Goal: Task Accomplishment & Management: Manage account settings

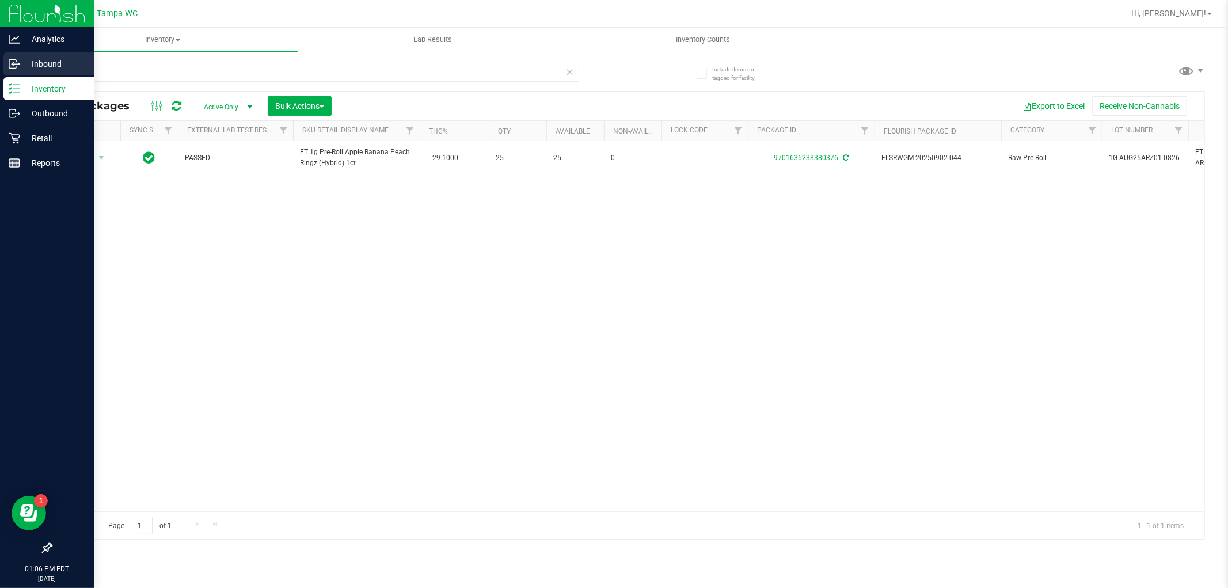
click at [41, 66] on p "Inbound" at bounding box center [54, 64] width 69 height 14
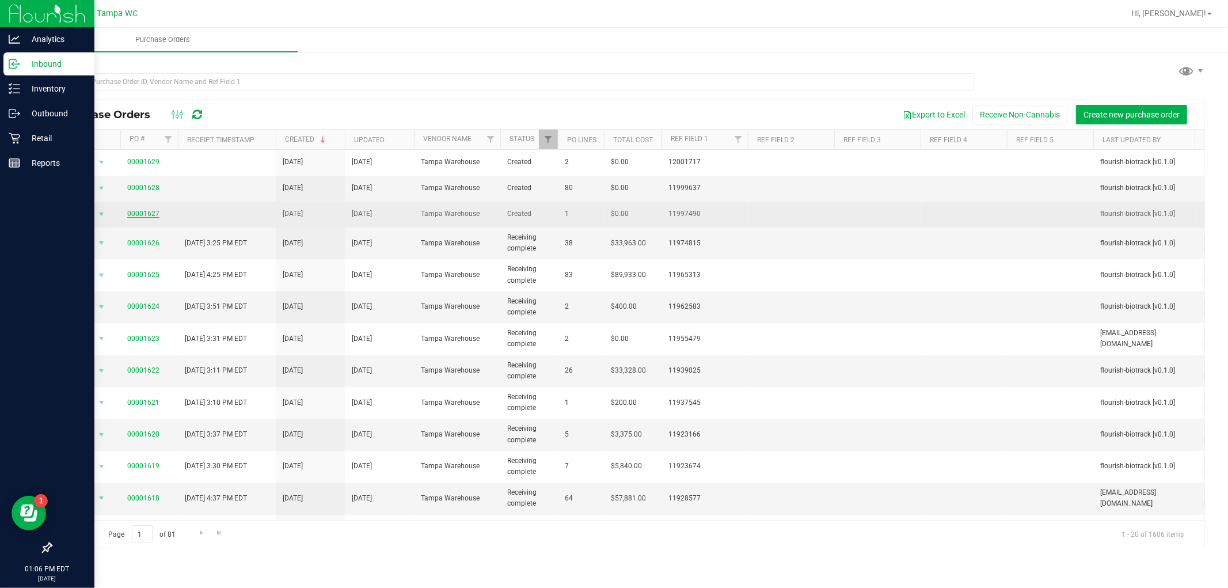
click at [144, 215] on link "00001627" at bounding box center [143, 214] width 32 height 8
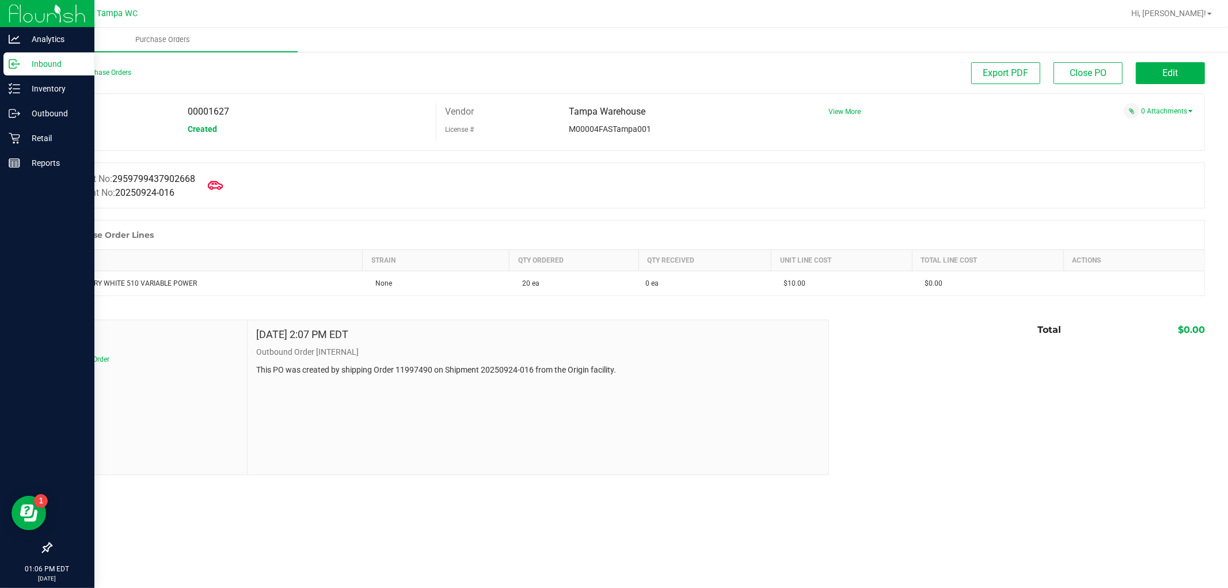
drag, startPoint x: 208, startPoint y: 185, endPoint x: 217, endPoint y: 192, distance: 11.2
click at [208, 186] on div at bounding box center [215, 185] width 23 height 26
click at [217, 190] on icon at bounding box center [215, 185] width 15 height 15
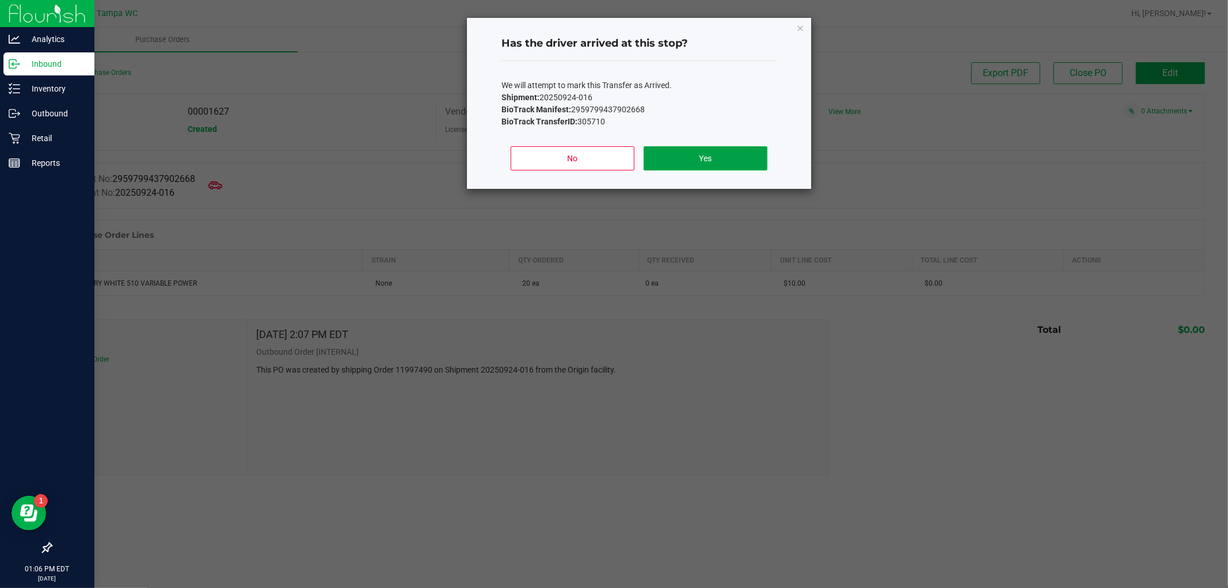
click at [695, 167] on button "Yes" at bounding box center [706, 158] width 124 height 24
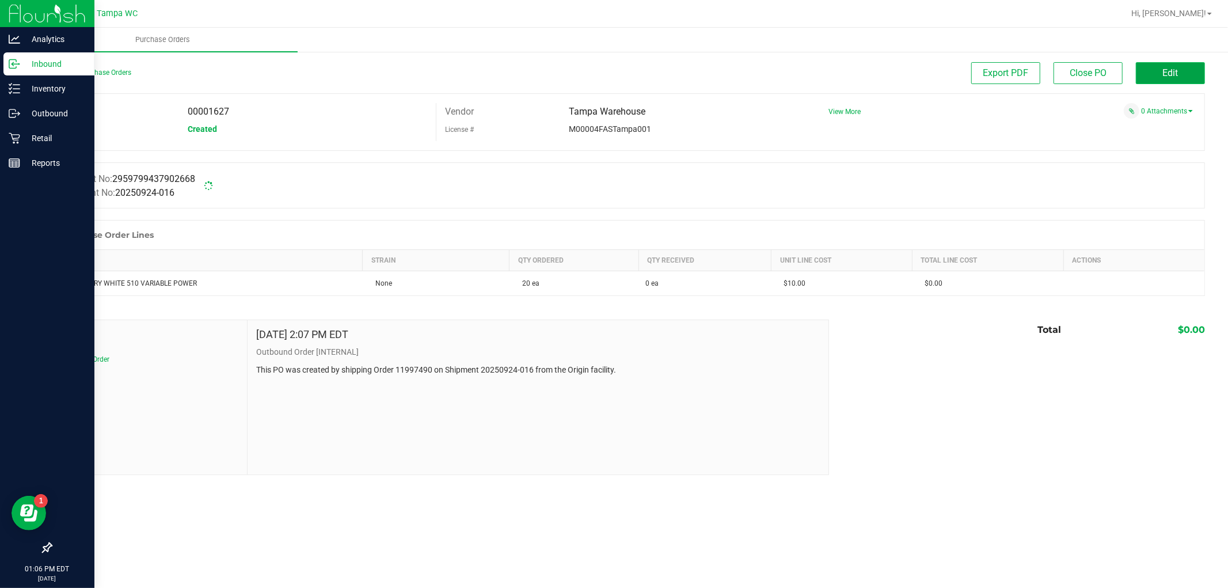
click at [1155, 66] on button "Edit" at bounding box center [1170, 73] width 69 height 22
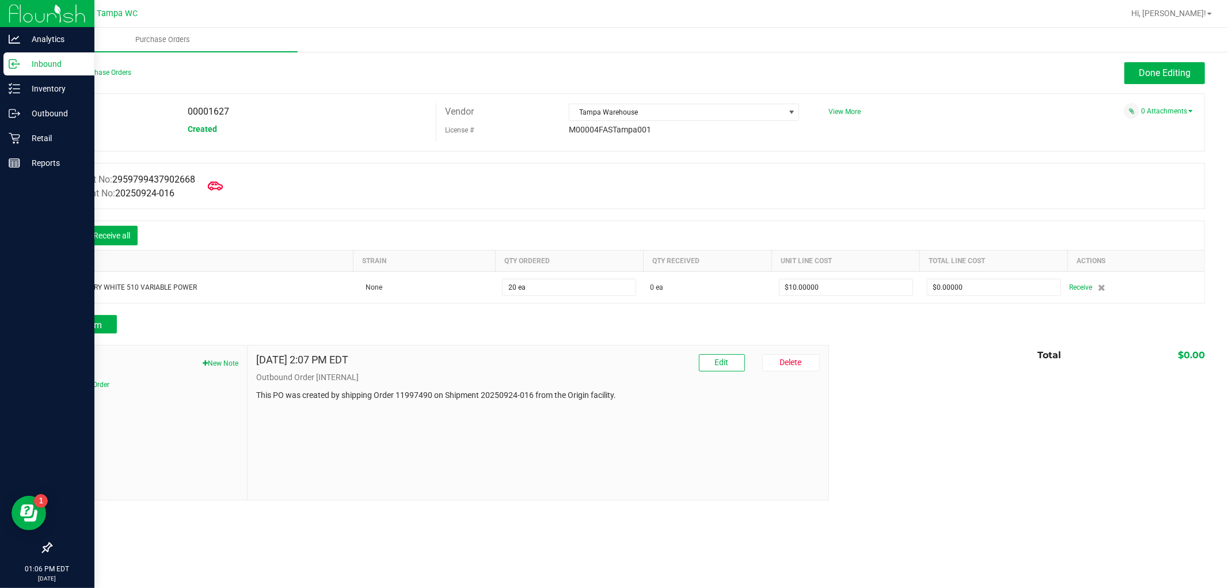
click at [216, 177] on span at bounding box center [215, 185] width 25 height 25
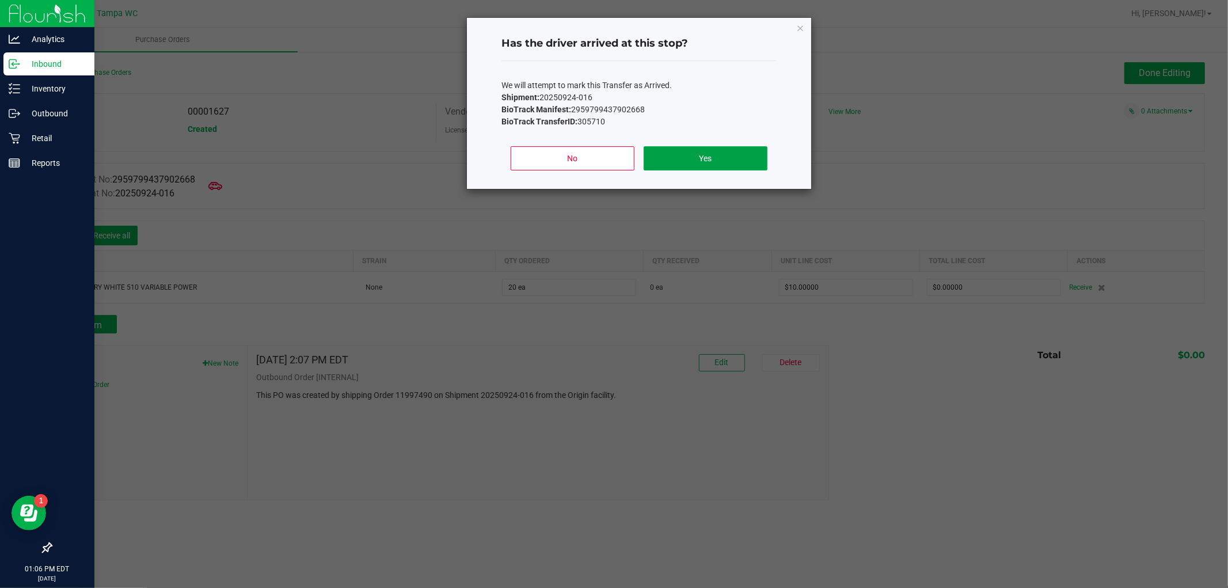
click at [710, 156] on button "Yes" at bounding box center [706, 158] width 124 height 24
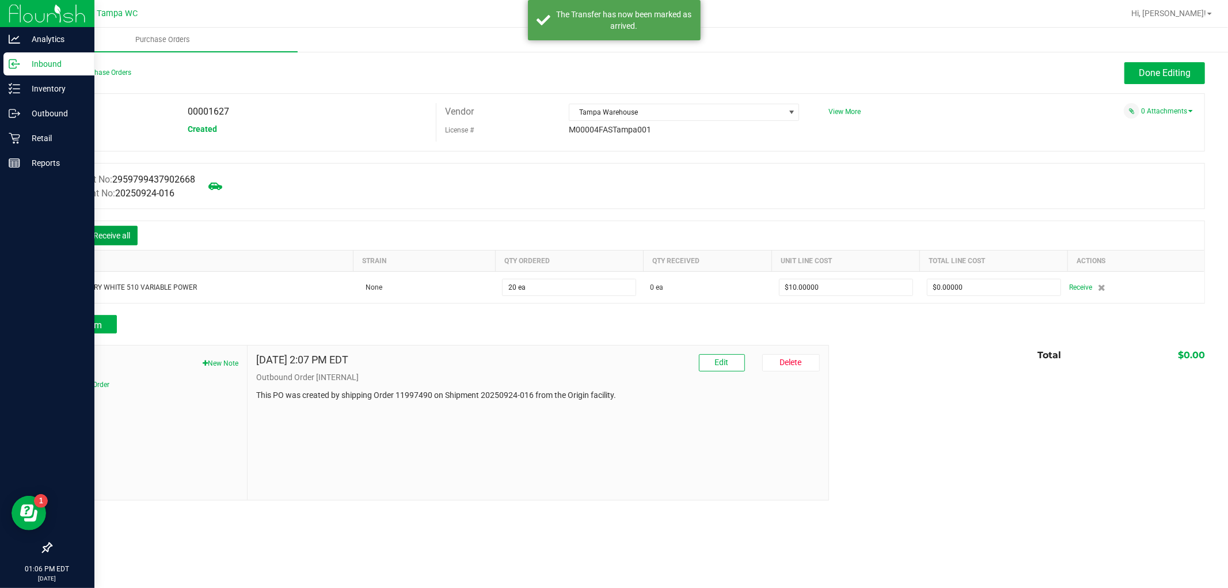
drag, startPoint x: 121, startPoint y: 232, endPoint x: 122, endPoint y: 223, distance: 9.2
click at [121, 223] on div "Receive all" at bounding box center [100, 235] width 86 height 24
click at [119, 231] on button "Receive all" at bounding box center [112, 236] width 52 height 20
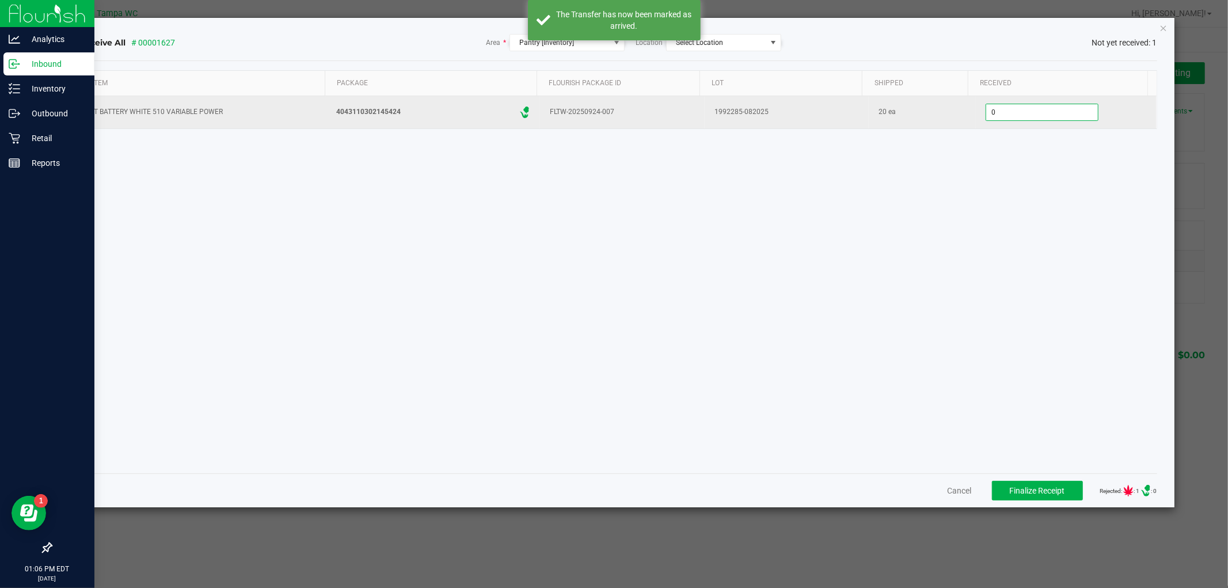
drag, startPoint x: 1021, startPoint y: 106, endPoint x: 1015, endPoint y: 117, distance: 12.1
click at [1020, 108] on input "0" at bounding box center [1042, 112] width 112 height 16
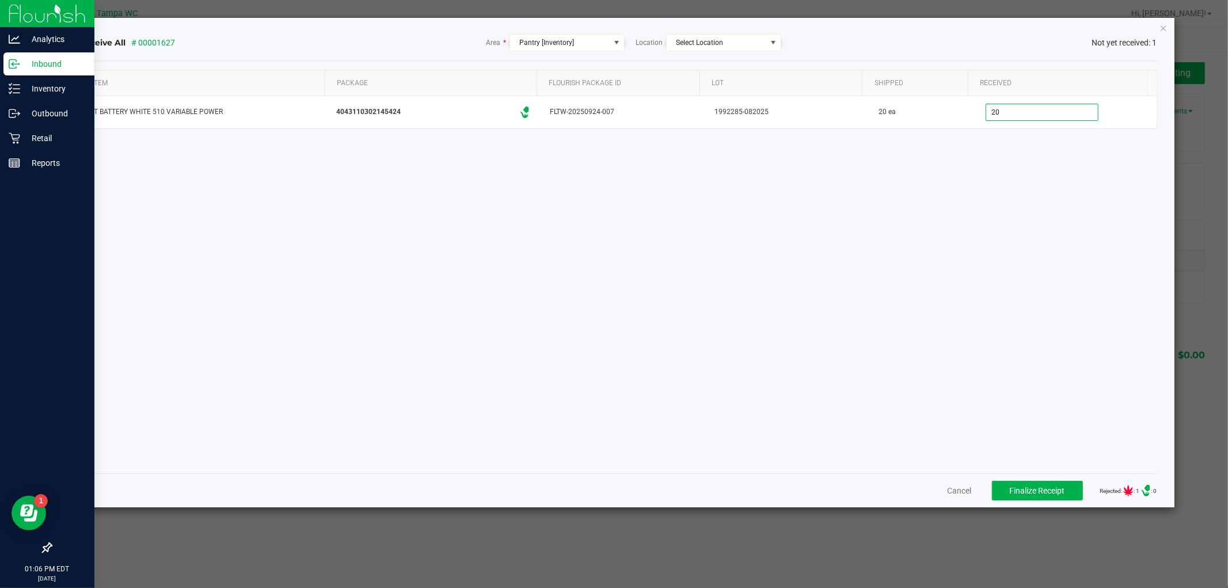
type input "20 ea"
click at [1042, 410] on div "Item Package Flourish Package ID Lot Shipped Received FT BATTERY WHITE 510 VARI…" at bounding box center [617, 267] width 1077 height 394
click at [1037, 492] on span "Finalize Receipt" at bounding box center [1037, 490] width 55 height 9
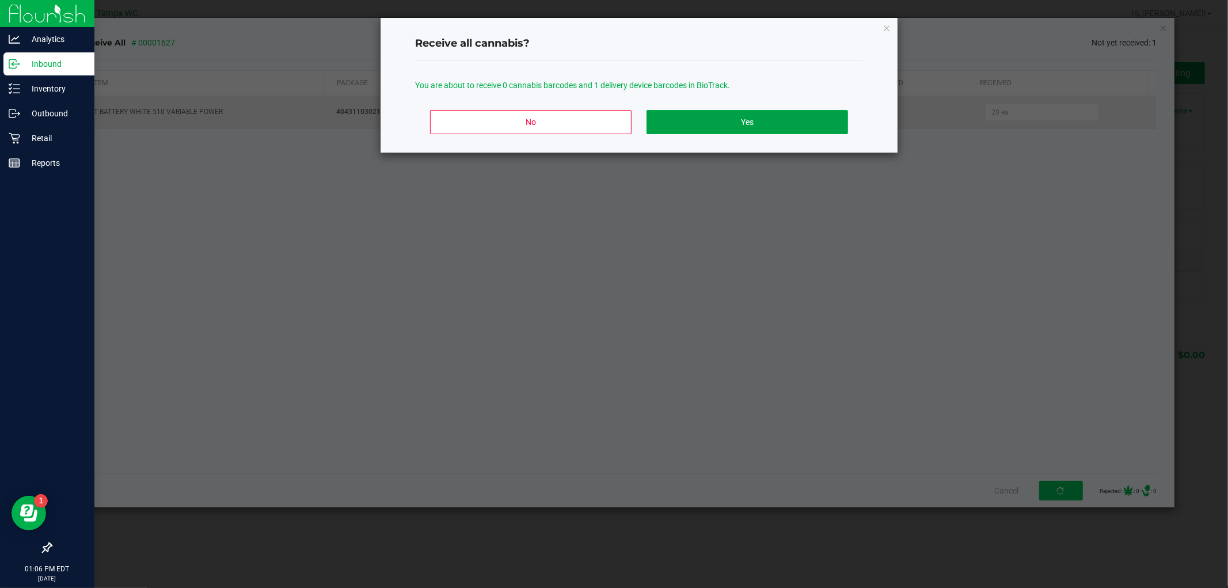
click at [706, 128] on button "Yes" at bounding box center [746, 122] width 201 height 24
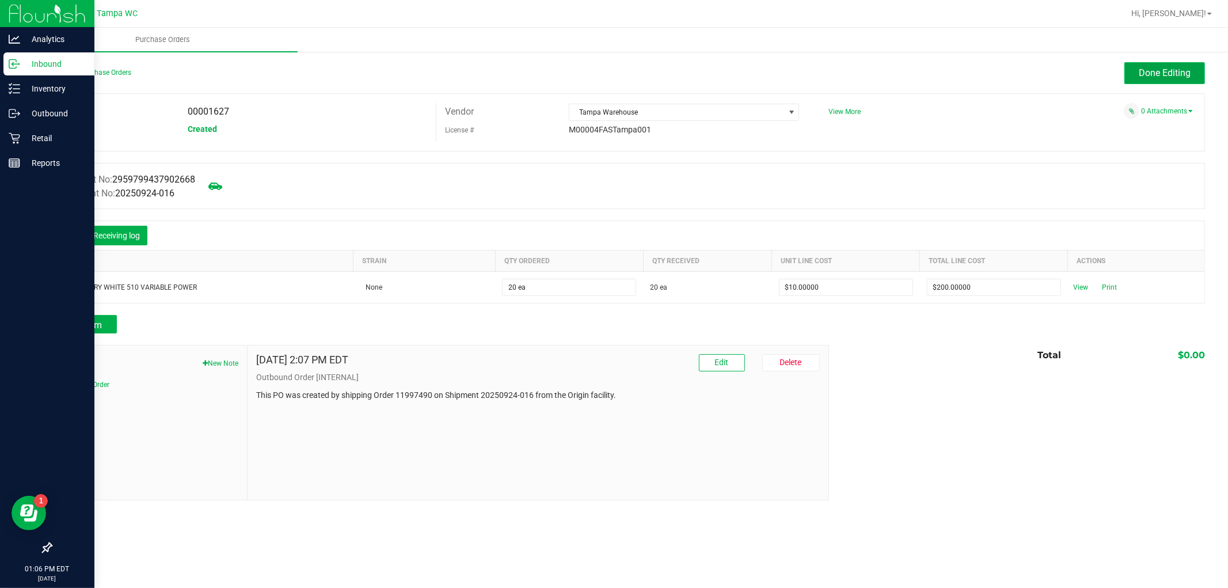
click at [1163, 75] on span "Done Editing" at bounding box center [1165, 72] width 52 height 11
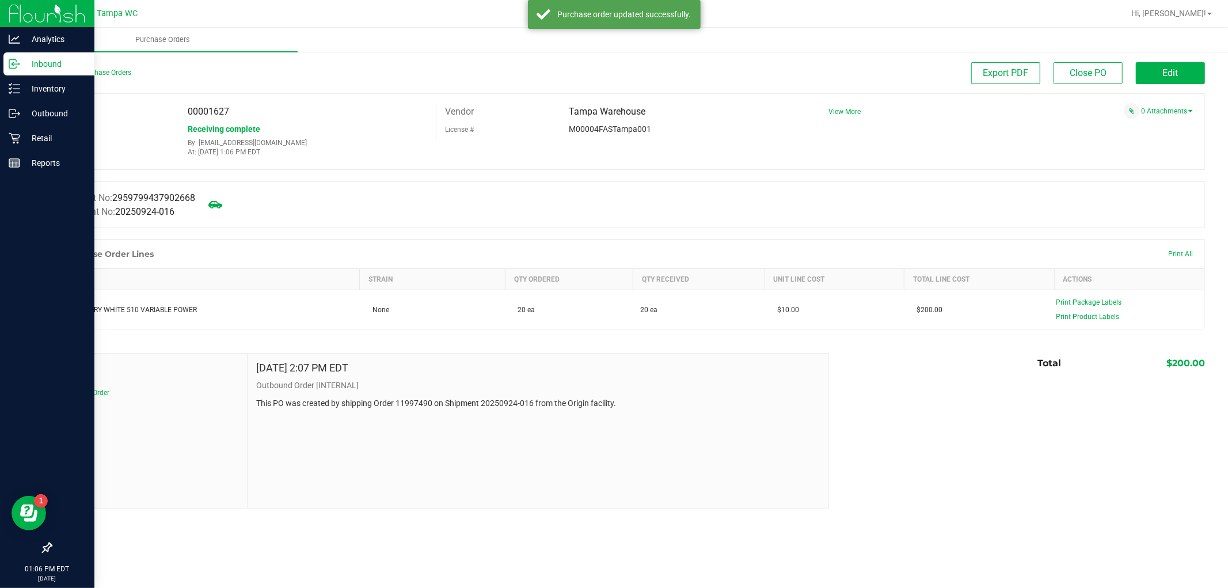
click at [73, 68] on div "Back to Purchase Orders" at bounding box center [195, 72] width 288 height 21
click at [73, 66] on div "Back to Purchase Orders" at bounding box center [195, 72] width 288 height 21
click at [73, 77] on div "Back to Purchase Orders" at bounding box center [195, 72] width 288 height 21
click at [74, 69] on link "Back to Purchase Orders" at bounding box center [91, 72] width 81 height 8
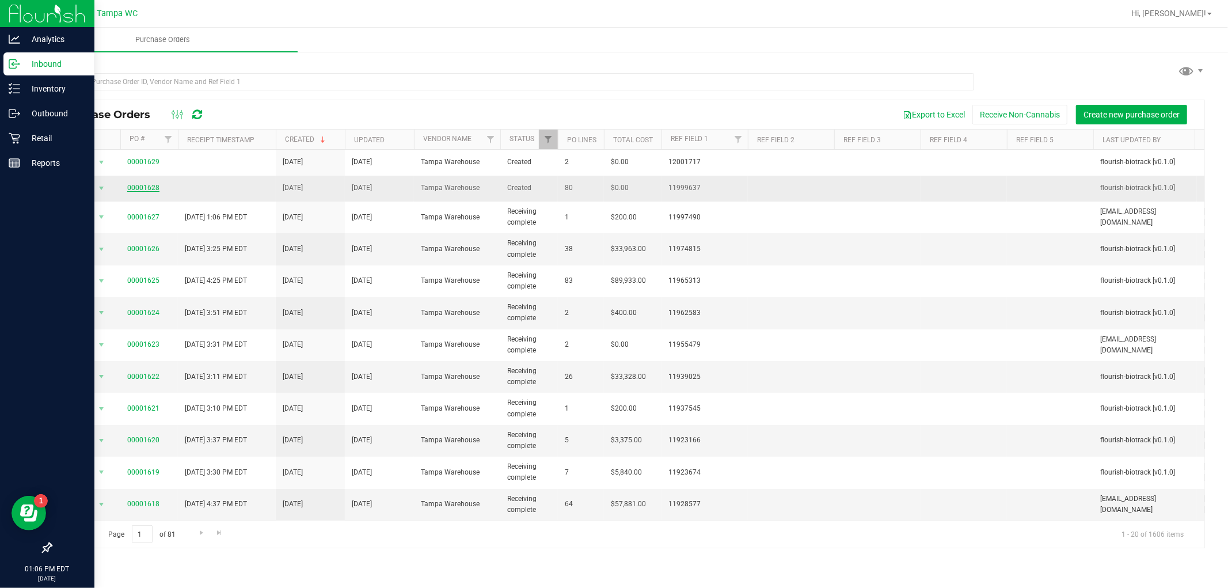
click at [154, 185] on link "00001628" at bounding box center [143, 188] width 32 height 8
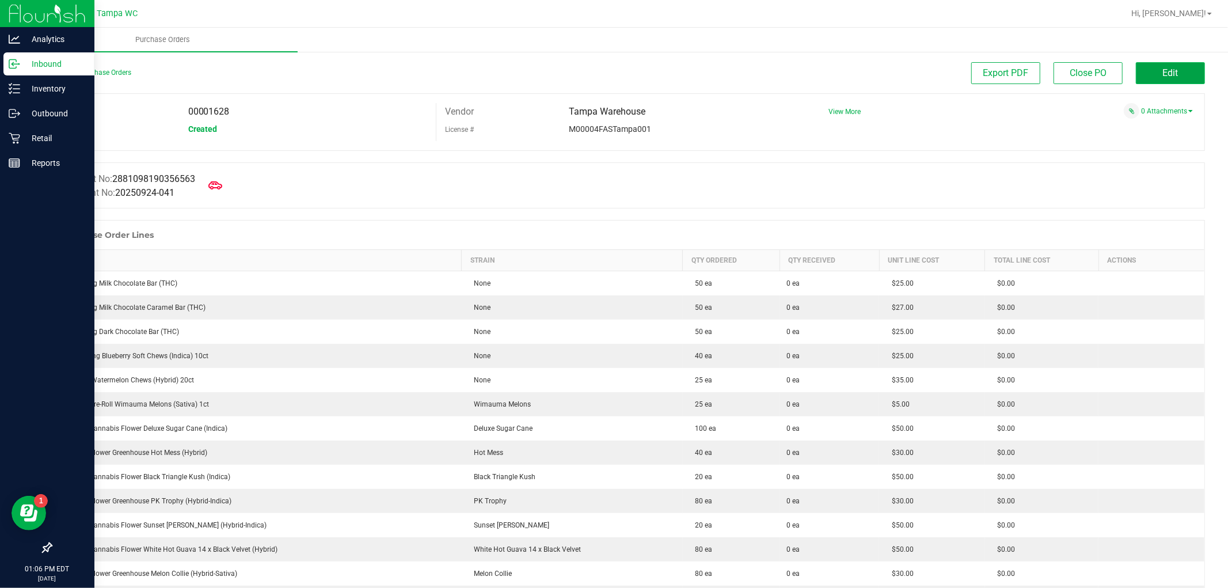
click at [1163, 77] on span "Edit" at bounding box center [1171, 72] width 16 height 11
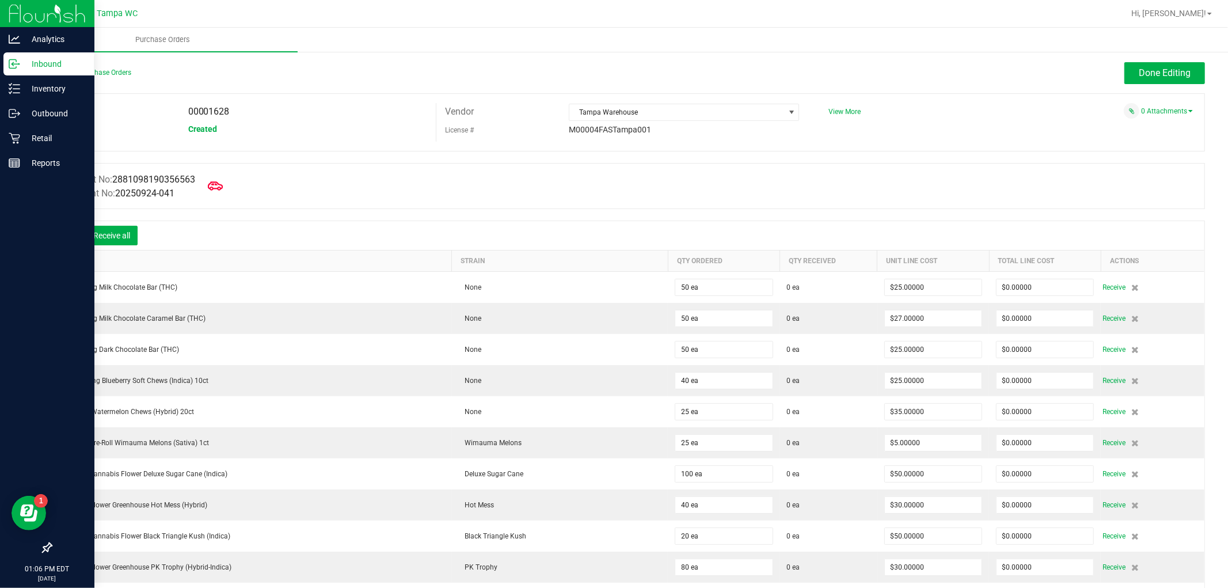
click at [221, 181] on icon at bounding box center [215, 185] width 15 height 15
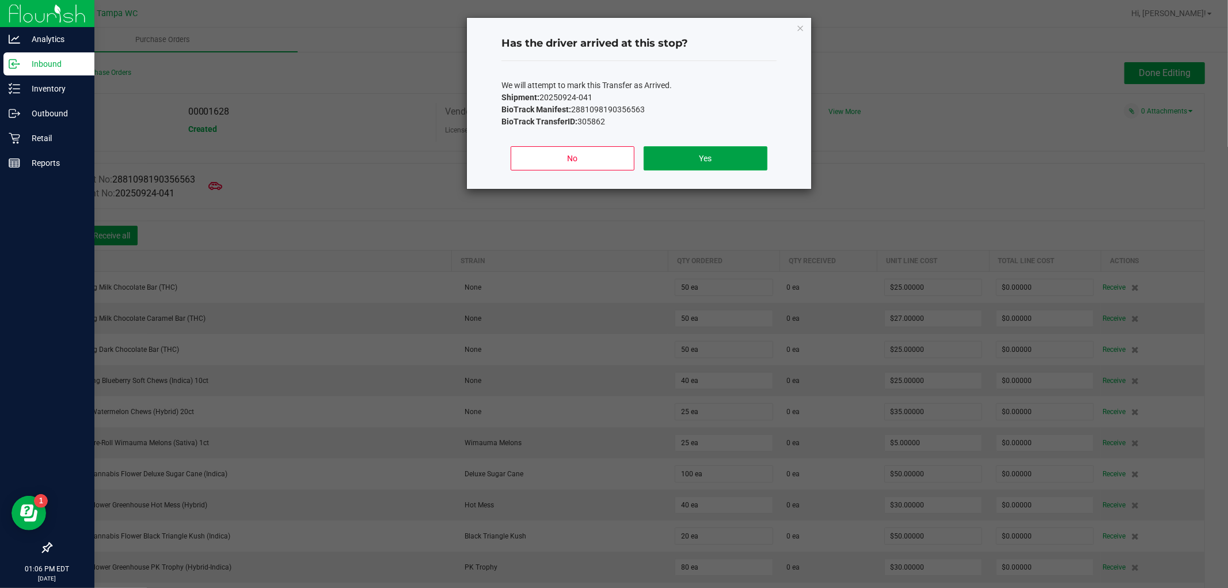
drag, startPoint x: 711, startPoint y: 154, endPoint x: 612, endPoint y: 171, distance: 99.8
click at [710, 154] on button "Yes" at bounding box center [706, 158] width 124 height 24
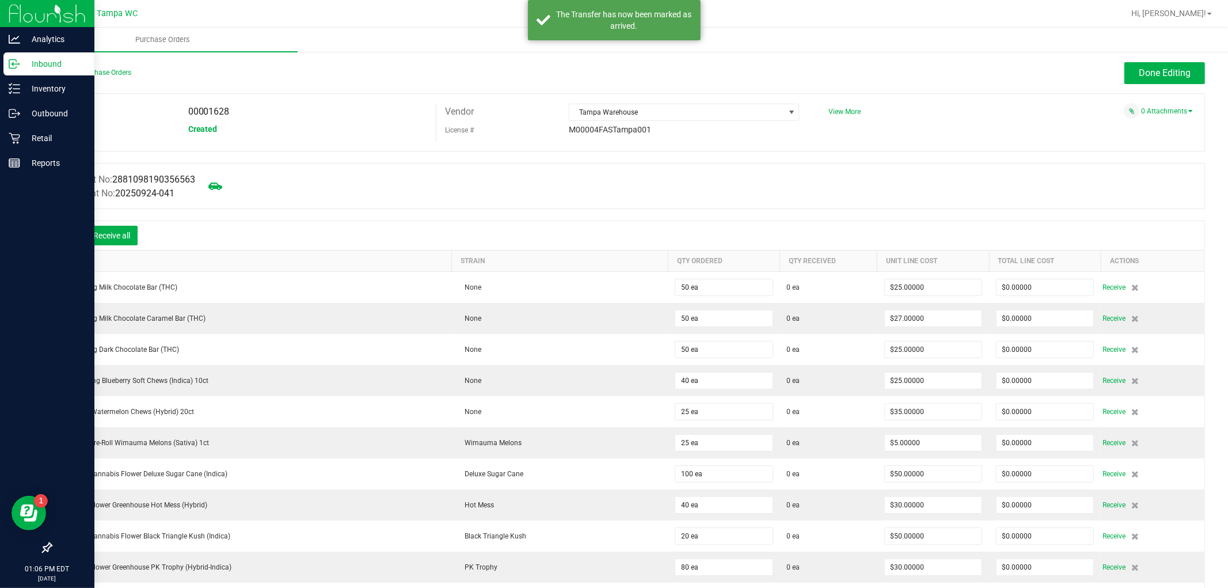
click at [69, 237] on icon at bounding box center [69, 237] width 12 height 12
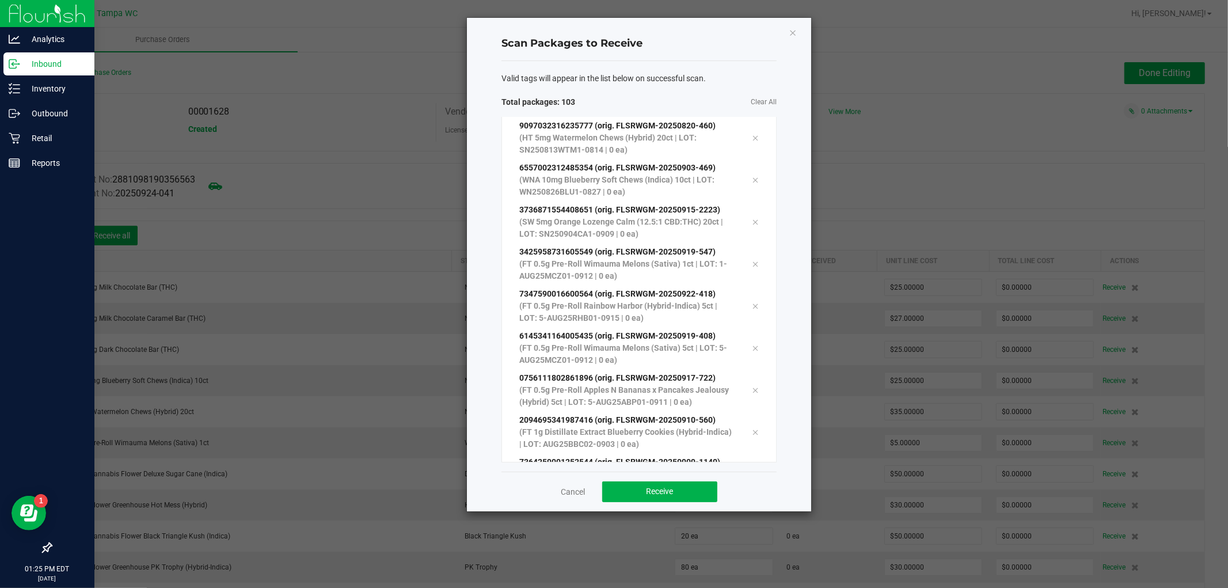
scroll to position [3992, 0]
click at [614, 488] on button "Receive" at bounding box center [659, 491] width 115 height 21
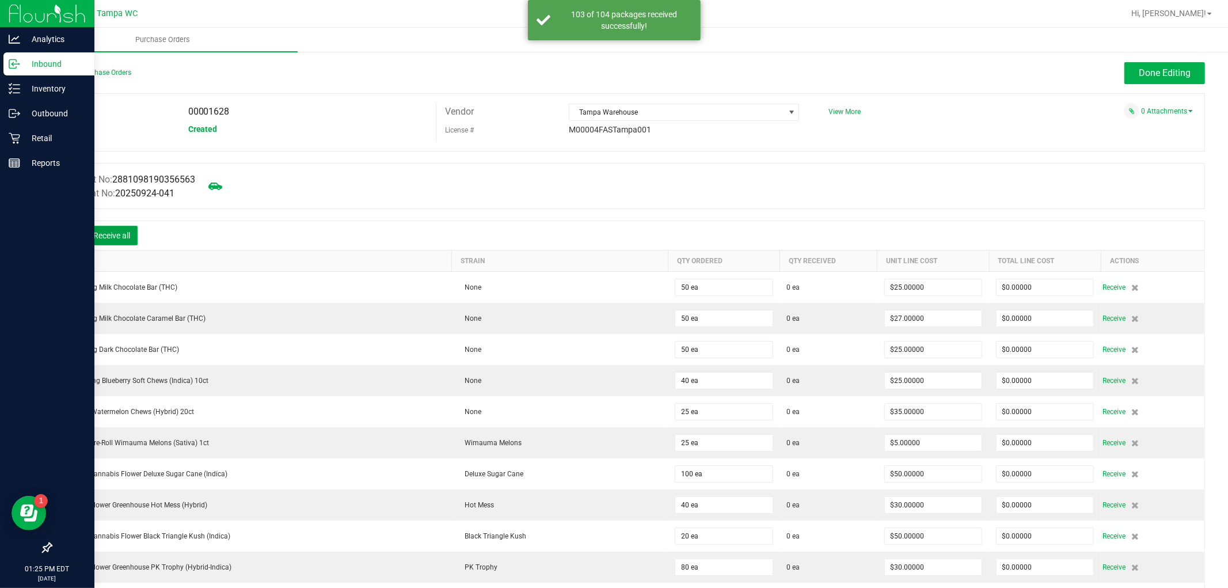
click at [110, 234] on button "Receive all" at bounding box center [112, 236] width 52 height 20
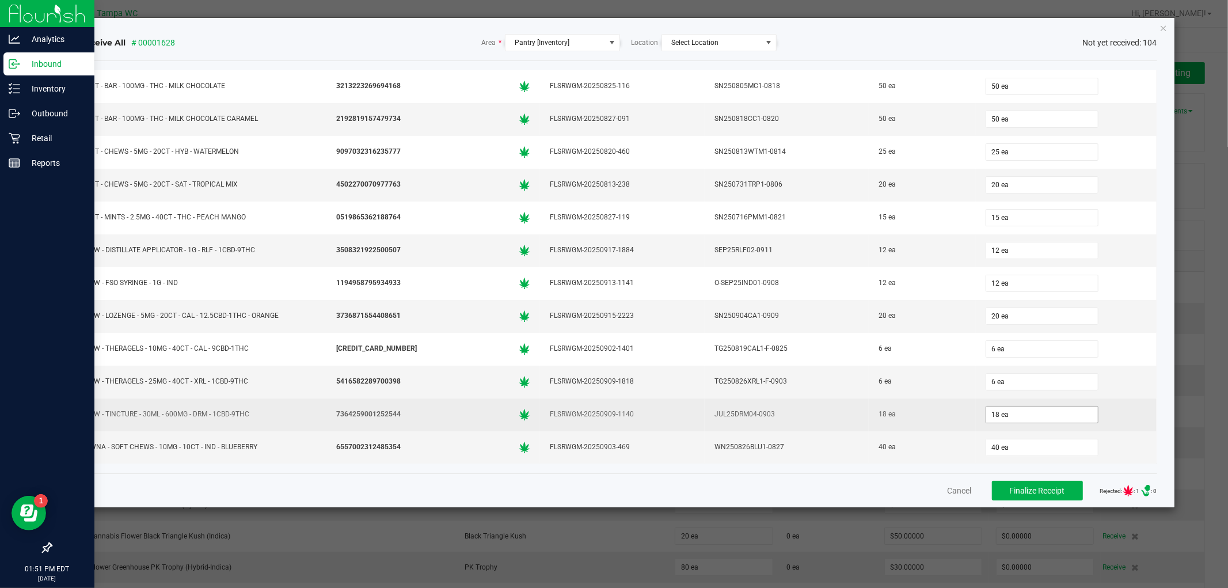
scroll to position [3062, 0]
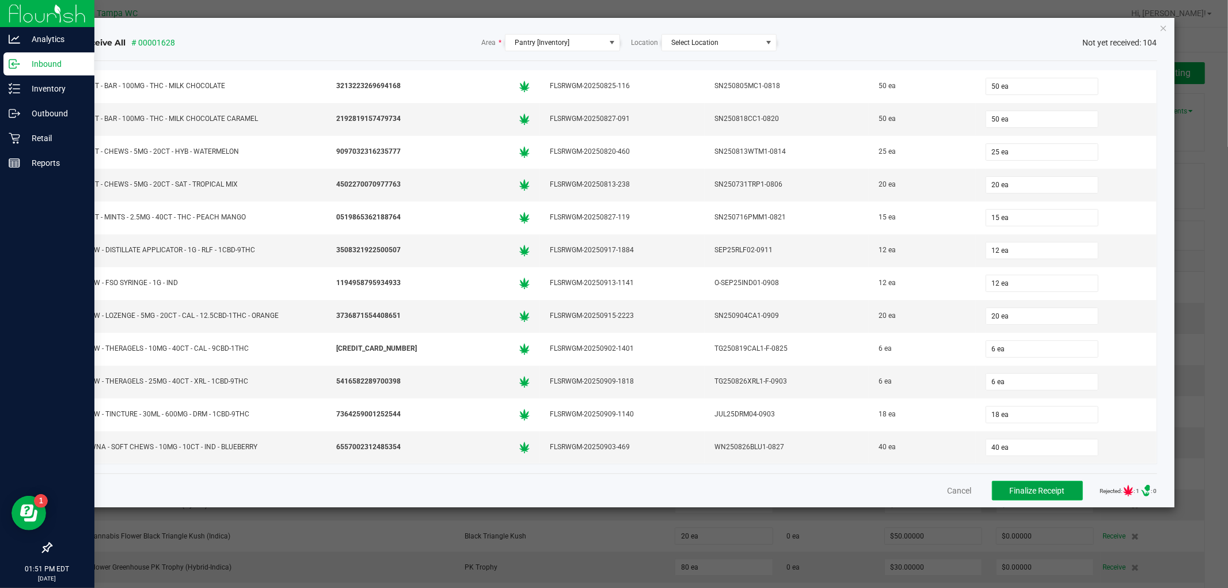
click at [1010, 490] on span "Finalize Receipt" at bounding box center [1037, 490] width 55 height 9
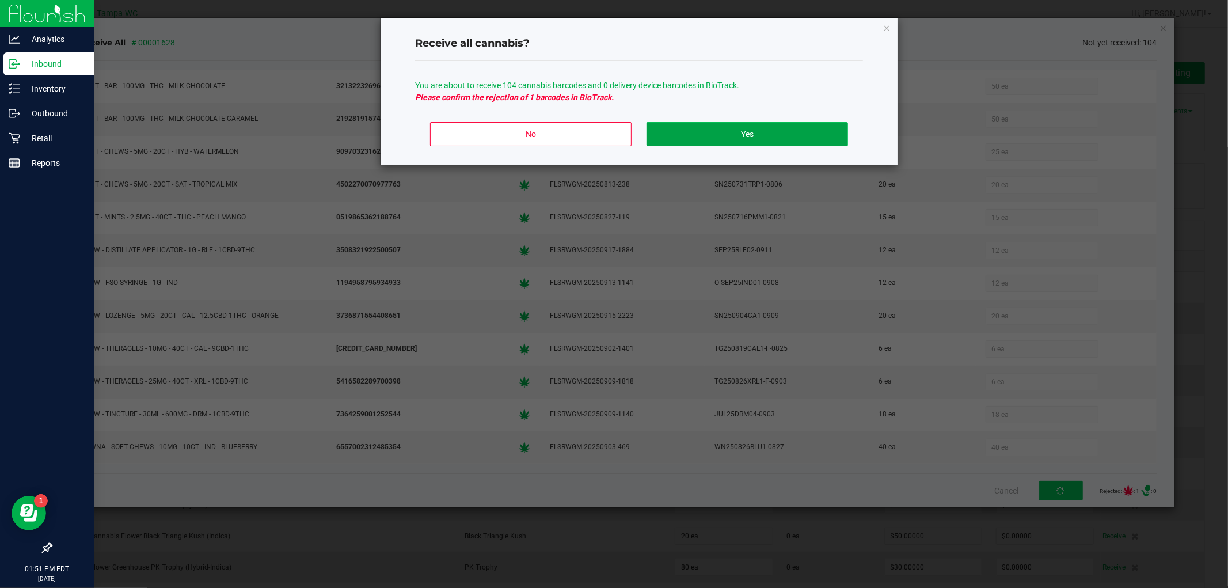
click at [747, 139] on button "Yes" at bounding box center [746, 134] width 201 height 24
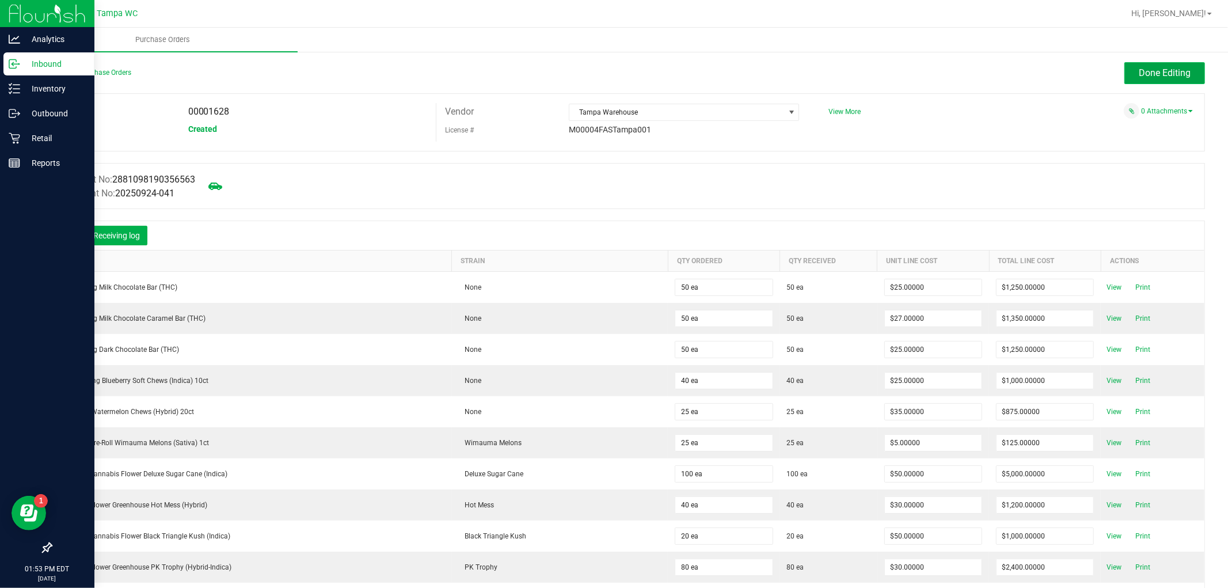
click at [1141, 69] on span "Done Editing" at bounding box center [1165, 72] width 52 height 11
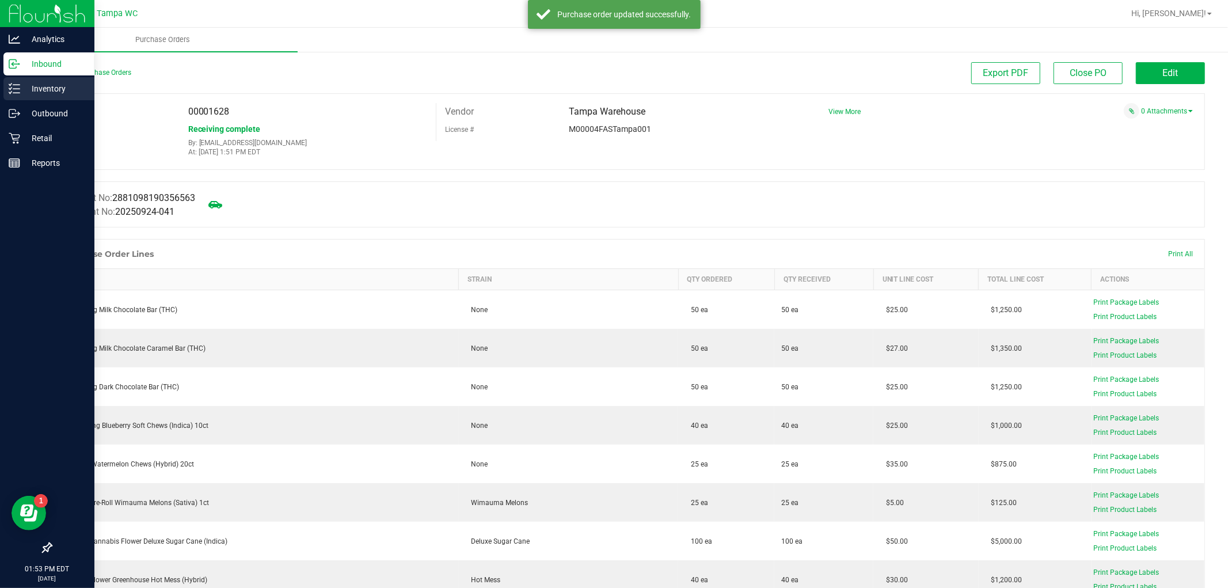
click at [35, 88] on p "Inventory" at bounding box center [54, 89] width 69 height 14
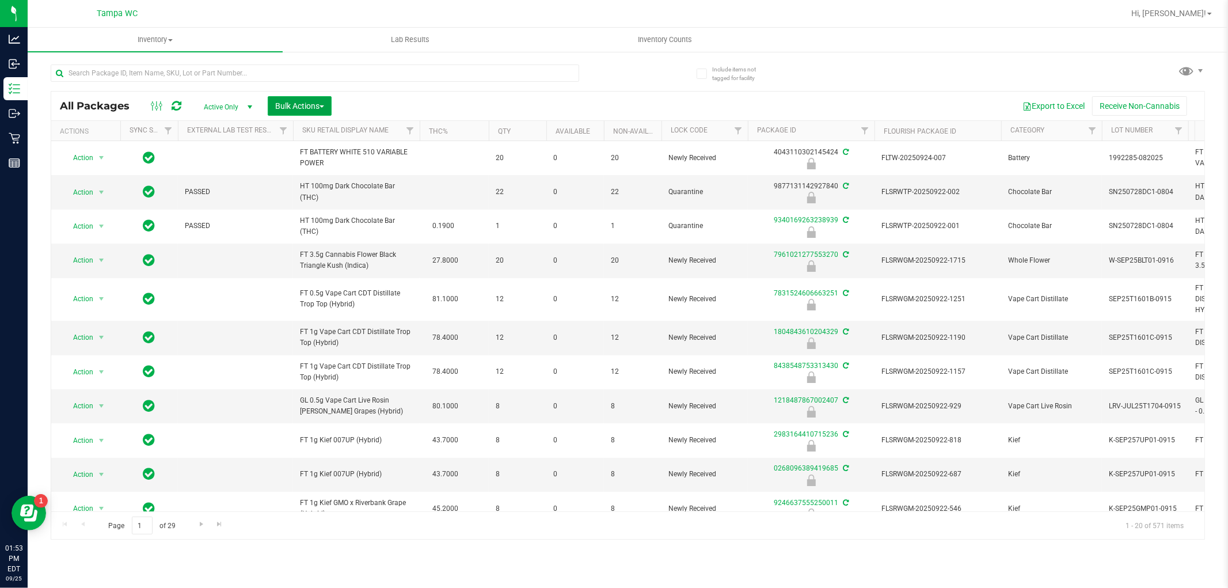
click at [305, 106] on span "Bulk Actions" at bounding box center [299, 105] width 49 height 9
click at [323, 205] on li "Locate packages" at bounding box center [322, 196] width 109 height 21
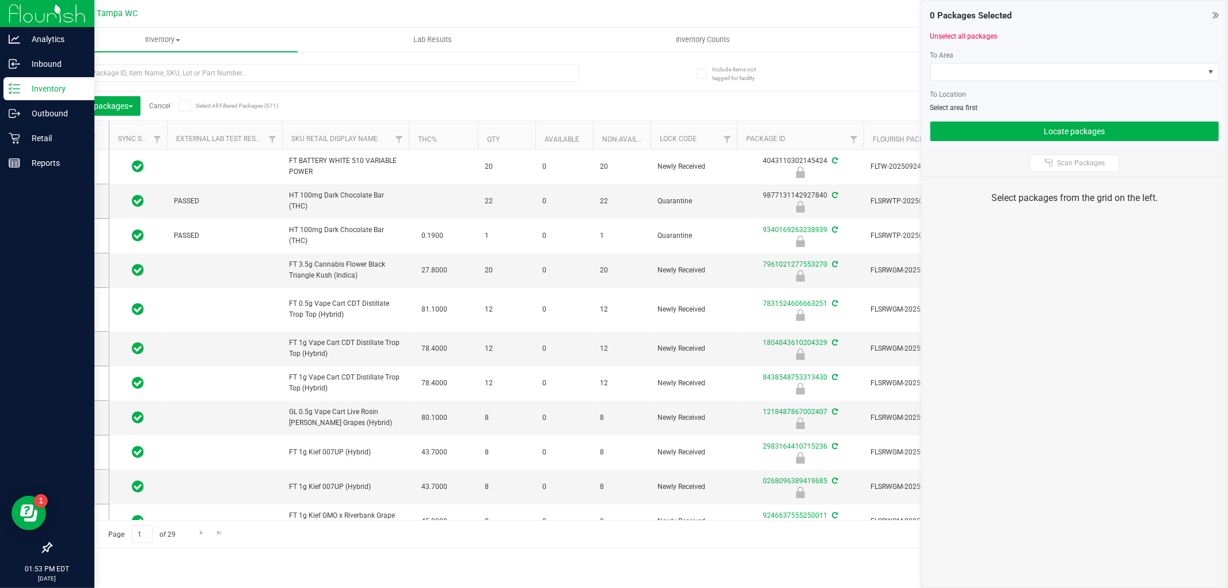
click at [26, 82] on p "Inventory" at bounding box center [54, 89] width 69 height 14
type input "[DATE]"
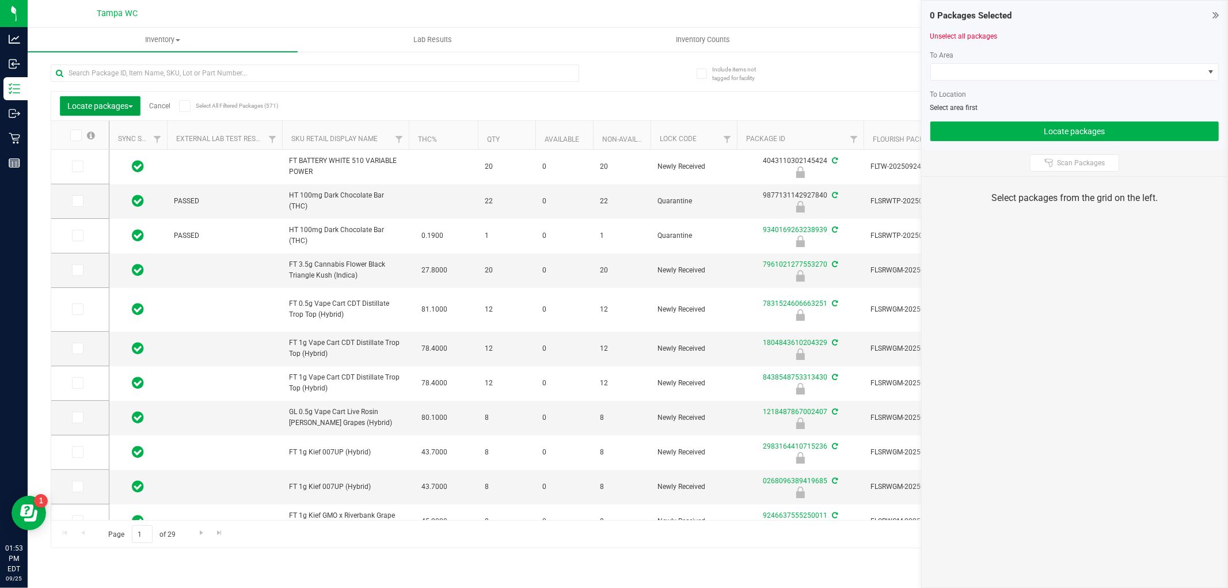
click at [113, 105] on span "Locate packages" at bounding box center [100, 105] width 66 height 9
click at [112, 219] on span "Lock/Unlock packages" at bounding box center [106, 216] width 79 height 9
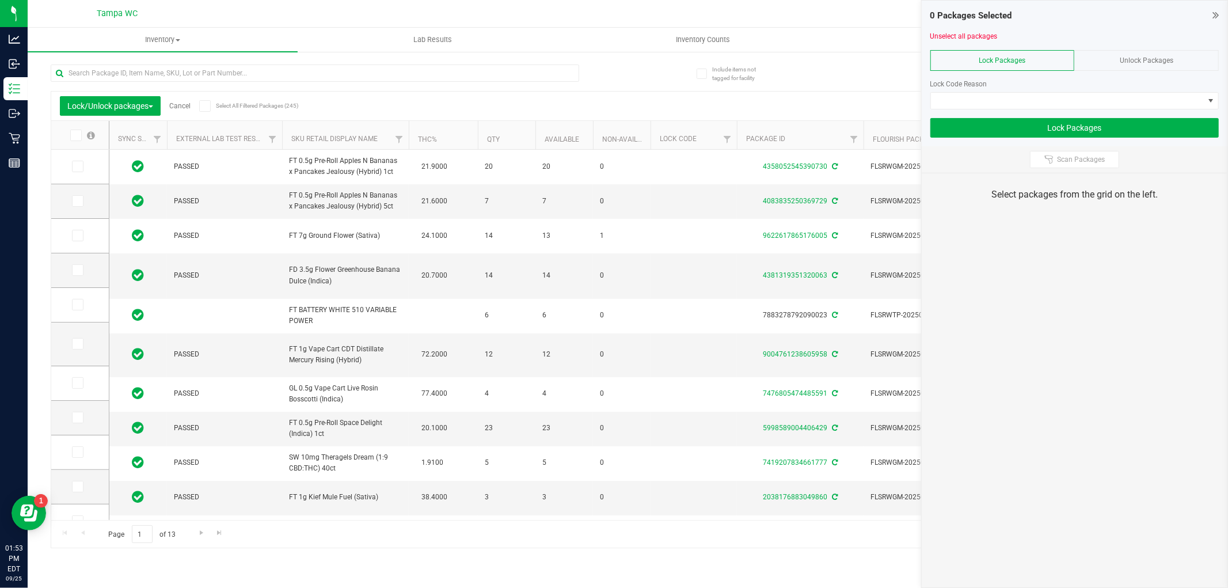
click at [1032, 90] on div "Lock Code Reason" at bounding box center [1074, 89] width 288 height 39
click at [1031, 92] on span at bounding box center [1074, 100] width 288 height 17
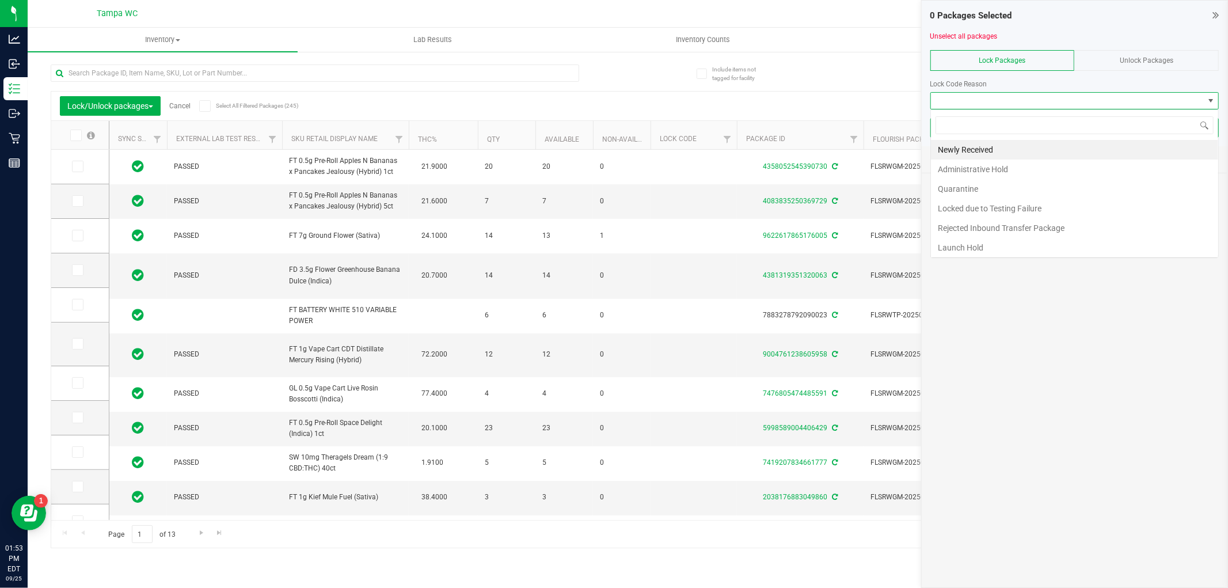
scroll to position [17, 288]
click at [993, 154] on li "Newly Received" at bounding box center [1074, 150] width 287 height 20
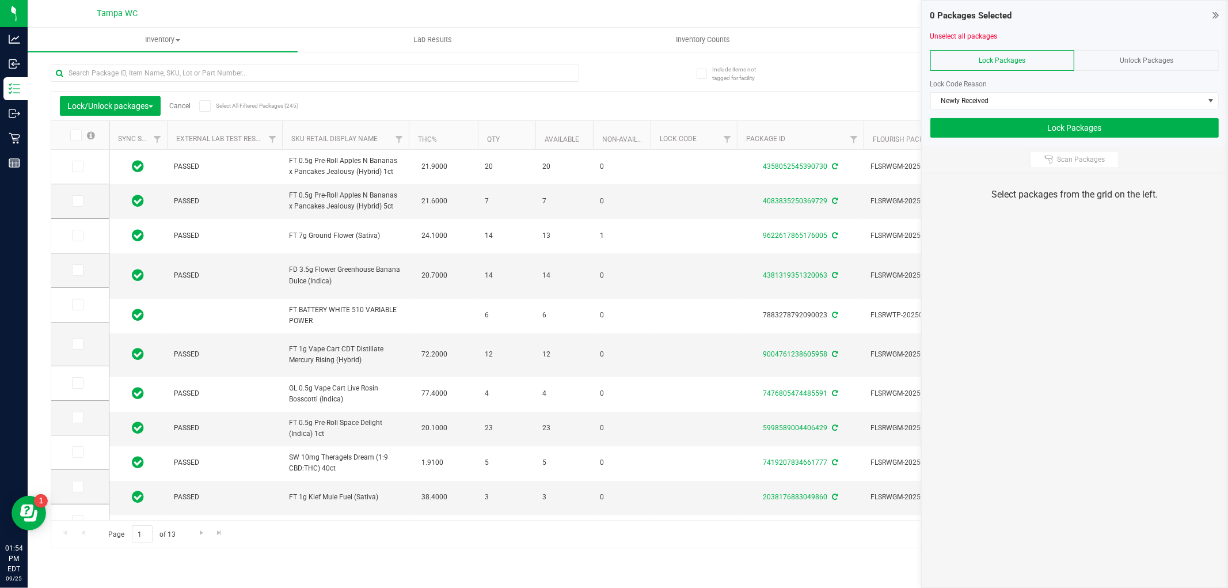
click at [352, 82] on div at bounding box center [315, 77] width 528 height 26
click at [353, 78] on input "text" at bounding box center [315, 72] width 528 height 17
click at [1213, 9] on icon at bounding box center [1215, 15] width 6 height 12
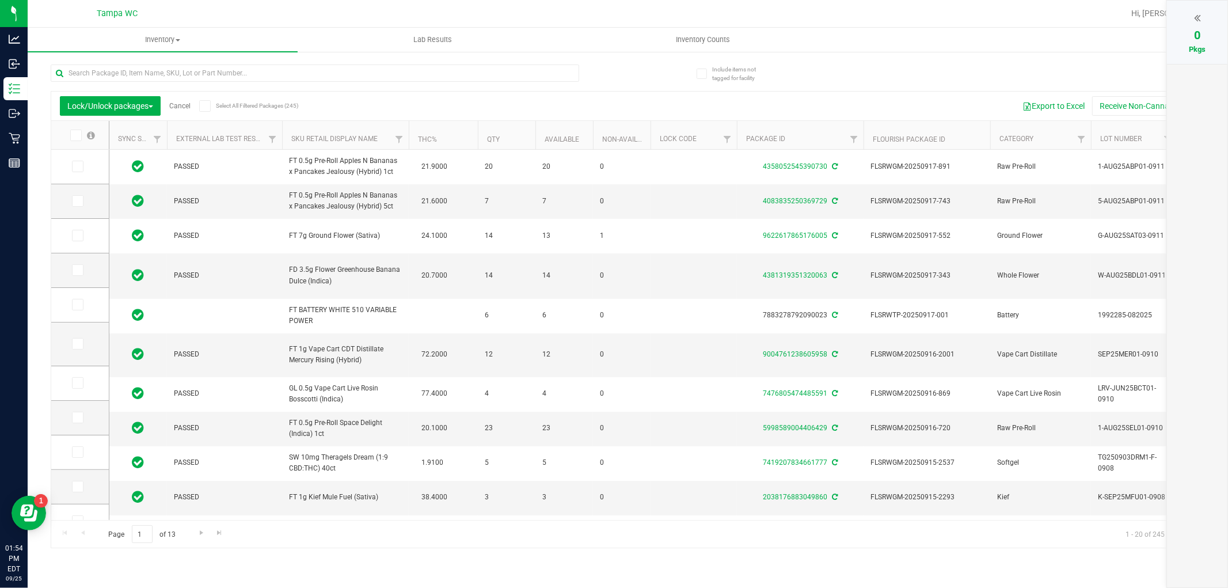
scroll to position [0, 1908]
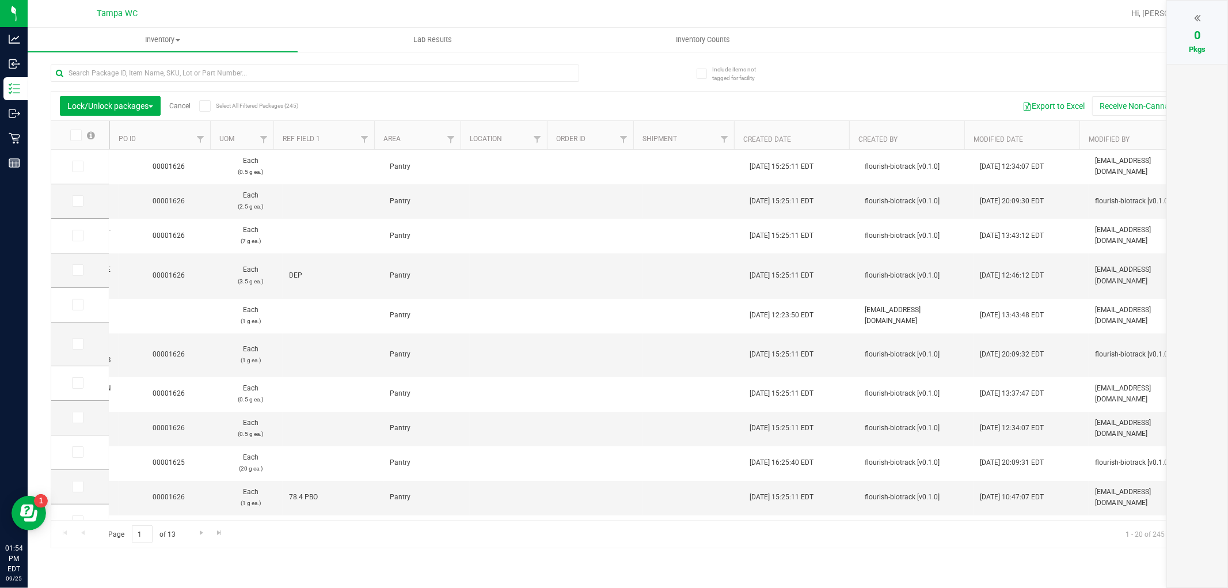
click at [168, 131] on th "PO ID" at bounding box center [159, 135] width 101 height 29
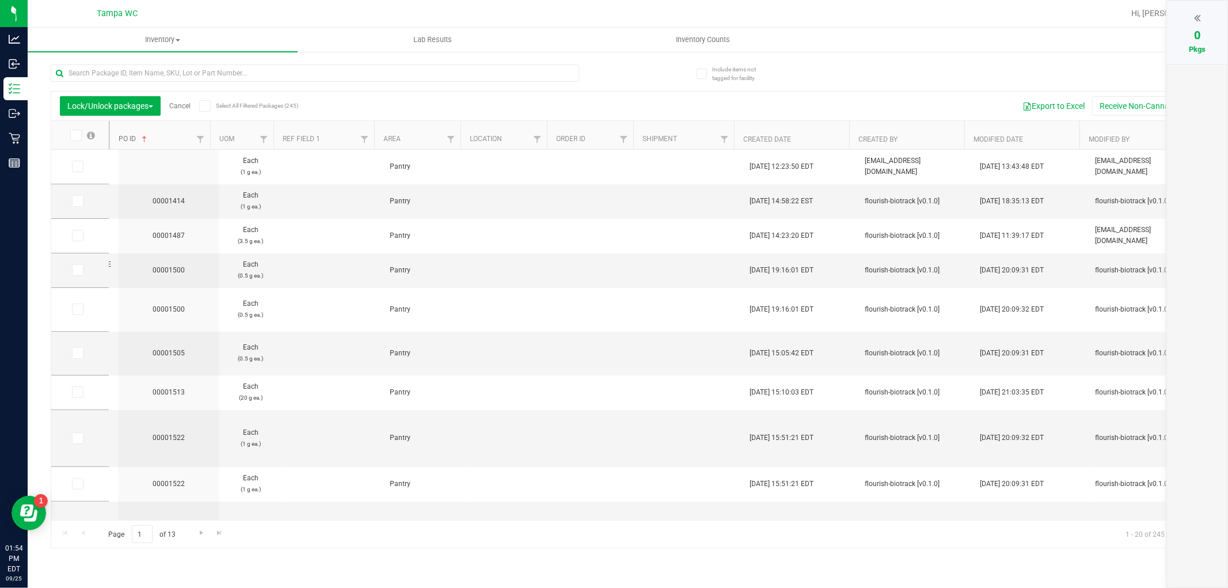
click at [135, 138] on link "PO ID" at bounding box center [134, 139] width 31 height 8
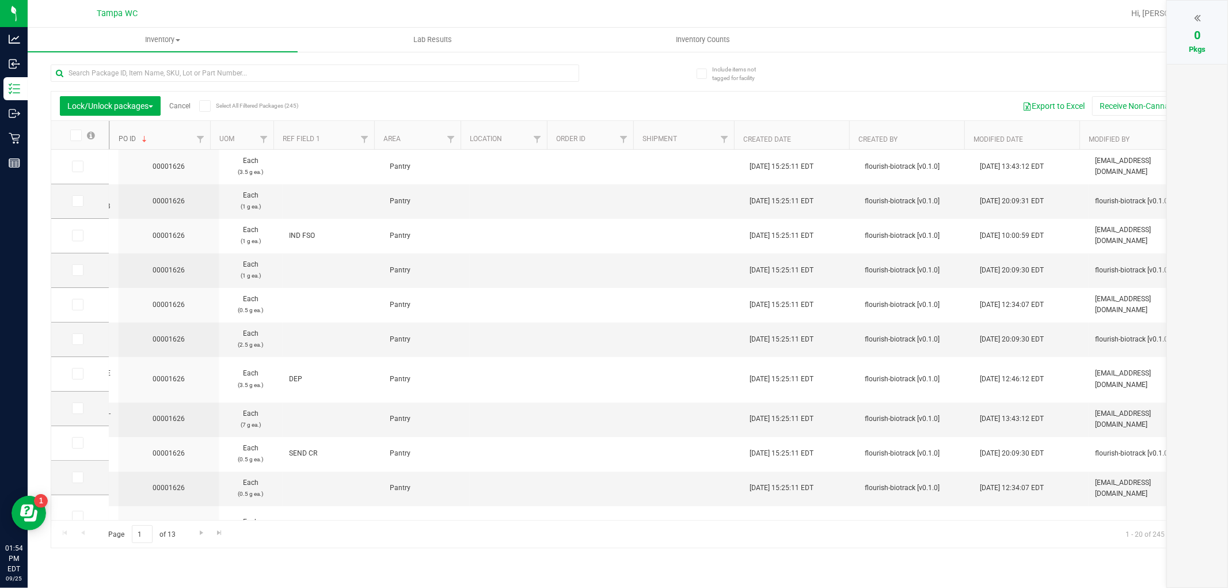
scroll to position [0, 0]
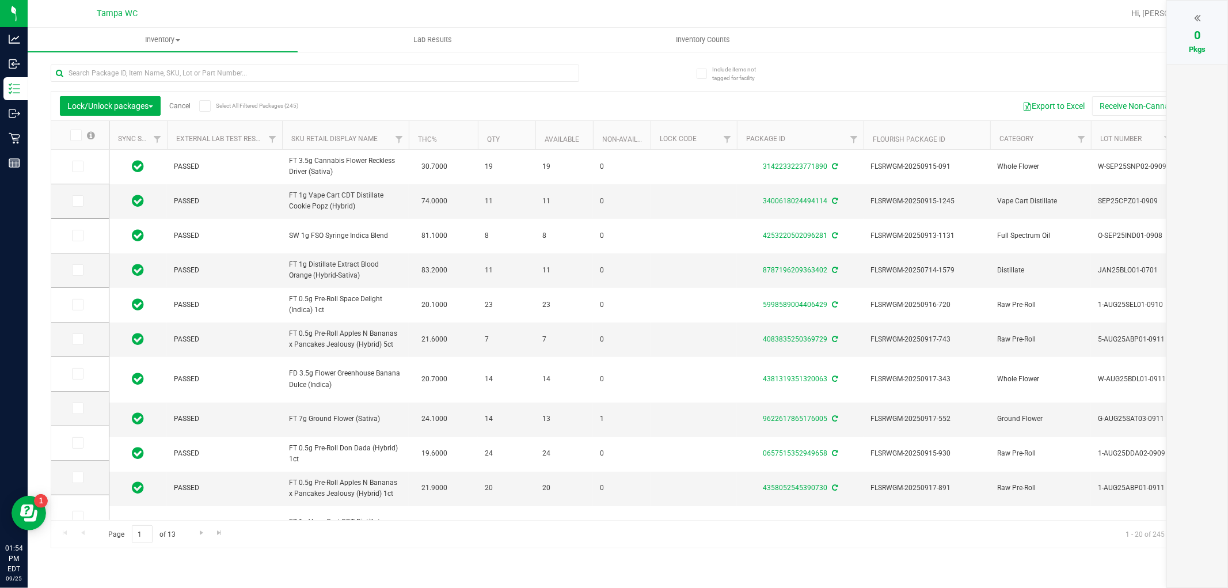
click at [73, 135] on icon at bounding box center [74, 135] width 7 height 0
click at [0, 0] on input "checkbox" at bounding box center [0, 0] width 0 height 0
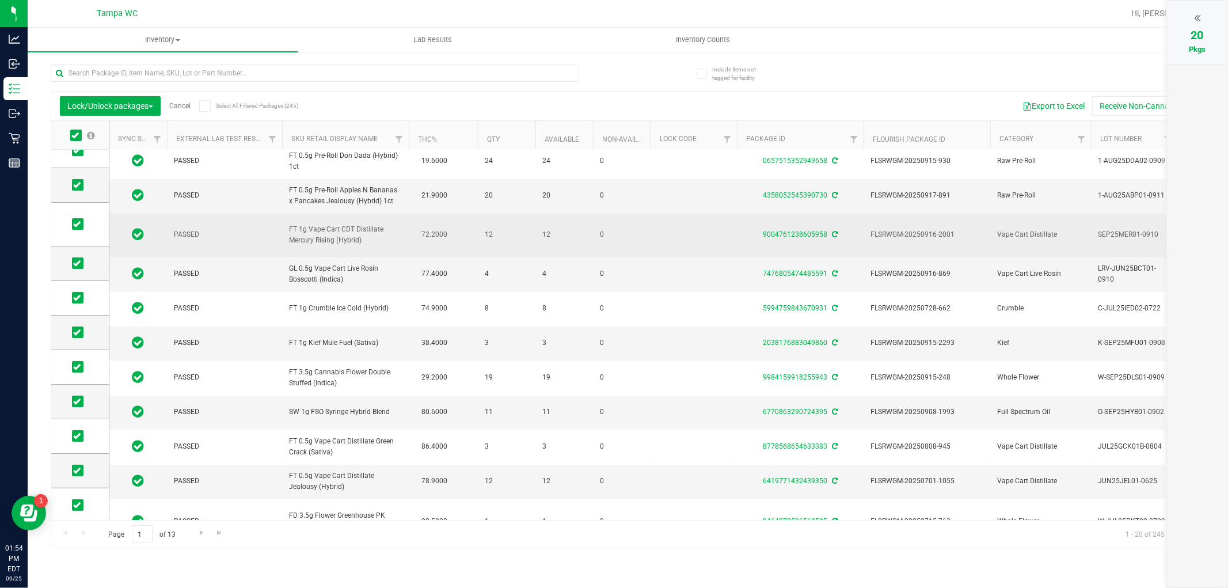
scroll to position [329, 0]
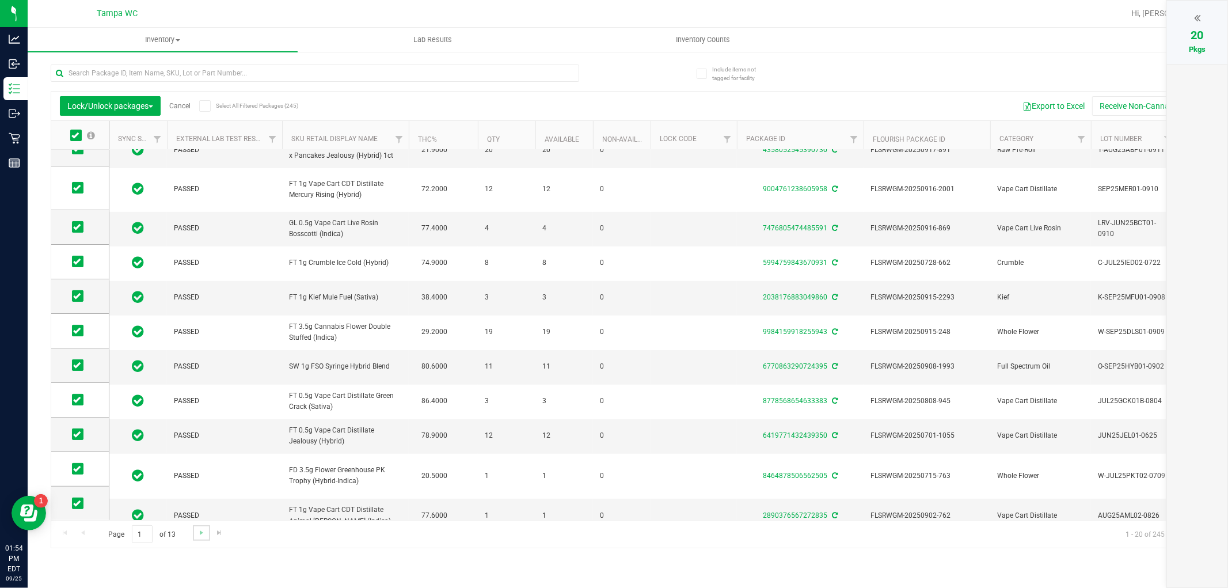
click at [195, 538] on link "Go to the next page" at bounding box center [201, 533] width 17 height 16
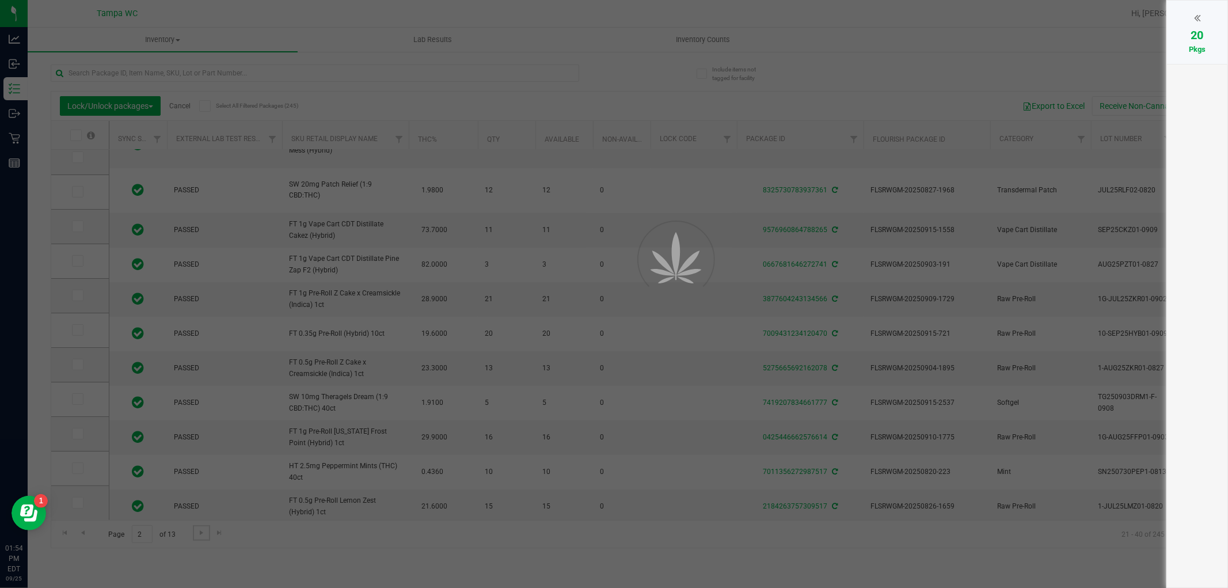
scroll to position [0, 0]
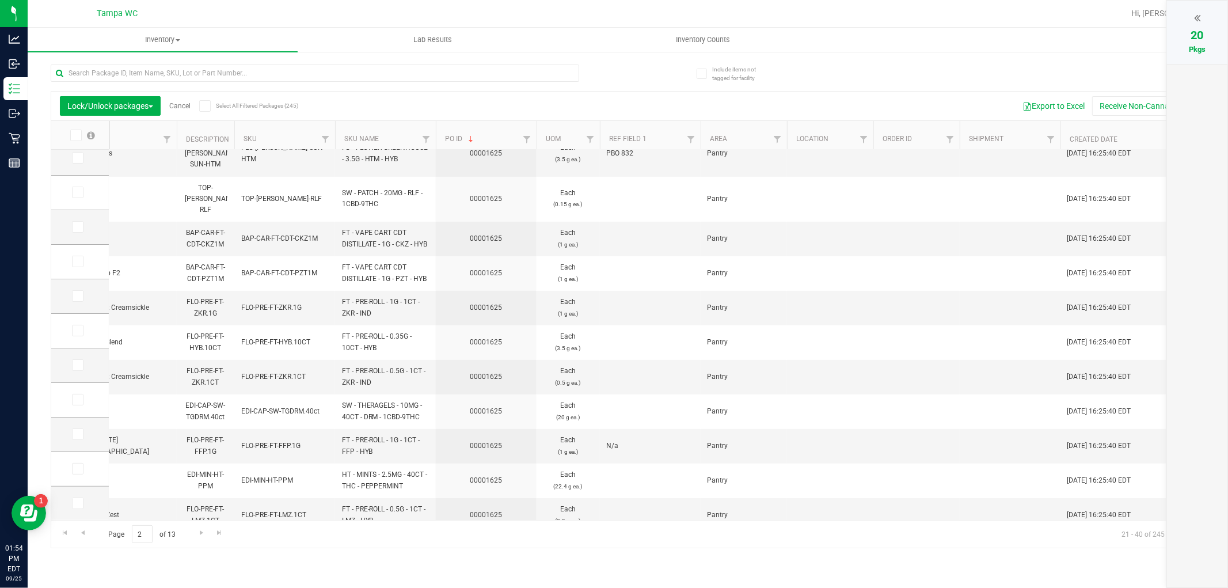
click at [77, 128] on th at bounding box center [80, 135] width 58 height 29
click at [77, 135] on icon at bounding box center [74, 135] width 7 height 0
click at [0, 0] on input "checkbox" at bounding box center [0, 0] width 0 height 0
click at [197, 533] on span "Go to the next page" at bounding box center [201, 532] width 9 height 9
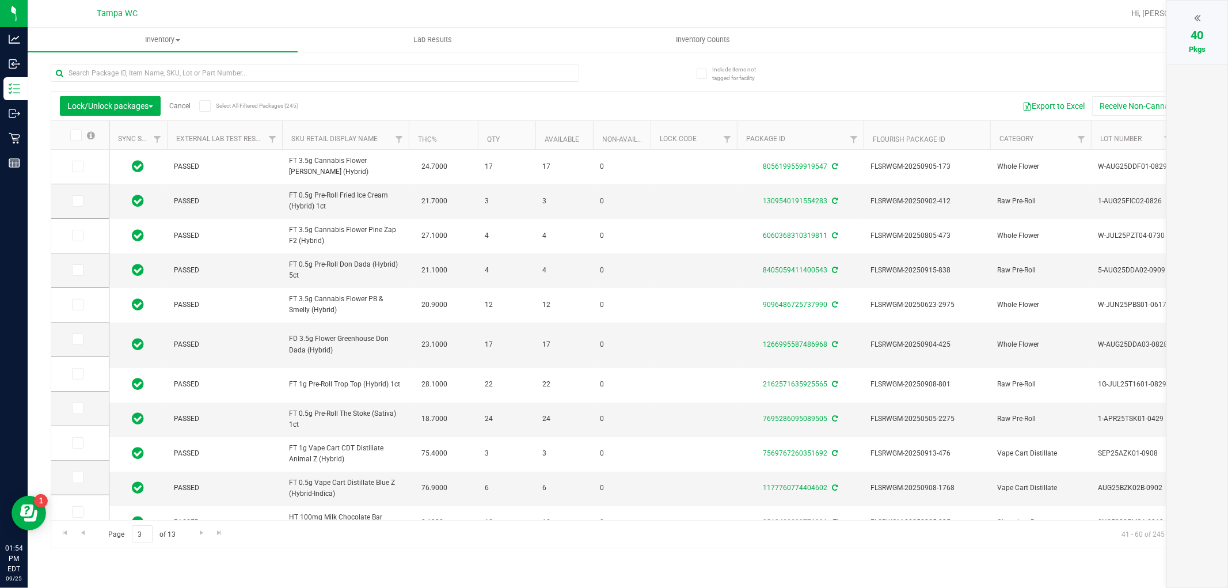
click at [73, 135] on icon at bounding box center [74, 135] width 7 height 0
click at [0, 0] on input "checkbox" at bounding box center [0, 0] width 0 height 0
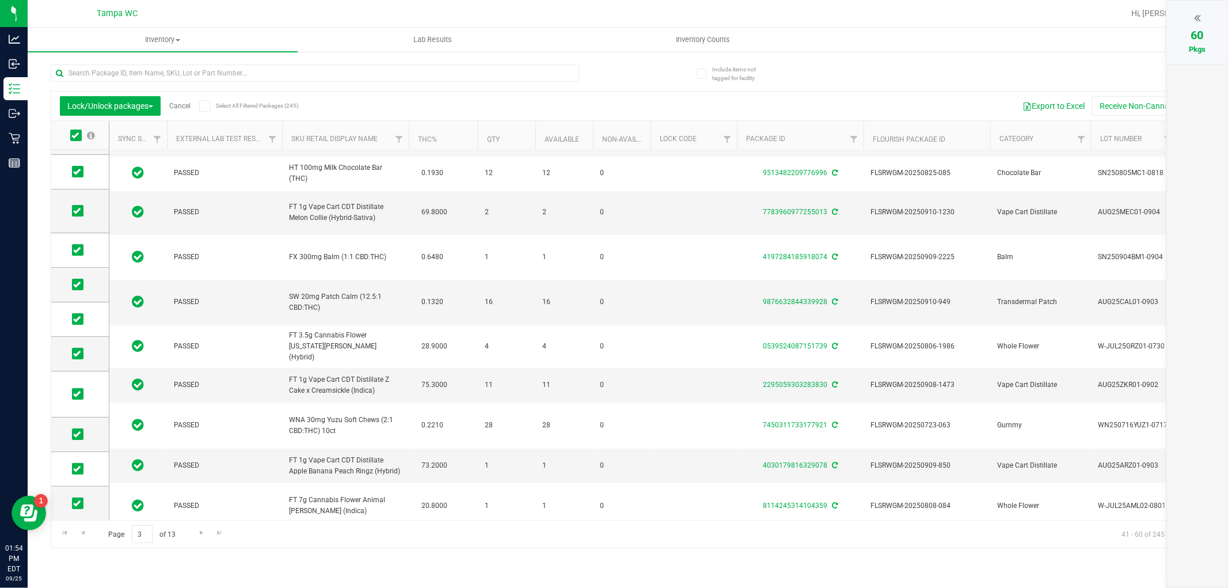
click at [289, 524] on div "Page 3 of 13 41 - 60 of 245 items" at bounding box center [627, 534] width 1153 height 28
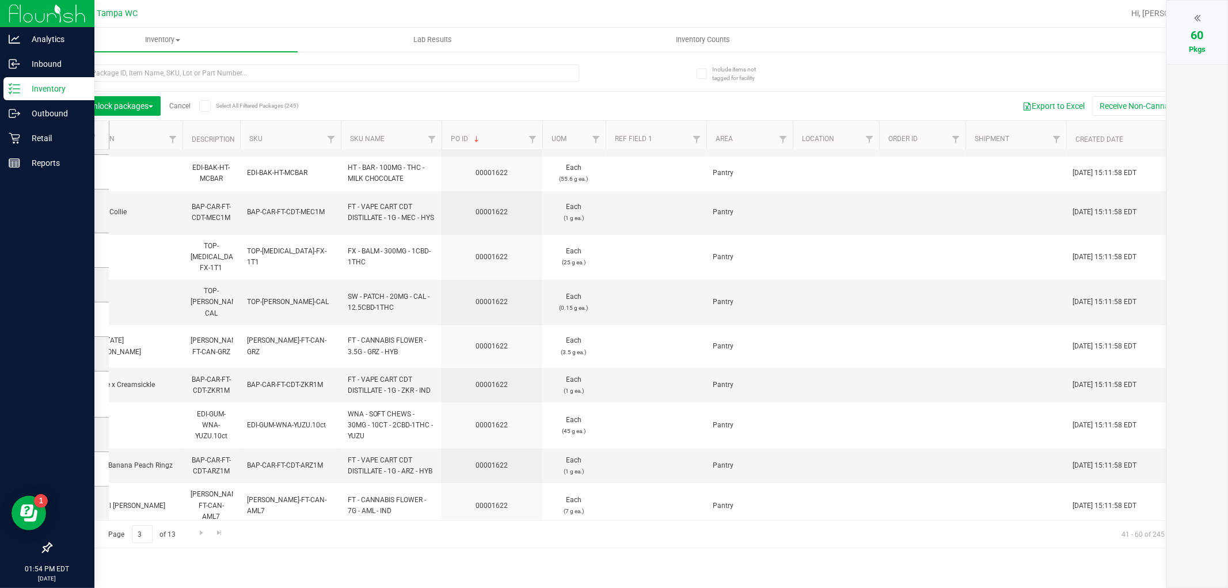
click at [50, 87] on p "Inventory" at bounding box center [54, 89] width 69 height 14
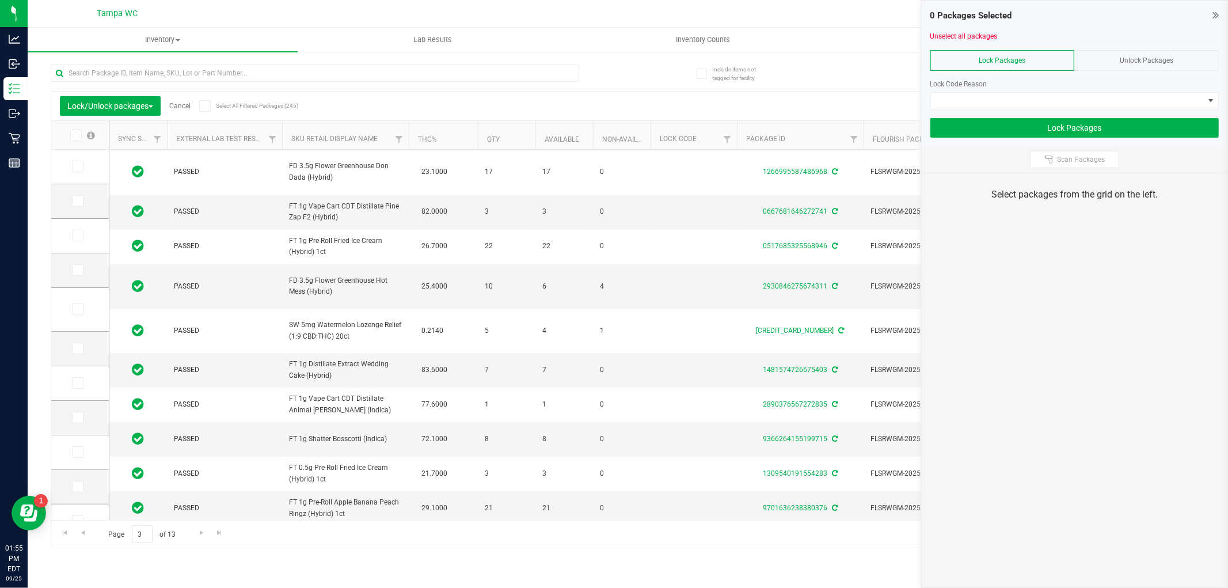
click at [1028, 112] on div at bounding box center [1074, 113] width 288 height 9
click at [1027, 105] on span at bounding box center [1067, 101] width 273 height 16
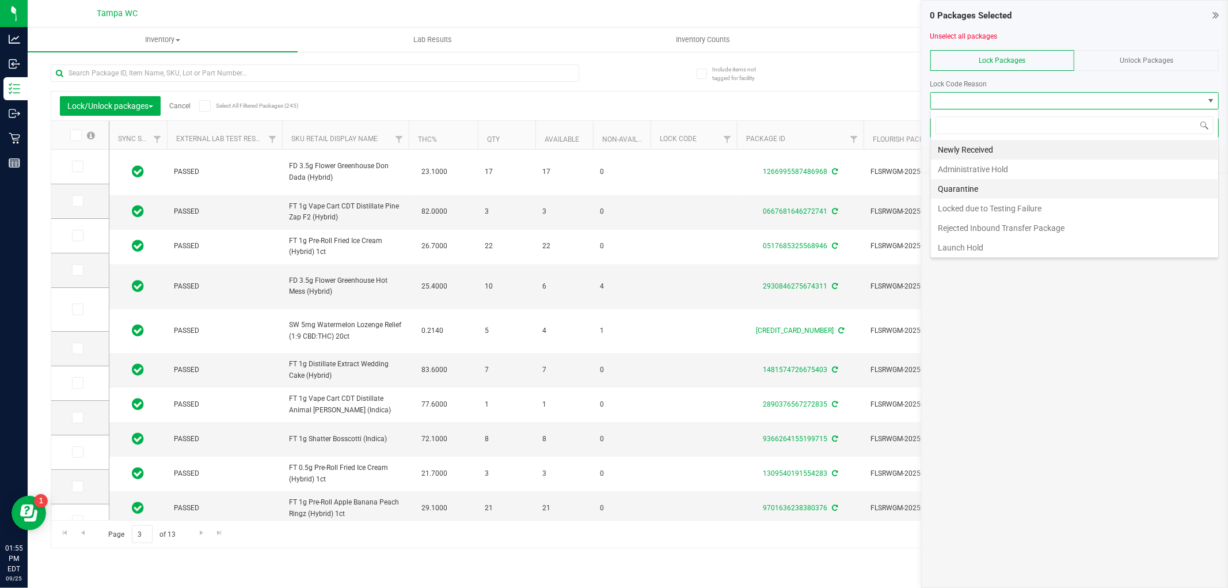
scroll to position [17, 288]
drag, startPoint x: 1000, startPoint y: 144, endPoint x: 988, endPoint y: 159, distance: 19.2
click at [1000, 145] on li "Newly Received" at bounding box center [1074, 150] width 287 height 20
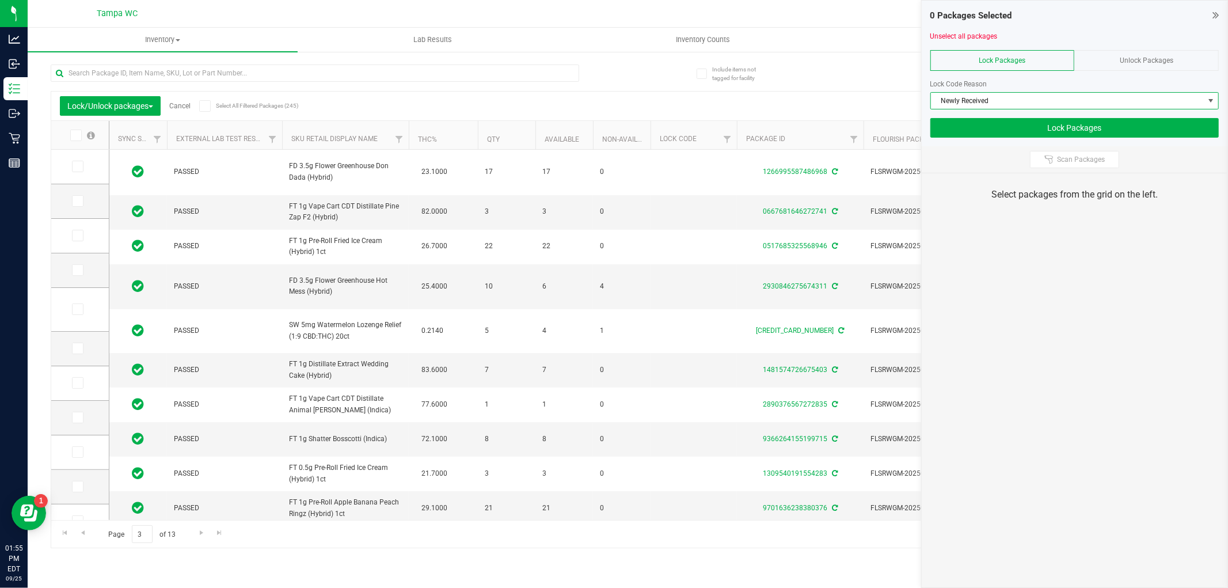
scroll to position [0, 1908]
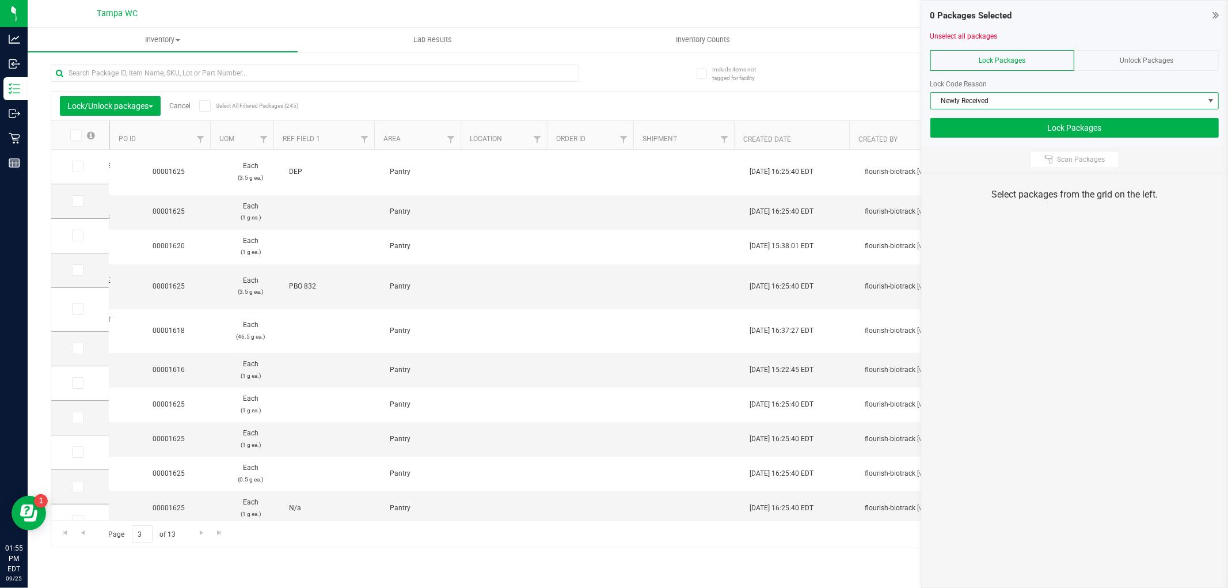
click at [1215, 19] on icon at bounding box center [1215, 15] width 6 height 12
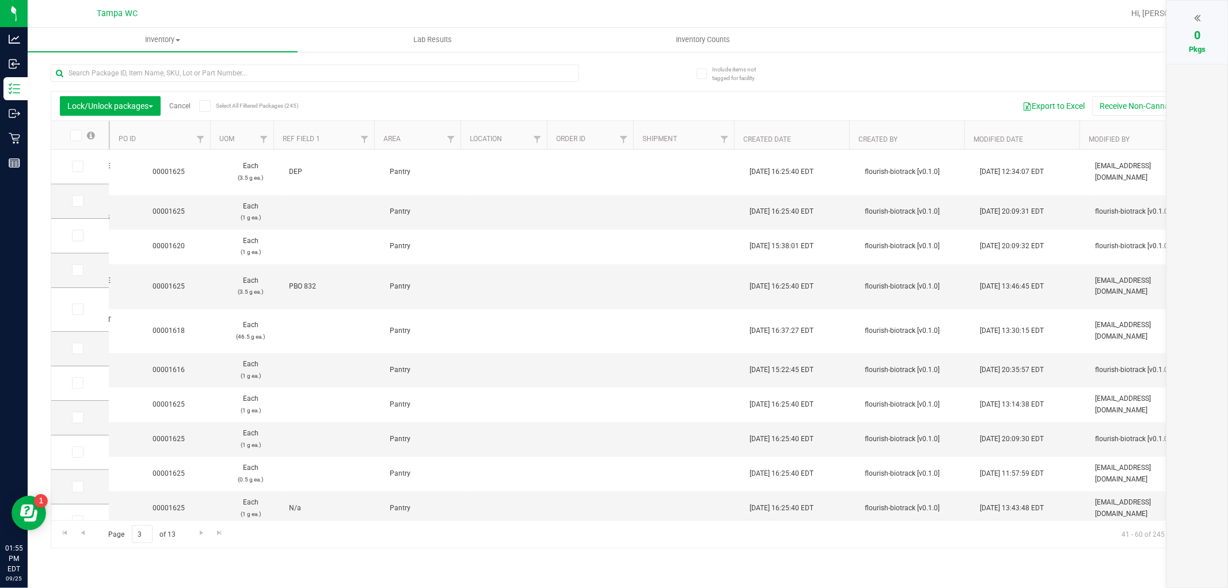
click at [173, 139] on th "PO ID" at bounding box center [159, 135] width 101 height 29
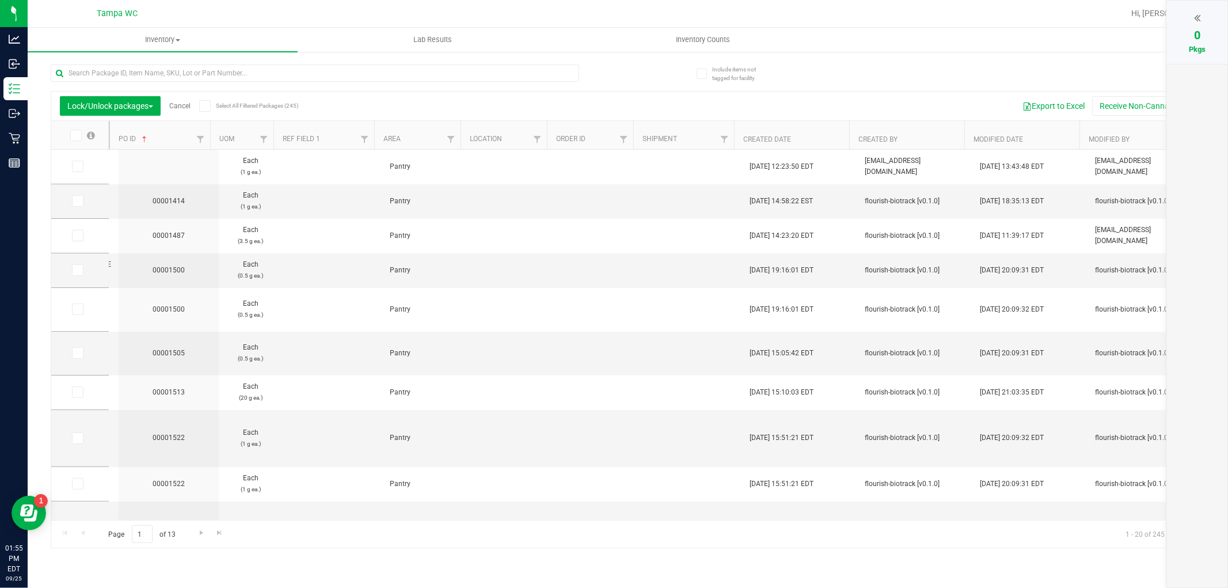
click at [164, 138] on th "PO ID" at bounding box center [159, 135] width 101 height 29
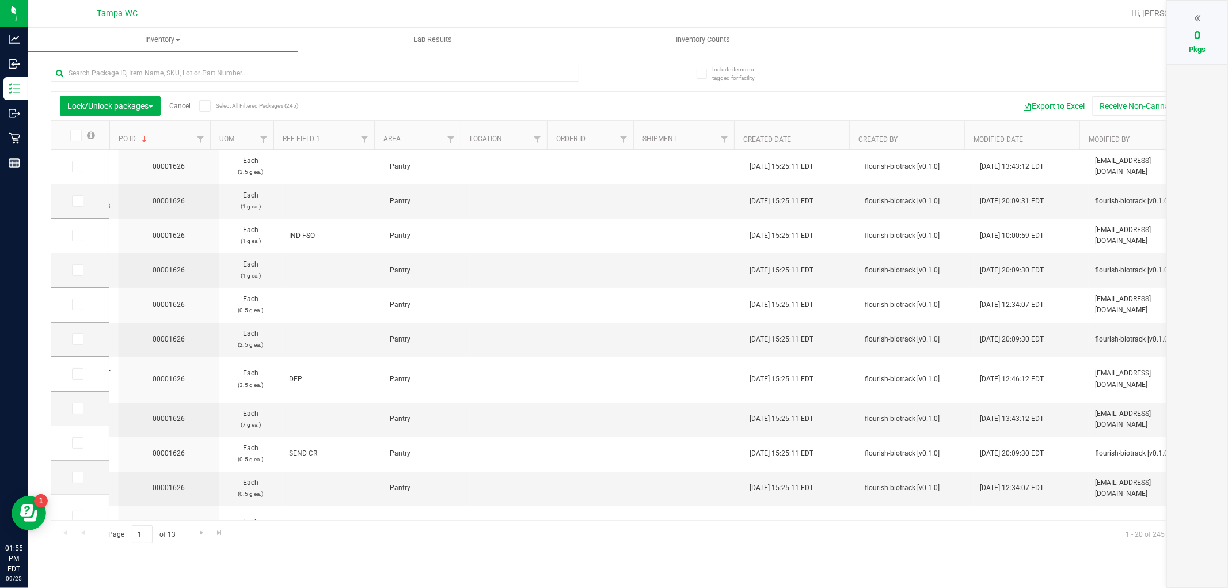
click at [69, 136] on label at bounding box center [82, 136] width 44 height 12
click at [0, 0] on input "checkbox" at bounding box center [0, 0] width 0 height 0
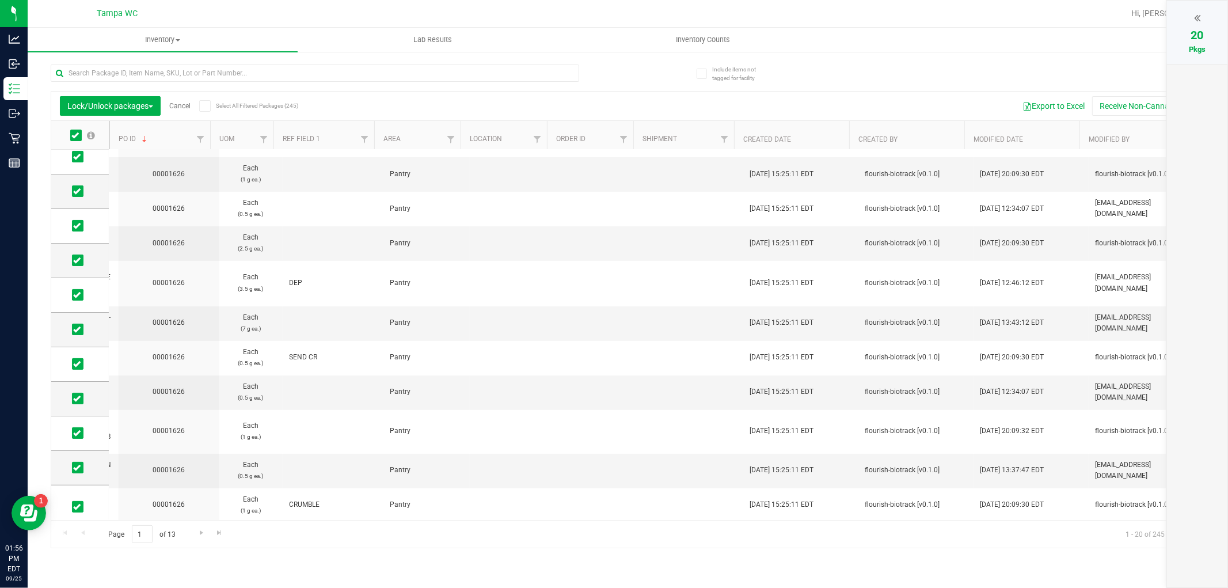
scroll to position [0, 1908]
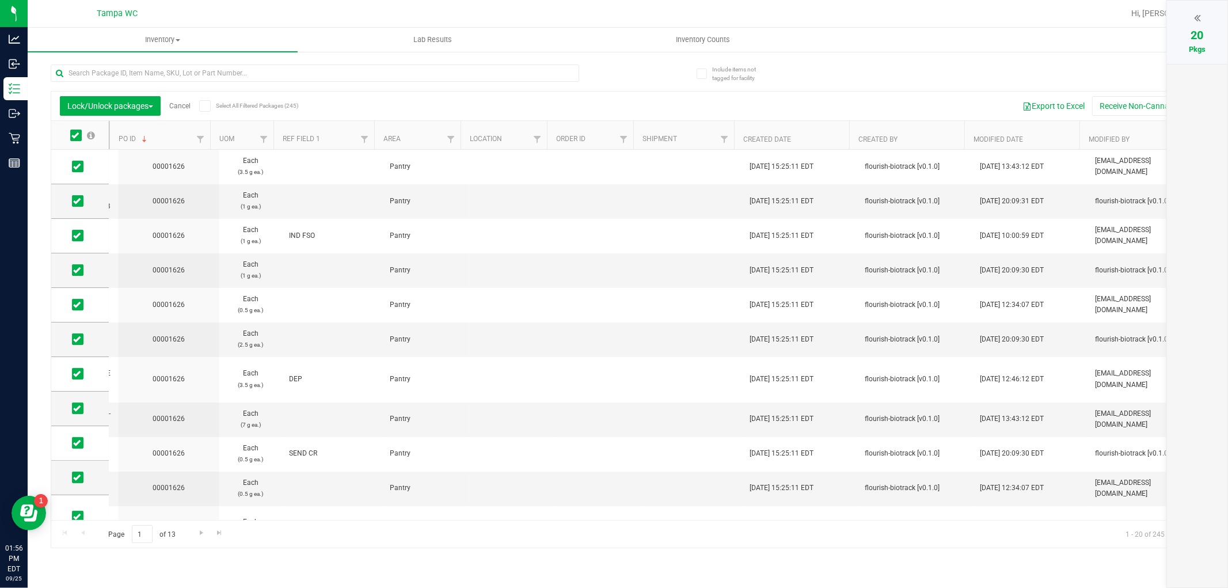
click at [1216, 16] on div "20 Pkgs" at bounding box center [1197, 32] width 60 height 63
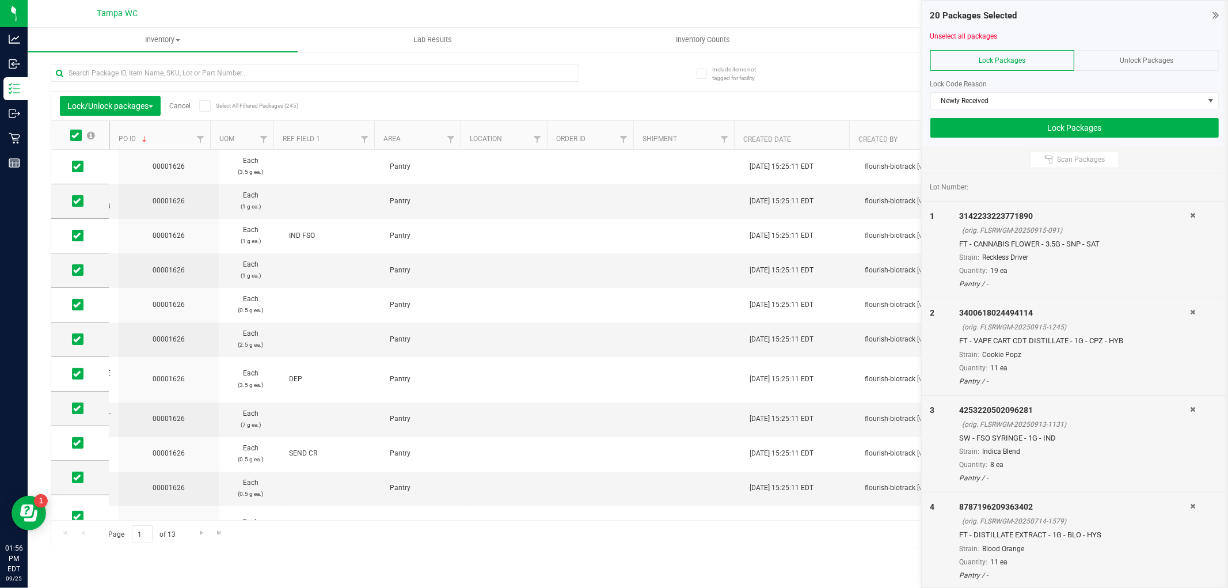
click at [1114, 65] on div "Unlock Packages" at bounding box center [1146, 60] width 144 height 21
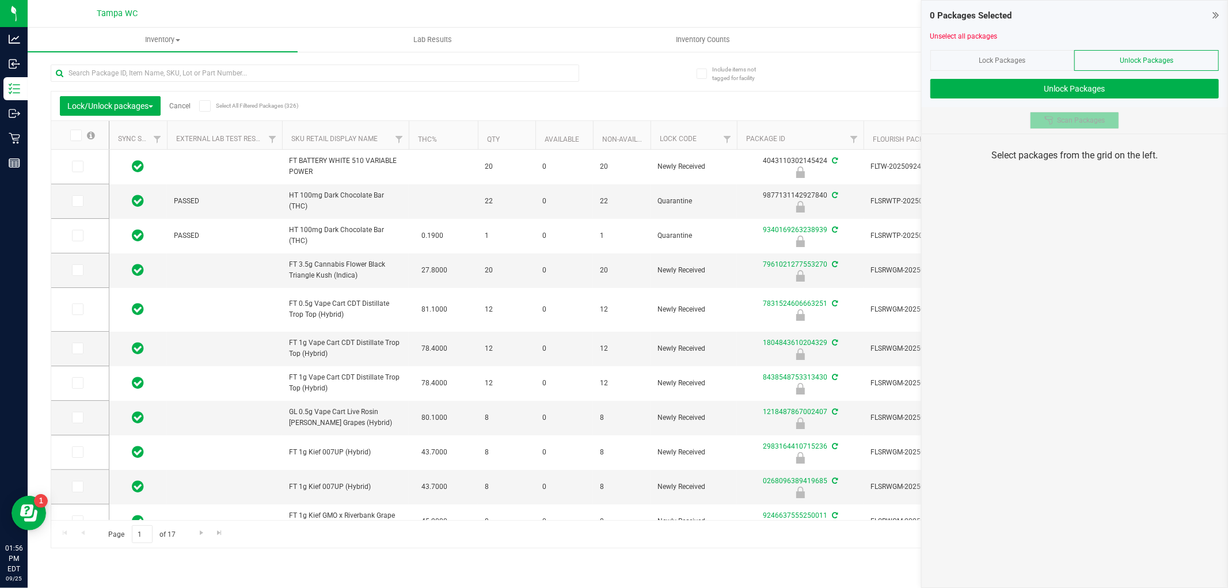
type input "[DATE]"
click at [698, 139] on th "Lock Code" at bounding box center [693, 135] width 86 height 29
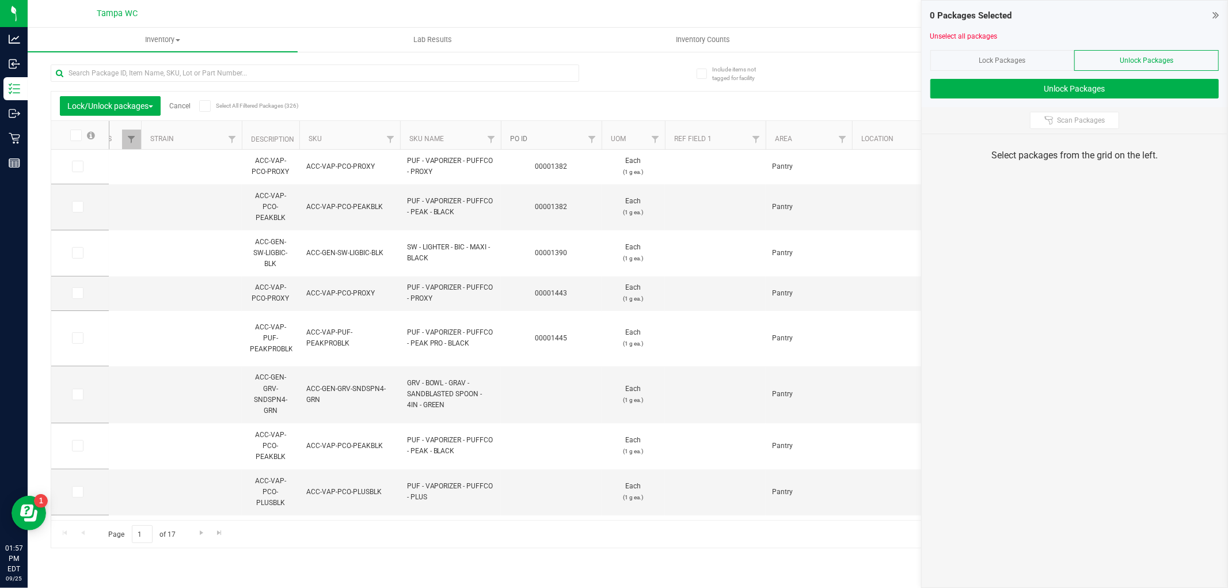
click at [524, 138] on link "PO ID" at bounding box center [518, 139] width 17 height 8
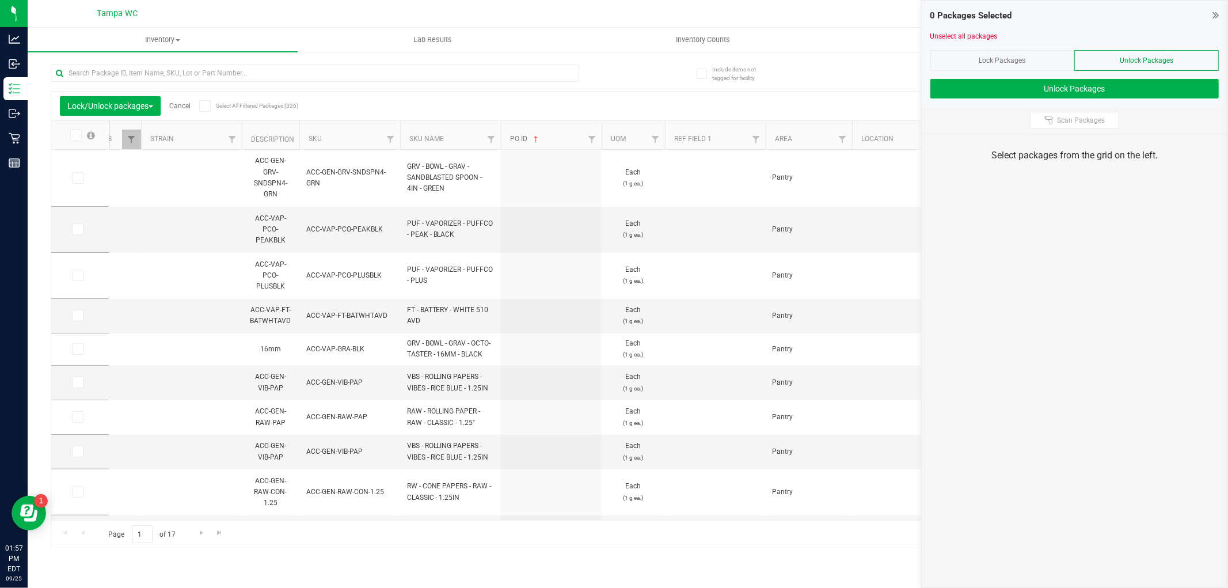
click at [532, 143] on span at bounding box center [535, 139] width 9 height 9
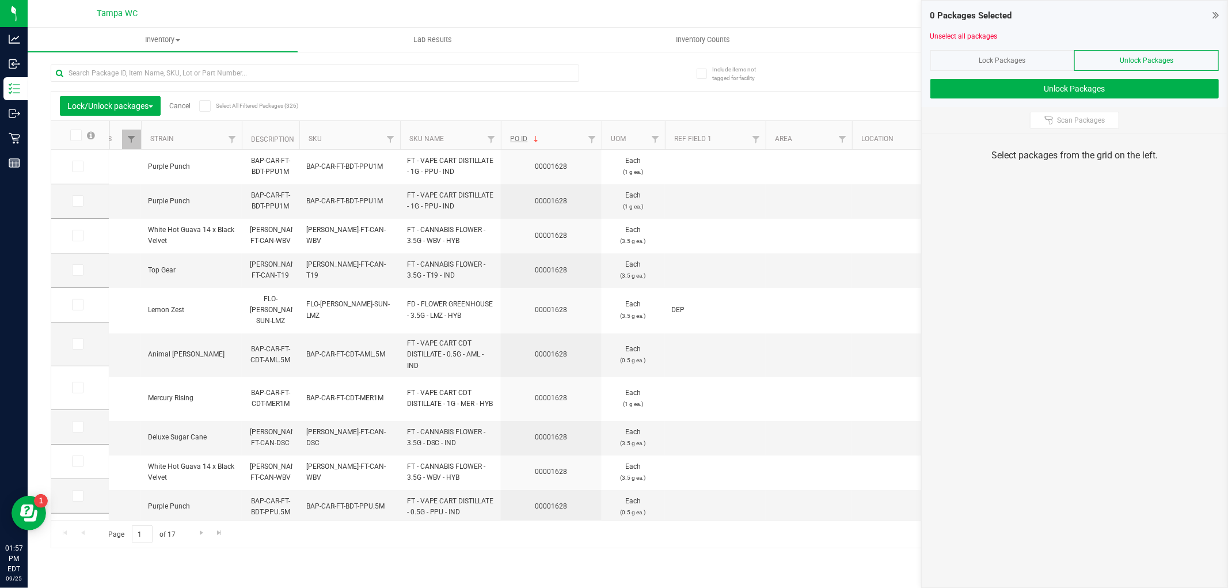
click at [1003, 70] on div "Lock Packages" at bounding box center [1002, 60] width 144 height 21
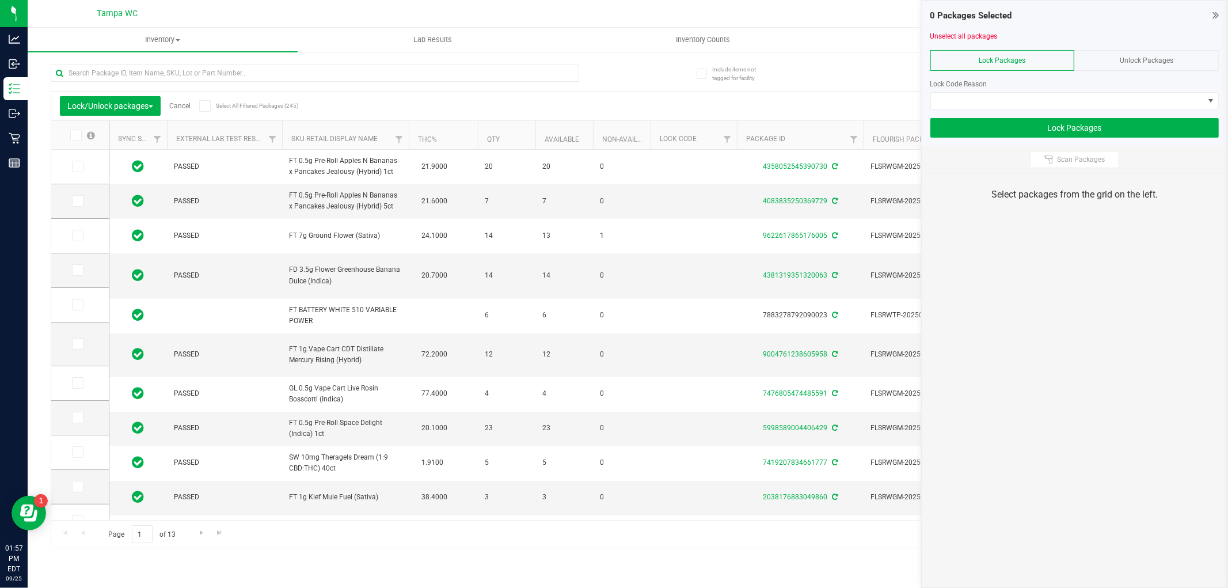
click at [1110, 62] on div "Unlock Packages" at bounding box center [1146, 60] width 144 height 21
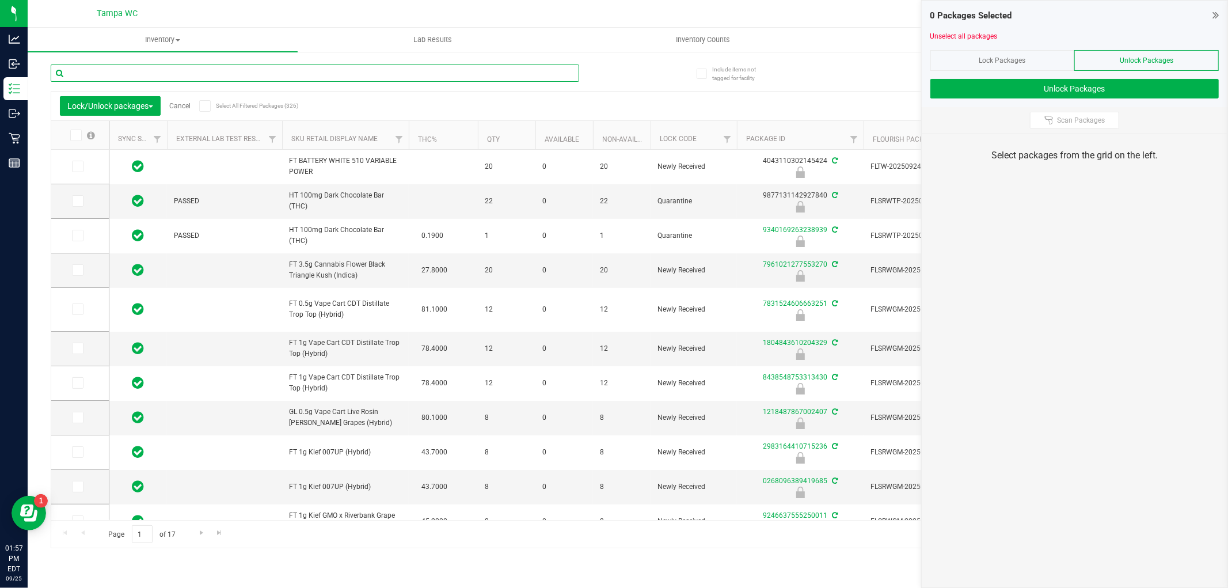
click at [206, 75] on input "text" at bounding box center [315, 72] width 528 height 17
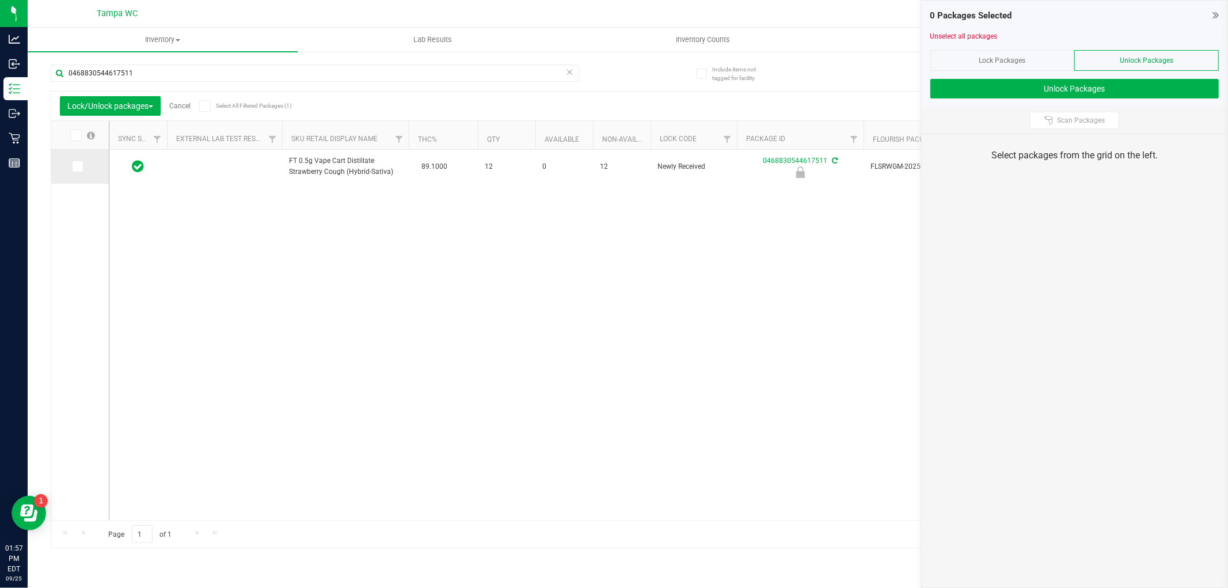
drag, startPoint x: 70, startPoint y: 160, endPoint x: 78, endPoint y: 170, distance: 13.5
click at [71, 163] on td at bounding box center [80, 167] width 58 height 34
click at [79, 166] on icon at bounding box center [76, 166] width 7 height 0
click at [0, 0] on input "checkbox" at bounding box center [0, 0] width 0 height 0
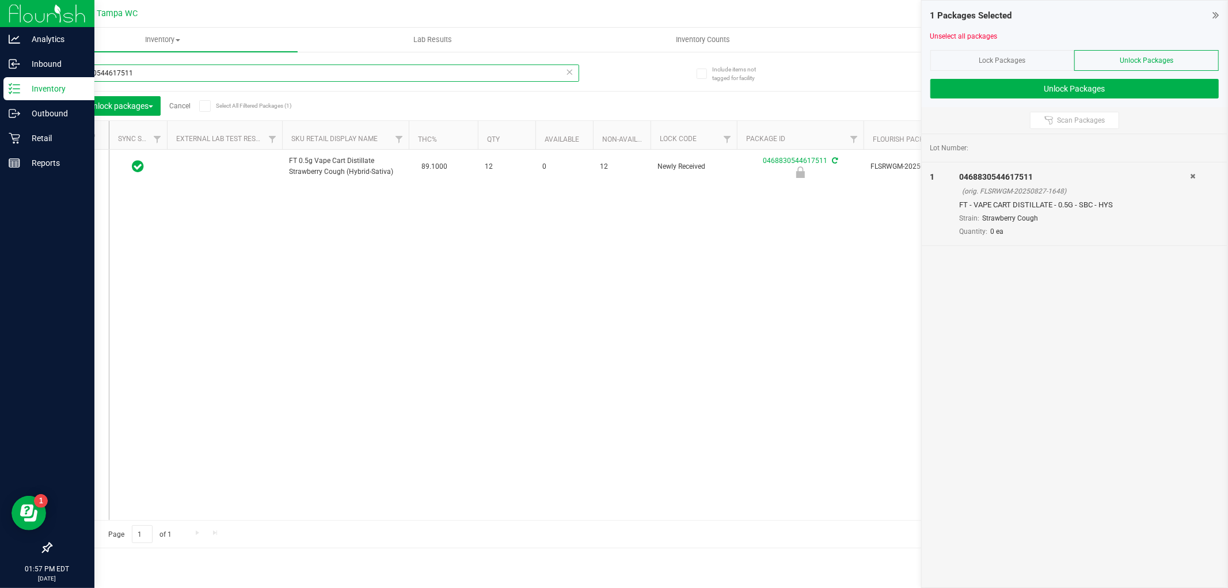
drag, startPoint x: 137, startPoint y: 74, endPoint x: 1, endPoint y: 242, distance: 216.1
click at [1, 238] on div "Analytics Inbound Inventory Outbound Retail Reports 01:57 PM EDT 09/25/2025 09/…" at bounding box center [614, 294] width 1228 height 588
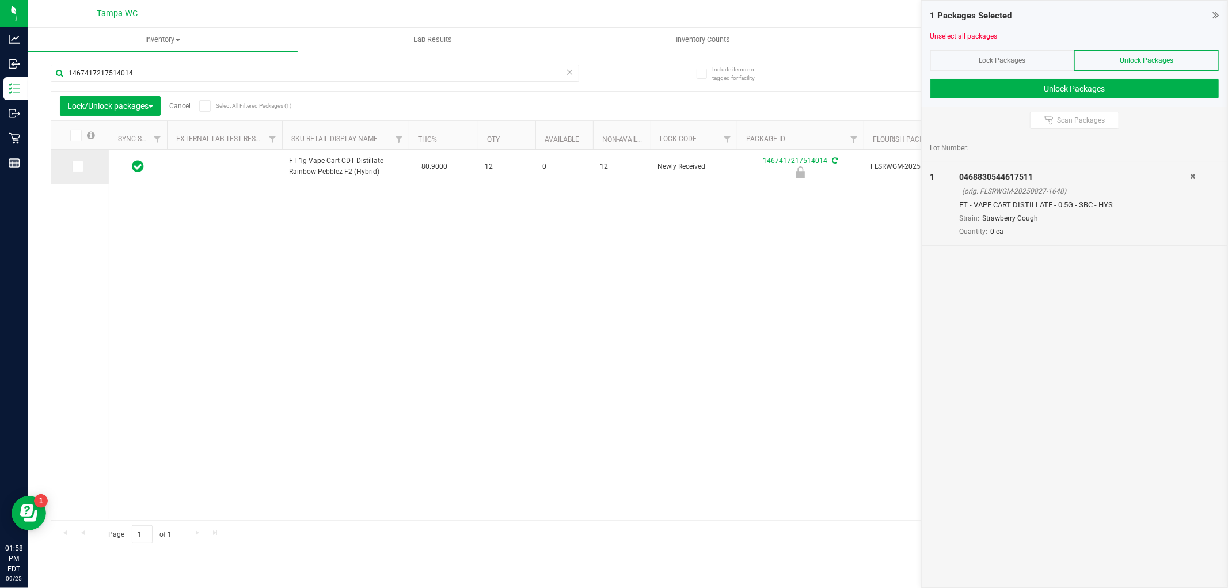
click at [77, 166] on icon at bounding box center [76, 166] width 7 height 0
click at [0, 0] on input "checkbox" at bounding box center [0, 0] width 0 height 0
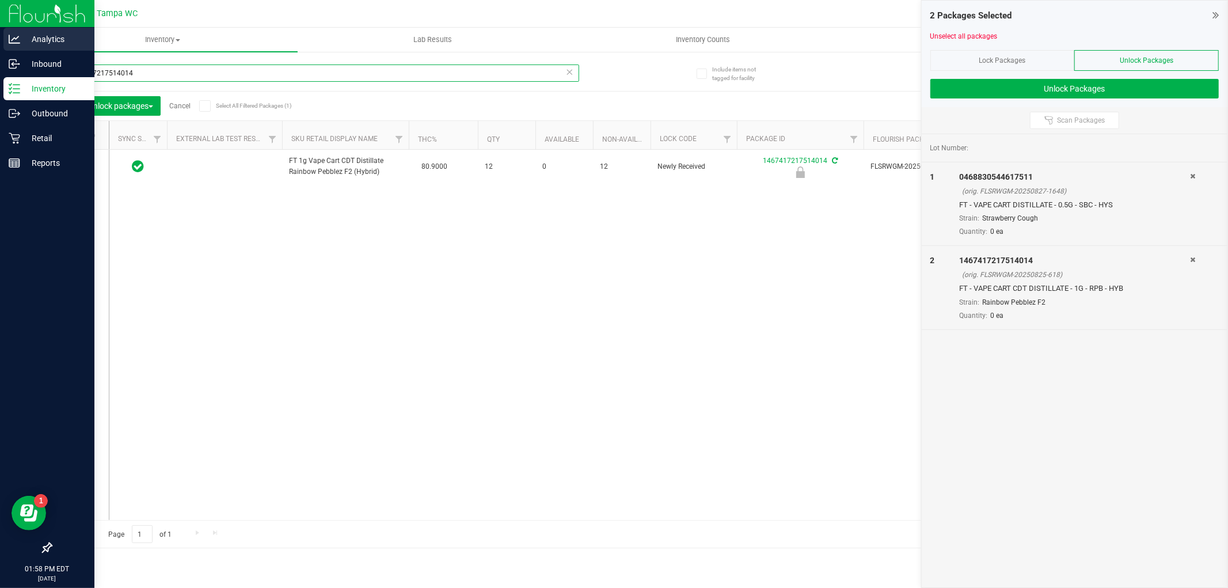
drag, startPoint x: 153, startPoint y: 76, endPoint x: 0, endPoint y: 46, distance: 156.0
click at [0, 50] on div "Analytics Inbound Inventory Outbound Retail Reports 01:58 PM EDT 09/25/2025 09/…" at bounding box center [614, 294] width 1228 height 588
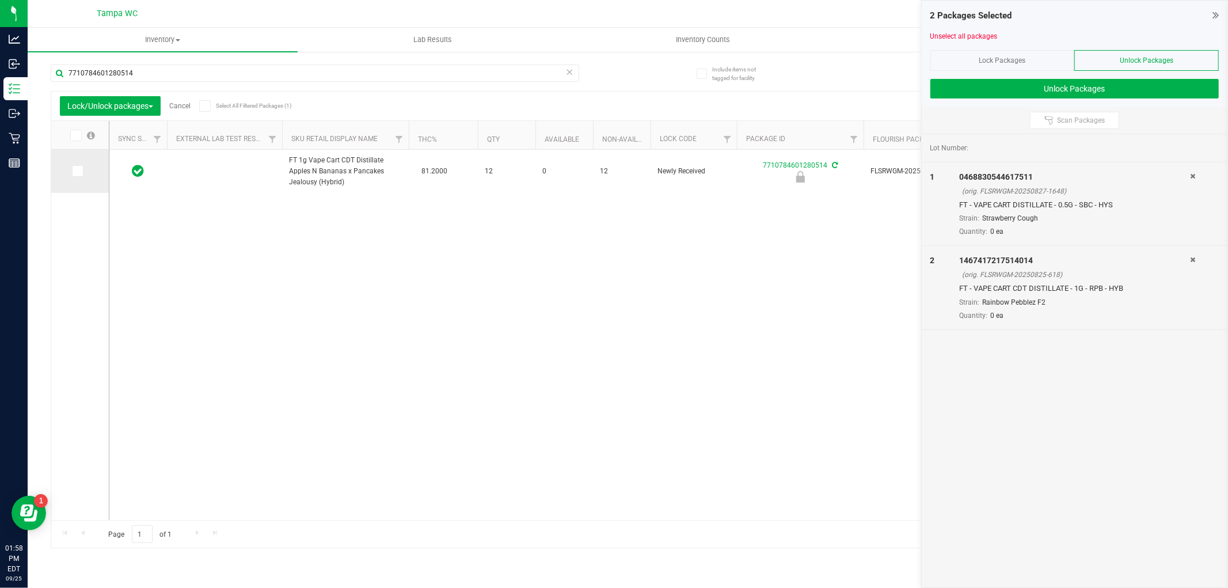
click at [77, 165] on span at bounding box center [78, 171] width 12 height 12
click at [0, 0] on input "checkbox" at bounding box center [0, 0] width 0 height 0
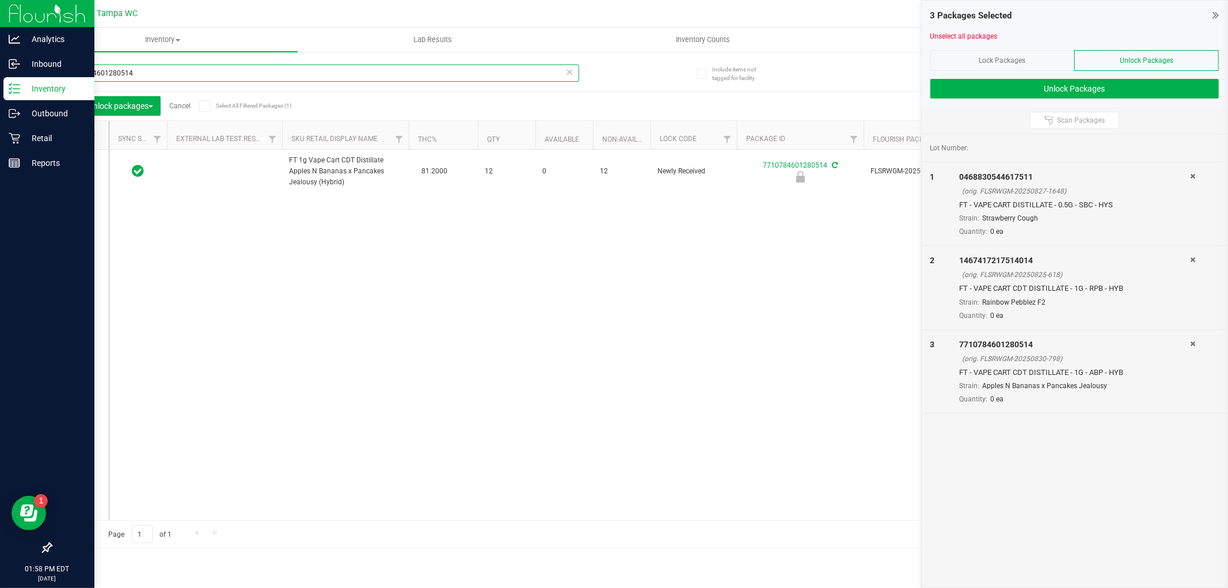
drag, startPoint x: 137, startPoint y: 68, endPoint x: 0, endPoint y: 78, distance: 137.3
click at [0, 81] on div "Analytics Inbound Inventory Outbound Retail Reports 01:58 PM EDT 09/25/2025 09/…" at bounding box center [614, 294] width 1228 height 588
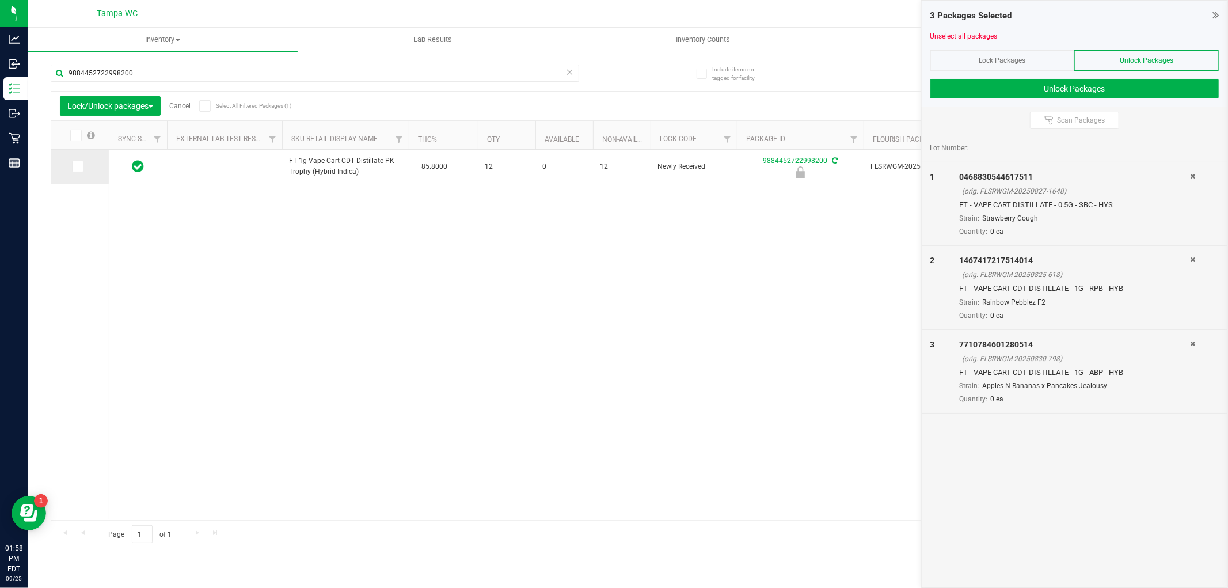
click at [73, 166] on icon at bounding box center [76, 166] width 7 height 0
click at [0, 0] on input "checkbox" at bounding box center [0, 0] width 0 height 0
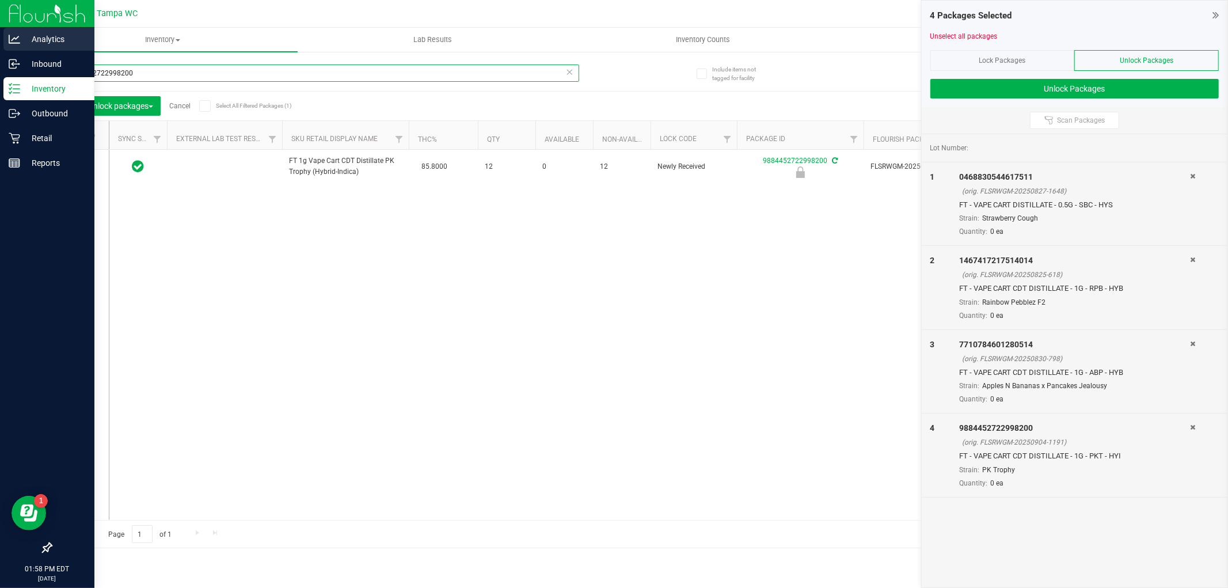
drag, startPoint x: 104, startPoint y: 77, endPoint x: 0, endPoint y: 42, distance: 109.4
click at [0, 44] on div "Analytics Inbound Inventory Outbound Retail Reports 01:58 PM EDT 09/25/2025 09/…" at bounding box center [614, 294] width 1228 height 588
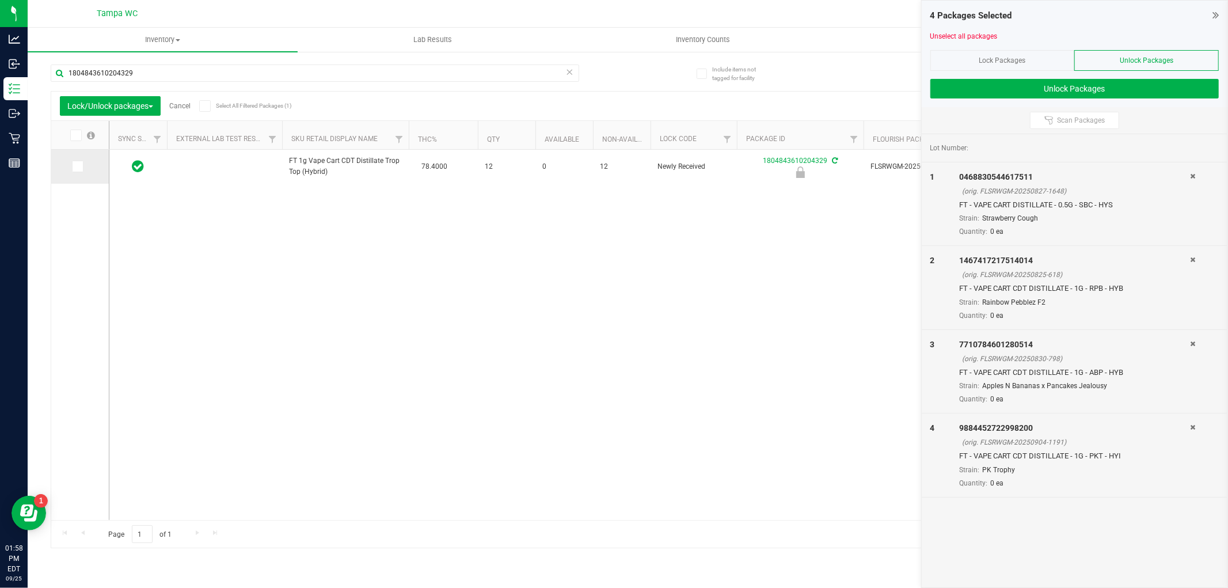
click at [72, 165] on td at bounding box center [80, 167] width 58 height 34
click at [81, 165] on span at bounding box center [78, 167] width 12 height 12
click at [0, 0] on input "checkbox" at bounding box center [0, 0] width 0 height 0
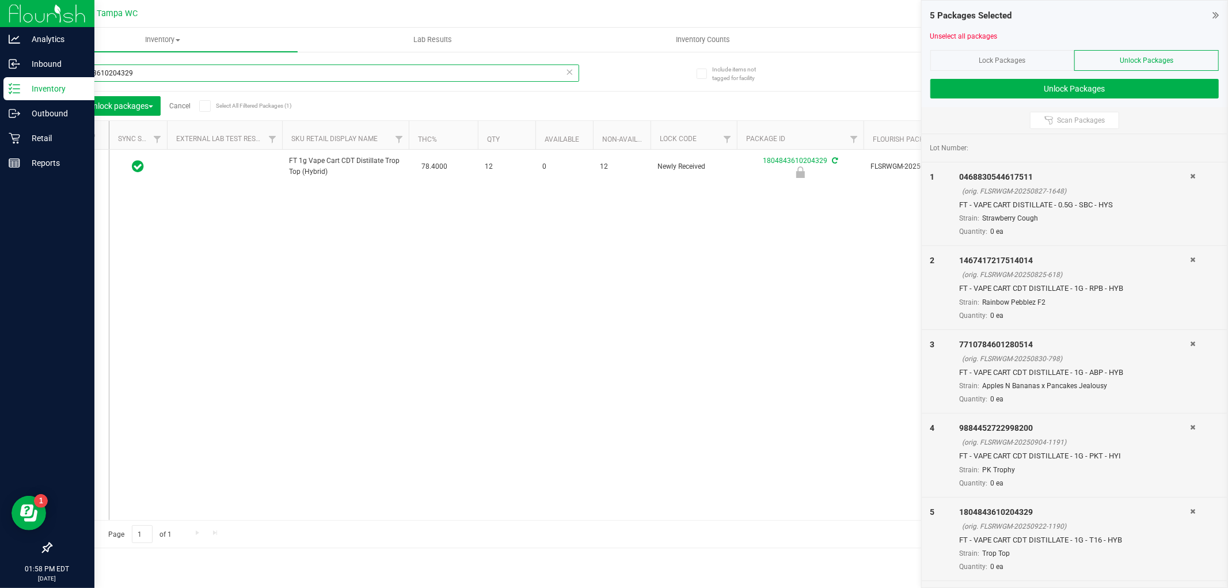
drag, startPoint x: 0, startPoint y: 33, endPoint x: 0, endPoint y: 1, distance: 32.2
click at [1, 0] on html "Analytics Inbound Inventory Outbound Retail Reports 01:58 PM EDT 09/25/2025 09/…" at bounding box center [614, 294] width 1228 height 588
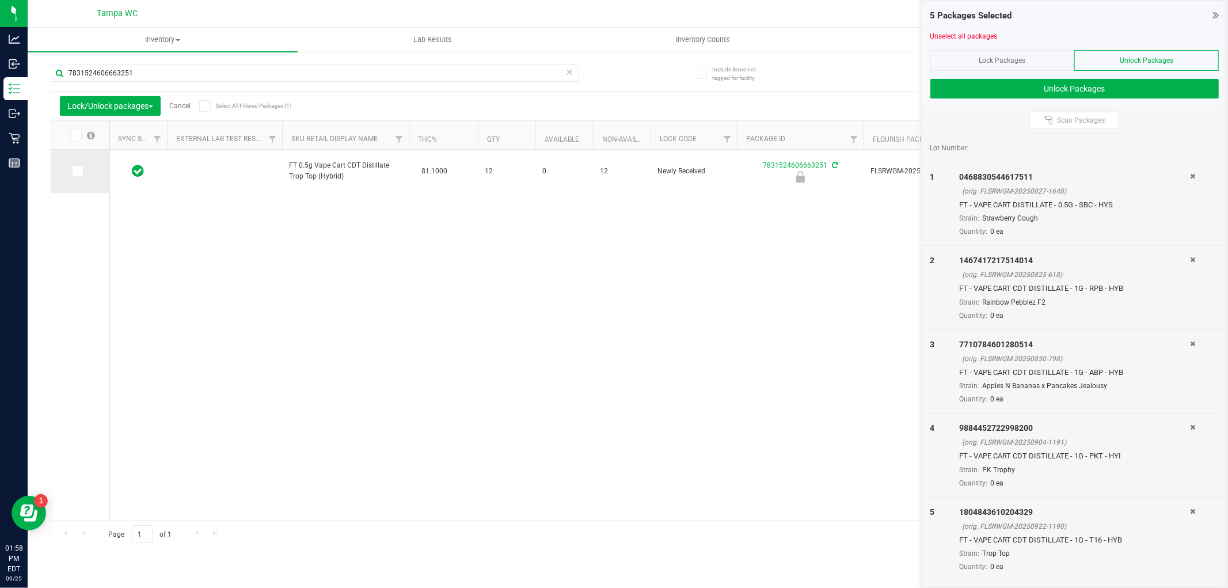
click at [84, 173] on label at bounding box center [80, 171] width 17 height 12
click at [0, 0] on input "checkbox" at bounding box center [0, 0] width 0 height 0
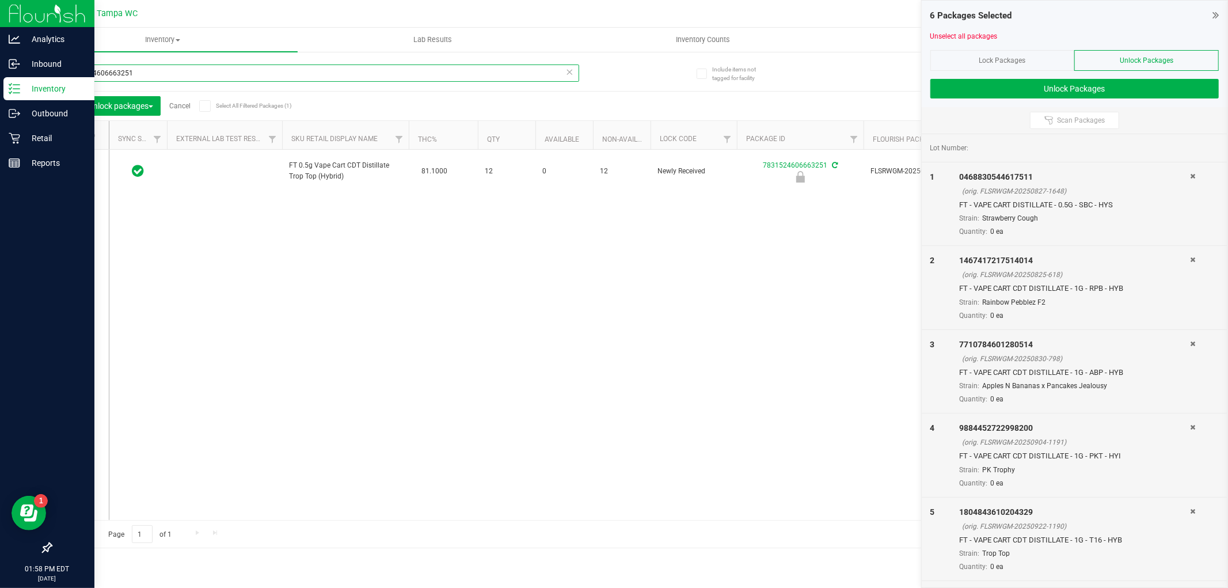
drag, startPoint x: 130, startPoint y: 74, endPoint x: 0, endPoint y: 79, distance: 130.2
click at [0, 75] on div "Analytics Inbound Inventory Outbound Retail Reports 01:58 PM EDT 09/25/2025 09/…" at bounding box center [614, 294] width 1228 height 588
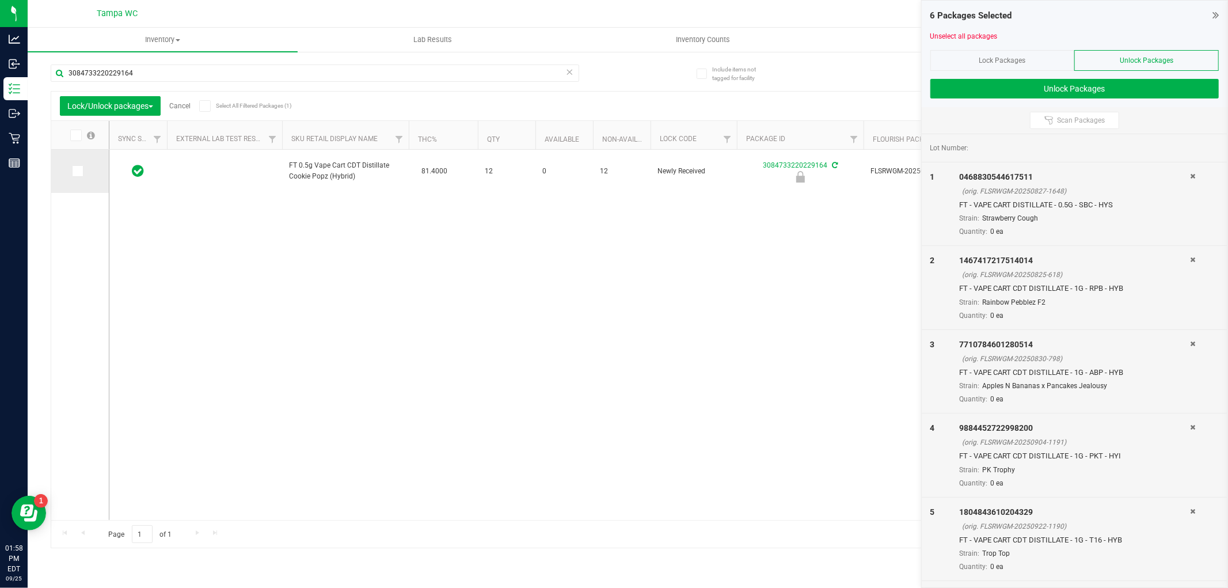
click at [81, 169] on span at bounding box center [78, 171] width 12 height 12
click at [0, 0] on input "checkbox" at bounding box center [0, 0] width 0 height 0
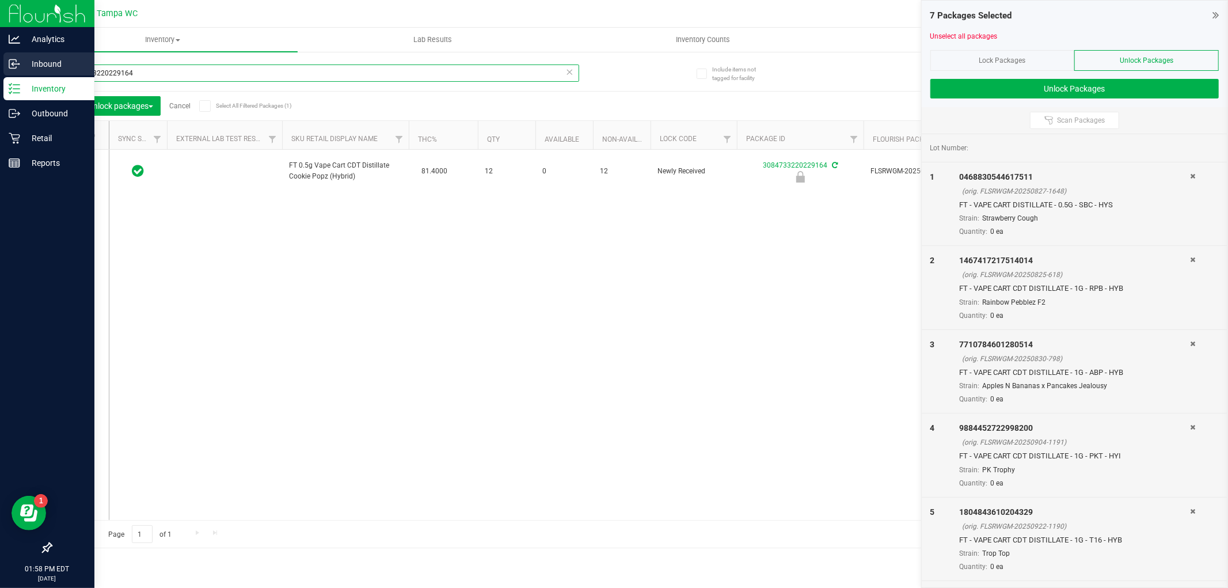
drag, startPoint x: 165, startPoint y: 71, endPoint x: 0, endPoint y: 58, distance: 165.7
click at [0, 48] on div "Analytics Inbound Inventory Outbound Retail Reports 01:58 PM EDT 09/25/2025 09/…" at bounding box center [614, 294] width 1228 height 588
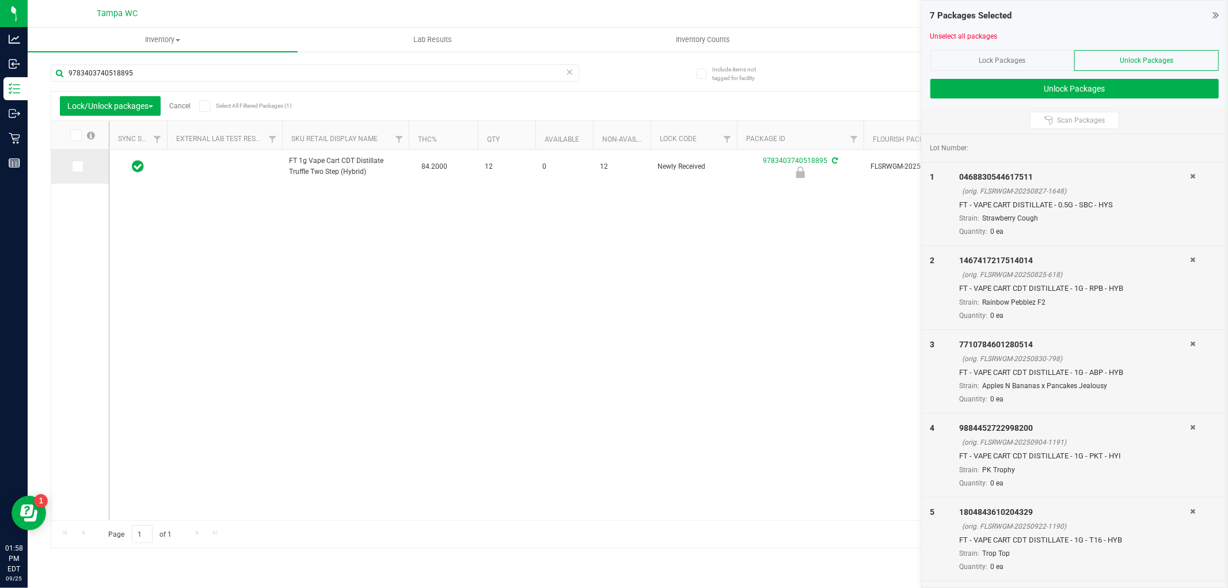
click at [73, 165] on span at bounding box center [78, 167] width 12 height 12
click at [77, 172] on span at bounding box center [78, 167] width 12 height 12
click at [0, 0] on input "checkbox" at bounding box center [0, 0] width 0 height 0
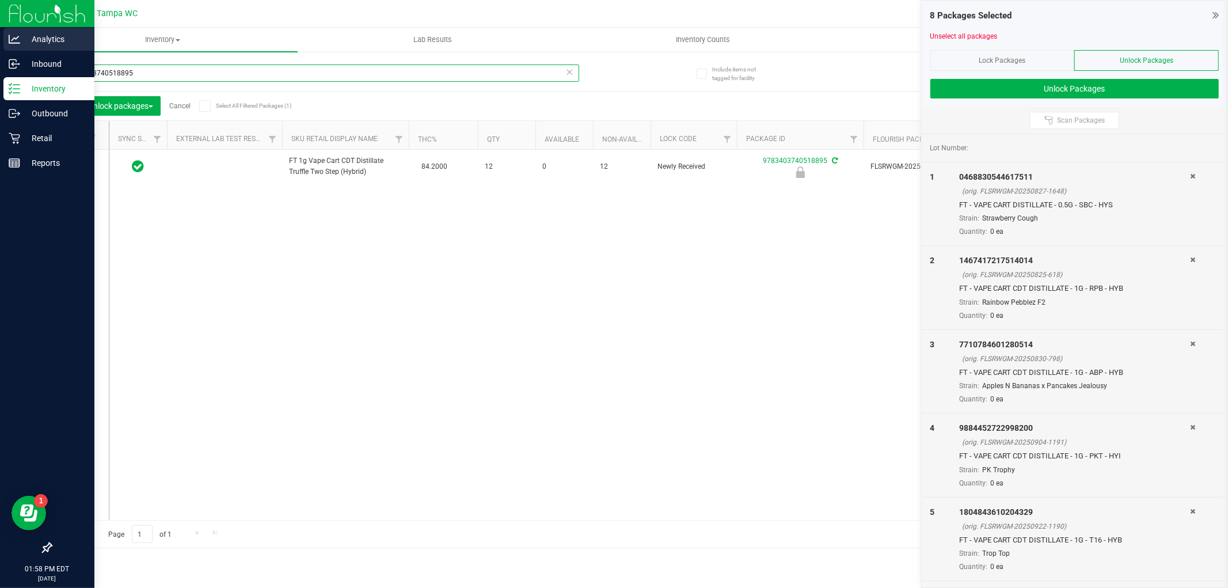
drag, startPoint x: 167, startPoint y: 66, endPoint x: 0, endPoint y: 38, distance: 169.9
click at [0, 33] on div "Analytics Inbound Inventory Outbound Retail Reports 01:58 PM EDT 09/25/2025 09/…" at bounding box center [614, 294] width 1228 height 588
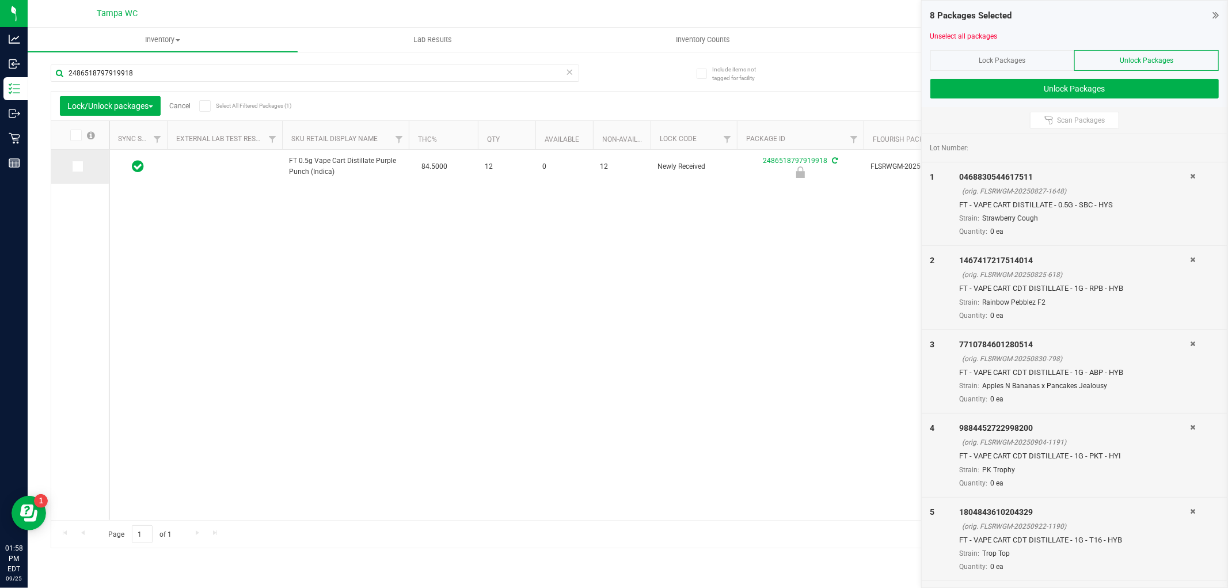
click at [77, 166] on icon at bounding box center [76, 166] width 7 height 0
click at [0, 0] on input "checkbox" at bounding box center [0, 0] width 0 height 0
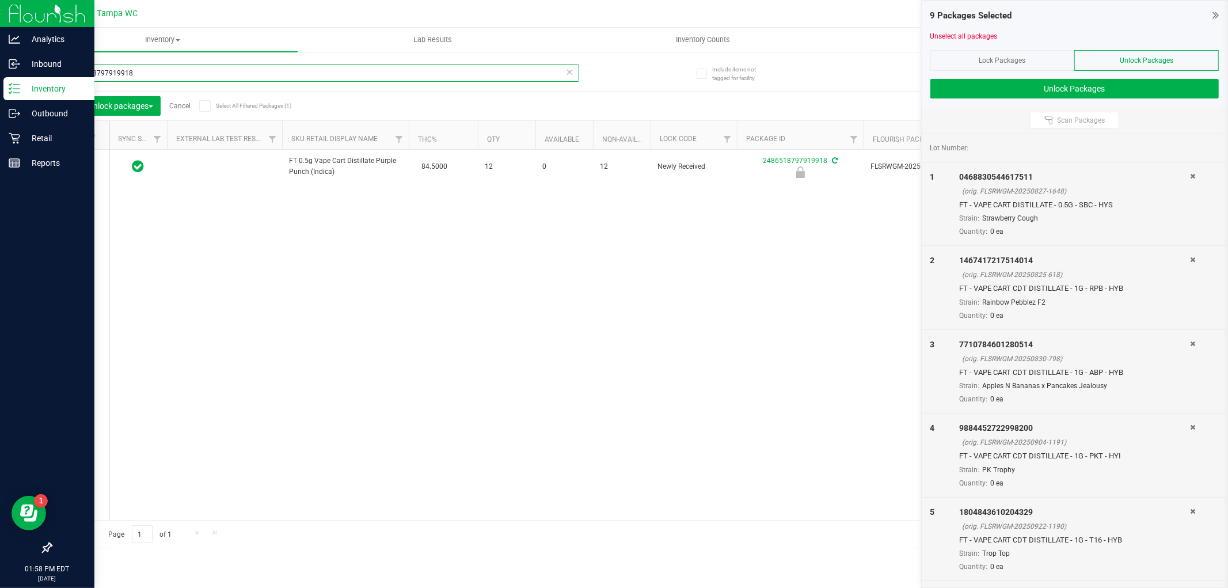
drag, startPoint x: 0, startPoint y: 61, endPoint x: 0, endPoint y: 8, distance: 53.0
click at [0, 6] on div "Analytics Inbound Inventory Outbound Retail Reports 01:58 PM EDT 09/25/2025 09/…" at bounding box center [614, 294] width 1228 height 588
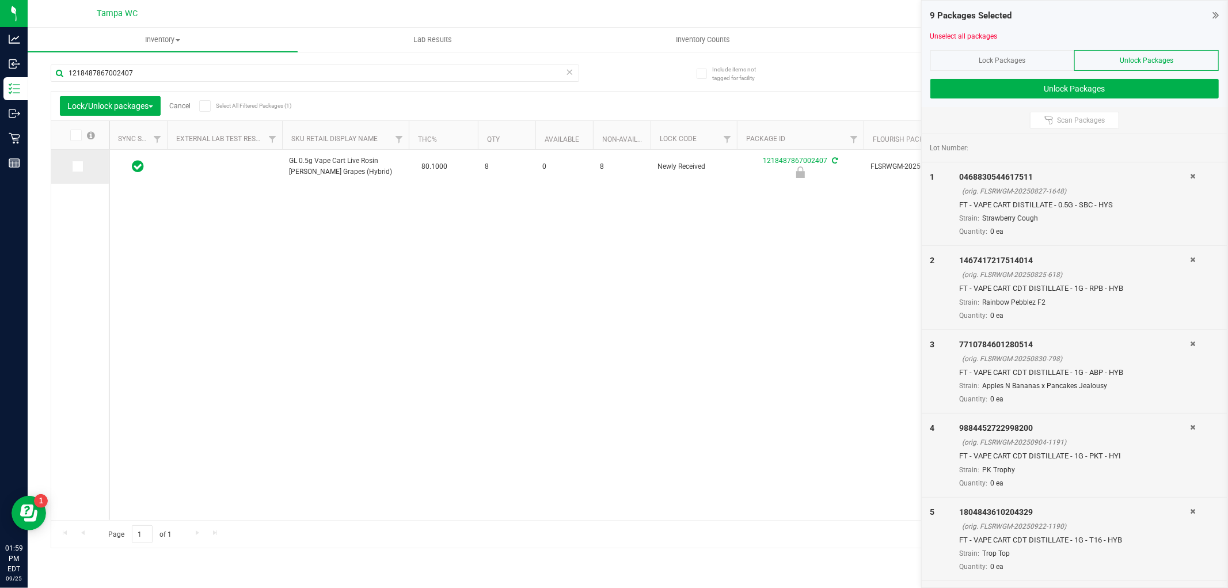
click at [73, 163] on span at bounding box center [78, 167] width 12 height 12
click at [0, 0] on input "checkbox" at bounding box center [0, 0] width 0 height 0
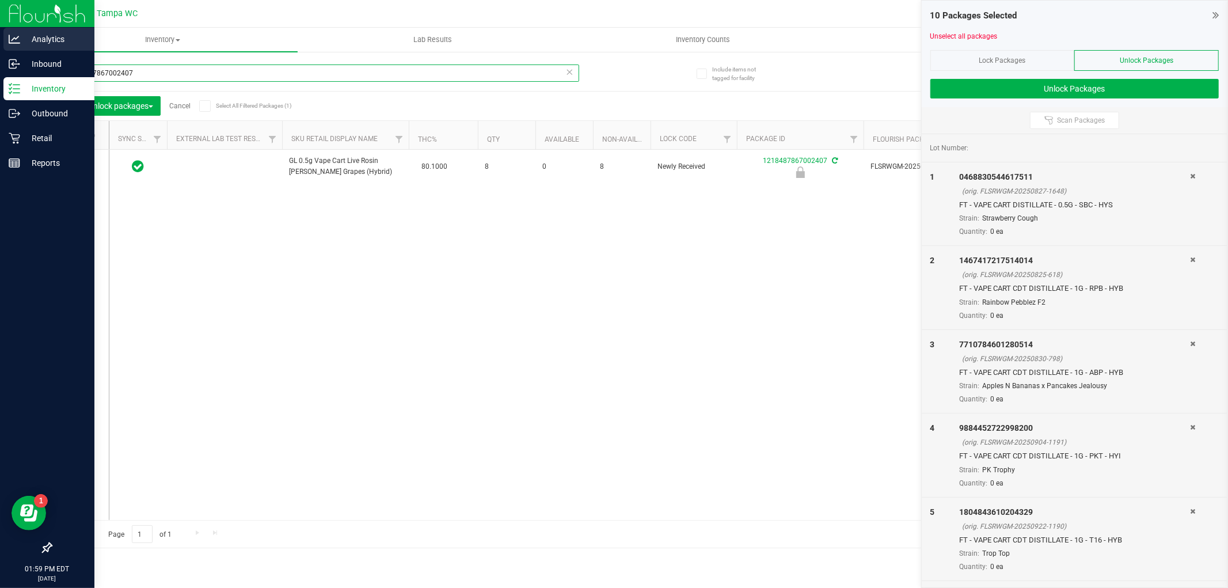
drag, startPoint x: 136, startPoint y: 67, endPoint x: 1, endPoint y: 48, distance: 136.0
click at [1, 46] on div "Analytics Inbound Inventory Outbound Retail Reports 01:59 PM EDT 09/25/2025 09/…" at bounding box center [614, 294] width 1228 height 588
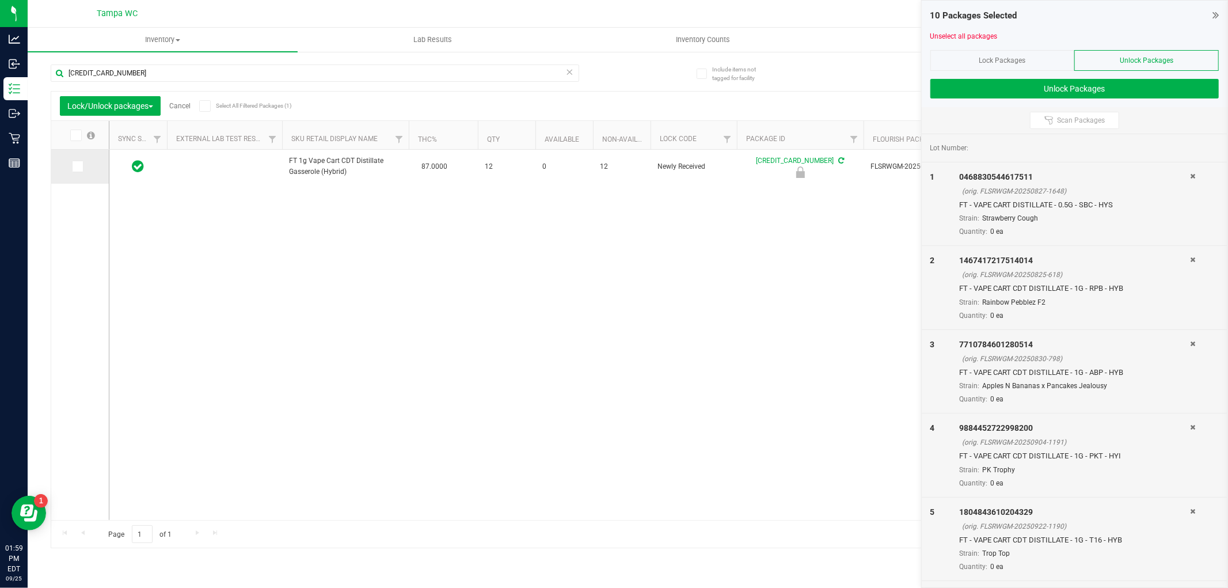
click at [81, 163] on span at bounding box center [78, 167] width 12 height 12
click at [0, 0] on input "checkbox" at bounding box center [0, 0] width 0 height 0
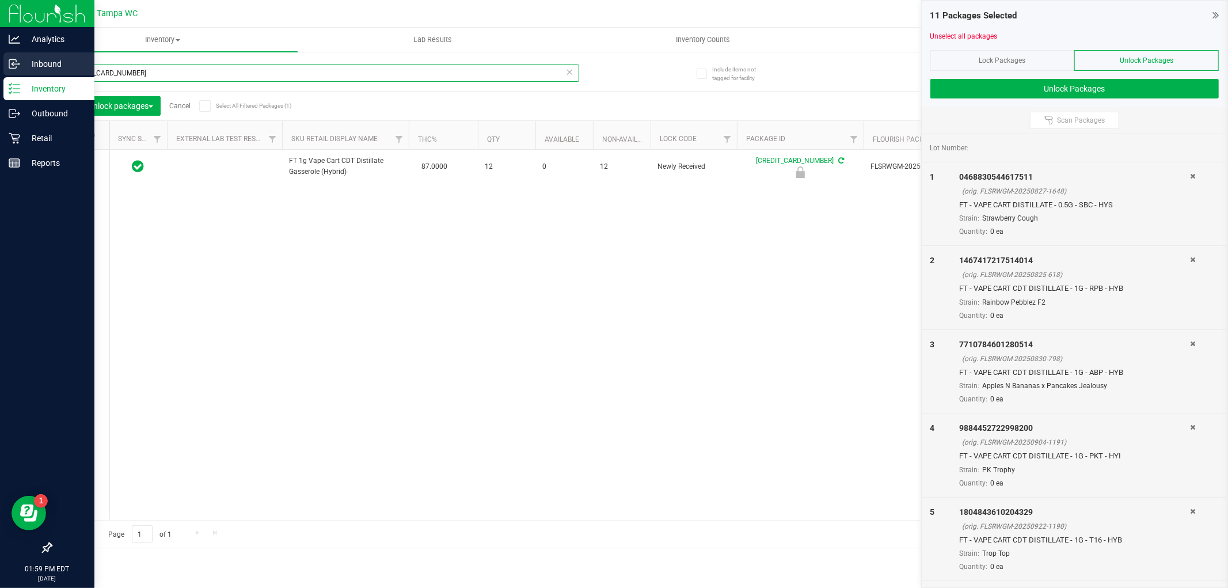
drag, startPoint x: 156, startPoint y: 67, endPoint x: 0, endPoint y: 55, distance: 156.4
click at [0, 50] on div "Analytics Inbound Inventory Outbound Retail Reports 01:59 PM EDT 09/25/2025 09/…" at bounding box center [614, 294] width 1228 height 588
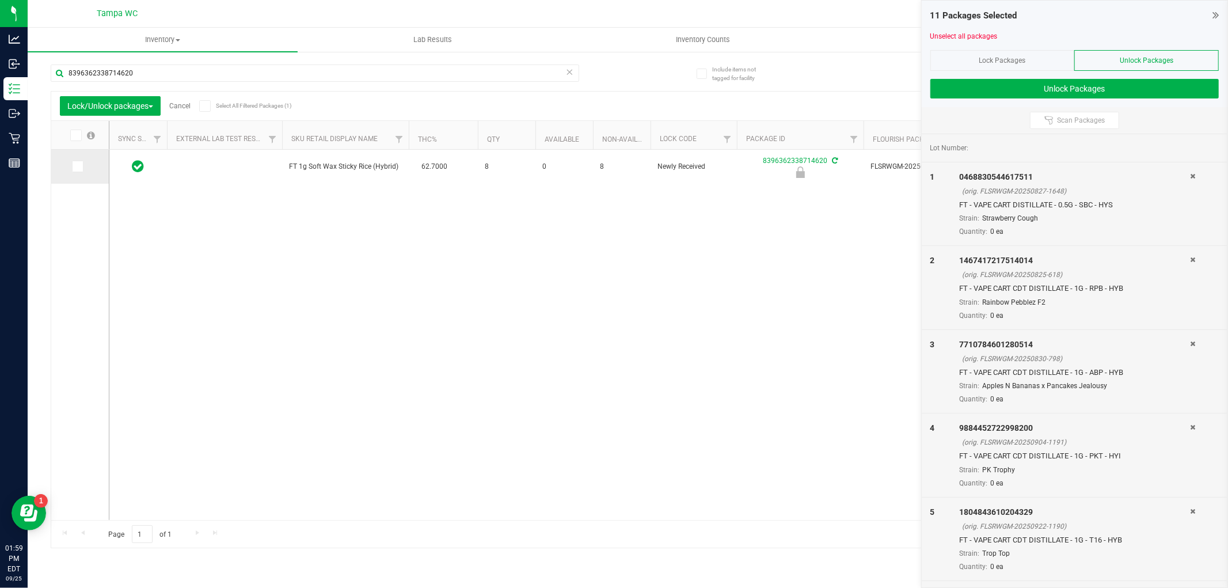
click at [82, 162] on td at bounding box center [80, 167] width 58 height 34
click at [82, 161] on td at bounding box center [80, 167] width 58 height 34
click at [82, 161] on label at bounding box center [80, 167] width 17 height 12
click at [0, 0] on input "checkbox" at bounding box center [0, 0] width 0 height 0
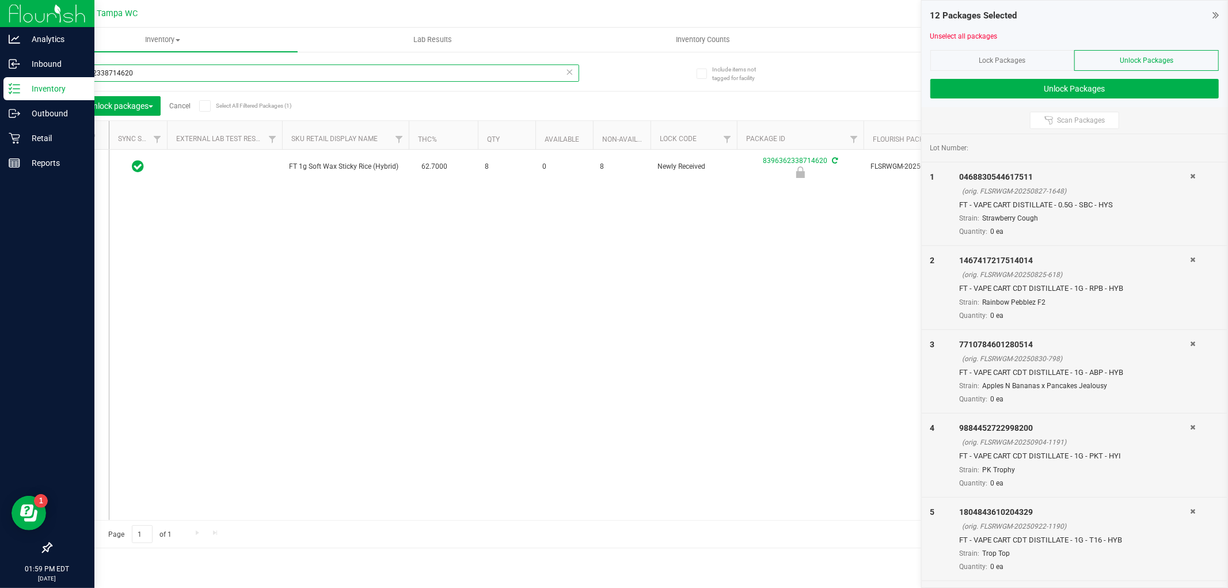
drag, startPoint x: 154, startPoint y: 71, endPoint x: 0, endPoint y: 14, distance: 163.9
click at [0, 14] on div "Analytics Inbound Inventory Outbound Retail Reports 01:59 PM EDT 09/25/2025 09/…" at bounding box center [614, 294] width 1228 height 588
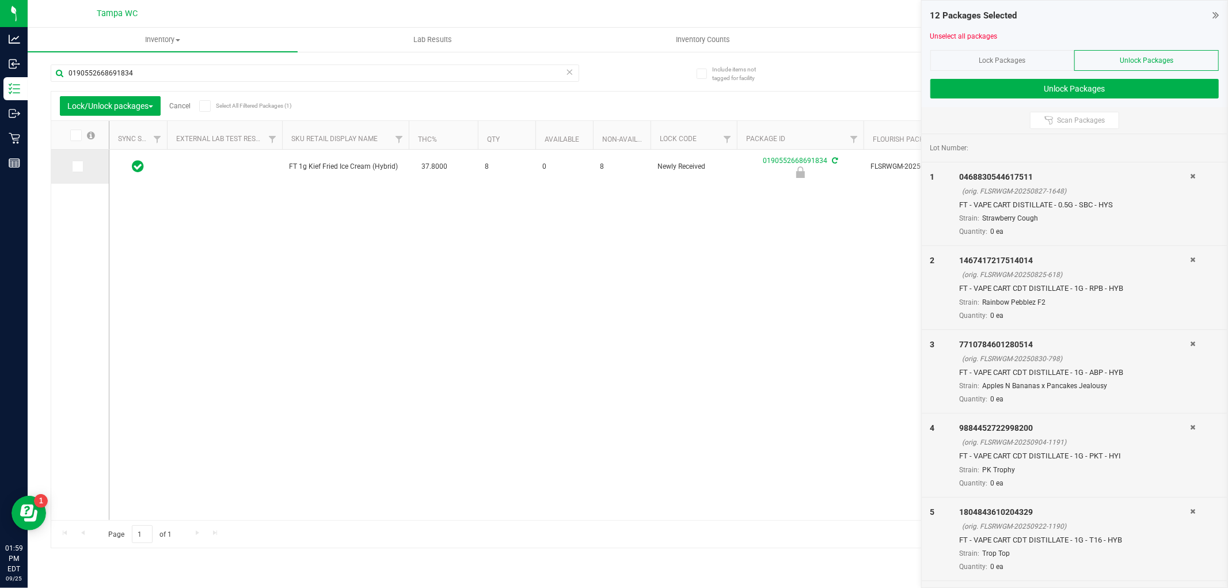
drag, startPoint x: 84, startPoint y: 164, endPoint x: 98, endPoint y: 157, distance: 15.7
click at [84, 167] on label at bounding box center [80, 167] width 17 height 12
click at [0, 0] on input "checkbox" at bounding box center [0, 0] width 0 height 0
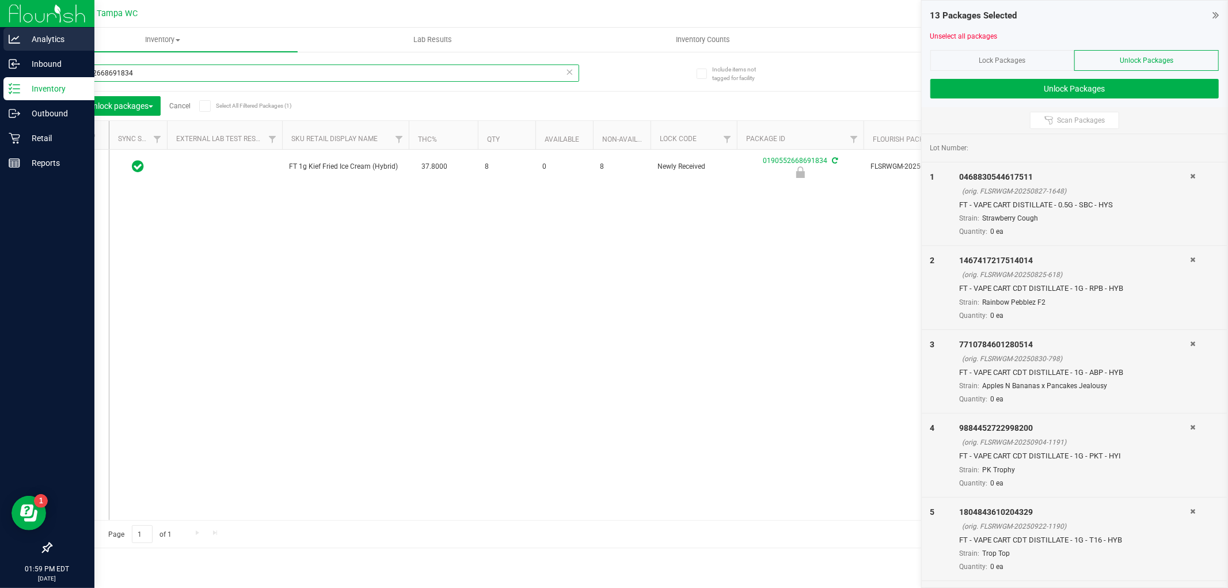
drag, startPoint x: 157, startPoint y: 70, endPoint x: 1, endPoint y: 42, distance: 158.5
click at [1, 15] on div "Analytics Inbound Inventory Outbound Retail Reports 01:59 PM EDT 09/25/2025 09/…" at bounding box center [614, 294] width 1228 height 588
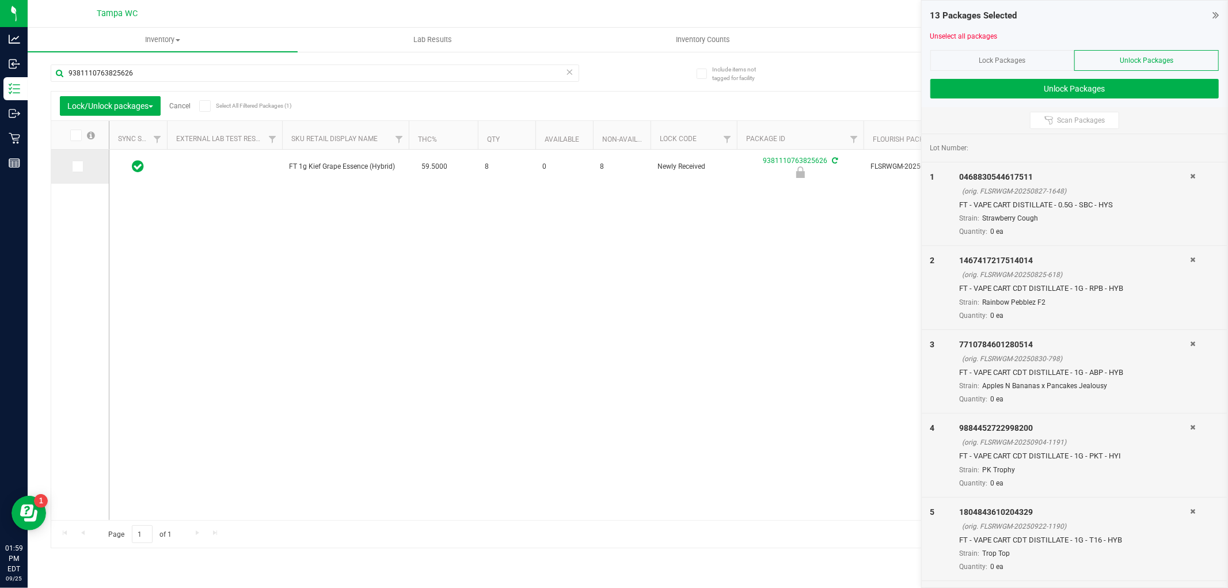
click at [89, 170] on td at bounding box center [80, 167] width 58 height 34
click at [82, 169] on label at bounding box center [80, 167] width 17 height 12
click at [0, 0] on input "checkbox" at bounding box center [0, 0] width 0 height 0
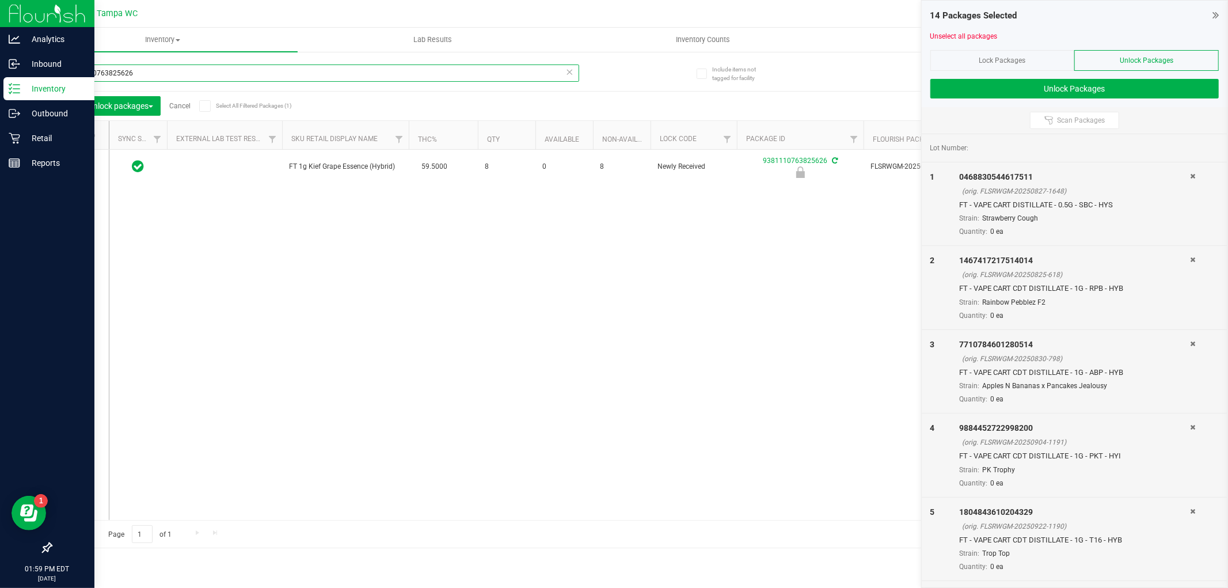
drag, startPoint x: 142, startPoint y: 75, endPoint x: 0, endPoint y: 15, distance: 154.5
click at [0, 16] on div "Analytics Inbound Inventory Outbound Retail Reports 01:59 PM EDT 09/25/2025 09/…" at bounding box center [614, 294] width 1228 height 588
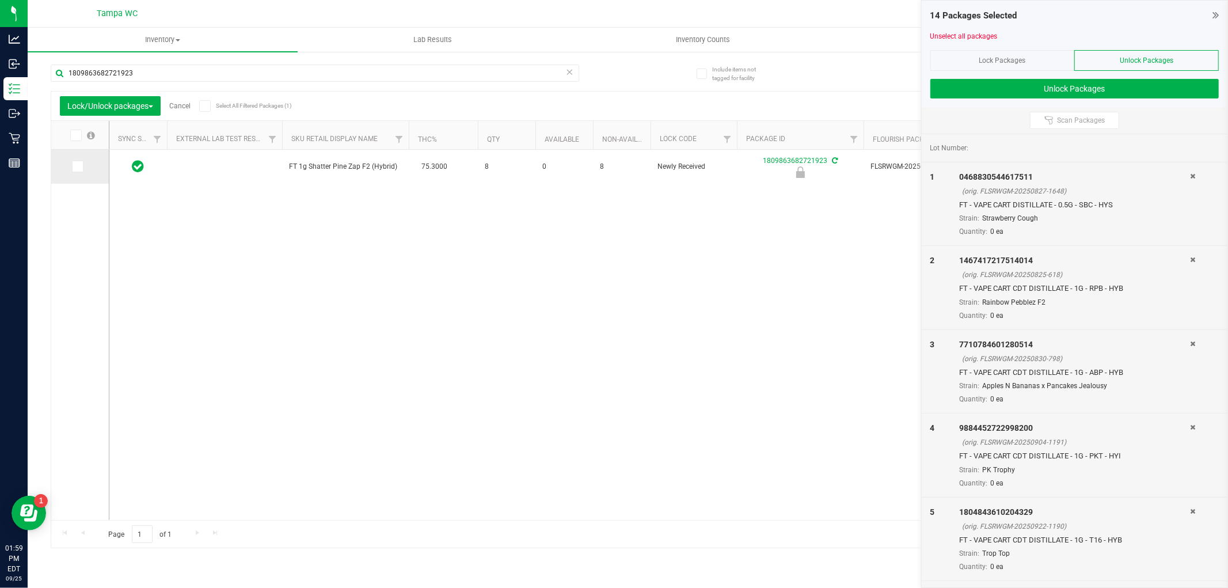
click at [75, 166] on icon at bounding box center [76, 166] width 7 height 0
click at [0, 0] on input "checkbox" at bounding box center [0, 0] width 0 height 0
drag, startPoint x: 44, startPoint y: 66, endPoint x: 0, endPoint y: -23, distance: 99.6
click at [0, 0] on html "Analytics Inbound Inventory Outbound Retail Reports 01:59 PM EDT 09/25/2025 09/…" at bounding box center [614, 294] width 1228 height 588
click at [78, 166] on icon at bounding box center [76, 166] width 7 height 0
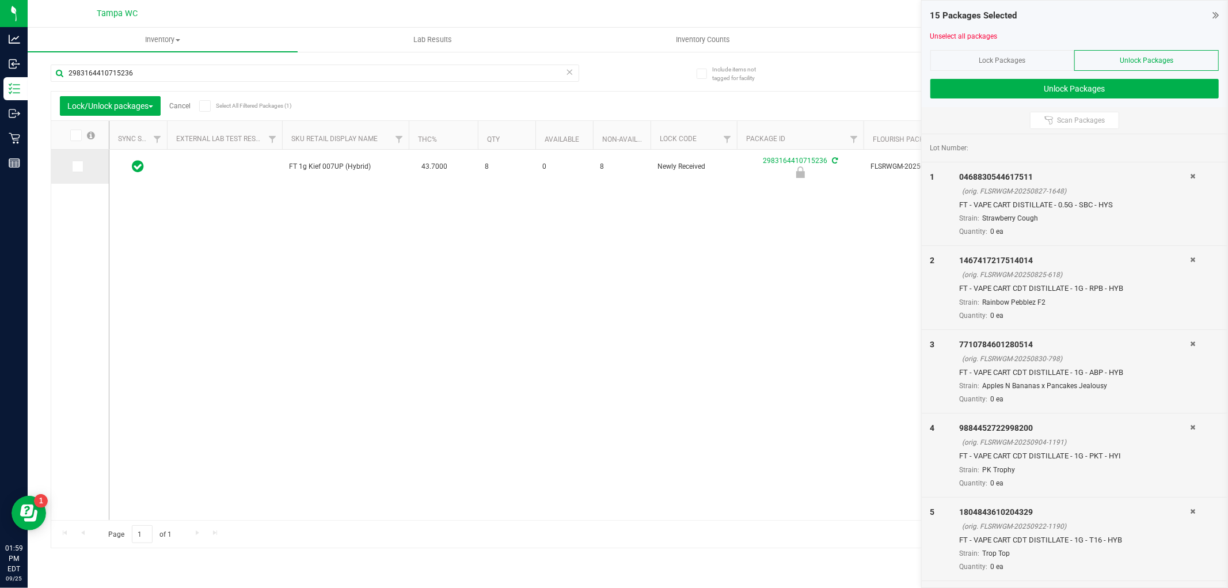
click at [0, 0] on input "checkbox" at bounding box center [0, 0] width 0 height 0
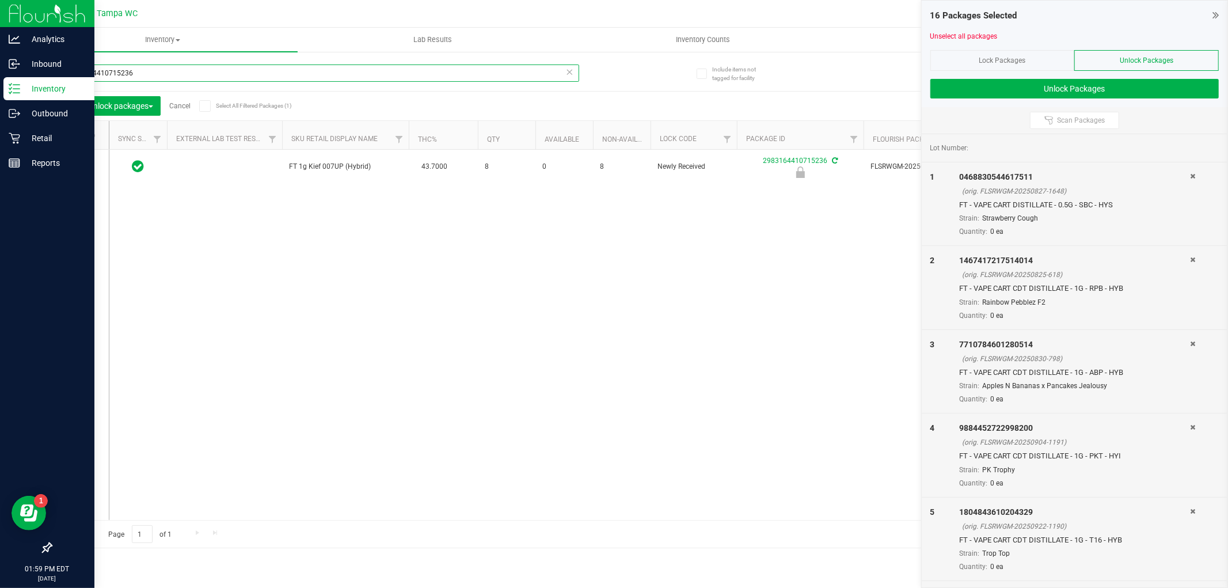
drag, startPoint x: 132, startPoint y: 70, endPoint x: 0, endPoint y: 27, distance: 139.2
click at [0, 27] on div "Analytics Inbound Inventory Outbound Retail Reports 01:59 PM EDT 09/25/2025 09/…" at bounding box center [614, 294] width 1228 height 588
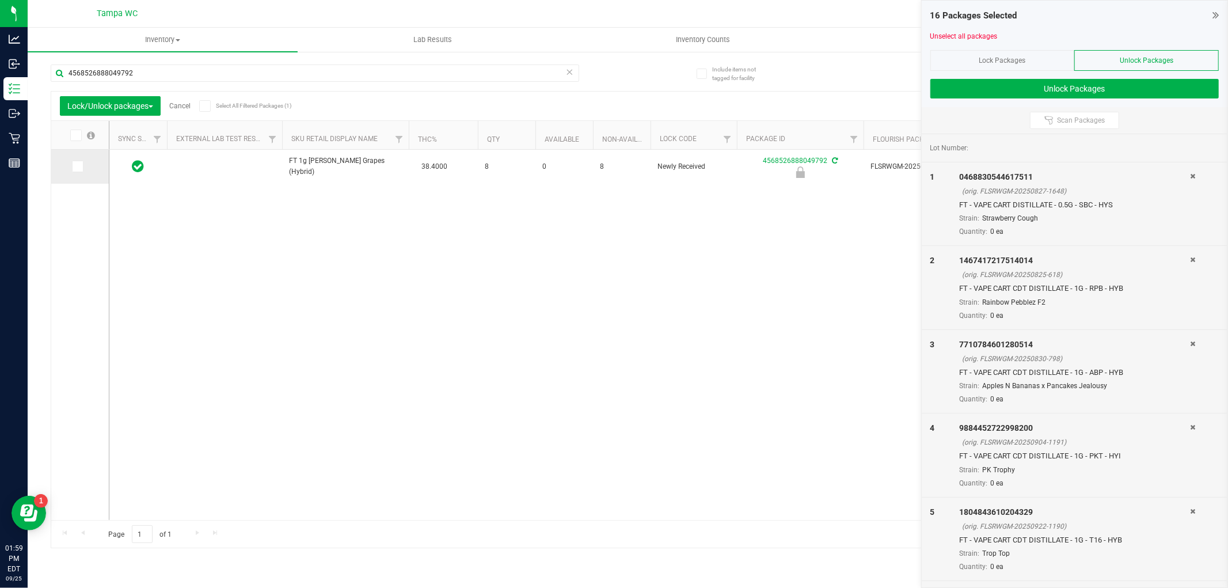
click at [86, 173] on td at bounding box center [80, 167] width 58 height 34
click at [71, 159] on td at bounding box center [80, 167] width 58 height 34
click at [77, 166] on icon at bounding box center [76, 166] width 7 height 0
click at [0, 0] on input "checkbox" at bounding box center [0, 0] width 0 height 0
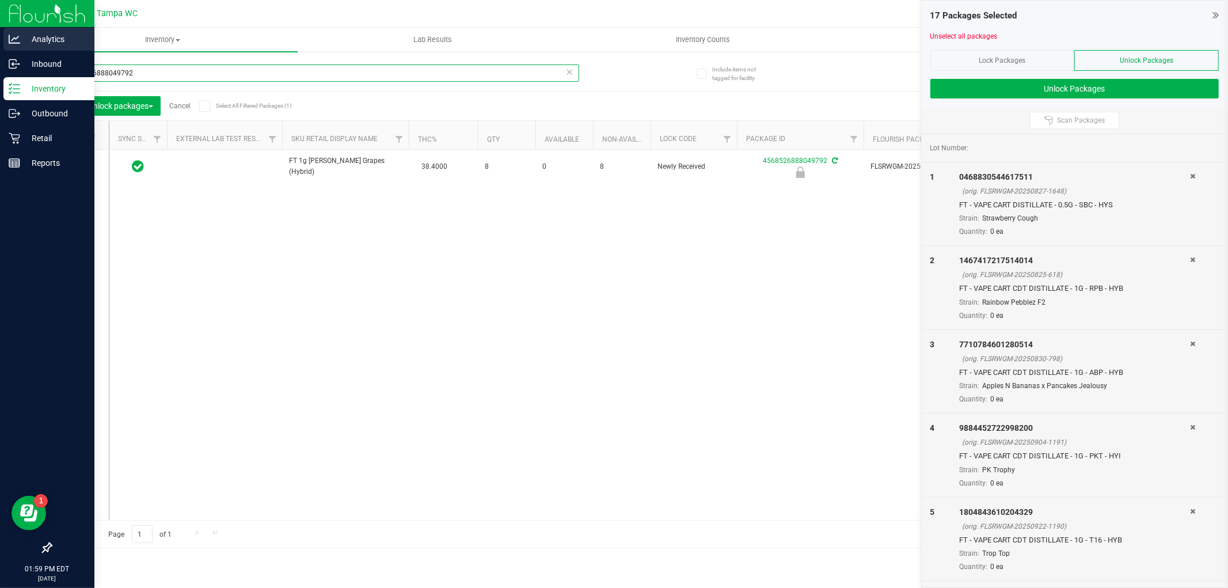
drag, startPoint x: 144, startPoint y: 66, endPoint x: 0, endPoint y: 35, distance: 147.9
click at [0, 33] on div "Analytics Inbound Inventory Outbound Retail Reports 01:59 PM EDT 09/25/2025 09/…" at bounding box center [614, 294] width 1228 height 588
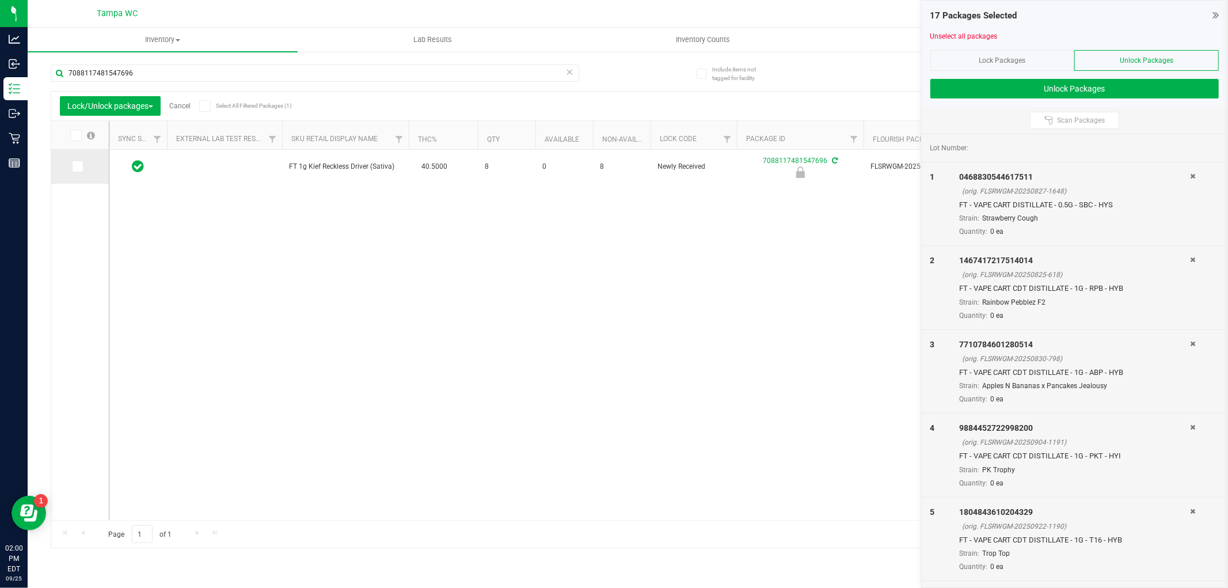
click at [75, 166] on icon at bounding box center [76, 166] width 7 height 0
click at [0, 0] on input "checkbox" at bounding box center [0, 0] width 0 height 0
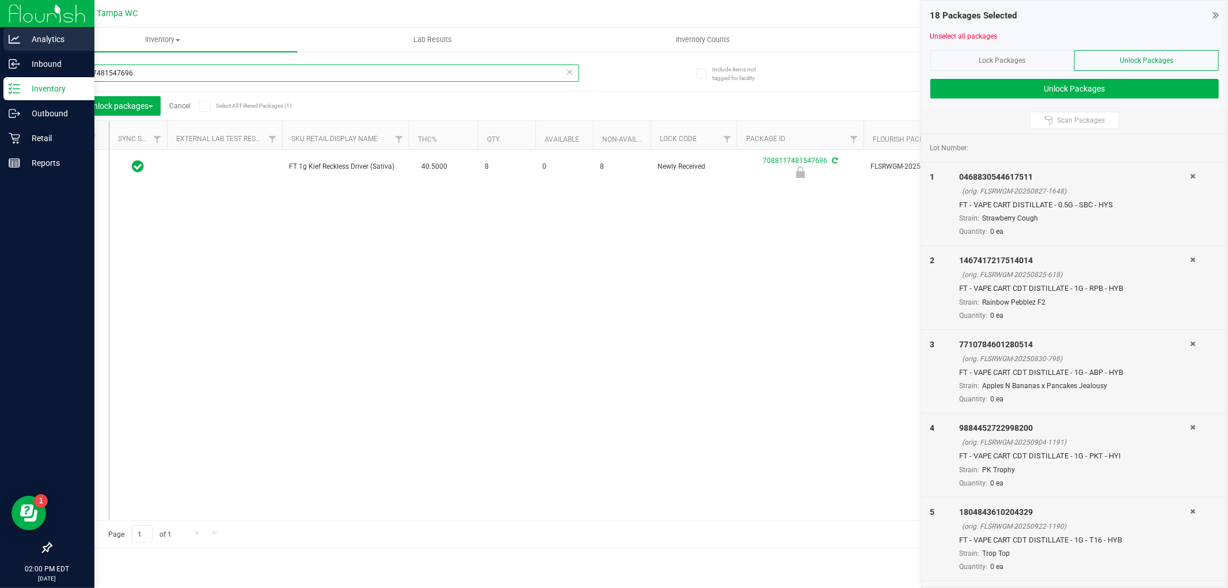
drag, startPoint x: 138, startPoint y: 75, endPoint x: 0, endPoint y: 42, distance: 142.0
click at [0, 37] on div "Analytics Inbound Inventory Outbound Retail Reports 02:00 PM EDT 09/25/2025 09/…" at bounding box center [614, 294] width 1228 height 588
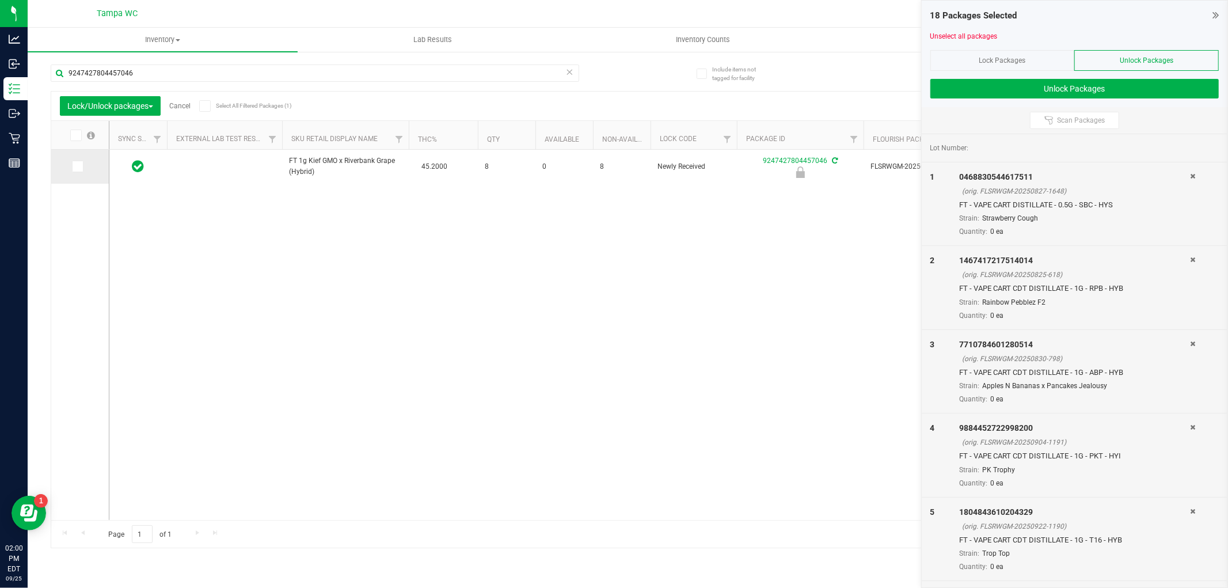
click at [82, 167] on span at bounding box center [78, 167] width 12 height 12
click at [0, 0] on input "checkbox" at bounding box center [0, 0] width 0 height 0
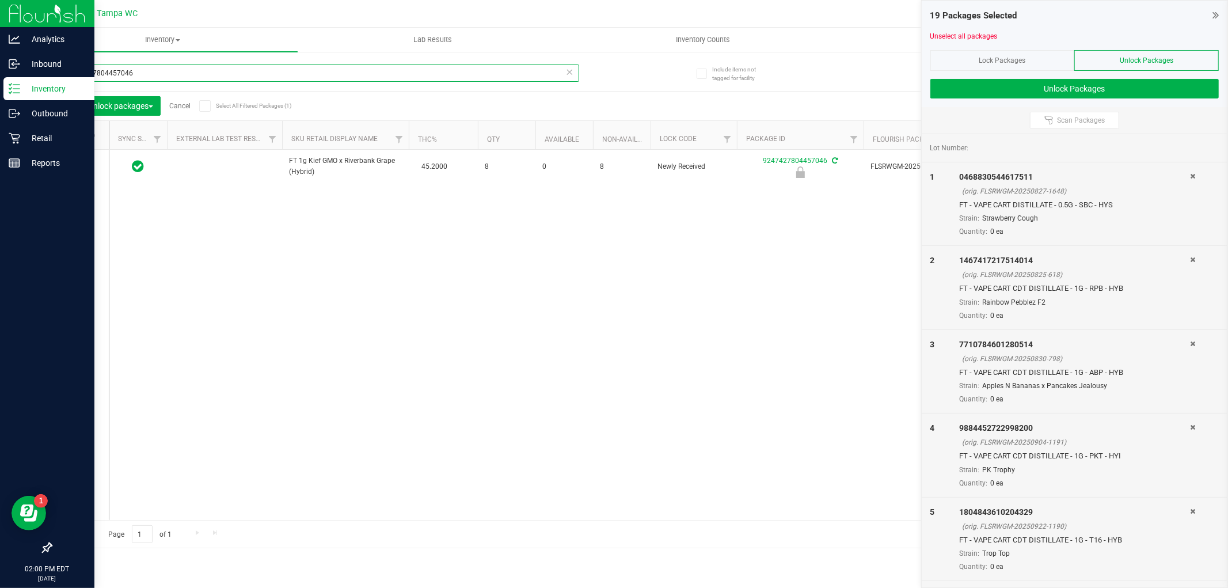
drag, startPoint x: 149, startPoint y: 74, endPoint x: 0, endPoint y: 3, distance: 164.5
click at [0, 0] on html "Analytics Inbound Inventory Outbound Retail Reports 02:00 PM EDT 09/25/2025 09/…" at bounding box center [614, 294] width 1228 height 588
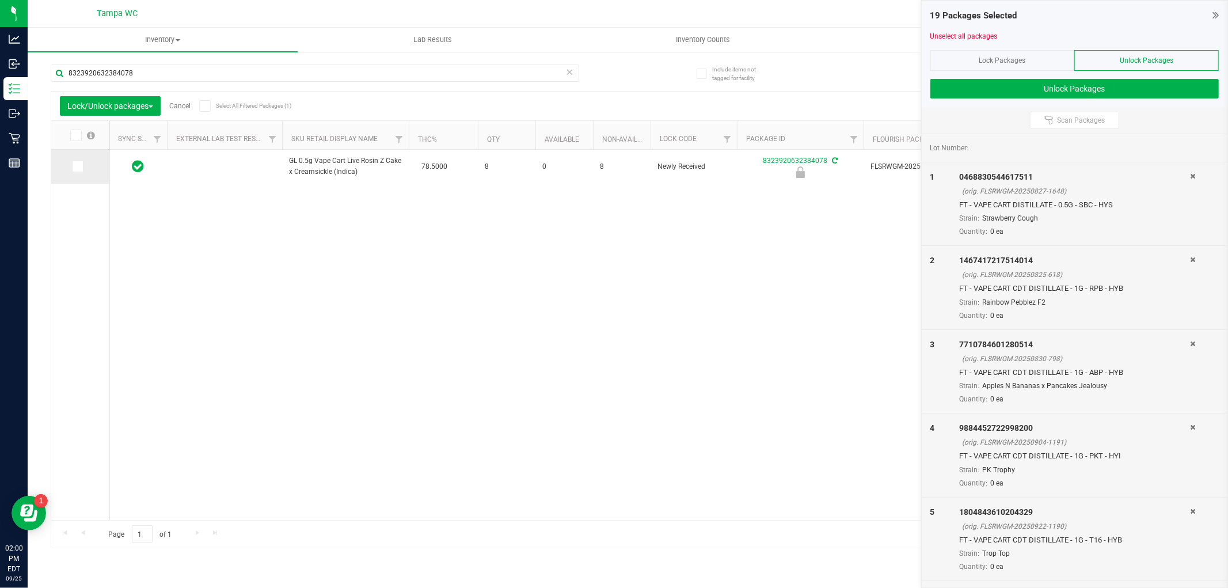
click at [81, 165] on span at bounding box center [78, 167] width 12 height 12
click at [0, 0] on input "checkbox" at bounding box center [0, 0] width 0 height 0
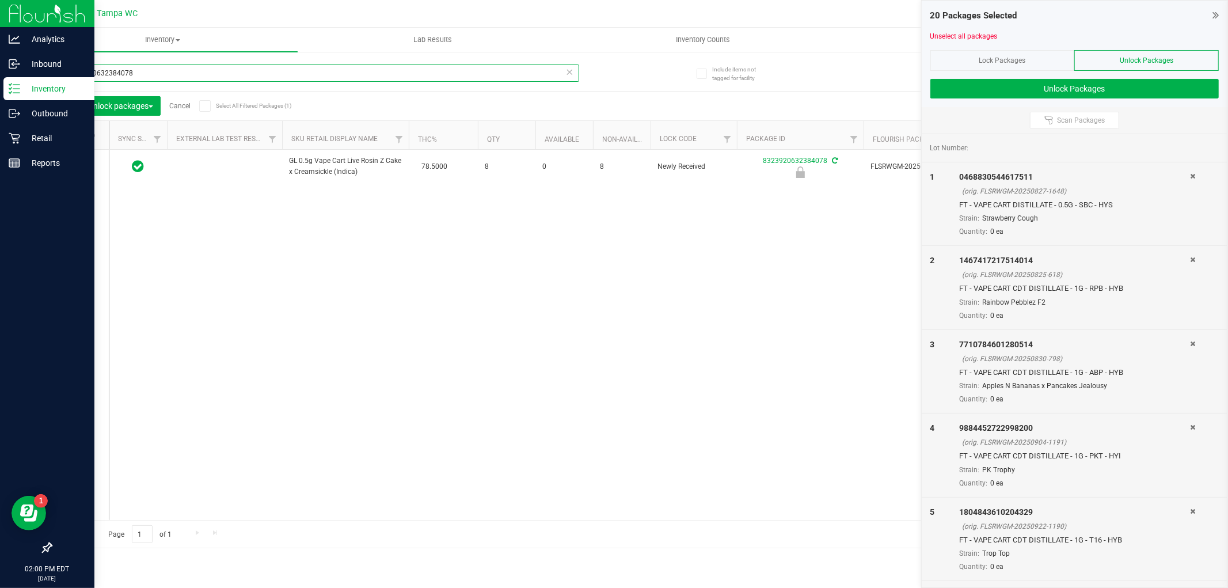
drag, startPoint x: 188, startPoint y: 77, endPoint x: 1, endPoint y: 10, distance: 198.4
click at [0, 8] on div "Analytics Inbound Inventory Outbound Retail Reports 02:00 PM EDT 09/25/2025 09/…" at bounding box center [614, 294] width 1228 height 588
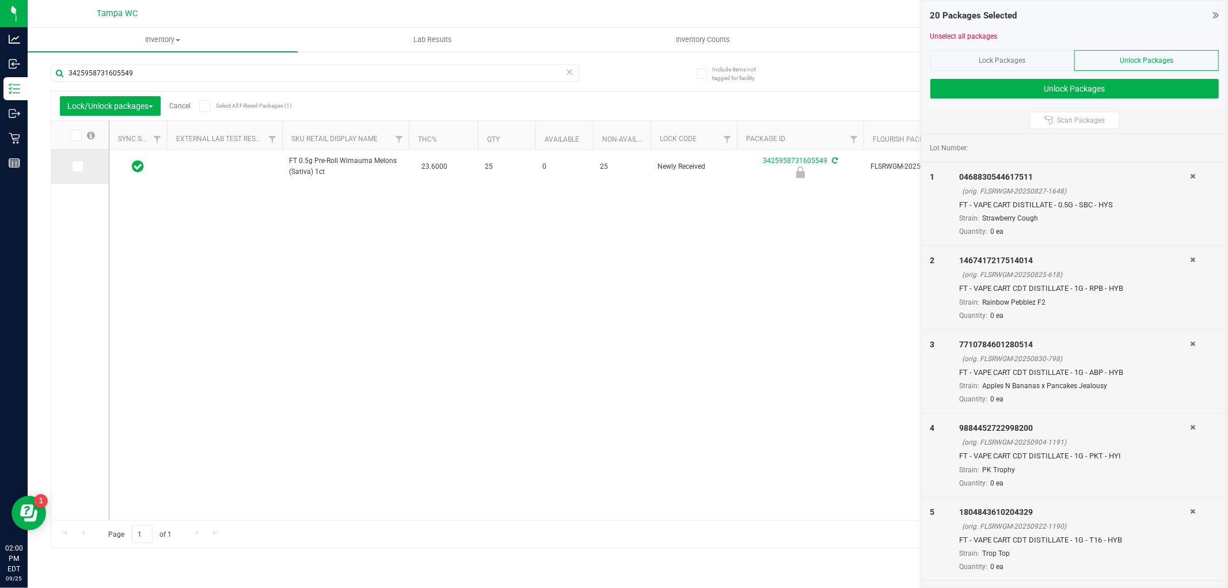
click at [77, 166] on icon at bounding box center [76, 166] width 7 height 0
click at [0, 0] on input "checkbox" at bounding box center [0, 0] width 0 height 0
click at [141, 71] on input "3425958731605549" at bounding box center [315, 72] width 528 height 17
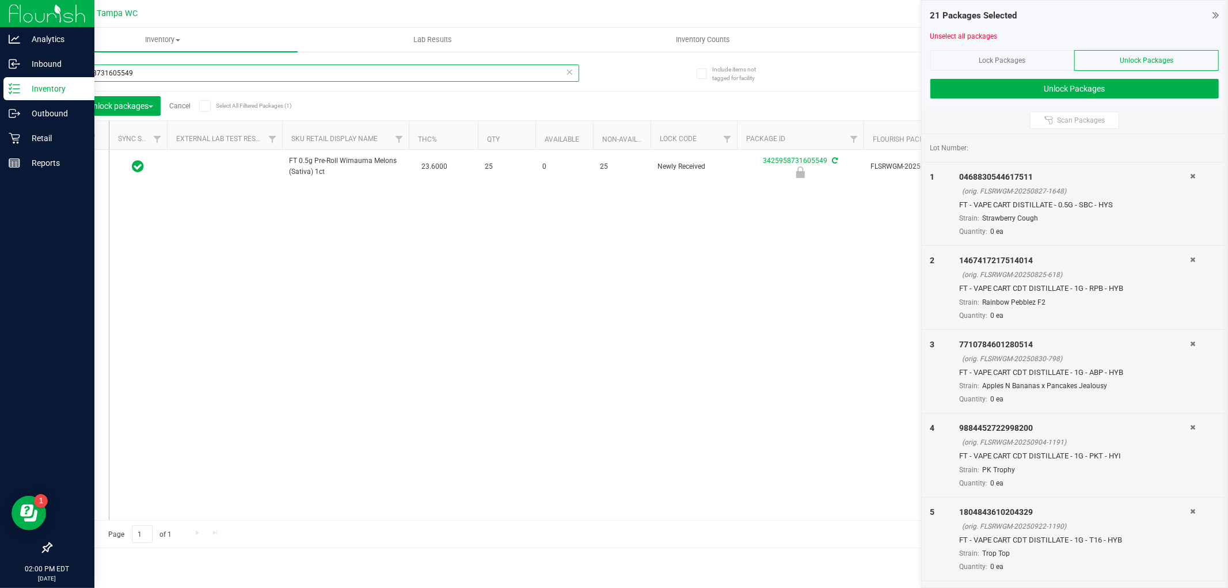
drag, startPoint x: 139, startPoint y: 71, endPoint x: 0, endPoint y: 78, distance: 139.4
click at [0, 71] on div "Analytics Inbound Inventory Outbound Retail Reports 02:00 PM EDT 09/25/2025 09/…" at bounding box center [614, 294] width 1228 height 588
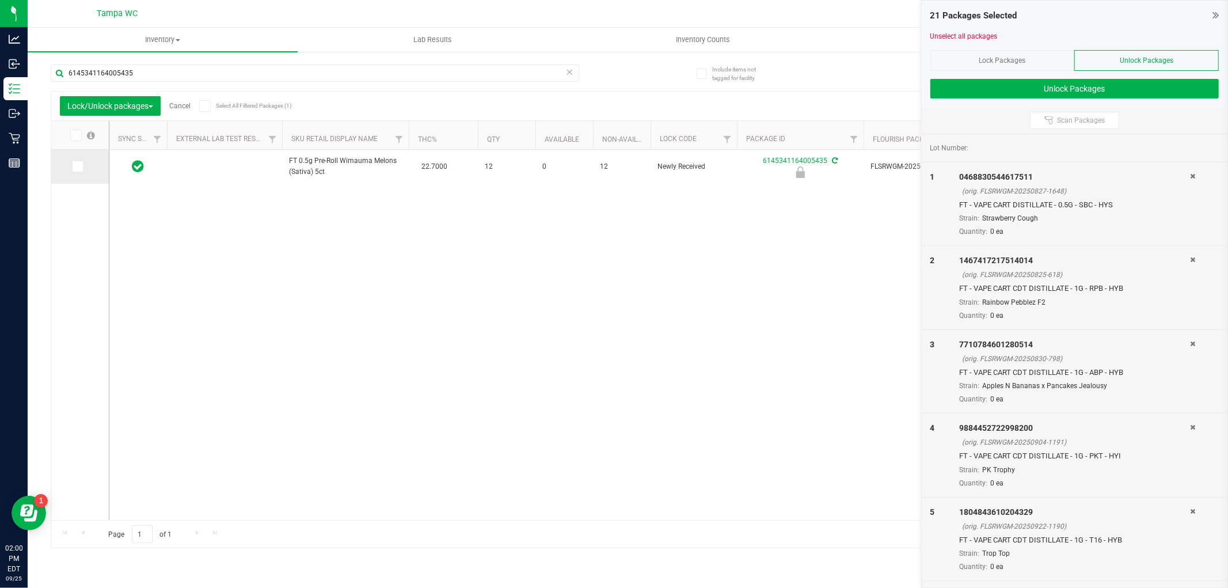
click at [77, 166] on icon at bounding box center [76, 166] width 7 height 0
click at [0, 0] on input "checkbox" at bounding box center [0, 0] width 0 height 0
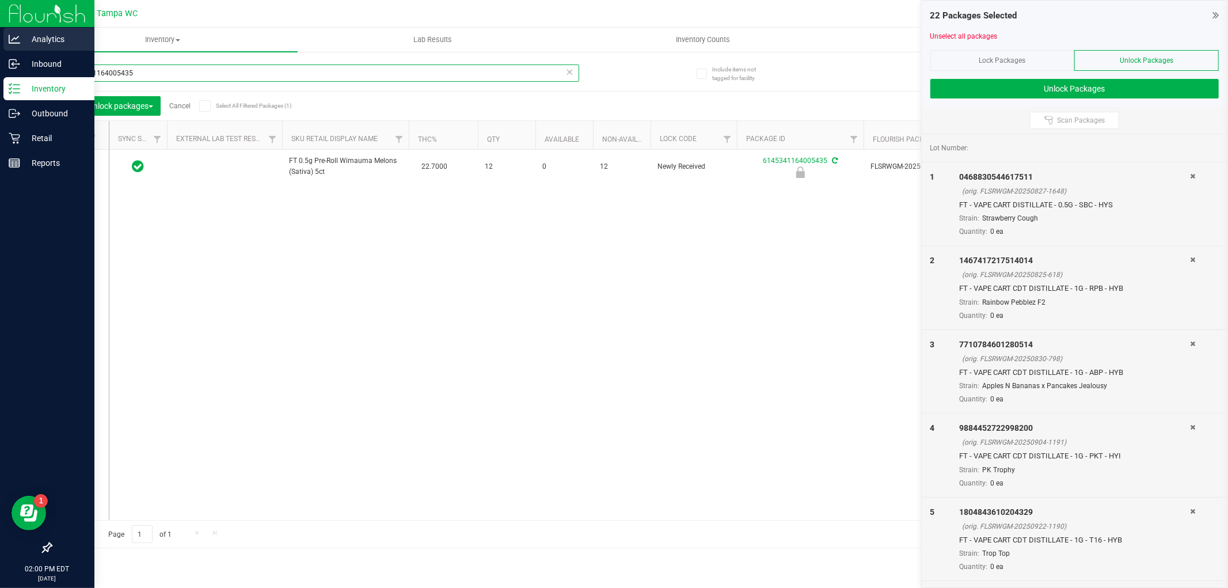
drag, startPoint x: 170, startPoint y: 77, endPoint x: 0, endPoint y: 37, distance: 174.3
click at [0, 38] on div "Analytics Inbound Inventory Outbound Retail Reports 02:00 PM EDT 09/25/2025 09/…" at bounding box center [614, 294] width 1228 height 588
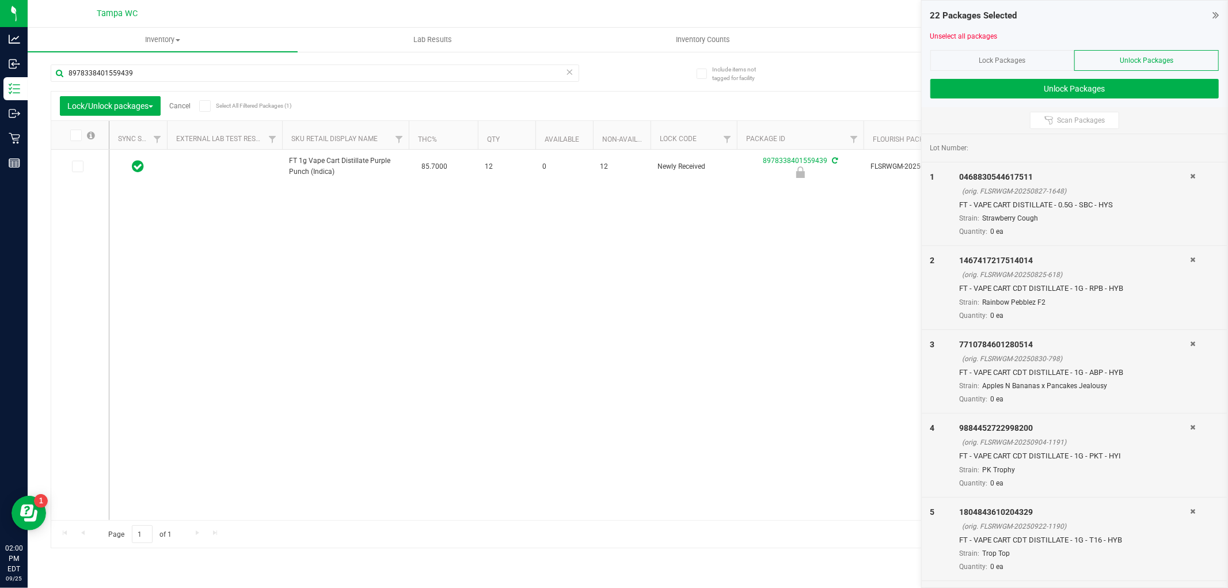
drag, startPoint x: 75, startPoint y: 165, endPoint x: 90, endPoint y: 135, distance: 33.7
click at [75, 166] on icon at bounding box center [76, 166] width 7 height 0
click at [0, 0] on input "checkbox" at bounding box center [0, 0] width 0 height 0
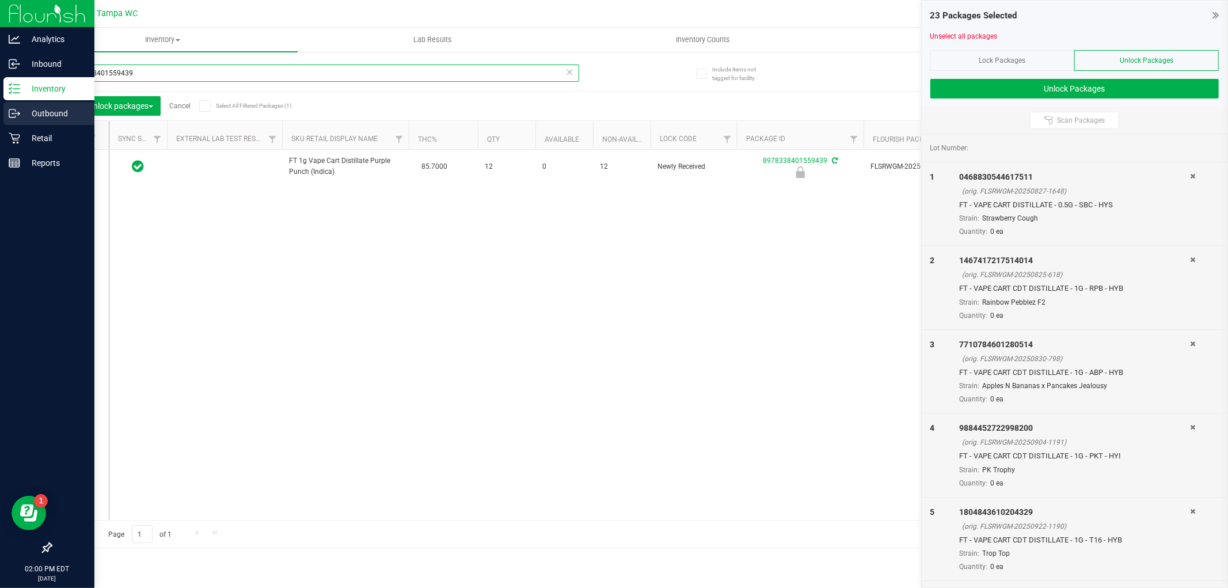
drag, startPoint x: 41, startPoint y: 81, endPoint x: 0, endPoint y: 116, distance: 53.5
click at [0, 98] on div "Analytics Inbound Inventory Outbound Retail Reports 02:00 PM EDT 09/25/2025 09/…" at bounding box center [614, 294] width 1228 height 588
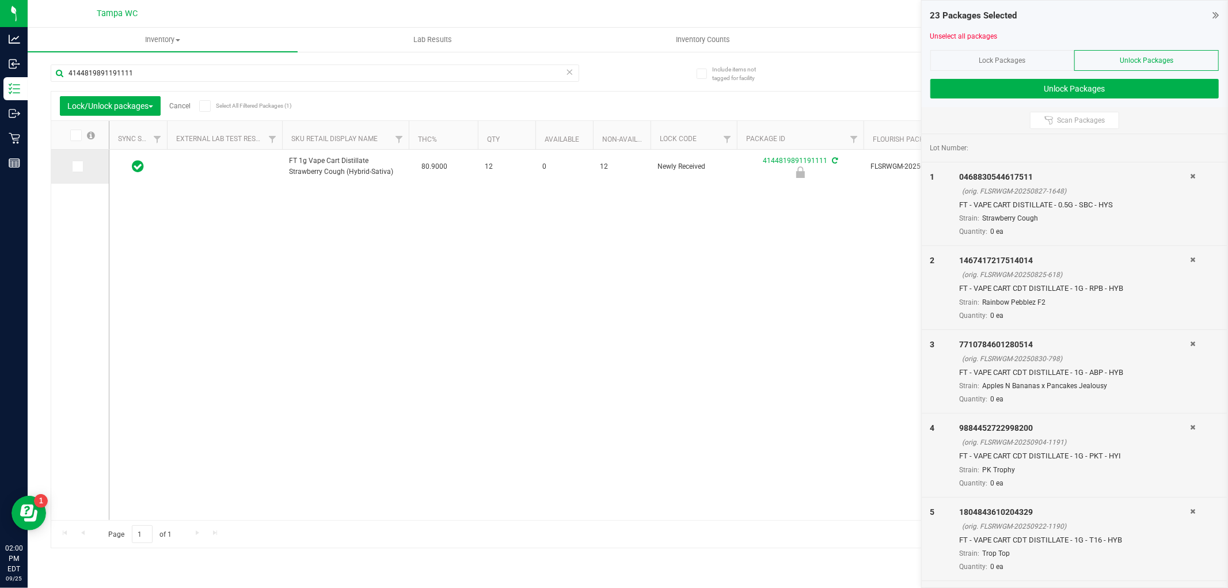
click at [72, 169] on span at bounding box center [78, 167] width 12 height 12
click at [0, 0] on input "checkbox" at bounding box center [0, 0] width 0 height 0
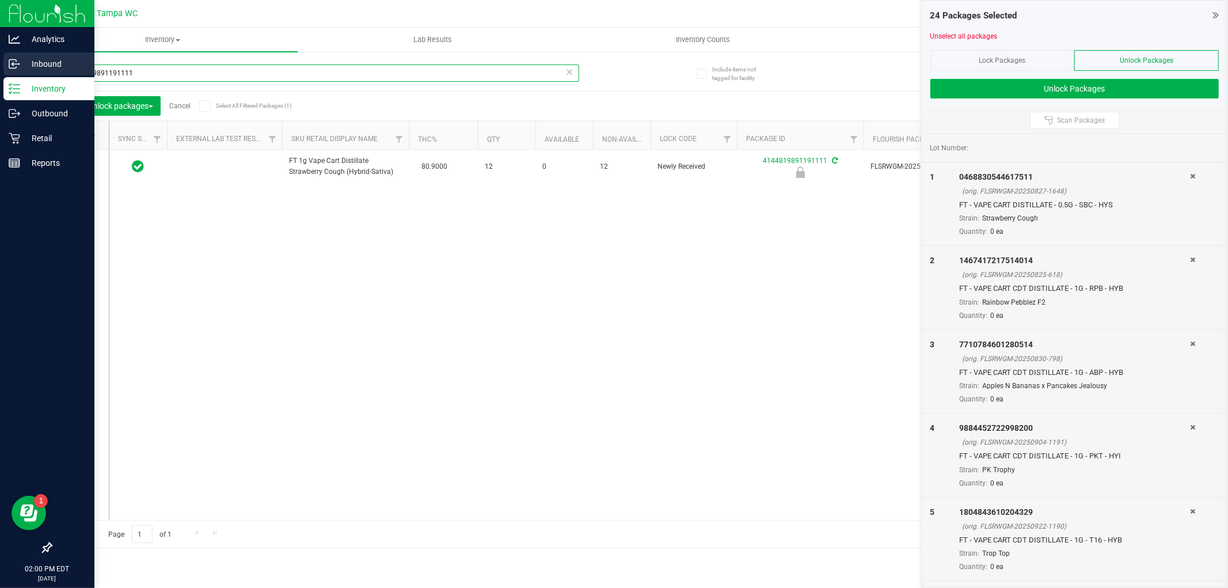
drag, startPoint x: 157, startPoint y: 75, endPoint x: 0, endPoint y: 71, distance: 157.2
click at [0, 70] on div "Analytics Inbound Inventory Outbound Retail Reports 02:00 PM EDT 09/25/2025 09/…" at bounding box center [614, 294] width 1228 height 588
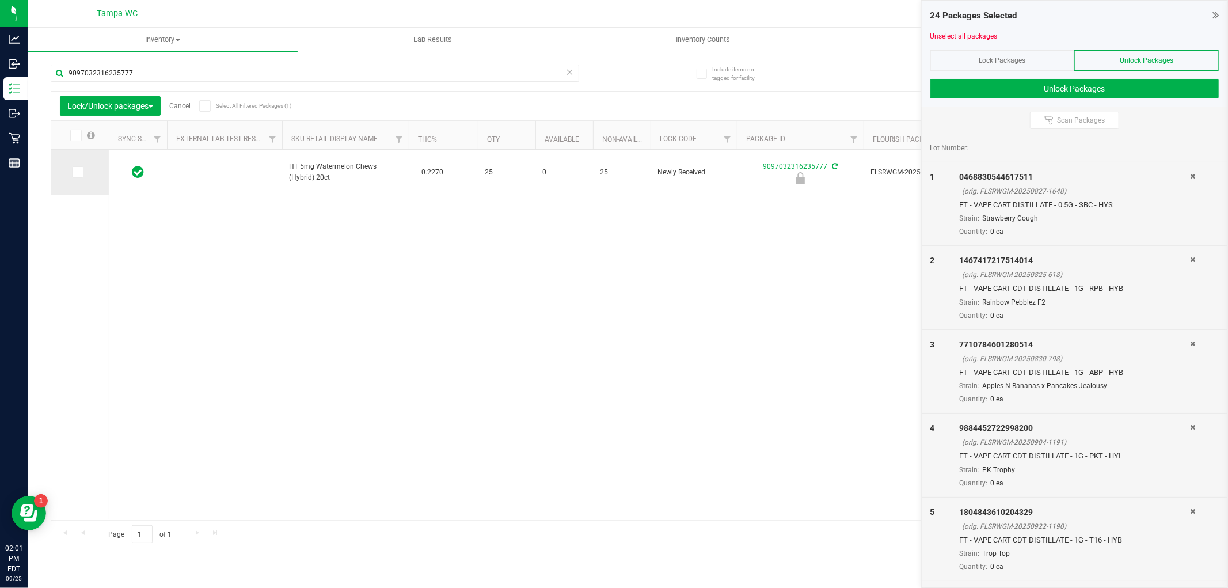
click at [75, 172] on icon at bounding box center [76, 172] width 7 height 0
click at [0, 0] on input "checkbox" at bounding box center [0, 0] width 0 height 0
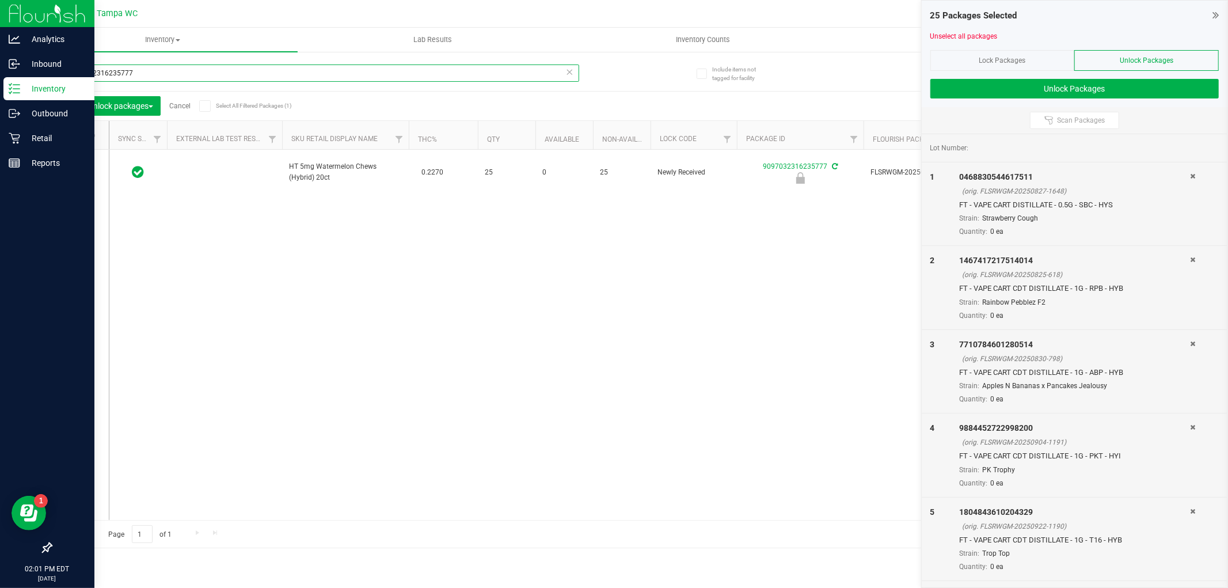
drag, startPoint x: 139, startPoint y: 66, endPoint x: 0, endPoint y: 8, distance: 150.9
click at [0, 6] on div "Analytics Inbound Inventory Outbound Retail Reports 02:01 PM EDT 09/25/2025 09/…" at bounding box center [614, 294] width 1228 height 588
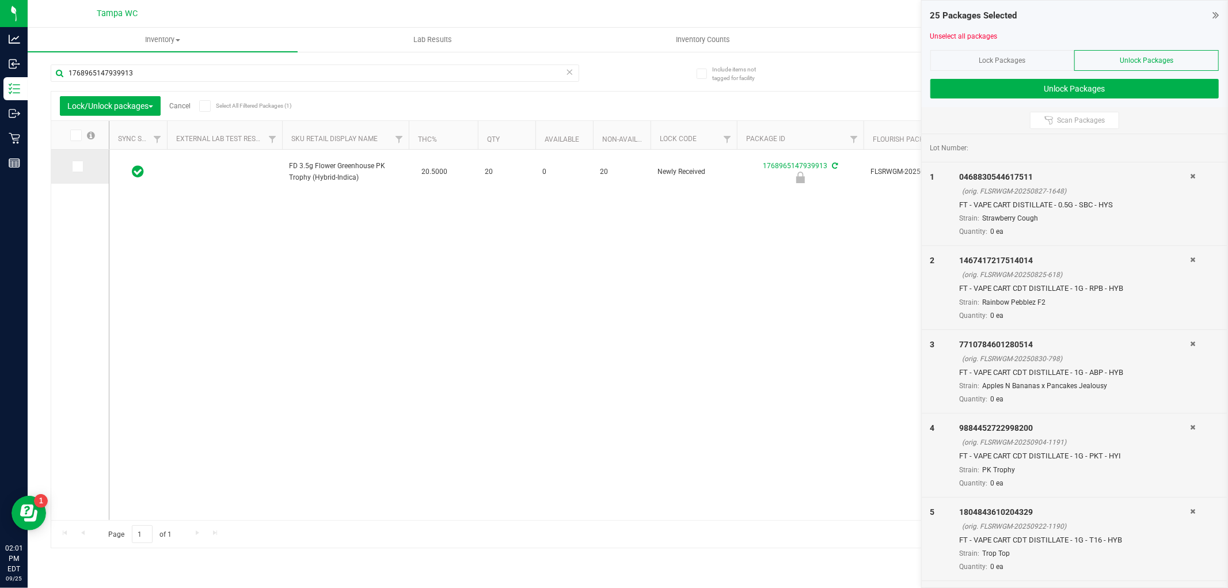
click at [83, 158] on td at bounding box center [80, 167] width 58 height 34
click at [82, 162] on span at bounding box center [78, 167] width 12 height 12
click at [0, 0] on input "checkbox" at bounding box center [0, 0] width 0 height 0
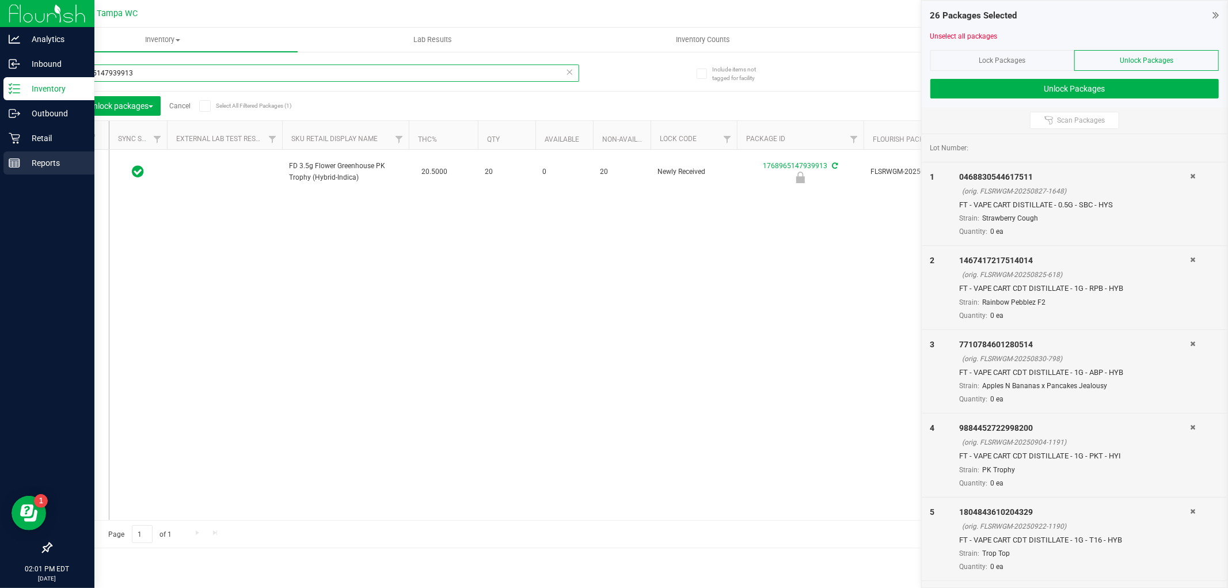
drag, startPoint x: 151, startPoint y: 67, endPoint x: 0, endPoint y: 162, distance: 178.2
click at [0, 159] on div "Analytics Inbound Inventory Outbound Retail Reports 02:01 PM EDT 09/25/2025 09/…" at bounding box center [614, 294] width 1228 height 588
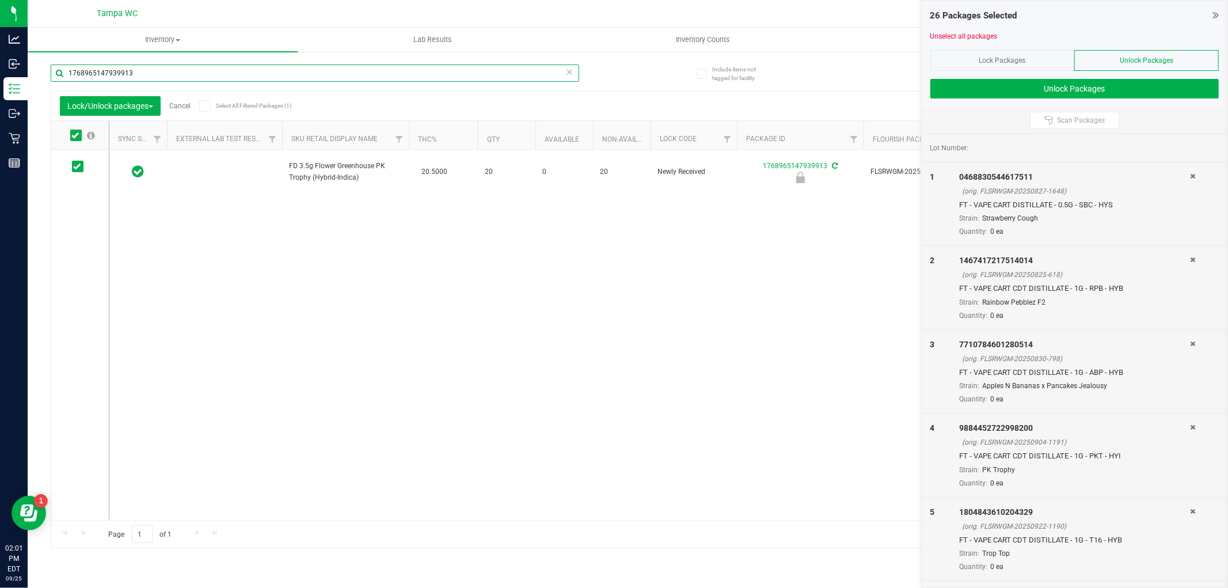
click at [154, 78] on input "1768965147939913" at bounding box center [315, 72] width 528 height 17
click at [138, 72] on input "1768965147939913" at bounding box center [315, 72] width 528 height 17
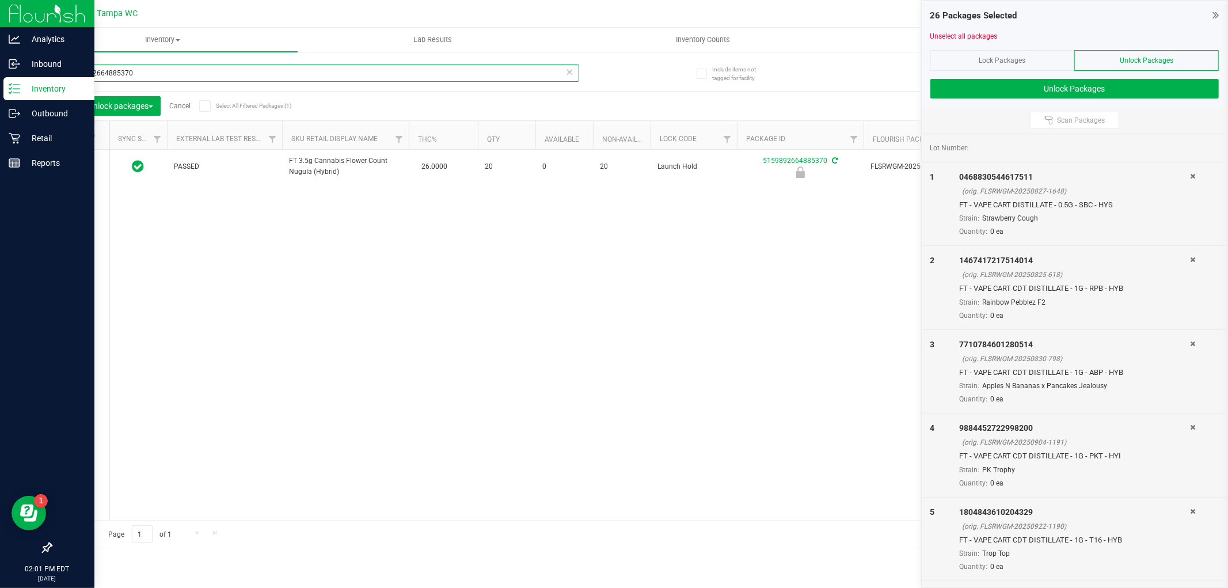
drag, startPoint x: 203, startPoint y: 77, endPoint x: 0, endPoint y: 196, distance: 235.0
click at [0, 196] on div "Analytics Inbound Inventory Outbound Retail Reports 02:01 PM EDT 09/25/2025 09/…" at bounding box center [614, 294] width 1228 height 588
drag, startPoint x: 54, startPoint y: 90, endPoint x: 0, endPoint y: 62, distance: 60.5
click at [0, 60] on div "Analytics Inbound Inventory Outbound Retail Reports 02:01 PM EDT 09/25/2025 09/…" at bounding box center [614, 294] width 1228 height 588
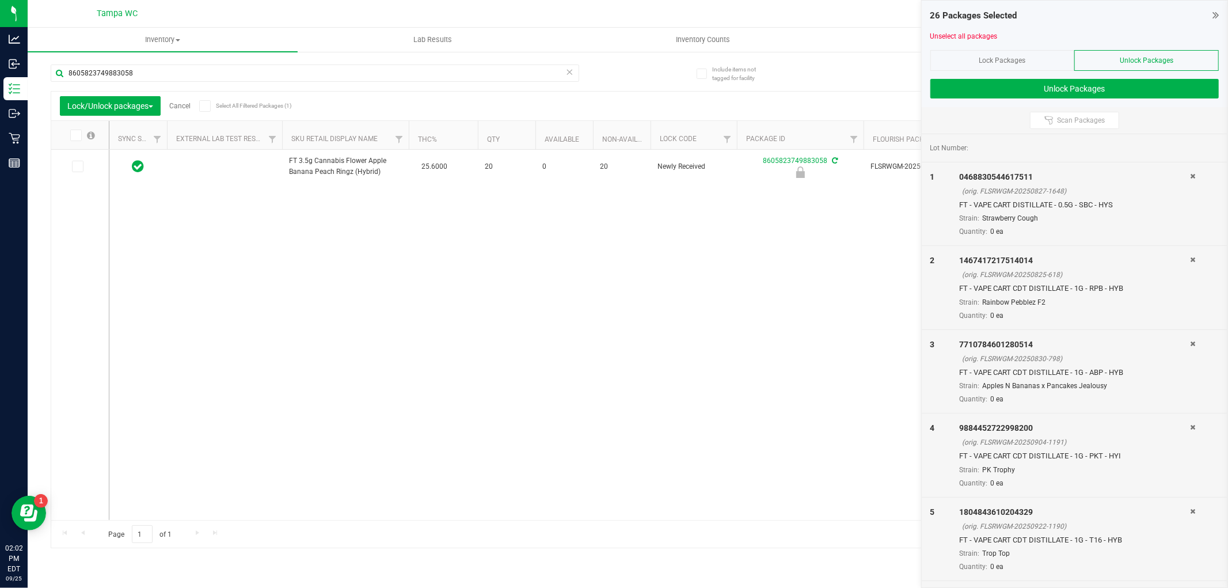
drag, startPoint x: 75, startPoint y: 163, endPoint x: 116, endPoint y: 117, distance: 61.1
click at [75, 166] on icon at bounding box center [76, 166] width 7 height 0
click at [0, 0] on input "checkbox" at bounding box center [0, 0] width 0 height 0
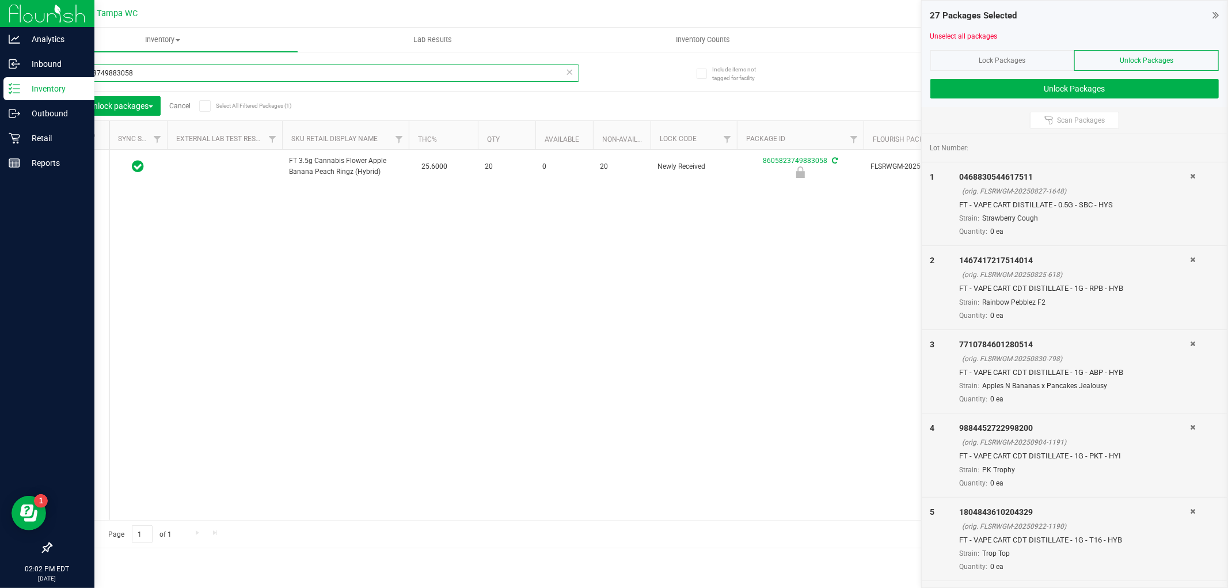
drag, startPoint x: 23, startPoint y: 87, endPoint x: 0, endPoint y: 81, distance: 23.9
click at [0, 74] on div "Analytics Inbound Inventory Outbound Retail Reports 02:02 PM EDT 09/25/2025 09/…" at bounding box center [614, 294] width 1228 height 588
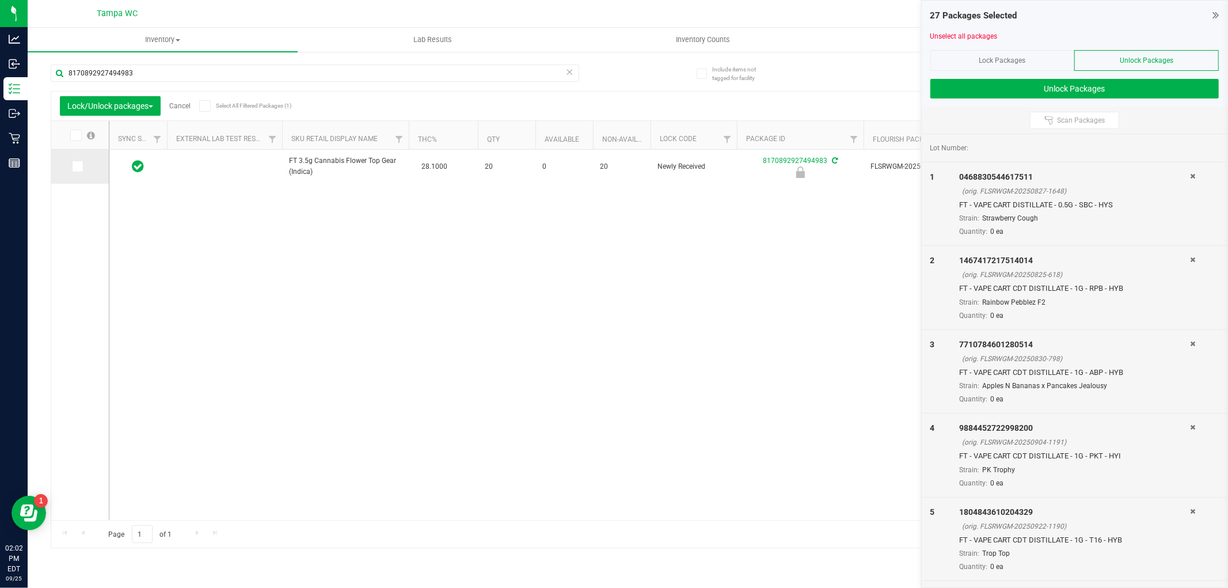
click at [79, 166] on icon at bounding box center [76, 166] width 7 height 0
click at [0, 0] on input "checkbox" at bounding box center [0, 0] width 0 height 0
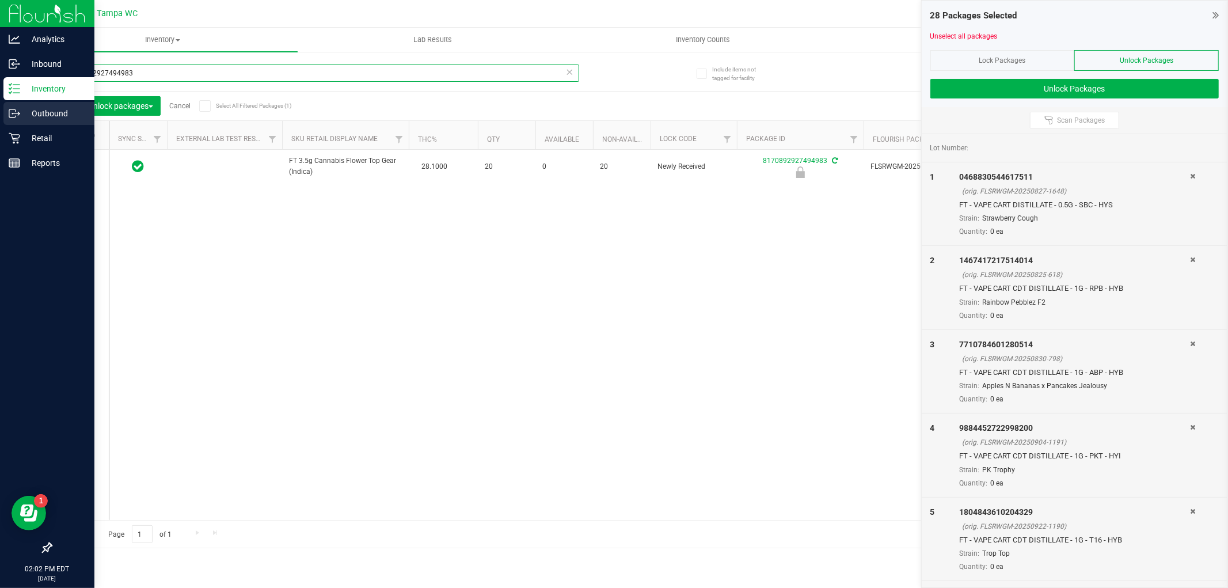
drag, startPoint x: 121, startPoint y: 77, endPoint x: 0, endPoint y: 121, distance: 128.9
click at [0, 120] on div "Analytics Inbound Inventory Outbound Retail Reports 02:02 PM EDT 09/25/2025 09/…" at bounding box center [614, 294] width 1228 height 588
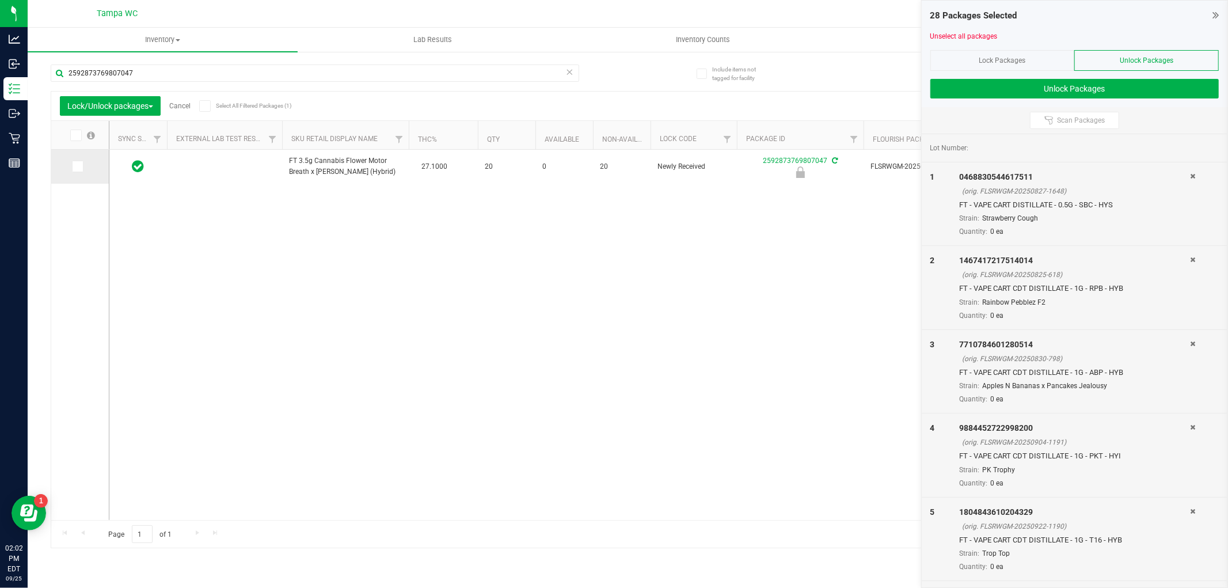
click at [81, 166] on span at bounding box center [78, 167] width 12 height 12
click at [0, 0] on input "checkbox" at bounding box center [0, 0] width 0 height 0
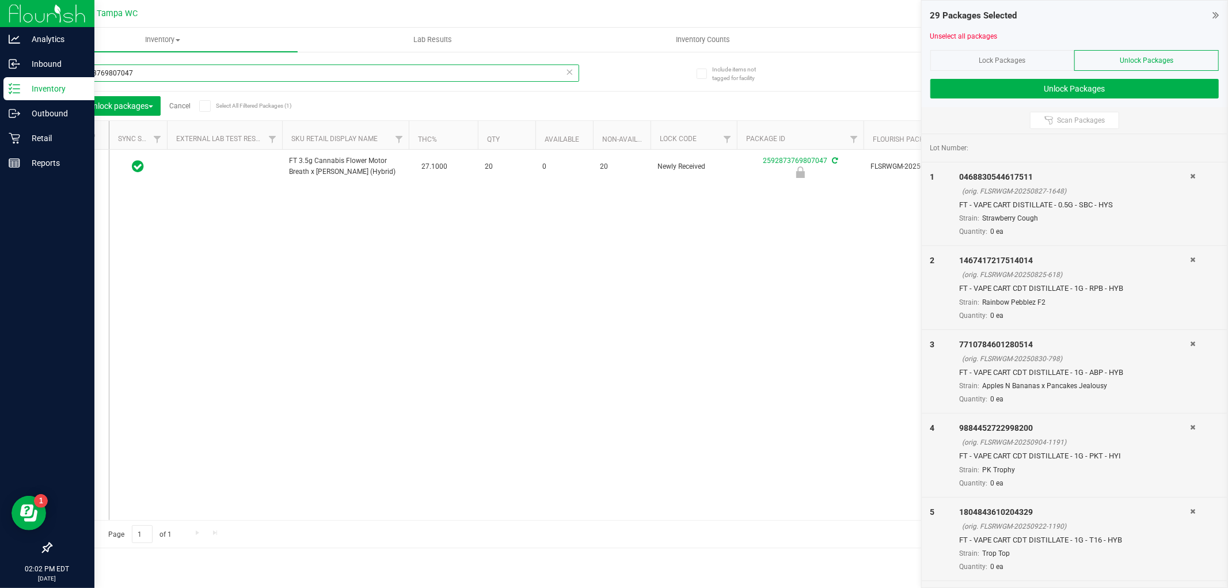
drag, startPoint x: 162, startPoint y: 70, endPoint x: 0, endPoint y: 81, distance: 162.7
click at [0, 77] on div "Analytics Inbound Inventory Outbound Retail Reports 02:02 PM EDT 09/25/2025 09/…" at bounding box center [614, 294] width 1228 height 588
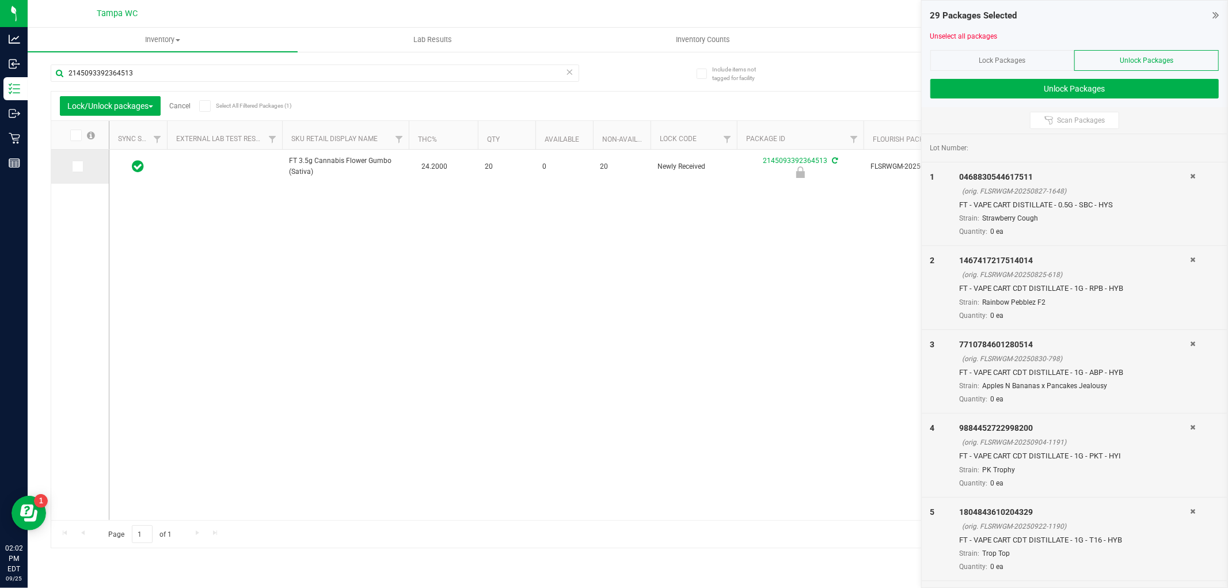
click at [82, 165] on span at bounding box center [78, 167] width 12 height 12
click at [0, 0] on input "checkbox" at bounding box center [0, 0] width 0 height 0
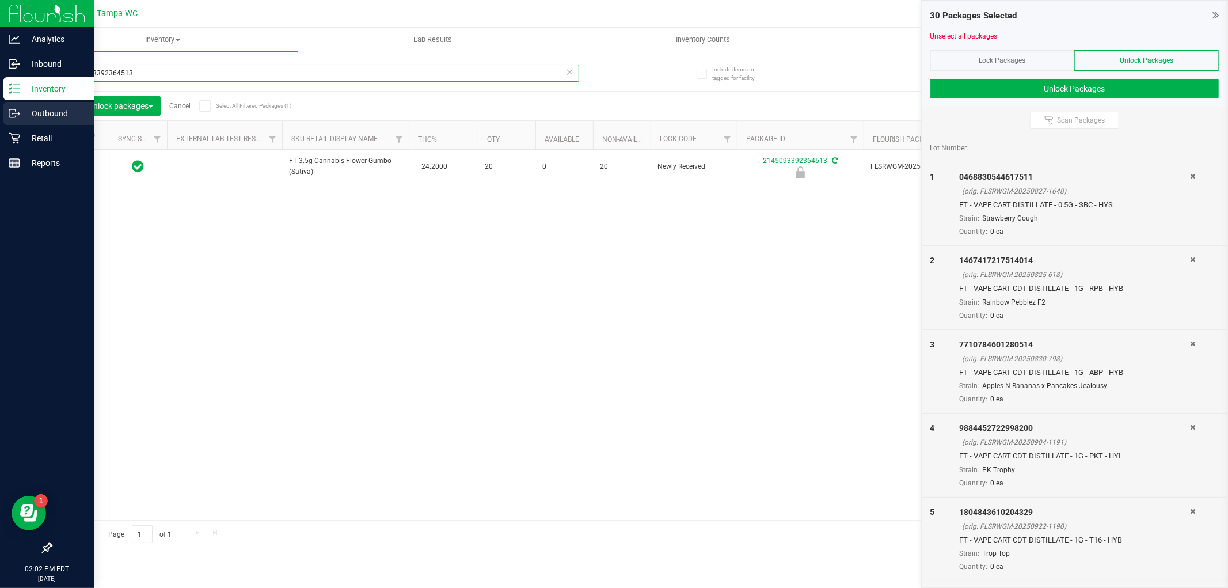
drag, startPoint x: 89, startPoint y: 89, endPoint x: 0, endPoint y: 101, distance: 90.0
click at [0, 100] on div "Analytics Inbound Inventory Outbound Retail Reports 02:02 PM EDT 09/25/2025 09/…" at bounding box center [614, 294] width 1228 height 588
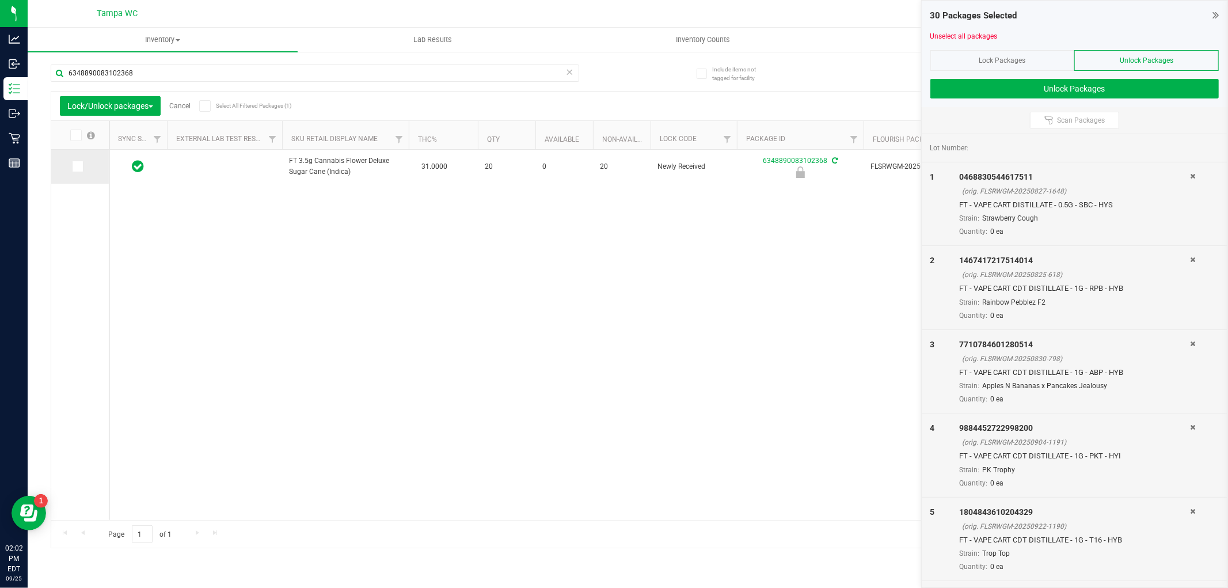
click at [73, 172] on td at bounding box center [80, 167] width 58 height 34
drag, startPoint x: 75, startPoint y: 169, endPoint x: 79, endPoint y: 159, distance: 10.6
click at [75, 166] on icon at bounding box center [76, 166] width 7 height 0
click at [0, 0] on input "checkbox" at bounding box center [0, 0] width 0 height 0
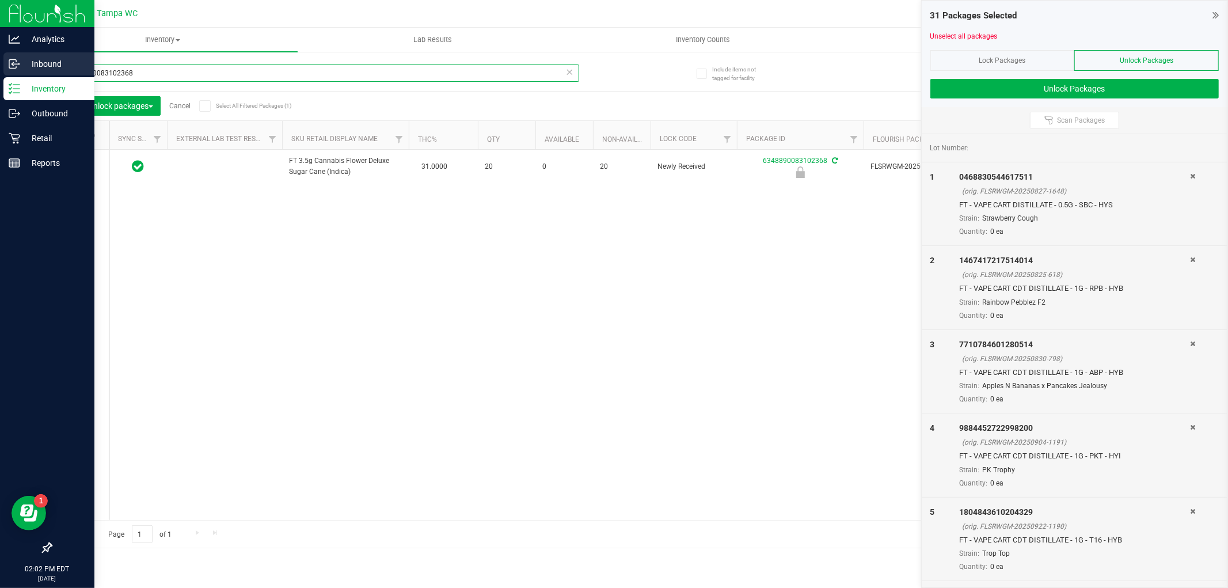
drag, startPoint x: 63, startPoint y: 75, endPoint x: 0, endPoint y: 76, distance: 63.3
click at [0, 73] on div "Analytics Inbound Inventory Outbound Retail Reports 02:02 PM EDT 09/25/2025 09/…" at bounding box center [614, 294] width 1228 height 588
drag, startPoint x: 124, startPoint y: 58, endPoint x: 0, endPoint y: 33, distance: 126.1
click at [0, 33] on div "Analytics Inbound Inventory Outbound Retail Reports 02:02 PM EDT 09/25/2025 09/…" at bounding box center [614, 294] width 1228 height 588
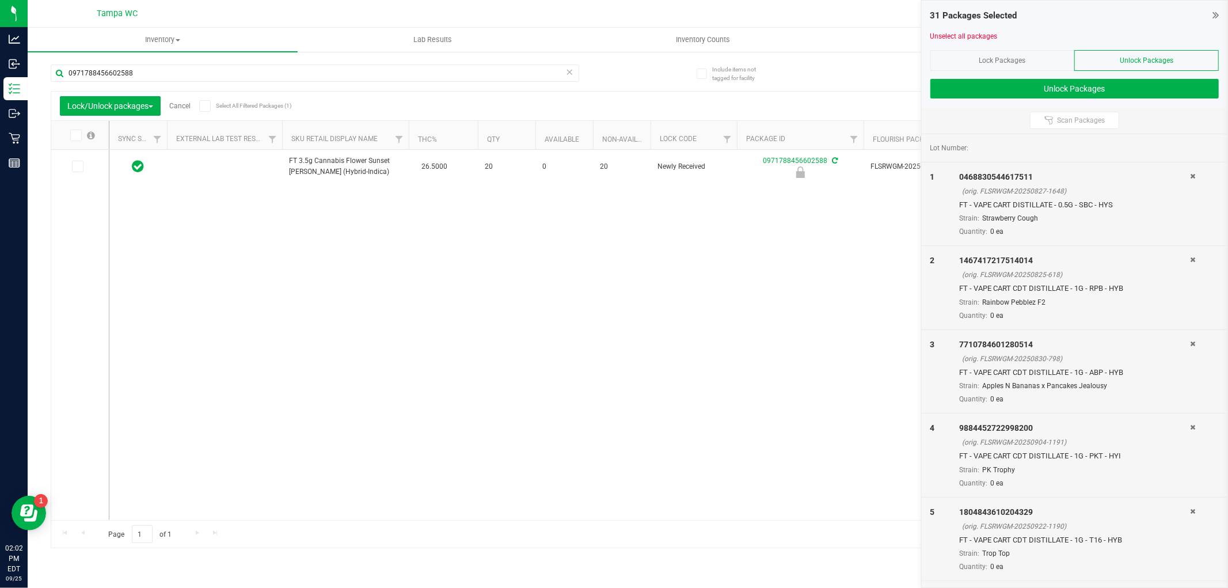
drag, startPoint x: 275, startPoint y: 298, endPoint x: 269, endPoint y: 301, distance: 6.4
click at [275, 300] on div "FT 3.5g Cannabis Flower Sunset Runtz (Hybrid-Indica) 26.5000 20 0 20 Newly Rece…" at bounding box center [656, 335] width 1094 height 370
click at [93, 173] on td at bounding box center [80, 167] width 58 height 34
click at [82, 168] on span at bounding box center [78, 167] width 12 height 12
click at [0, 0] on input "checkbox" at bounding box center [0, 0] width 0 height 0
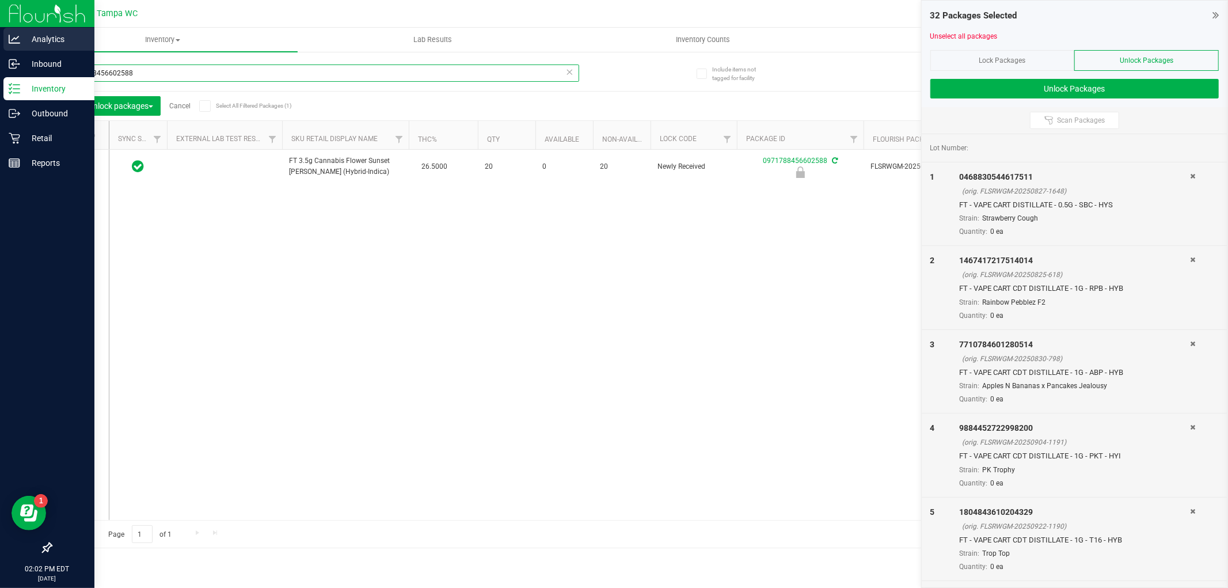
drag, startPoint x: 101, startPoint y: 64, endPoint x: 0, endPoint y: 49, distance: 102.4
click at [0, 43] on div "Analytics Inbound Inventory Outbound Retail Reports 02:02 PM EDT 09/25/2025 09/…" at bounding box center [614, 294] width 1228 height 588
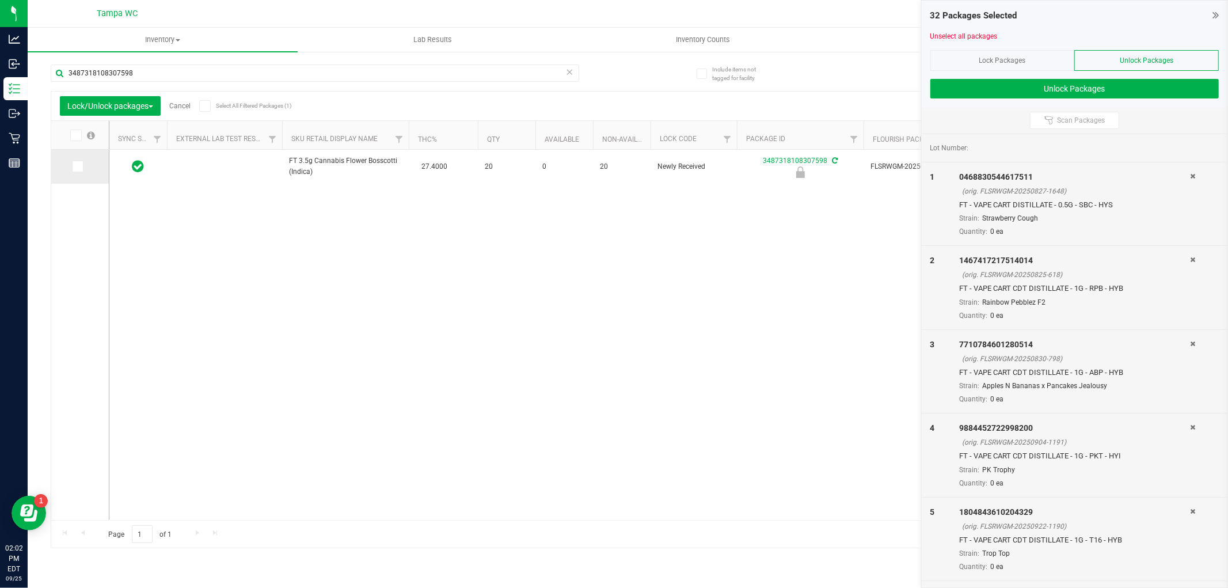
click at [71, 164] on td at bounding box center [80, 167] width 58 height 34
click at [74, 166] on icon at bounding box center [76, 166] width 7 height 0
click at [0, 0] on input "checkbox" at bounding box center [0, 0] width 0 height 0
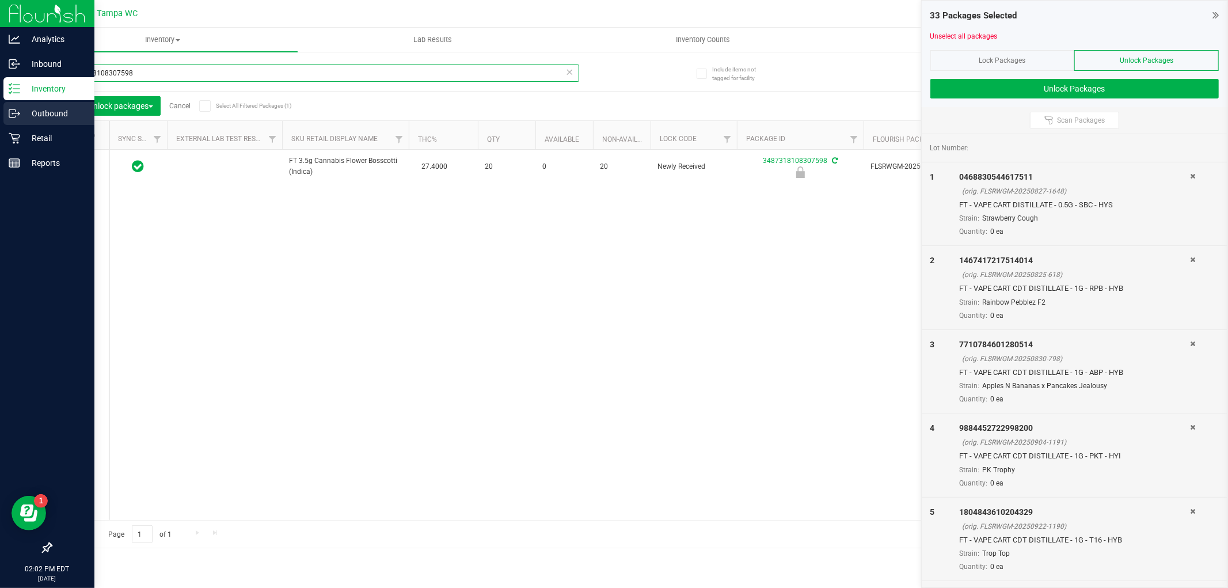
drag, startPoint x: 130, startPoint y: 76, endPoint x: 0, endPoint y: 112, distance: 135.0
click at [0, 112] on div "Analytics Inbound Inventory Outbound Retail Reports 02:02 PM EDT 09/25/2025 09/…" at bounding box center [614, 294] width 1228 height 588
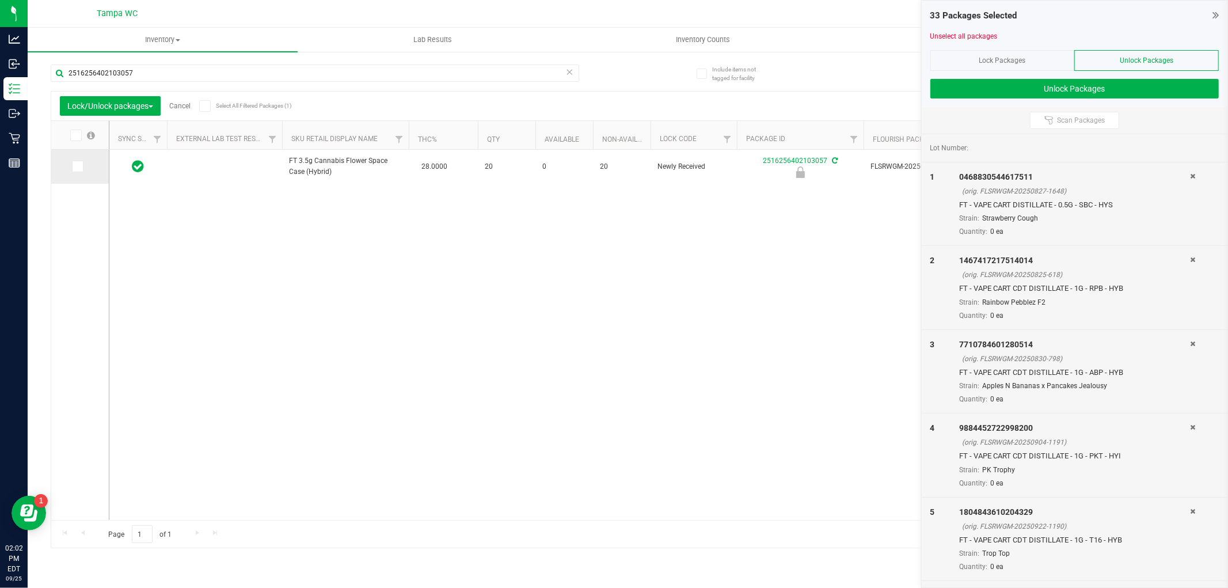
click at [75, 158] on td at bounding box center [80, 167] width 58 height 34
click at [75, 166] on icon at bounding box center [76, 166] width 7 height 0
click at [0, 0] on input "checkbox" at bounding box center [0, 0] width 0 height 0
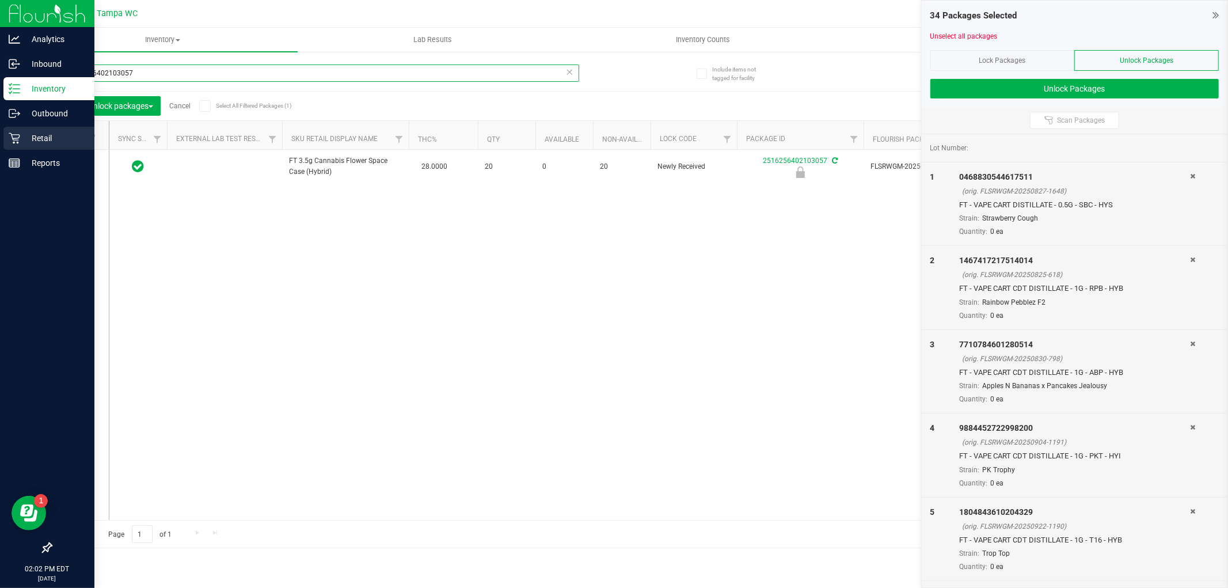
drag, startPoint x: 94, startPoint y: 78, endPoint x: 0, endPoint y: 140, distance: 113.3
click at [0, 77] on div "Analytics Inbound Inventory Outbound Retail Reports 02:02 PM EDT 09/25/2025 09/…" at bounding box center [614, 294] width 1228 height 588
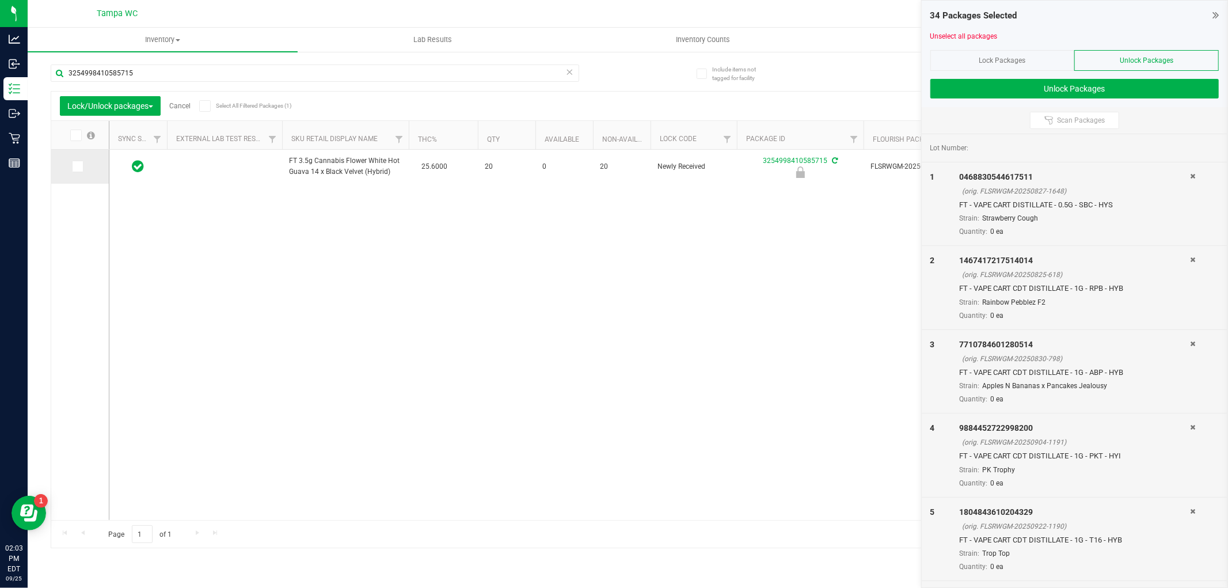
click at [73, 166] on icon at bounding box center [76, 166] width 7 height 0
click at [0, 0] on input "checkbox" at bounding box center [0, 0] width 0 height 0
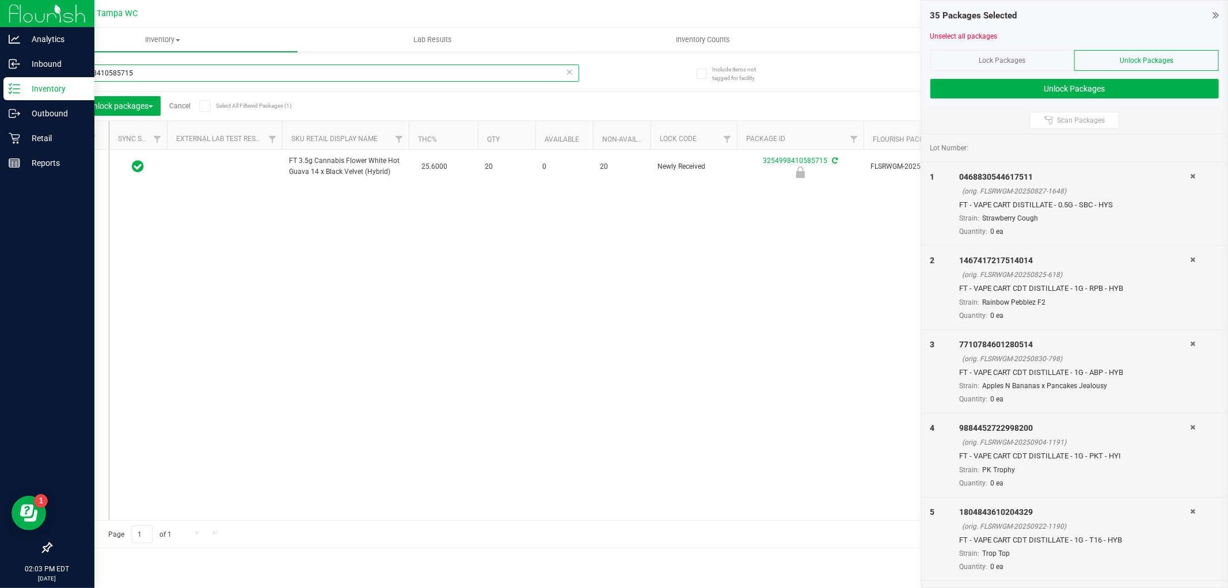
drag, startPoint x: 151, startPoint y: 71, endPoint x: 0, endPoint y: 25, distance: 157.9
click at [0, 18] on div "Analytics Inbound Inventory Outbound Retail Reports 02:03 PM EDT 09/25/2025 09/…" at bounding box center [614, 294] width 1228 height 588
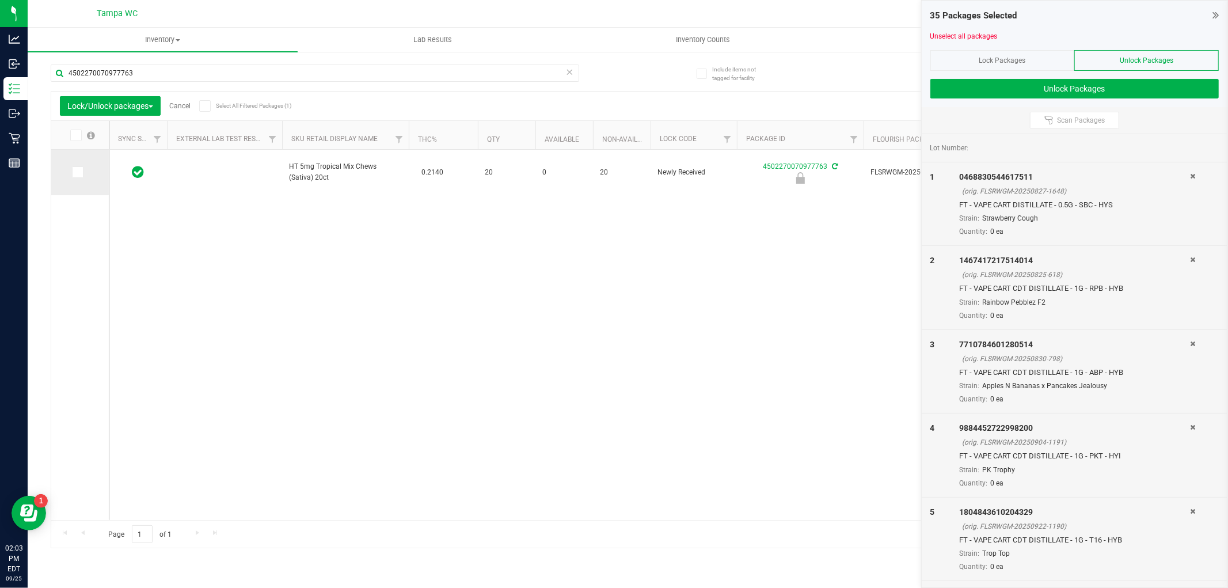
click at [75, 165] on td at bounding box center [80, 172] width 58 height 45
click at [78, 172] on icon at bounding box center [76, 172] width 7 height 0
click at [0, 0] on input "checkbox" at bounding box center [0, 0] width 0 height 0
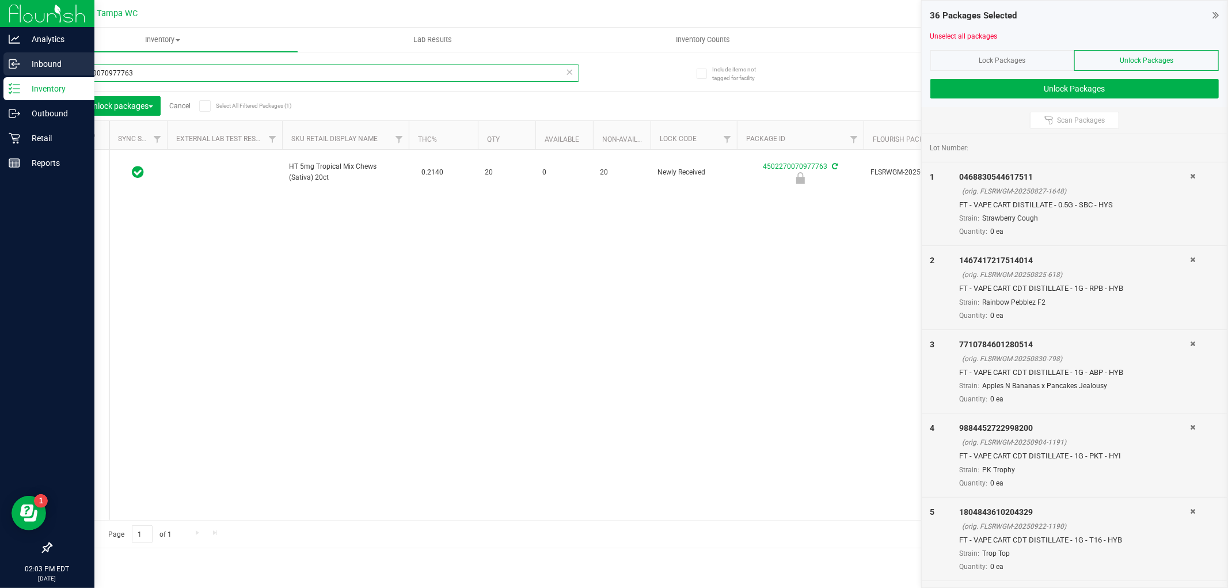
drag, startPoint x: 151, startPoint y: 70, endPoint x: 1, endPoint y: 59, distance: 151.2
click at [0, 66] on div "Analytics Inbound Inventory Outbound Retail Reports 02:03 PM EDT 09/25/2025 09/…" at bounding box center [614, 294] width 1228 height 588
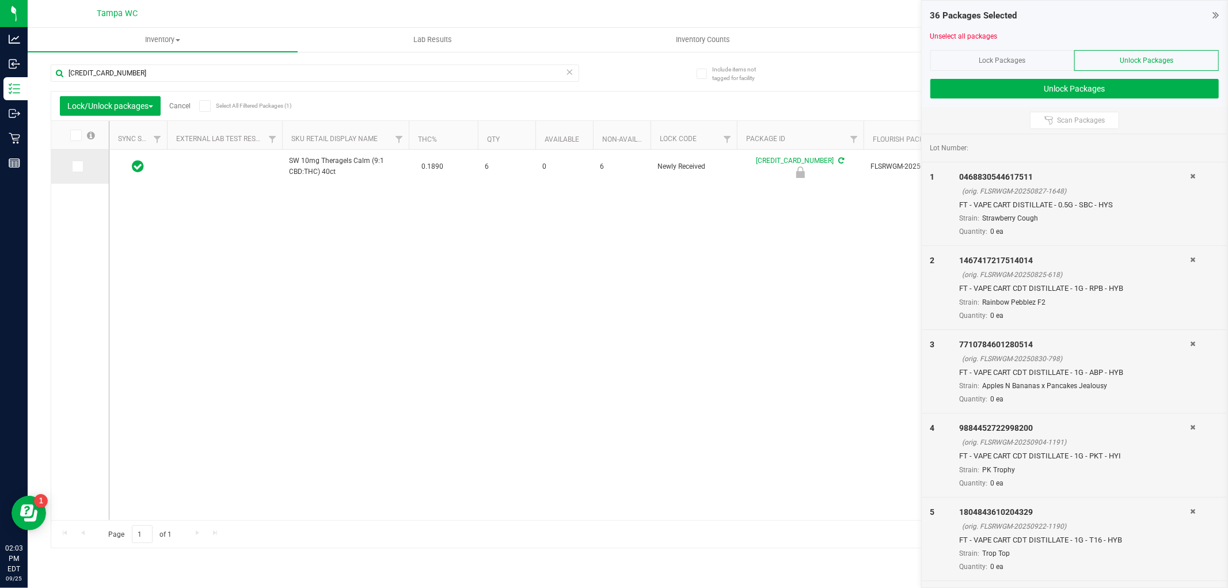
click at [81, 161] on td at bounding box center [80, 167] width 58 height 34
drag, startPoint x: 81, startPoint y: 162, endPoint x: 85, endPoint y: 156, distance: 7.2
click at [81, 164] on span at bounding box center [78, 167] width 12 height 12
click at [0, 0] on input "checkbox" at bounding box center [0, 0] width 0 height 0
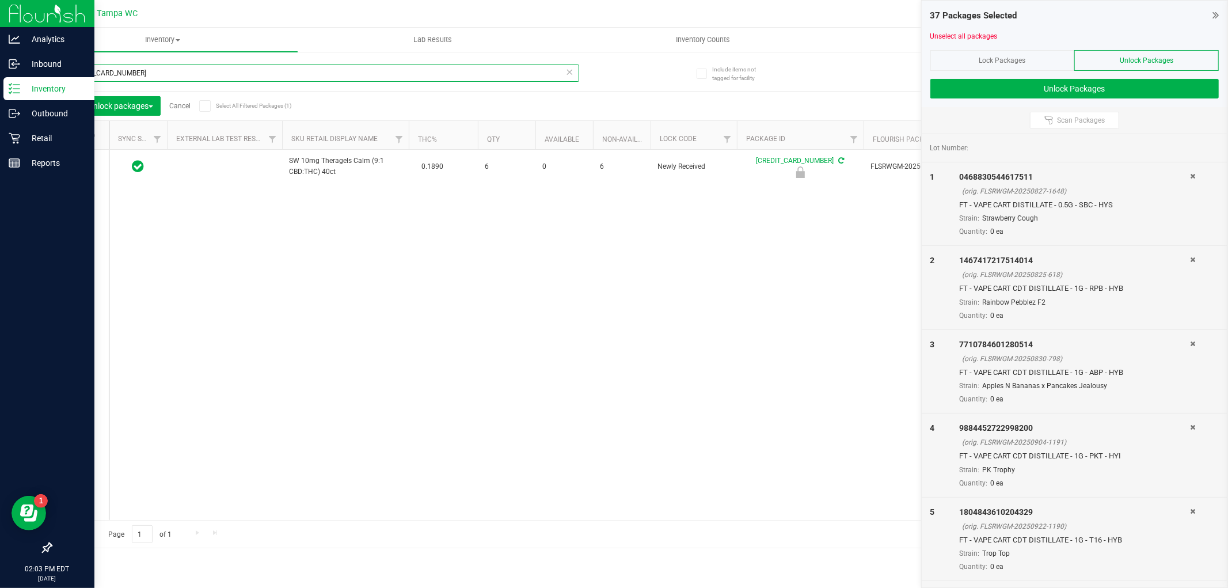
drag, startPoint x: 0, startPoint y: 77, endPoint x: 0, endPoint y: 99, distance: 21.9
click at [0, 85] on div "Analytics Inbound Inventory Outbound Retail Reports 02:03 PM EDT 09/25/2025 09/…" at bounding box center [614, 294] width 1228 height 588
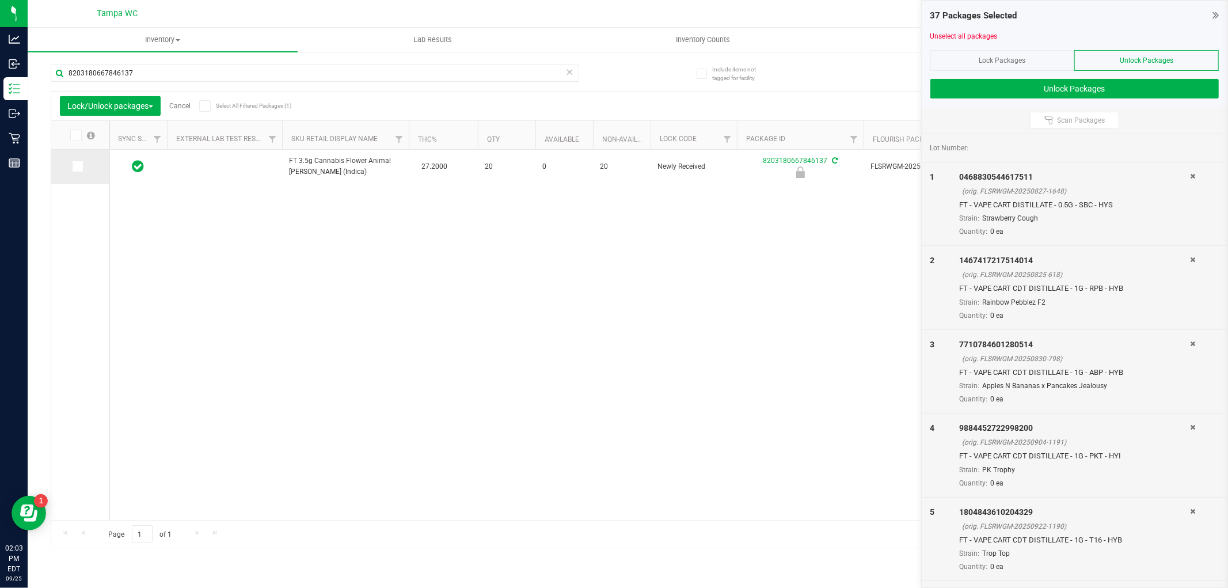
drag, startPoint x: 78, startPoint y: 159, endPoint x: 81, endPoint y: 166, distance: 6.7
click at [78, 162] on td at bounding box center [80, 167] width 58 height 34
click at [83, 165] on label at bounding box center [80, 167] width 17 height 12
click at [0, 0] on input "checkbox" at bounding box center [0, 0] width 0 height 0
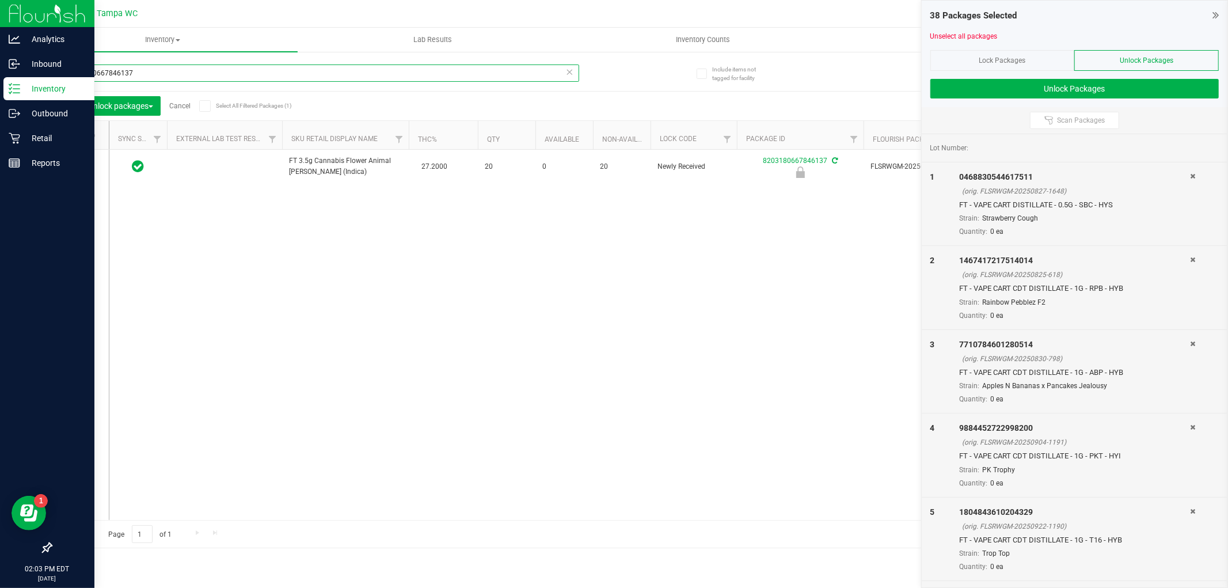
drag, startPoint x: 144, startPoint y: 75, endPoint x: 0, endPoint y: 83, distance: 144.1
click at [0, 78] on div "Analytics Inbound Inventory Outbound Retail Reports 02:03 PM EDT 09/25/2025 09/…" at bounding box center [614, 294] width 1228 height 588
type input "1793353093547567"
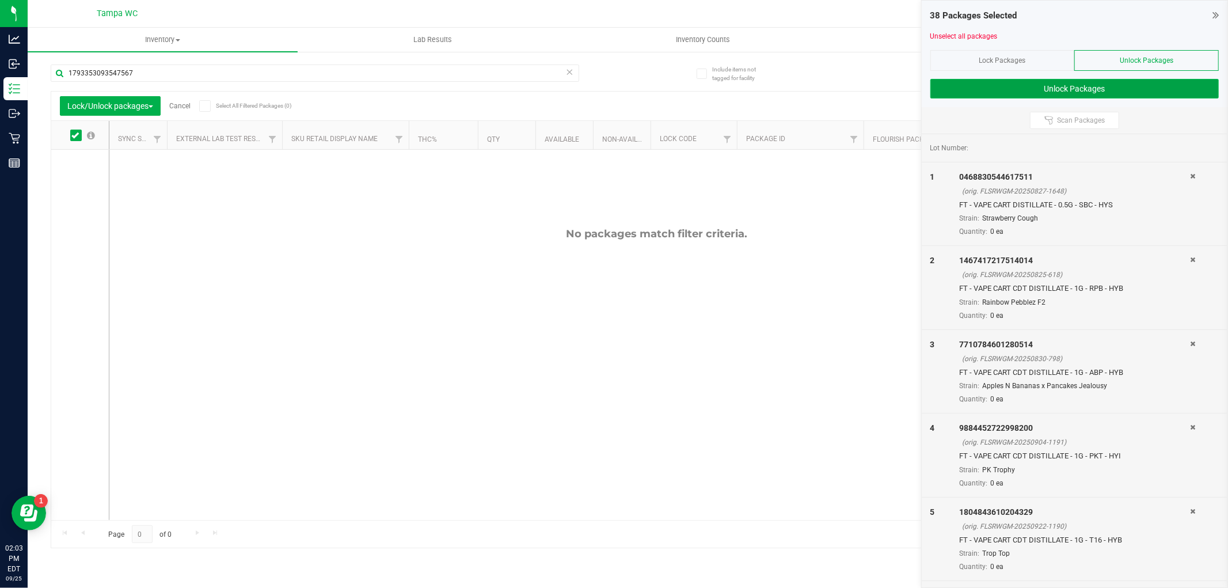
click at [1039, 87] on button "Unlock Packages" at bounding box center [1074, 89] width 288 height 20
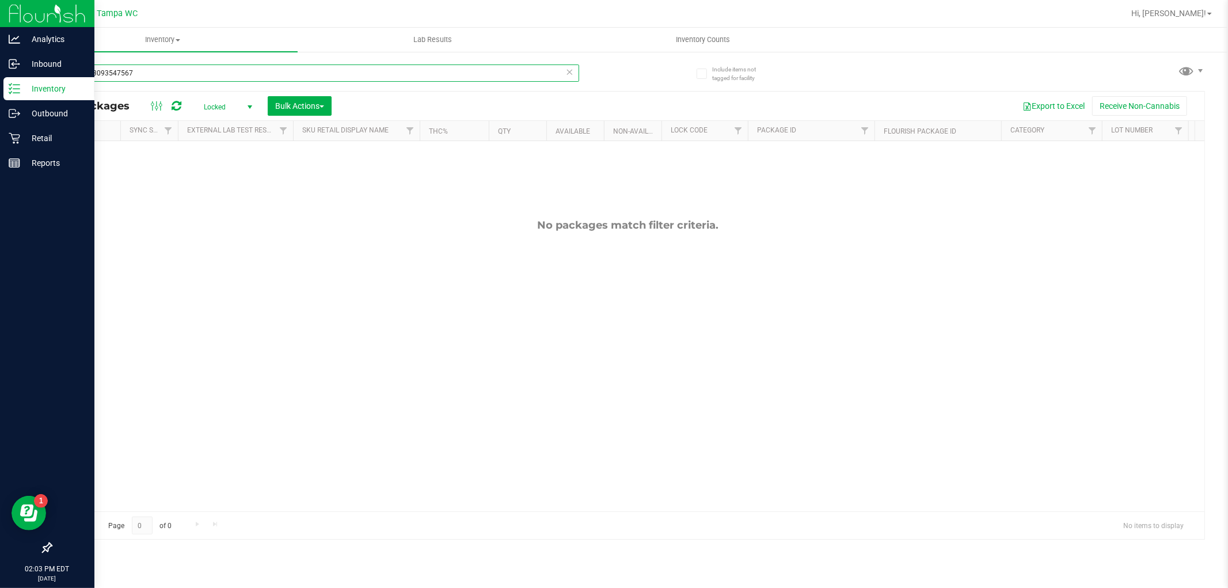
drag, startPoint x: 159, startPoint y: 76, endPoint x: 12, endPoint y: 88, distance: 147.8
click at [12, 83] on div "Analytics Inbound Inventory Outbound Retail Reports 02:03 PM EDT 09/25/2025 09/…" at bounding box center [614, 294] width 1228 height 588
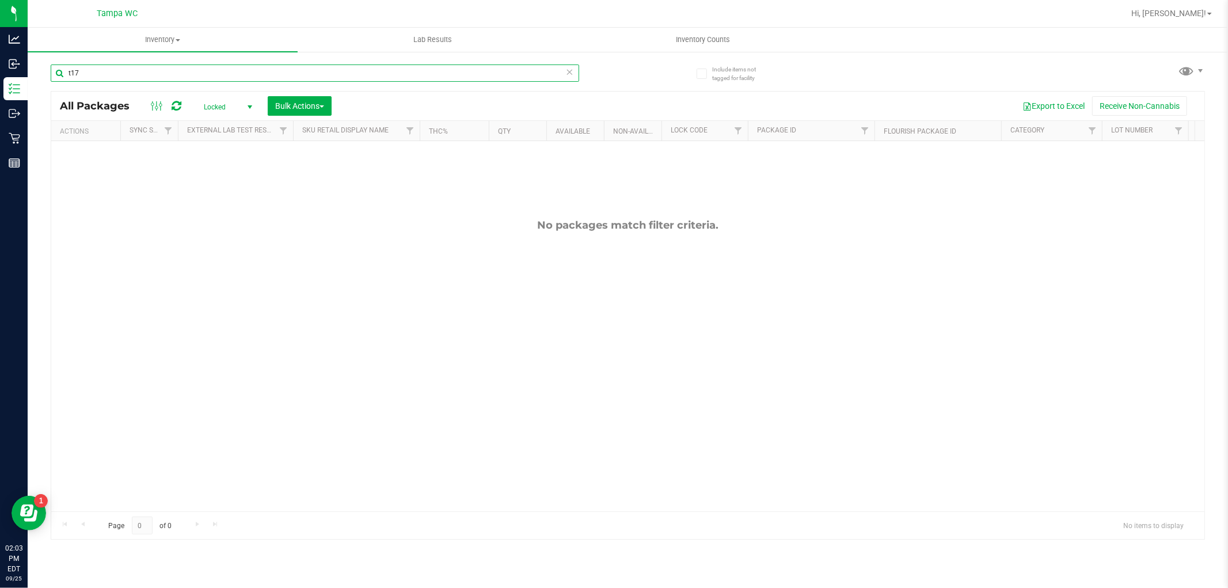
type input "t17"
click at [225, 107] on span "Locked" at bounding box center [225, 107] width 63 height 16
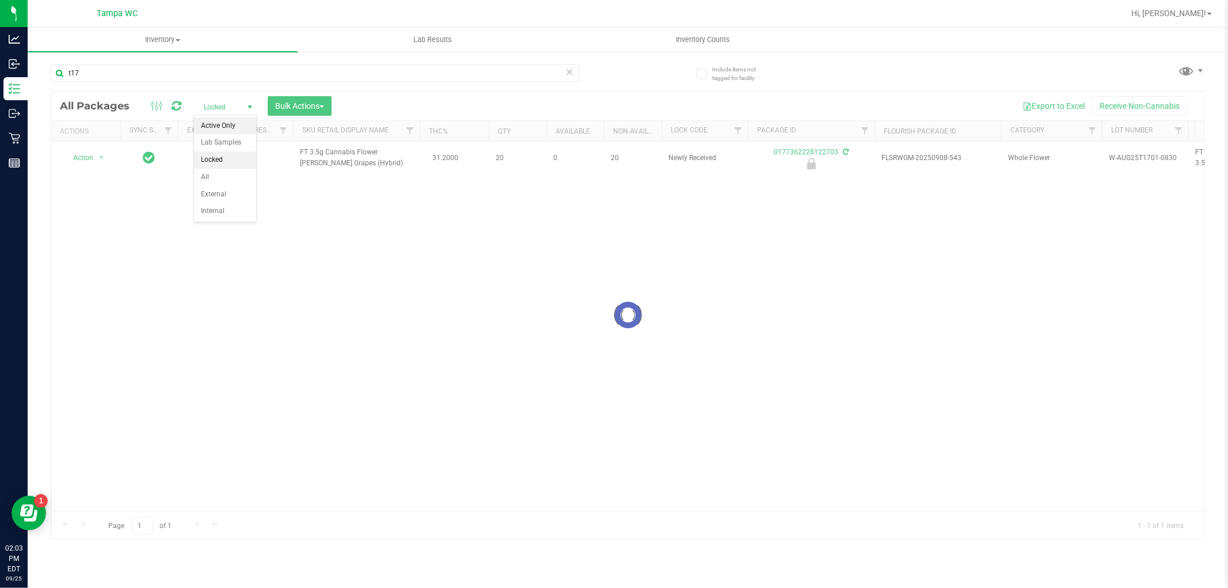
click at [224, 122] on li "Active Only" at bounding box center [225, 125] width 62 height 17
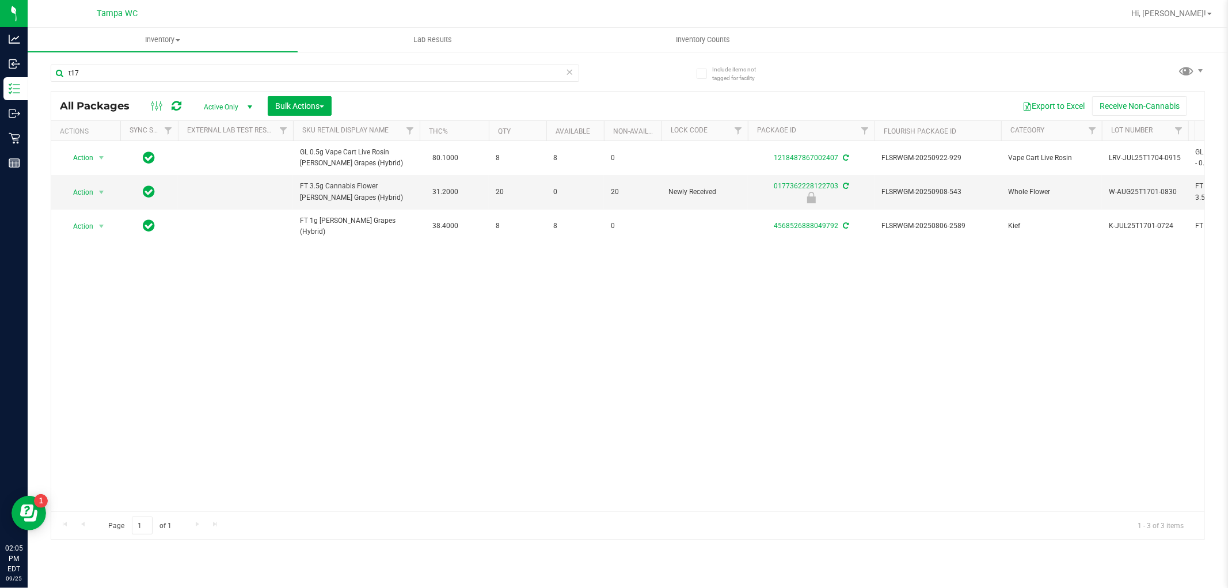
click at [94, 200] on span "select" at bounding box center [101, 192] width 14 height 16
click at [100, 324] on li "Unlock package" at bounding box center [100, 329] width 74 height 17
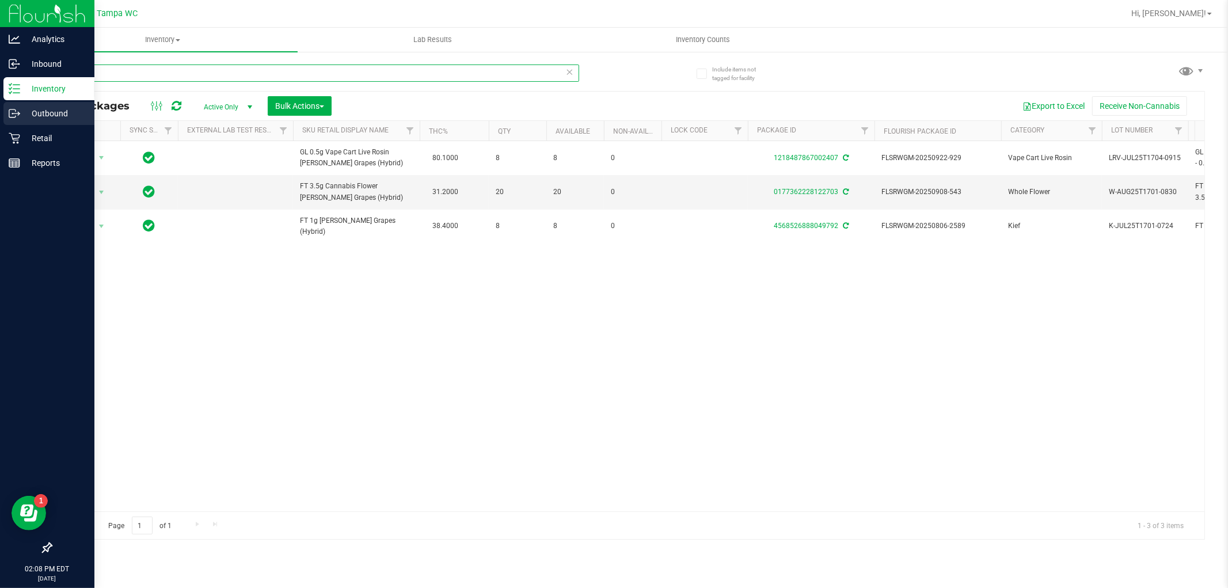
drag, startPoint x: 0, startPoint y: 111, endPoint x: 10, endPoint y: 116, distance: 11.1
click at [0, 146] on div "Analytics Inbound Inventory Outbound Retail Reports 02:08 PM EDT 09/25/2025 09/…" at bounding box center [614, 294] width 1228 height 588
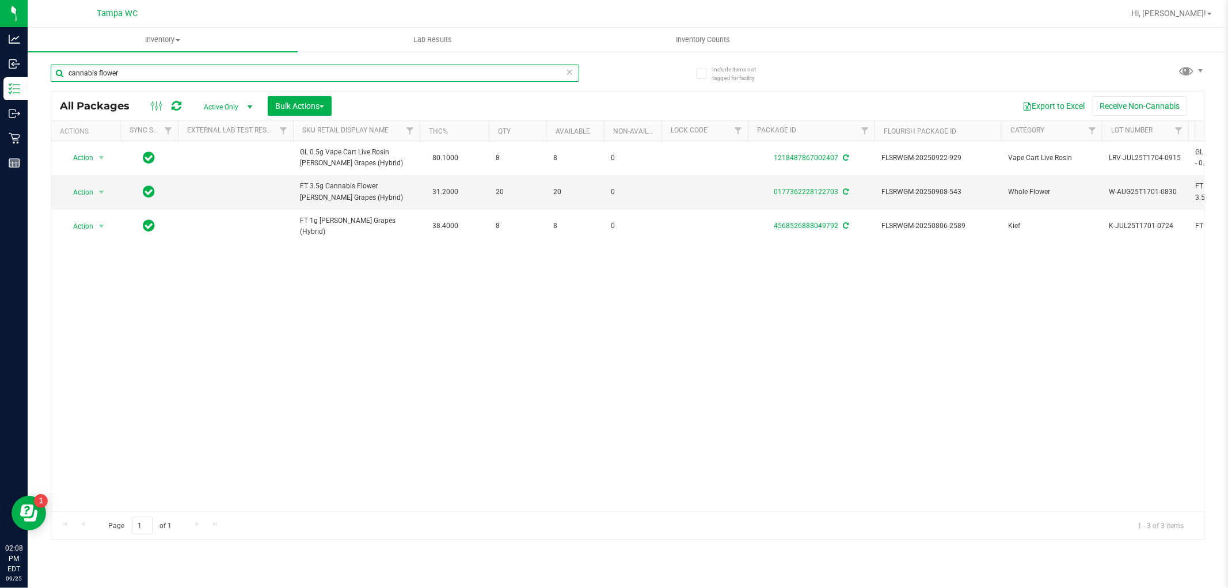
type input "cannabis flower"
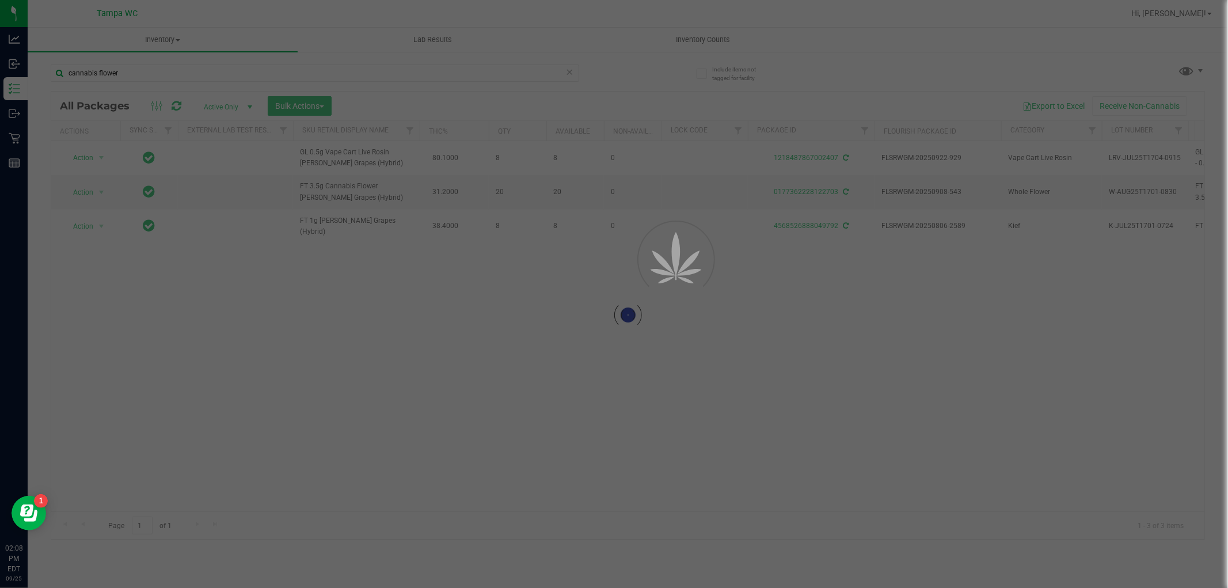
click at [238, 104] on div at bounding box center [614, 294] width 1228 height 588
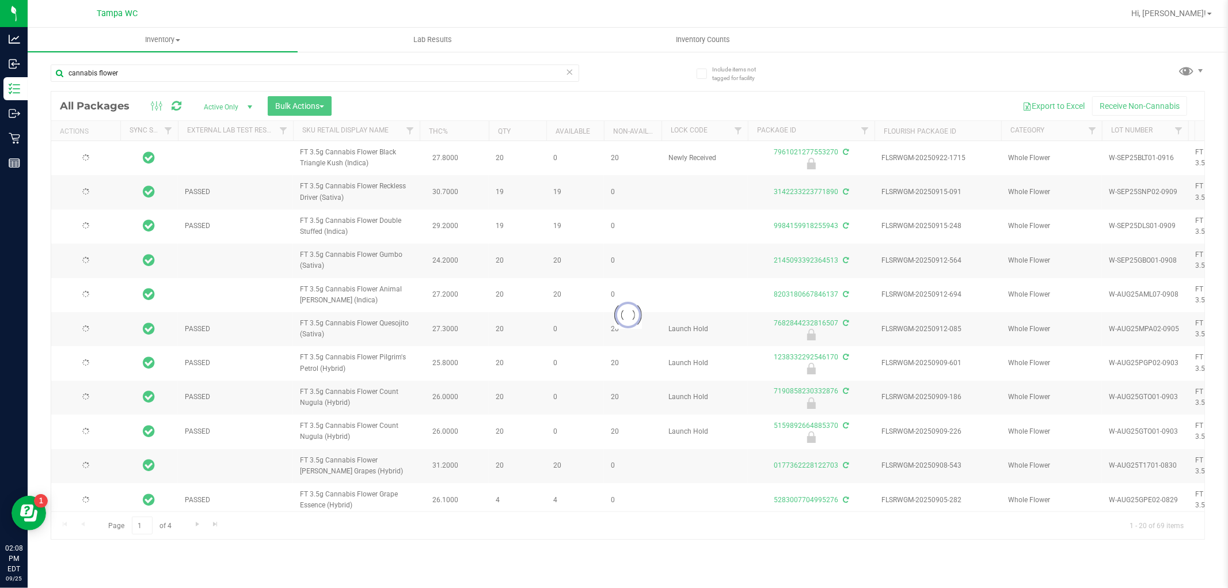
click at [246, 106] on div at bounding box center [627, 315] width 1153 height 447
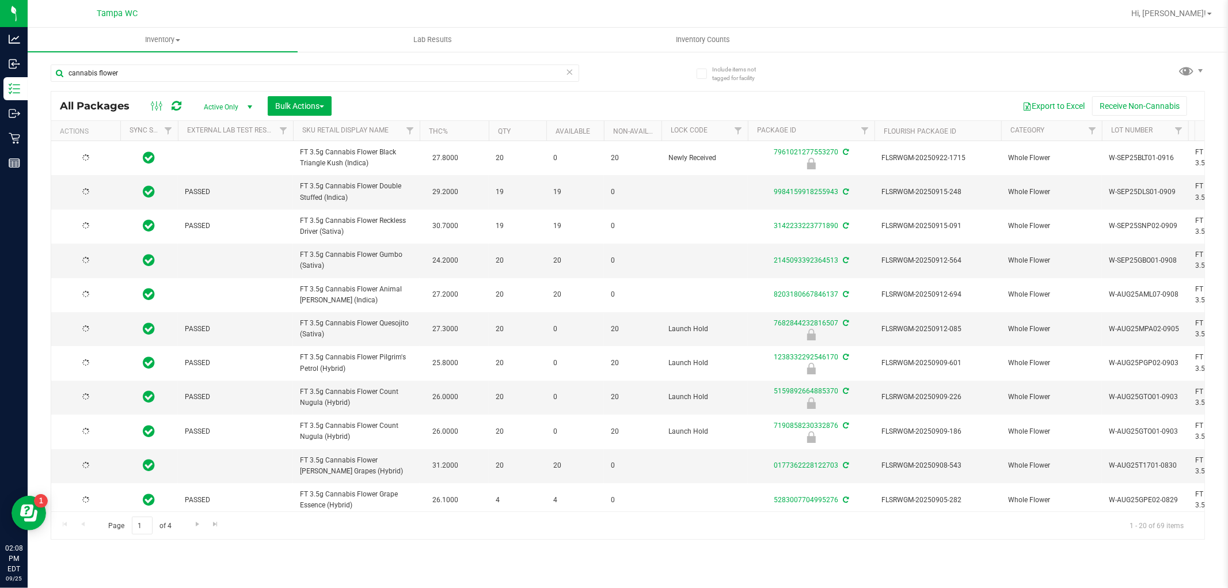
click at [248, 106] on span "select" at bounding box center [249, 106] width 9 height 9
click at [231, 155] on li "Locked" at bounding box center [225, 159] width 62 height 17
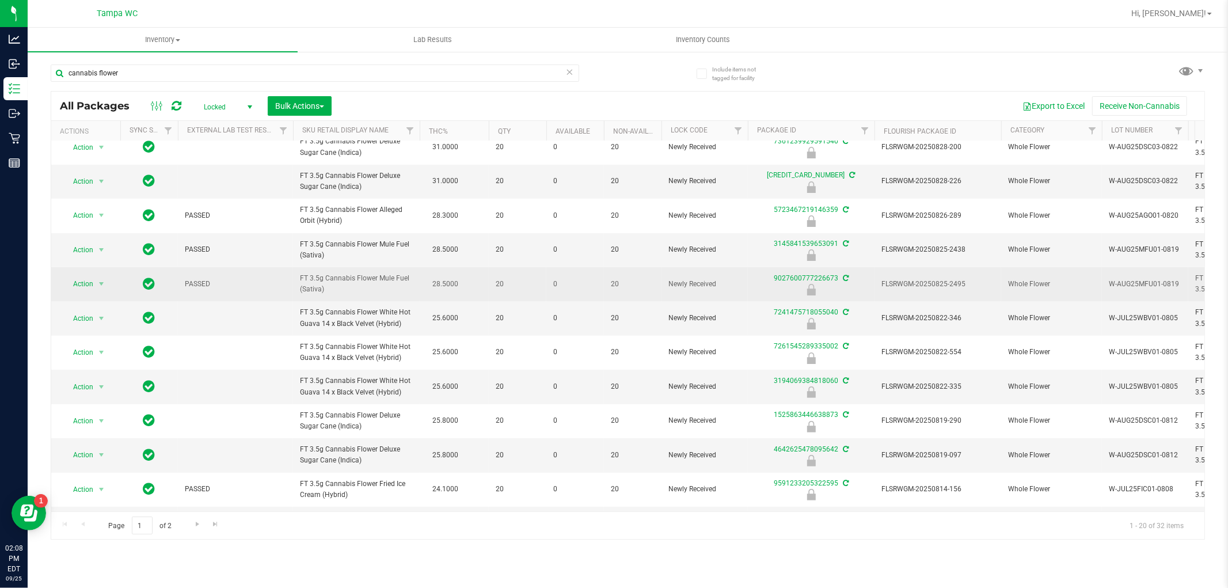
scroll to position [341, 0]
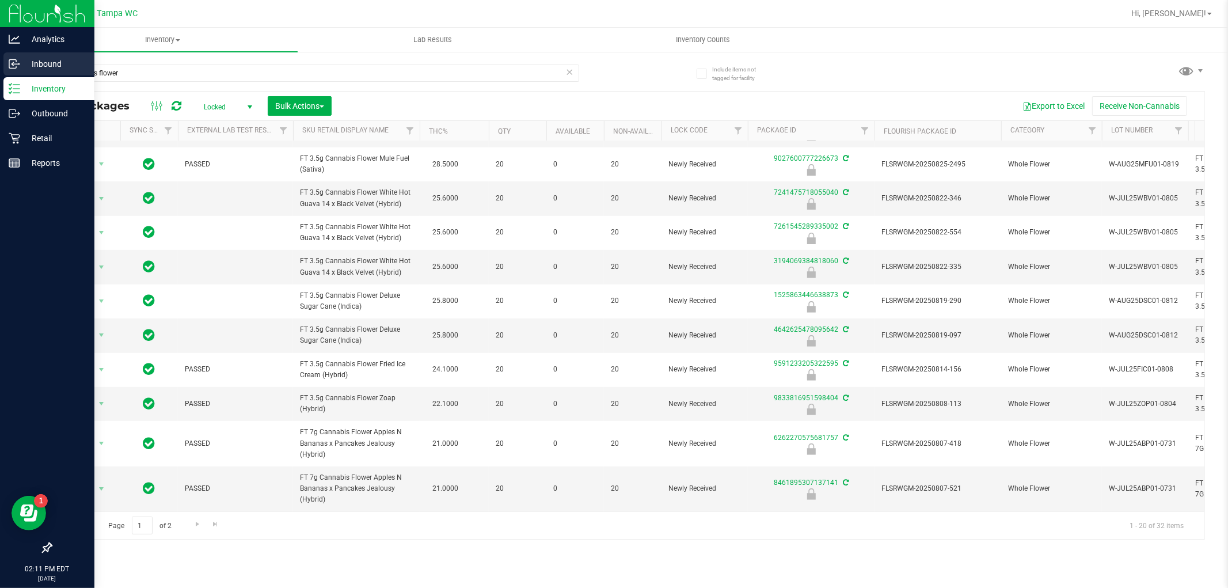
click at [14, 72] on div "Inbound" at bounding box center [48, 63] width 91 height 23
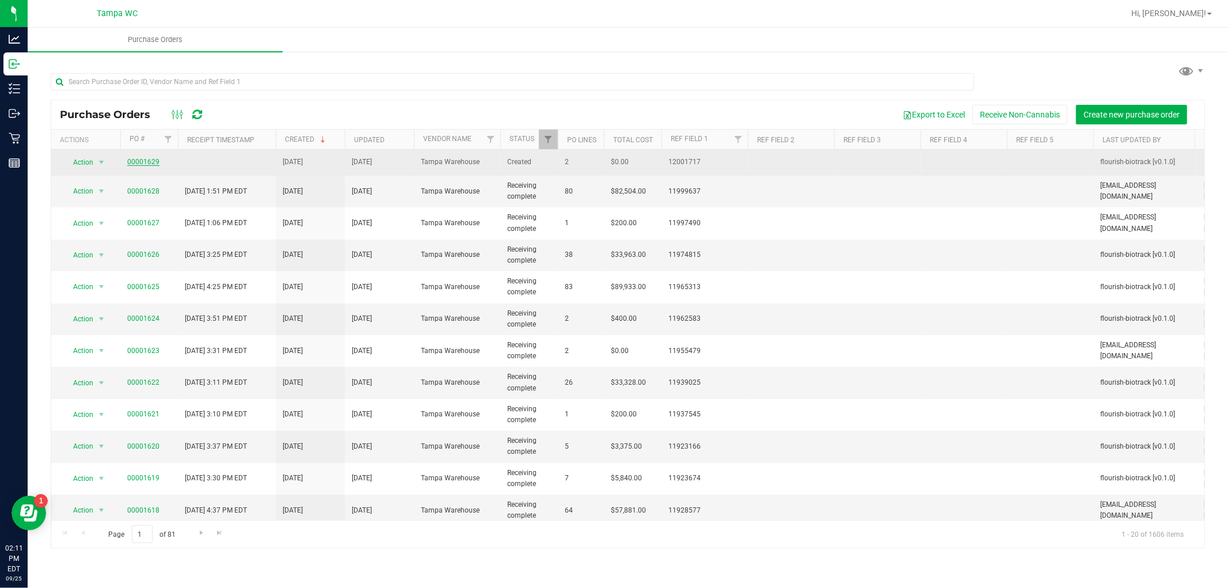
click at [139, 164] on link "00001629" at bounding box center [143, 162] width 32 height 8
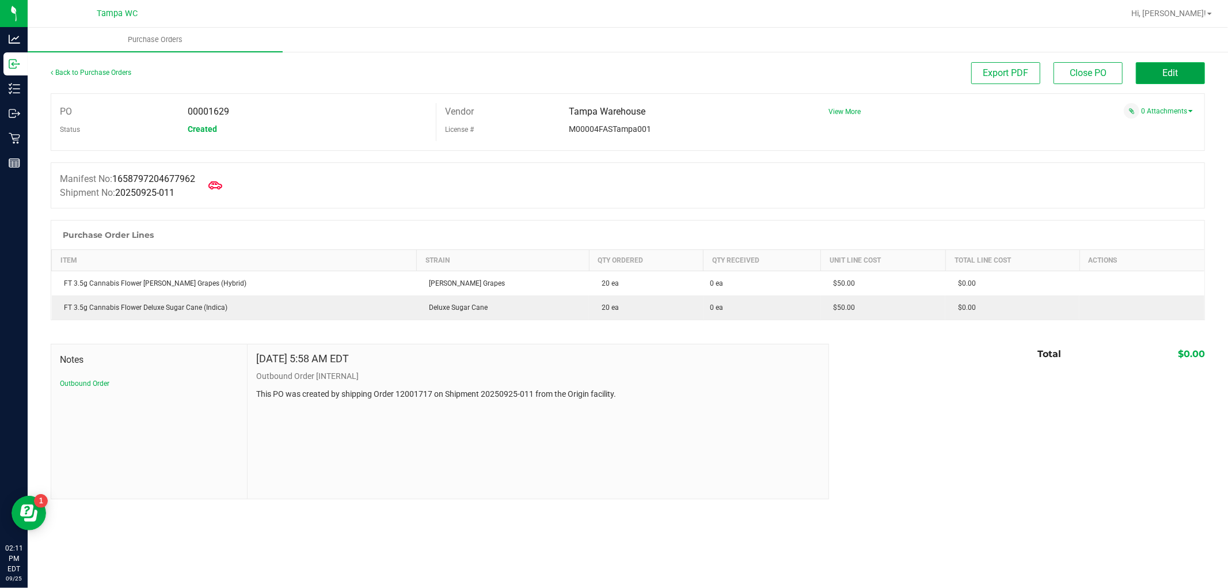
click at [1147, 71] on button "Edit" at bounding box center [1170, 73] width 69 height 22
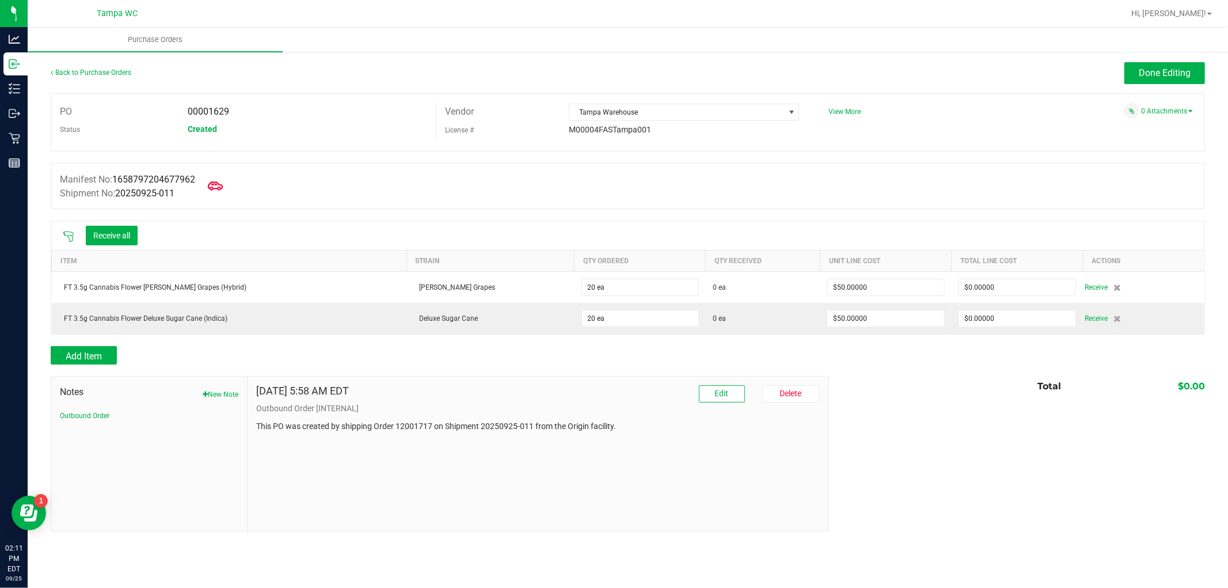
click at [223, 185] on icon at bounding box center [215, 185] width 15 height 15
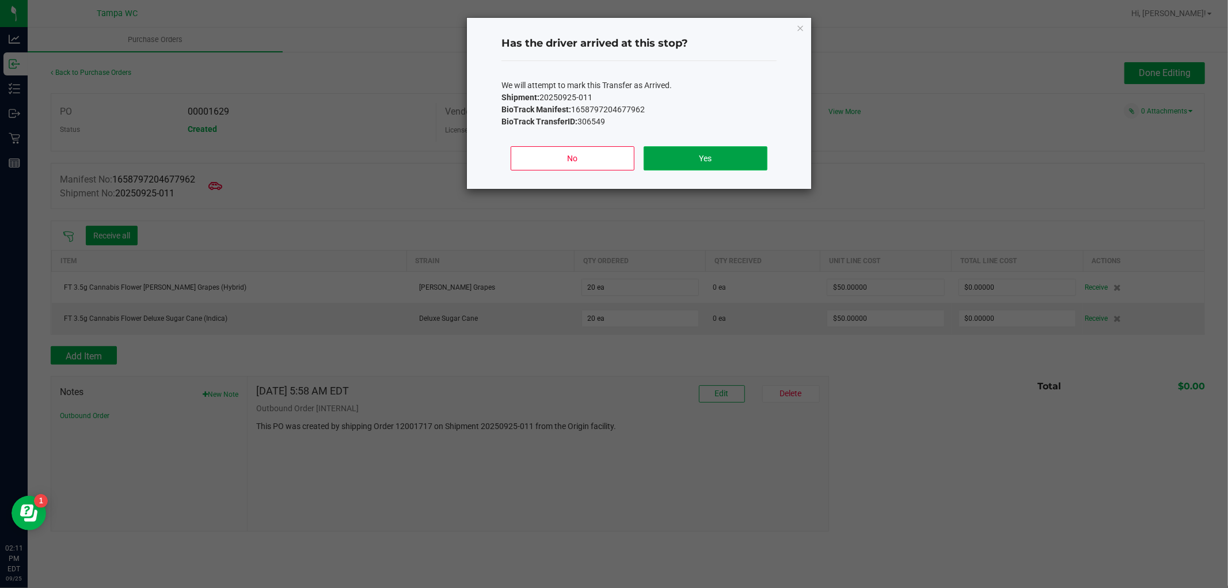
click at [688, 159] on button "Yes" at bounding box center [706, 158] width 124 height 24
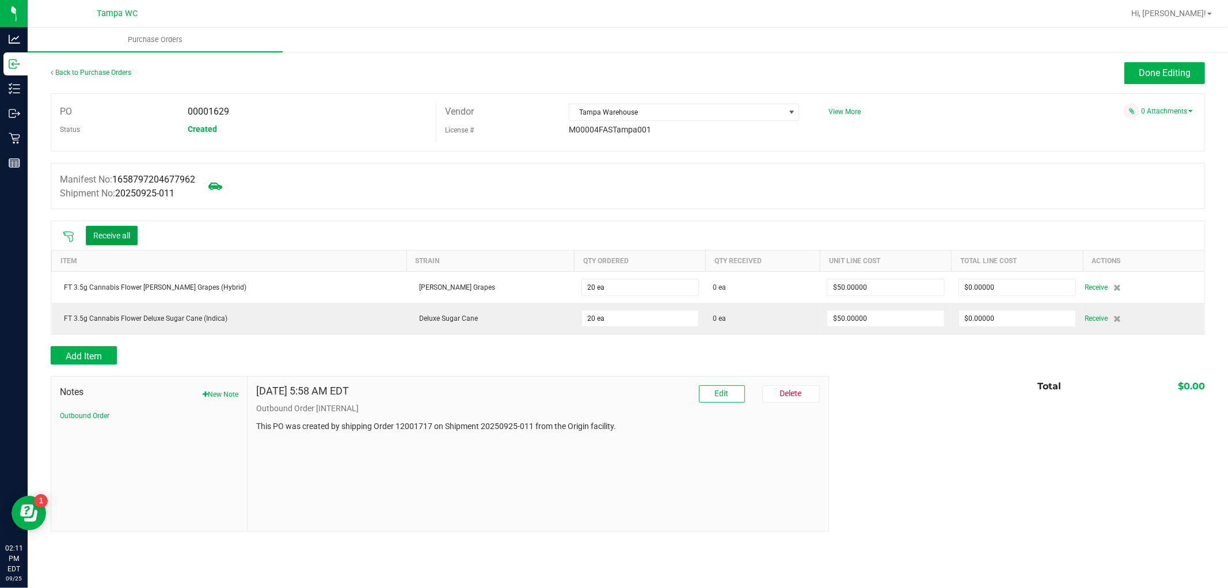
click at [116, 226] on button "Receive all" at bounding box center [112, 236] width 52 height 20
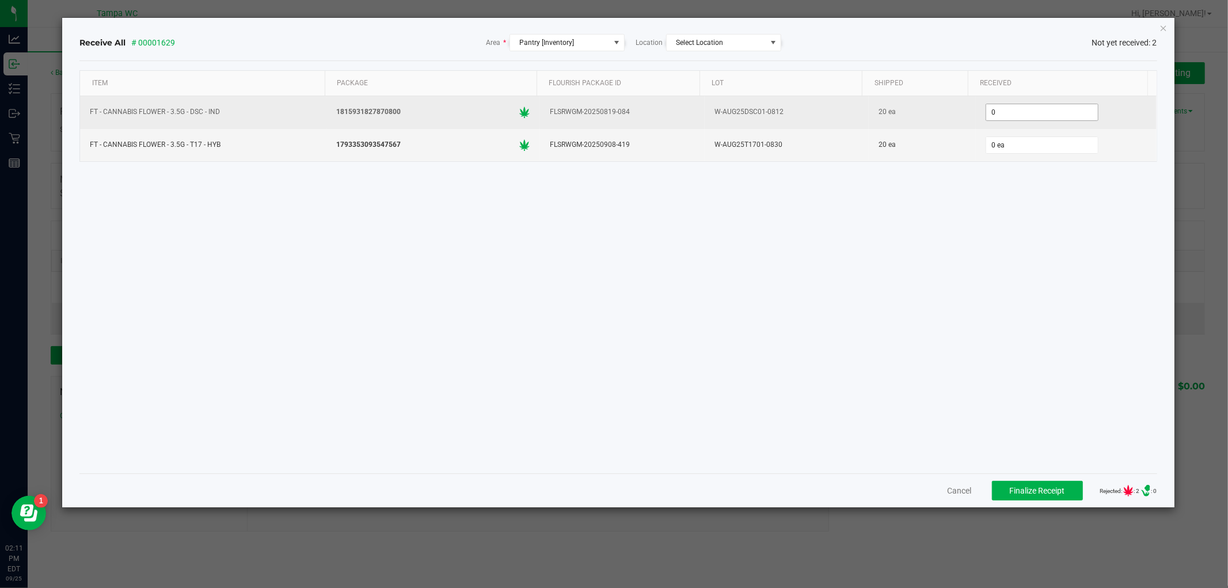
click at [1010, 114] on input "0" at bounding box center [1042, 112] width 112 height 16
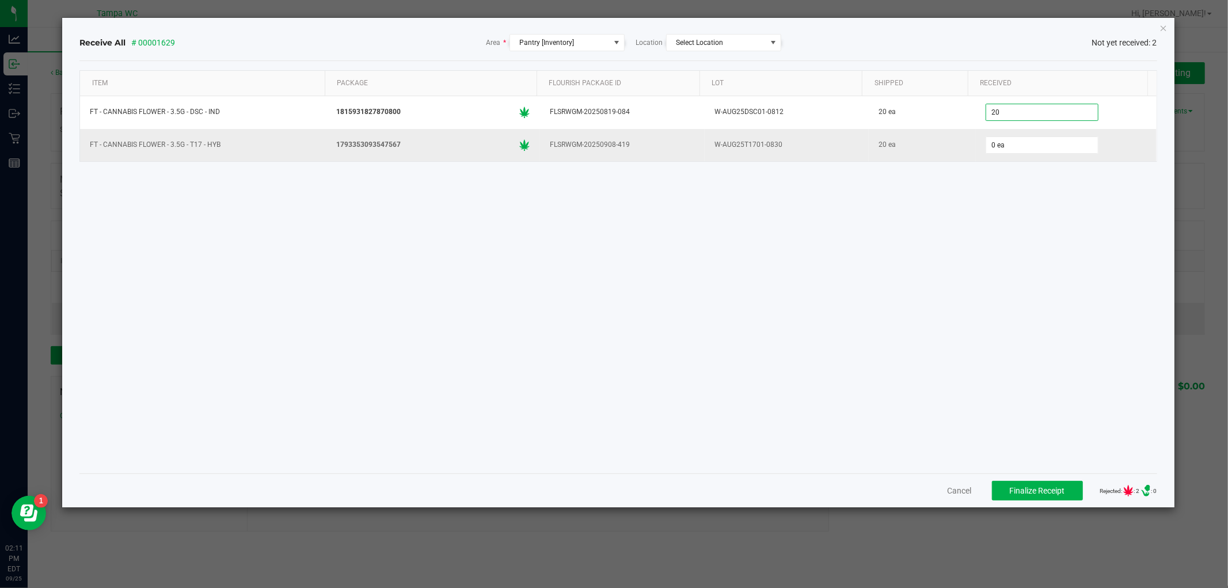
type input "20 ea"
click at [1006, 134] on div "0 ea" at bounding box center [1066, 145] width 167 height 23
click at [1004, 141] on input "0" at bounding box center [1042, 145] width 112 height 16
type input "20 ea"
click at [760, 296] on div "Item Package Flourish Package ID Lot Shipped Received FT - CANNABIS FLOWER - 3.…" at bounding box center [617, 267] width 1077 height 394
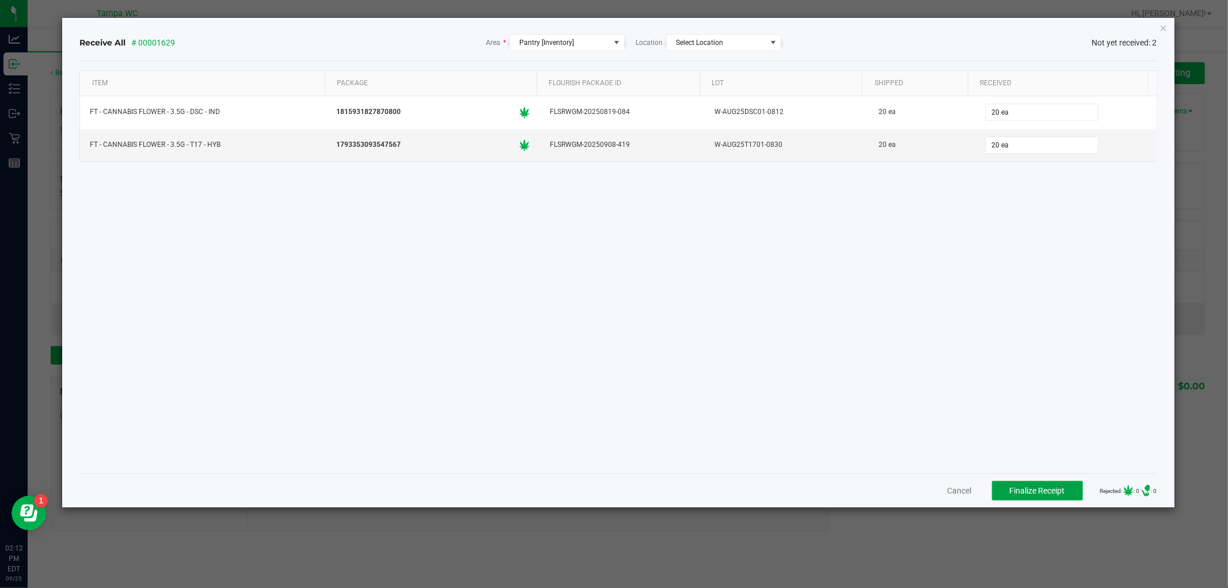
click at [1013, 488] on span "Finalize Receipt" at bounding box center [1037, 490] width 55 height 9
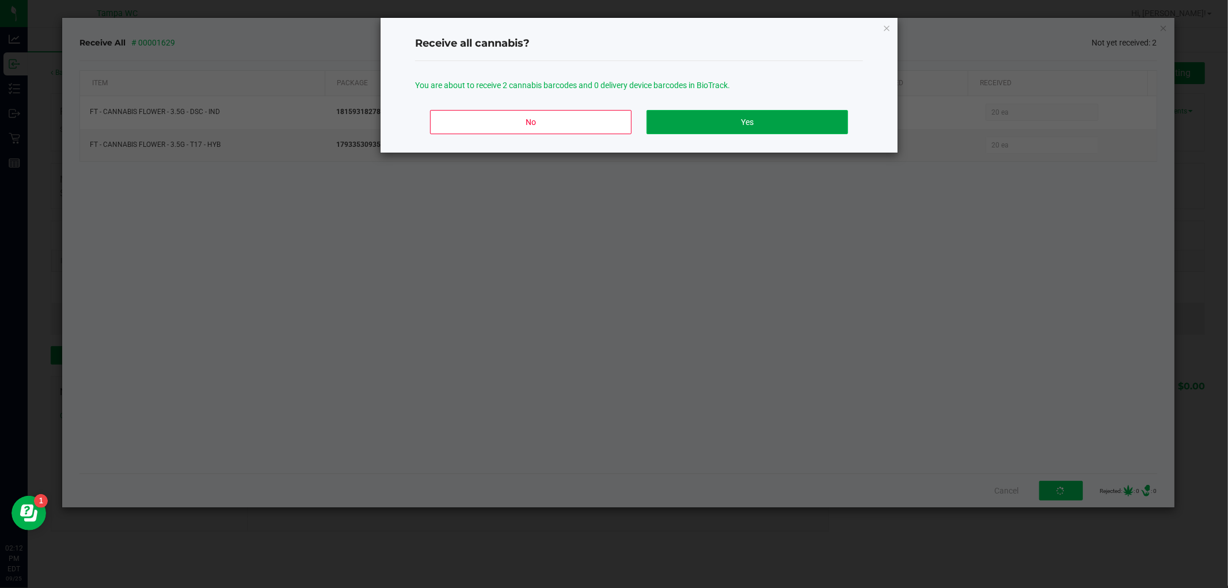
click at [748, 119] on button "Yes" at bounding box center [746, 122] width 201 height 24
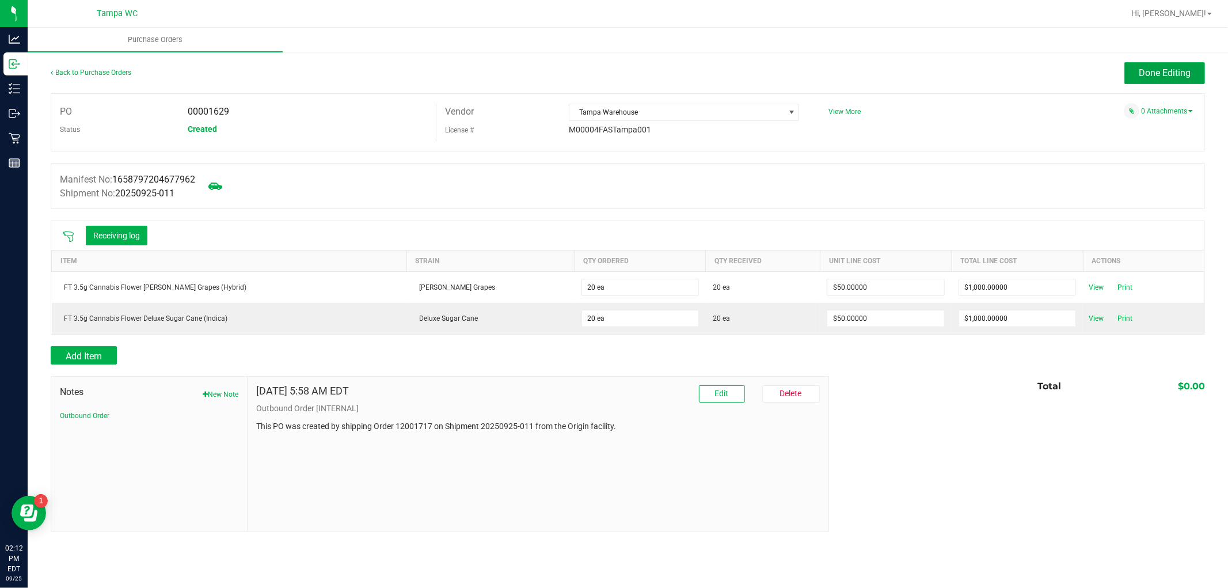
click at [1136, 82] on button "Done Editing" at bounding box center [1164, 73] width 81 height 22
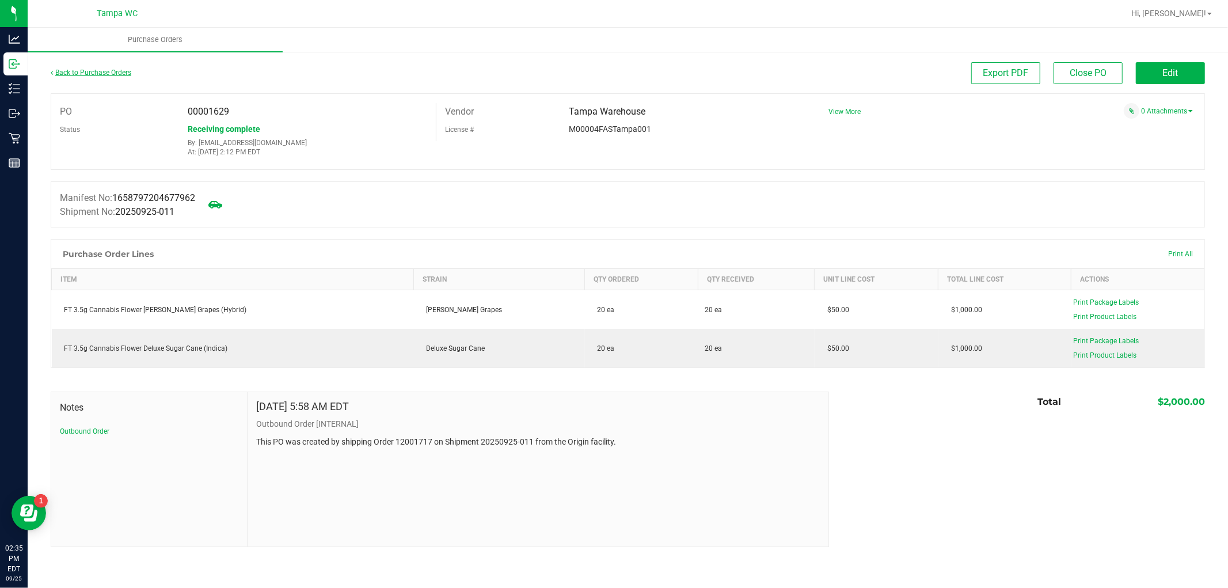
click at [74, 75] on link "Back to Purchase Orders" at bounding box center [91, 72] width 81 height 8
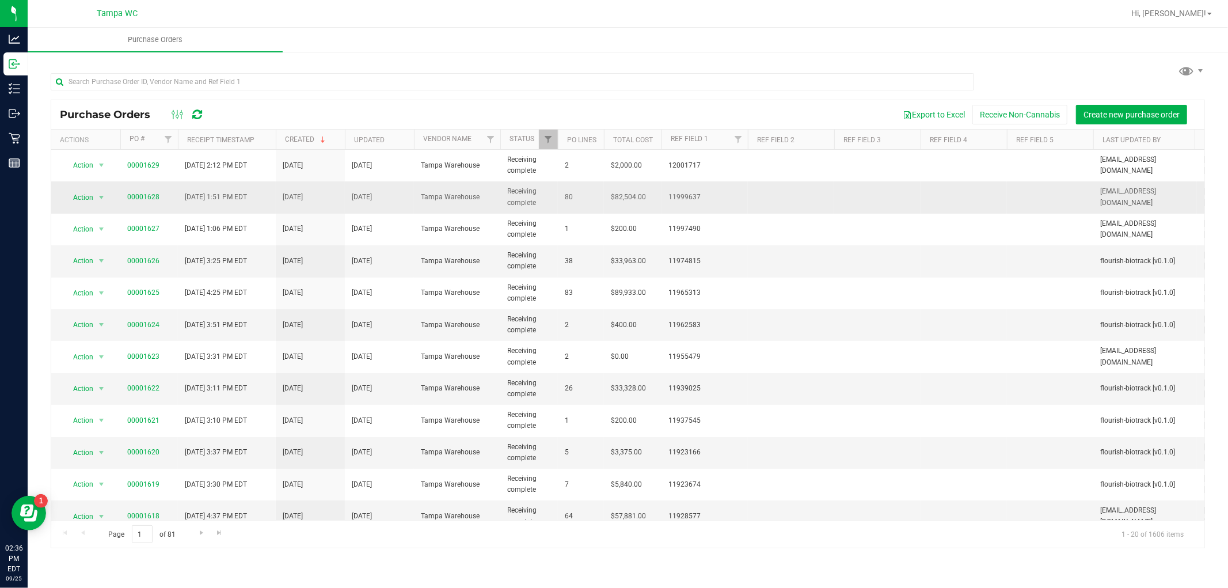
drag, startPoint x: 165, startPoint y: 197, endPoint x: 117, endPoint y: 199, distance: 47.2
click at [117, 199] on tr "Action Action Close purchase order Edit purchase order PO audit log Re-order Vi…" at bounding box center [675, 197] width 1249 height 32
copy tr "Action Close purchase order Edit purchase order PO audit log Re-order View purc…"
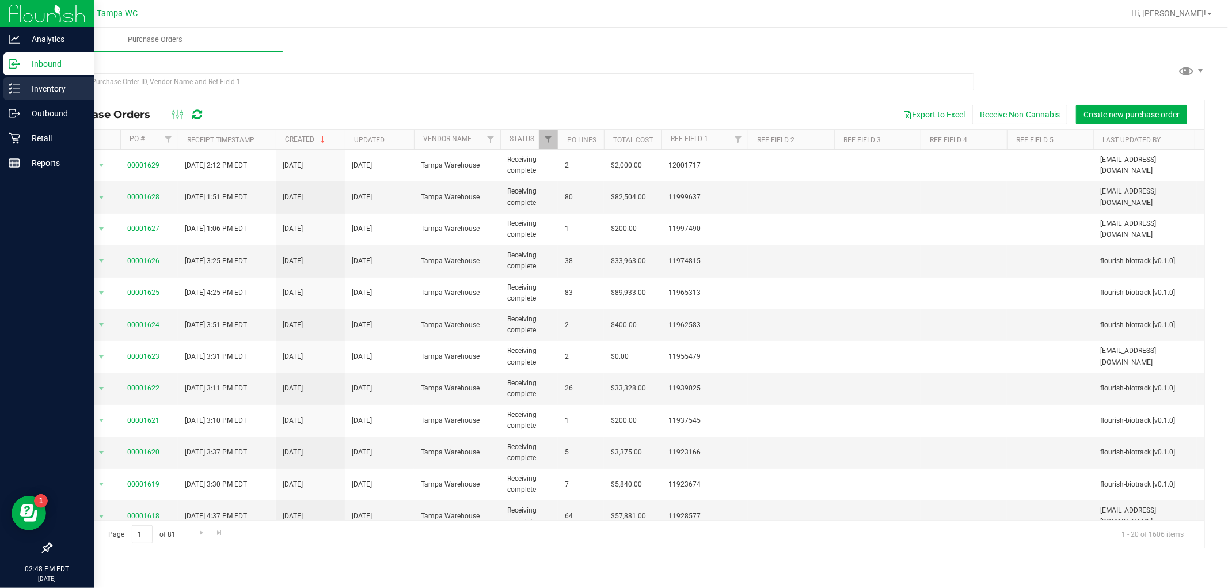
click at [41, 94] on p "Inventory" at bounding box center [54, 89] width 69 height 14
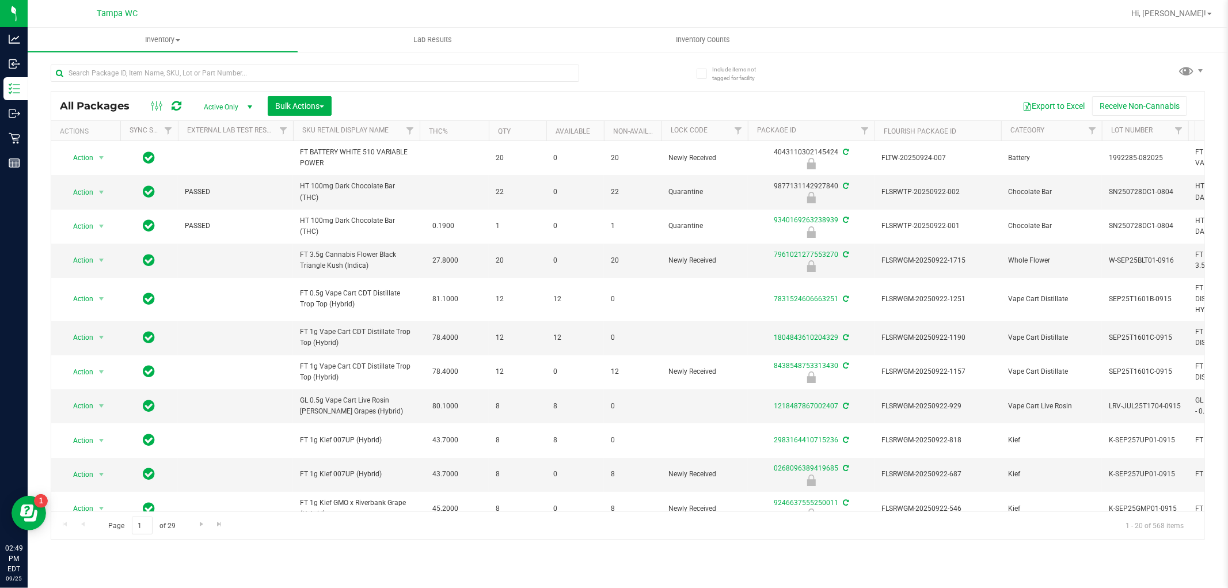
click at [259, 90] on div "All Packages Active Only Active Only Lab Samples Locked All External Internal B…" at bounding box center [628, 297] width 1154 height 486
click at [260, 79] on input "text" at bounding box center [315, 72] width 528 height 17
click at [296, 108] on span "Bulk Actions" at bounding box center [299, 105] width 49 height 9
click at [313, 222] on div "Lock/Unlock packages" at bounding box center [322, 218] width 94 height 18
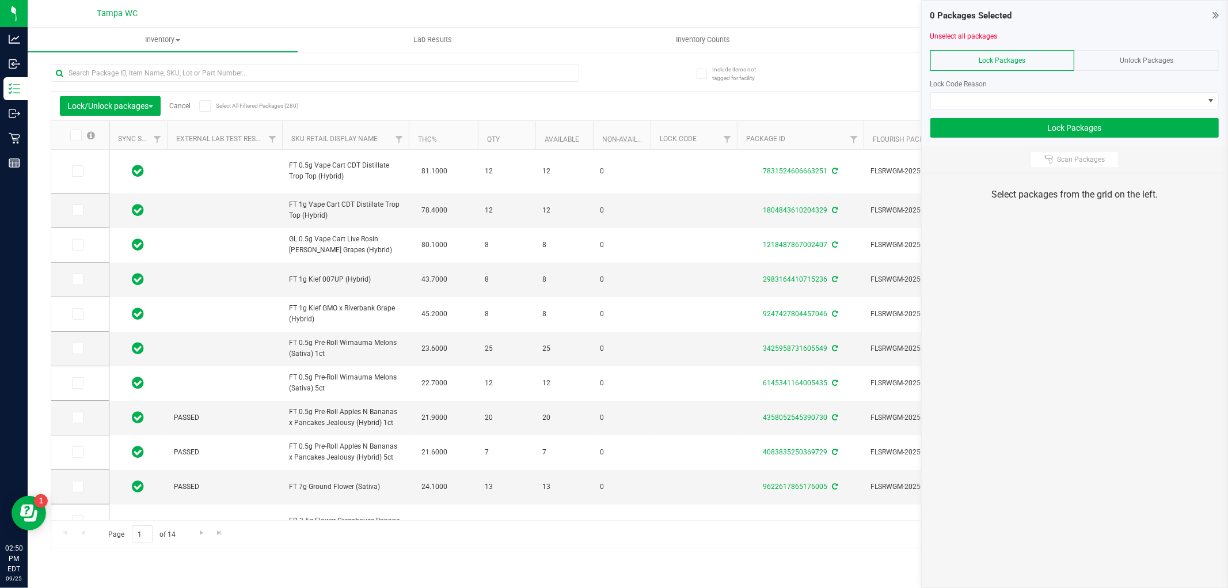
click at [393, 194] on td "FT 1g Vape Cart CDT Distillate Trop Top (Hybrid)" at bounding box center [345, 210] width 127 height 35
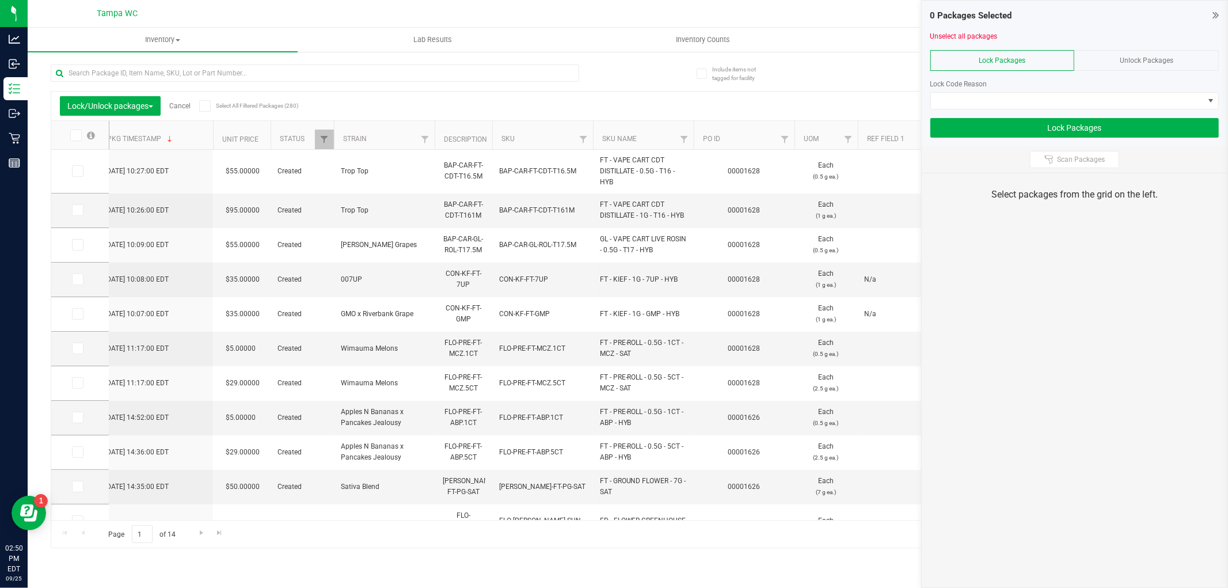
scroll to position [0, 1461]
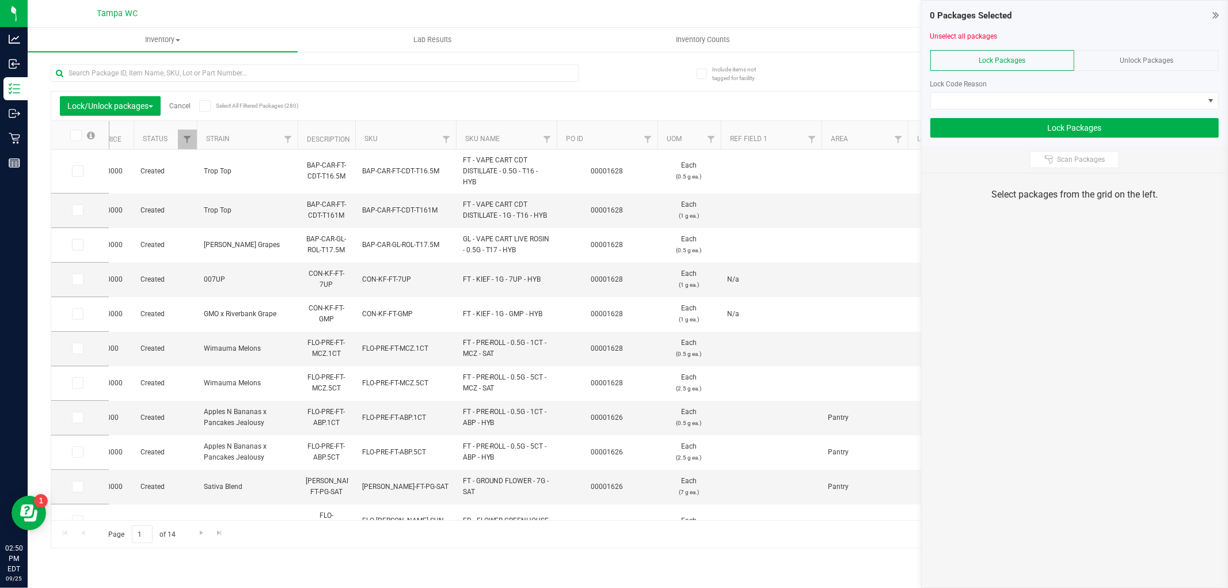
click at [1135, 56] on span "Unlock Packages" at bounding box center [1147, 60] width 54 height 8
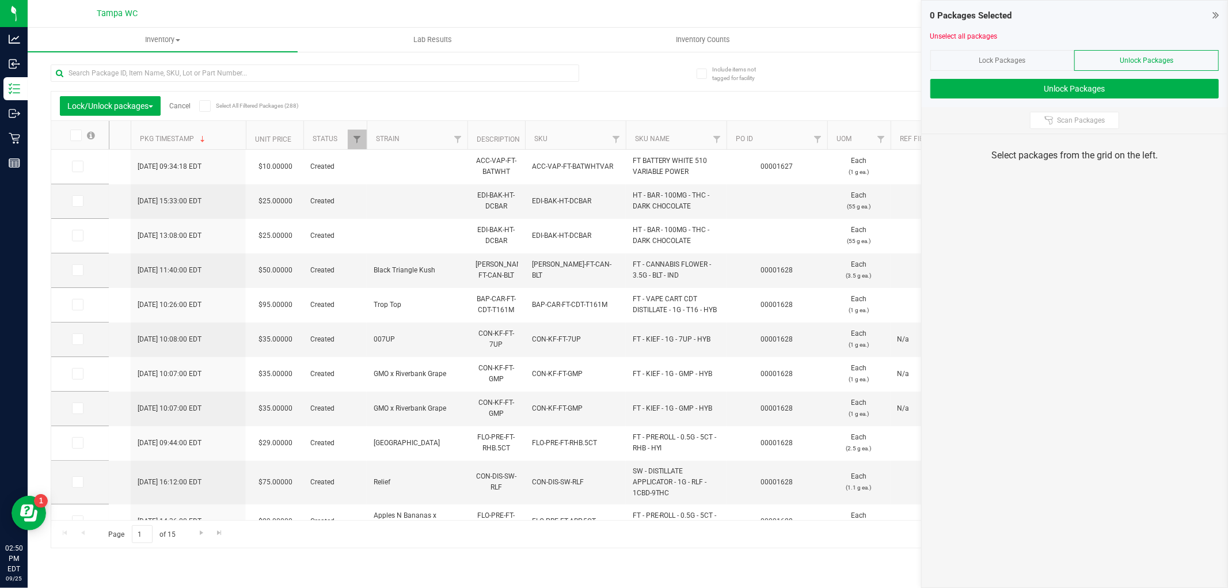
scroll to position [0, 1350]
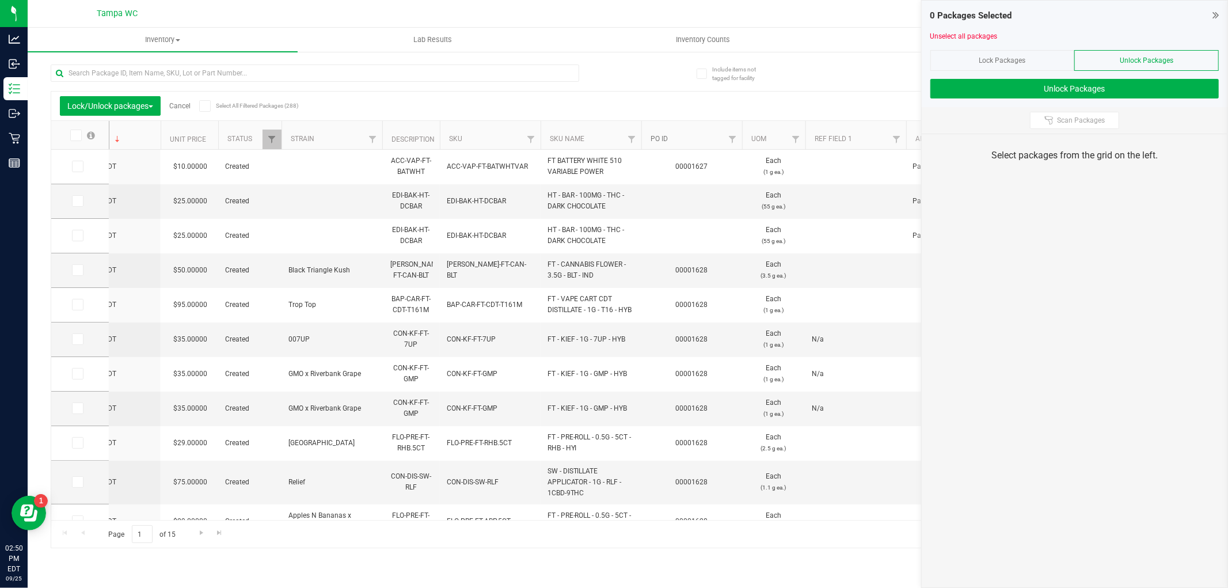
click at [654, 135] on link "PO ID" at bounding box center [658, 139] width 17 height 8
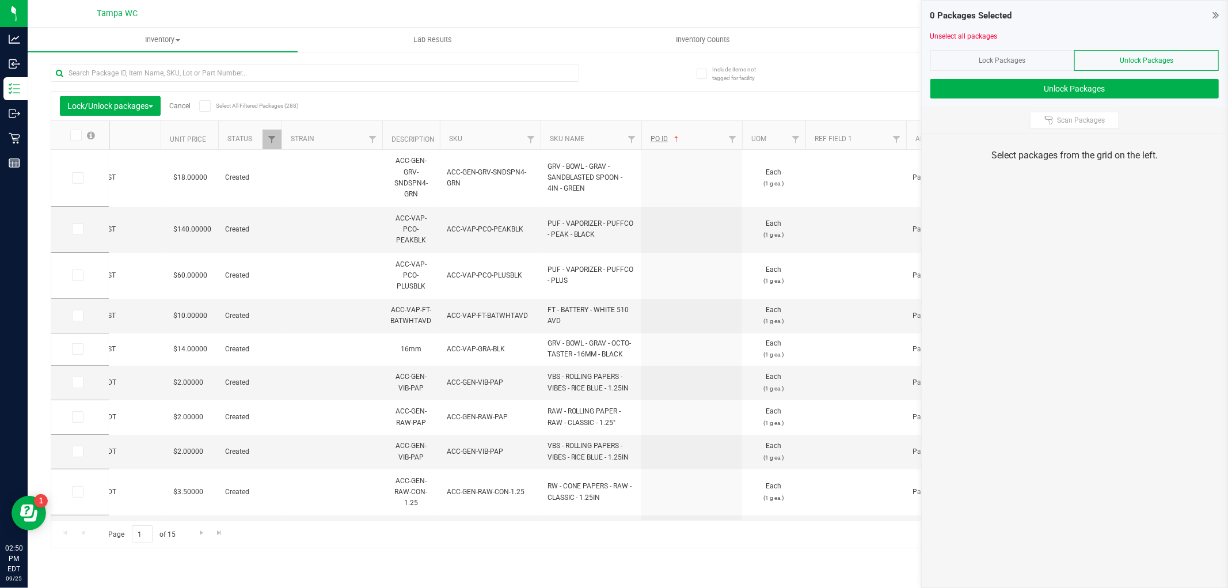
click at [657, 142] on th "PO ID" at bounding box center [691, 135] width 101 height 29
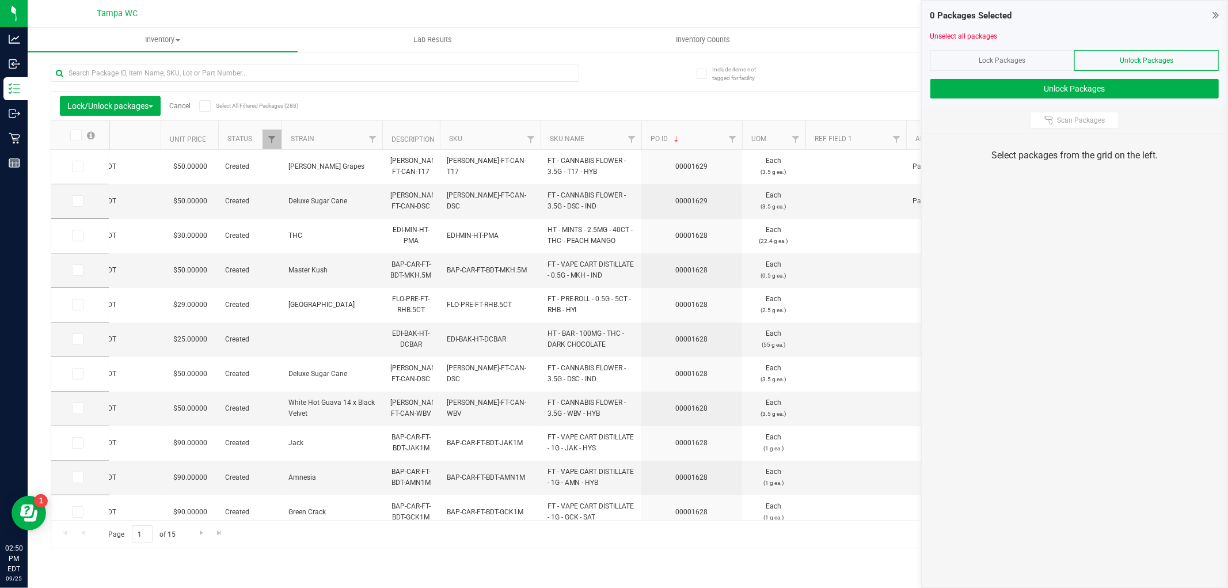
type input "[DATE]"
click at [75, 135] on icon at bounding box center [74, 135] width 7 height 0
click at [0, 0] on input "checkbox" at bounding box center [0, 0] width 0 height 0
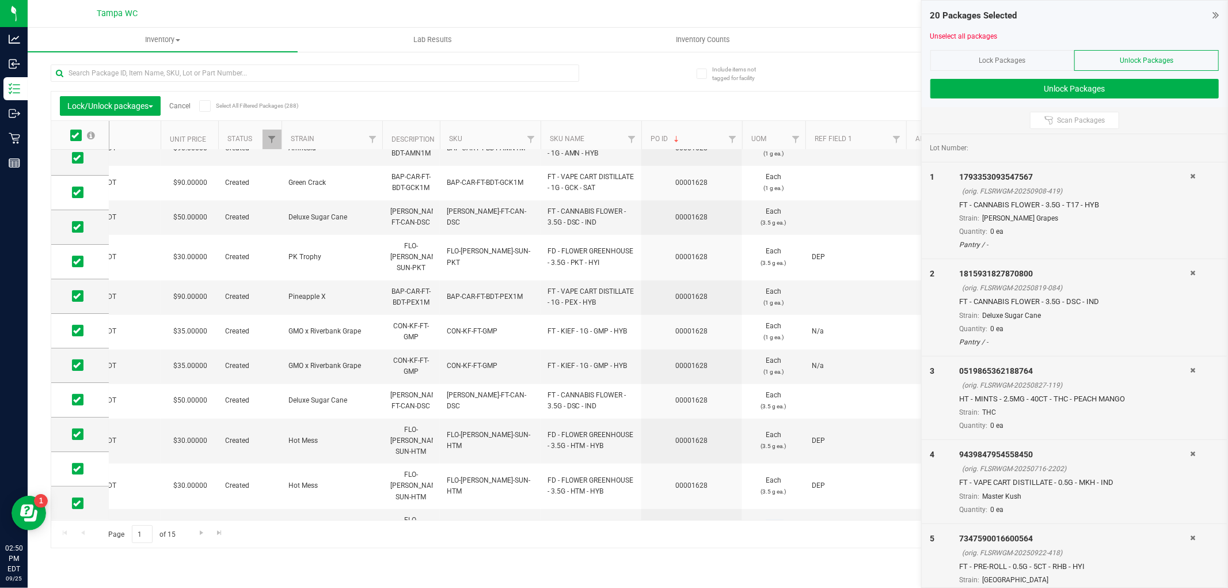
drag, startPoint x: 677, startPoint y: 508, endPoint x: 737, endPoint y: 510, distance: 60.5
click at [737, 510] on div "PASSED FT 3.5g Cannabis Flower Gaspar's Grapes (Hybrid) 31.2000 20 0 20 Newly R…" at bounding box center [656, 335] width 1094 height 370
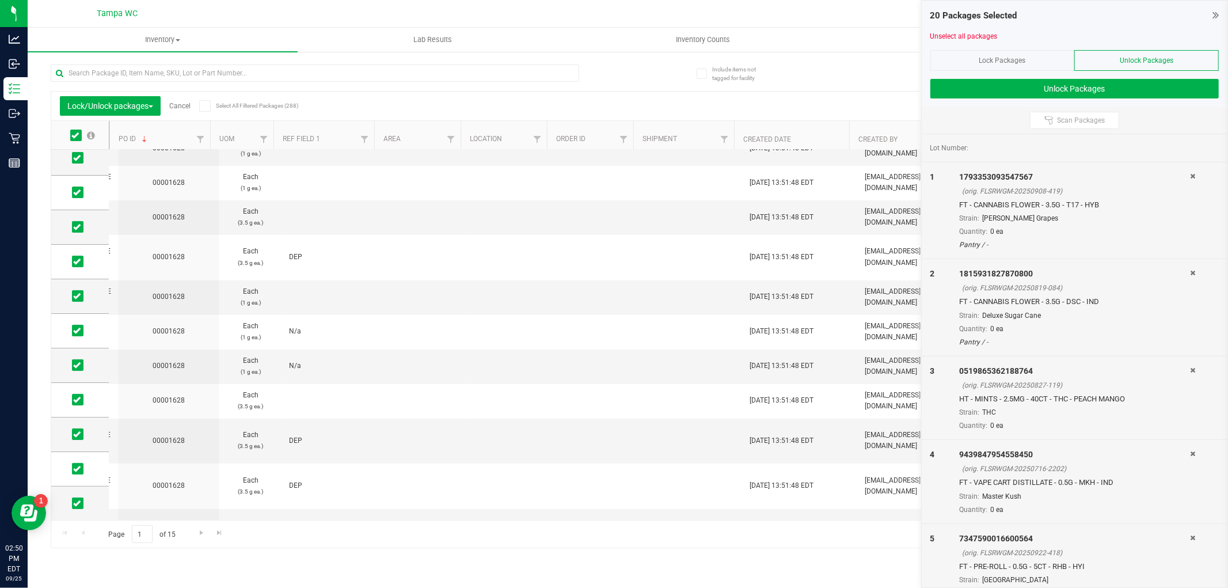
click at [1225, 1] on div "20 Packages Selected Unselect all packages Lock Packages Unlock Packages Unlock…" at bounding box center [1075, 54] width 306 height 106
click at [1213, 25] on div at bounding box center [1074, 26] width 288 height 9
click at [1213, 24] on div at bounding box center [1074, 26] width 288 height 9
click at [1213, 23] on span at bounding box center [1215, 14] width 6 height 17
click at [1215, 18] on icon at bounding box center [1215, 15] width 6 height 12
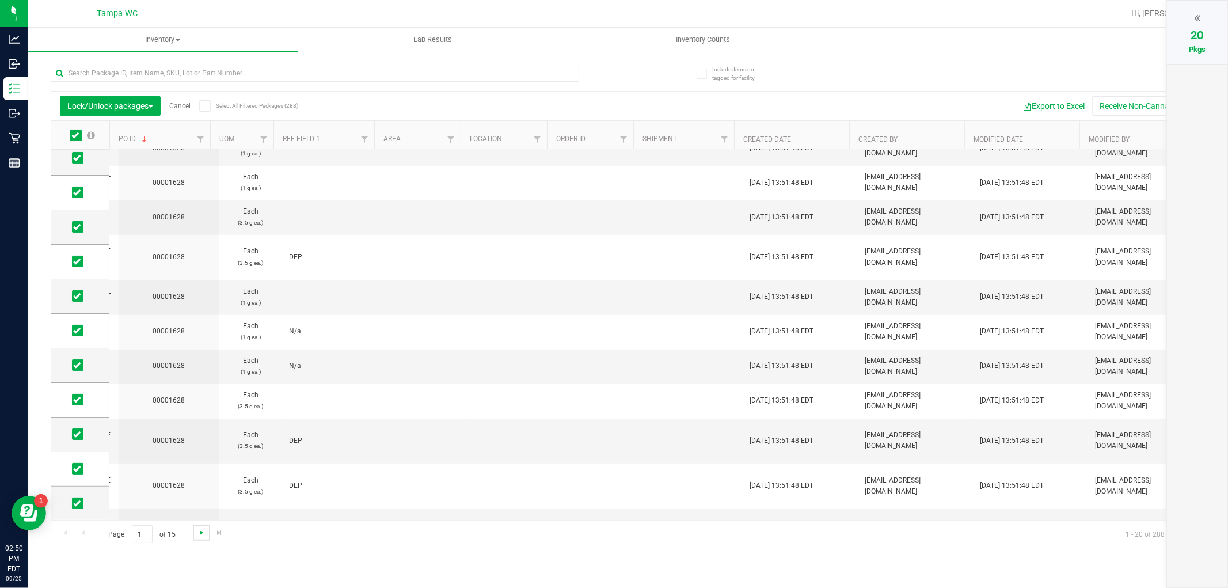
click at [205, 531] on span "Go to the next page" at bounding box center [201, 532] width 9 height 9
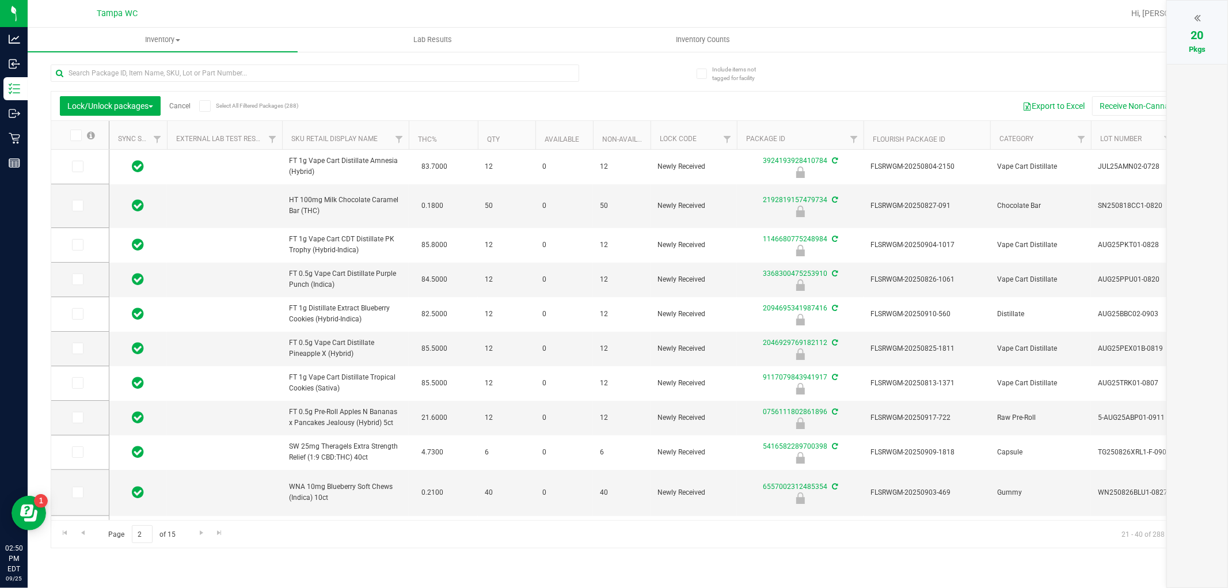
click at [73, 135] on icon at bounding box center [74, 135] width 7 height 0
click at [0, 0] on input "checkbox" at bounding box center [0, 0] width 0 height 0
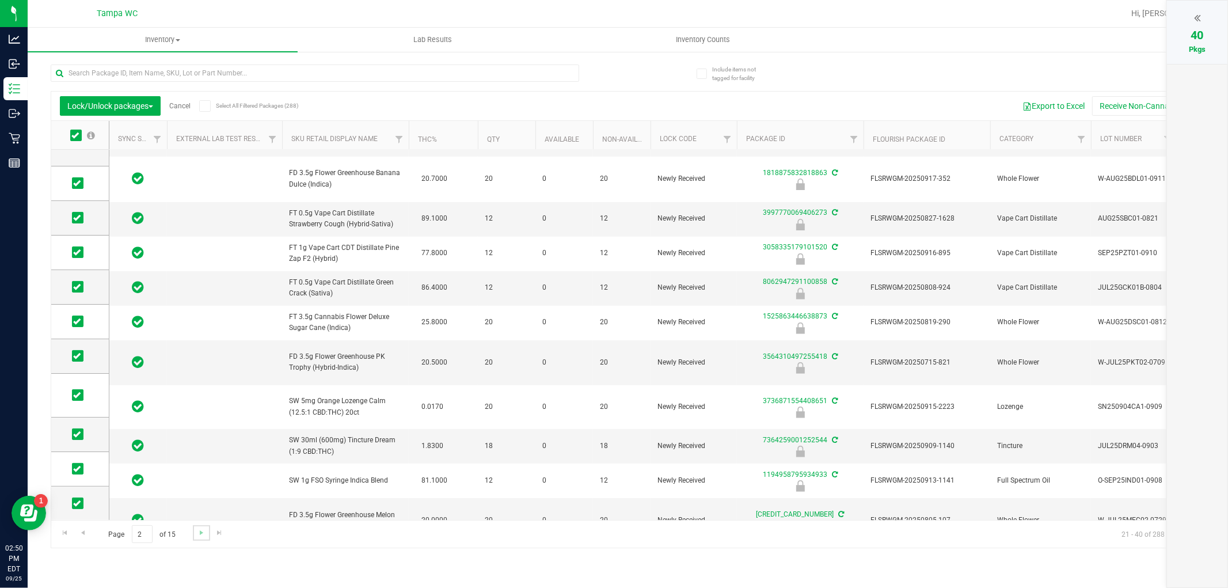
click at [200, 537] on link "Go to the next page" at bounding box center [201, 533] width 17 height 16
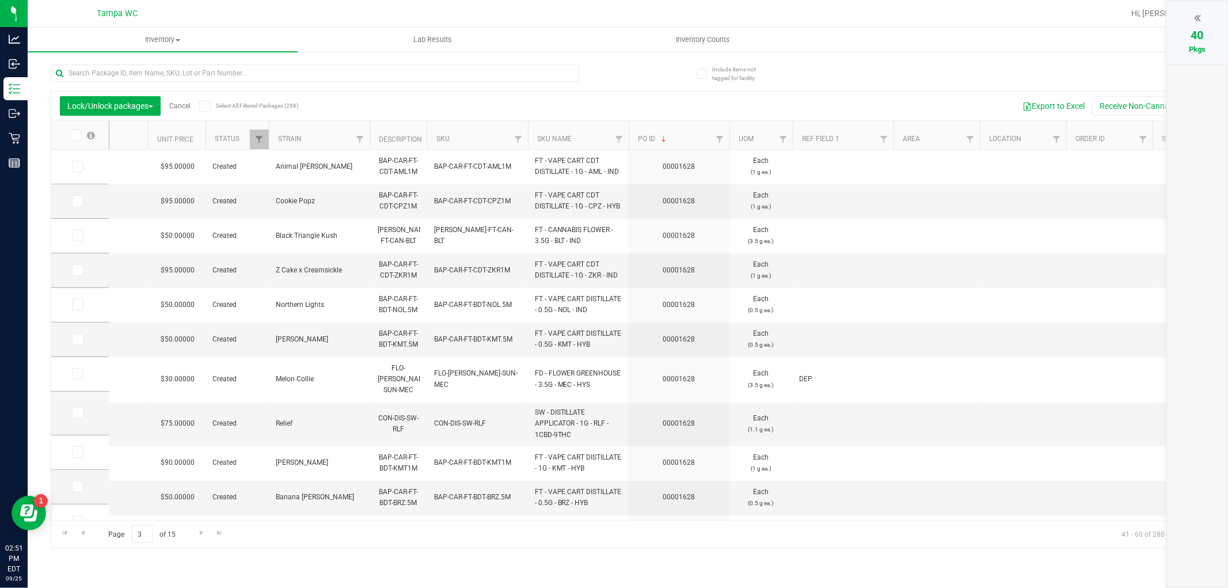
click at [75, 135] on icon at bounding box center [74, 135] width 7 height 0
click at [0, 0] on input "checkbox" at bounding box center [0, 0] width 0 height 0
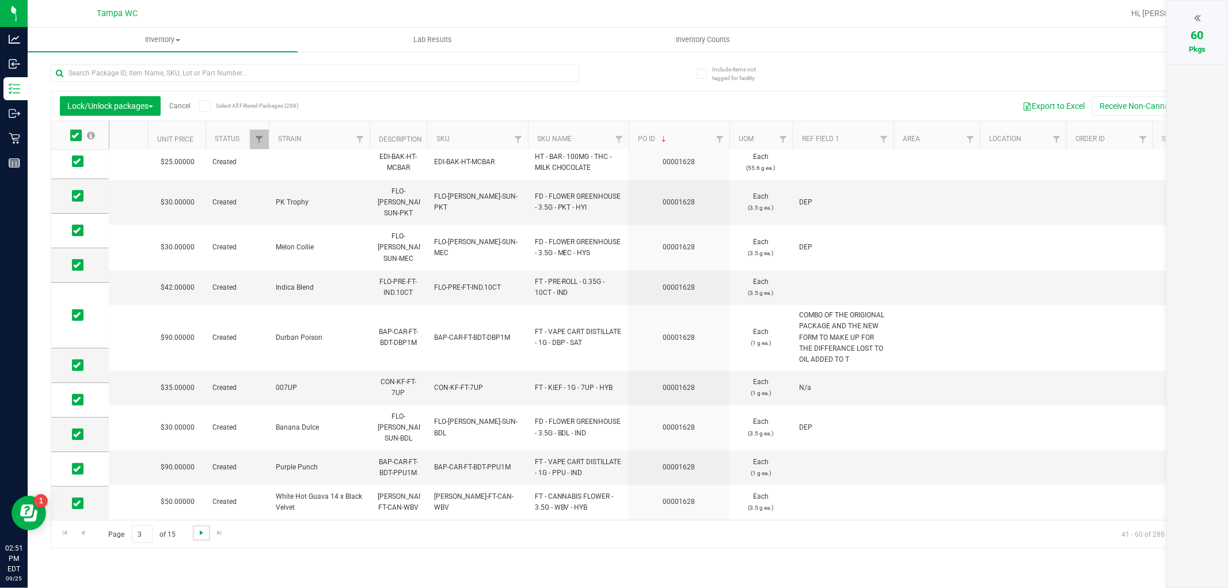
click at [199, 528] on span "Go to the next page" at bounding box center [201, 532] width 9 height 9
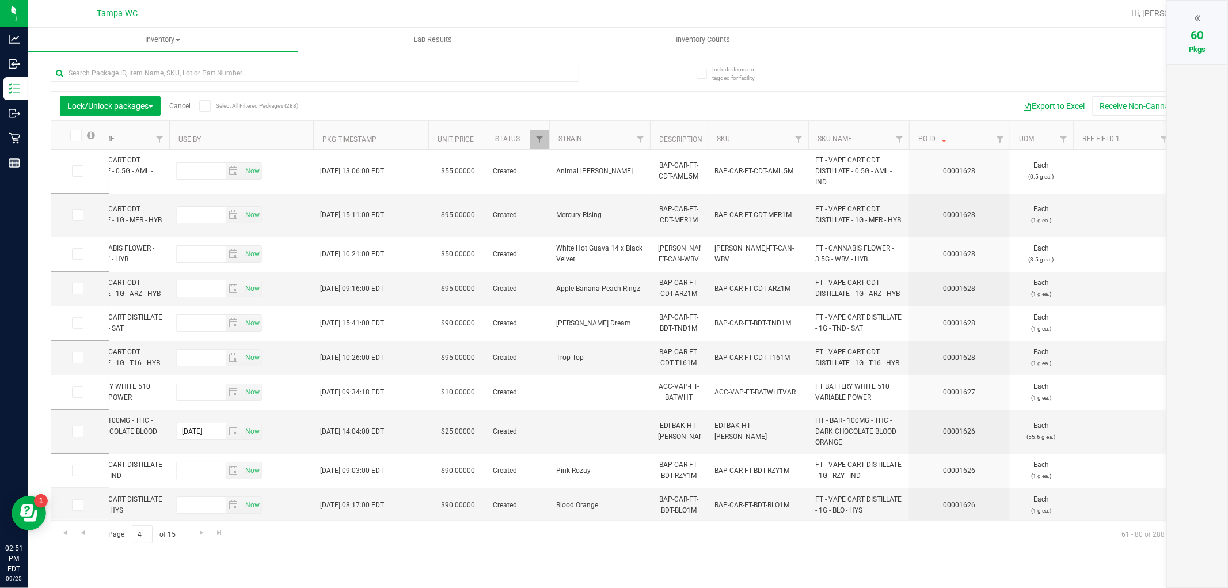
click at [81, 128] on th at bounding box center [80, 135] width 58 height 29
click at [76, 357] on icon at bounding box center [76, 357] width 7 height 0
click at [0, 0] on input "checkbox" at bounding box center [0, 0] width 0 height 0
click at [82, 317] on td at bounding box center [80, 323] width 58 height 35
click at [78, 323] on icon at bounding box center [76, 323] width 7 height 0
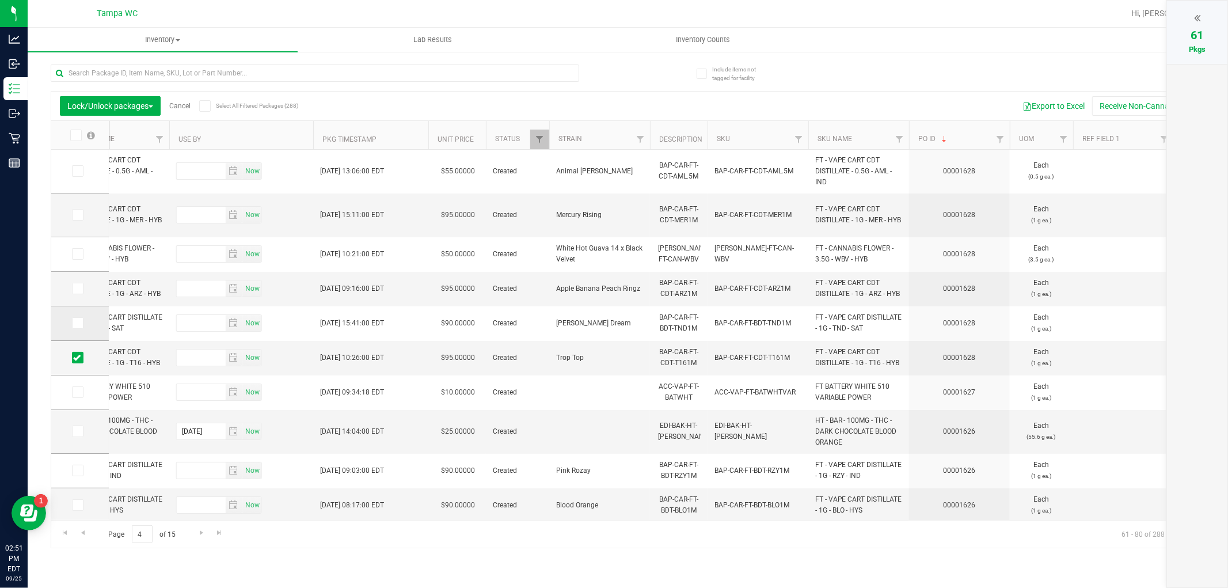
click at [0, 0] on input "checkbox" at bounding box center [0, 0] width 0 height 0
click at [77, 288] on icon at bounding box center [76, 288] width 7 height 0
click at [0, 0] on input "checkbox" at bounding box center [0, 0] width 0 height 0
drag, startPoint x: 79, startPoint y: 239, endPoint x: 75, endPoint y: 254, distance: 15.5
click at [77, 246] on td at bounding box center [80, 254] width 58 height 35
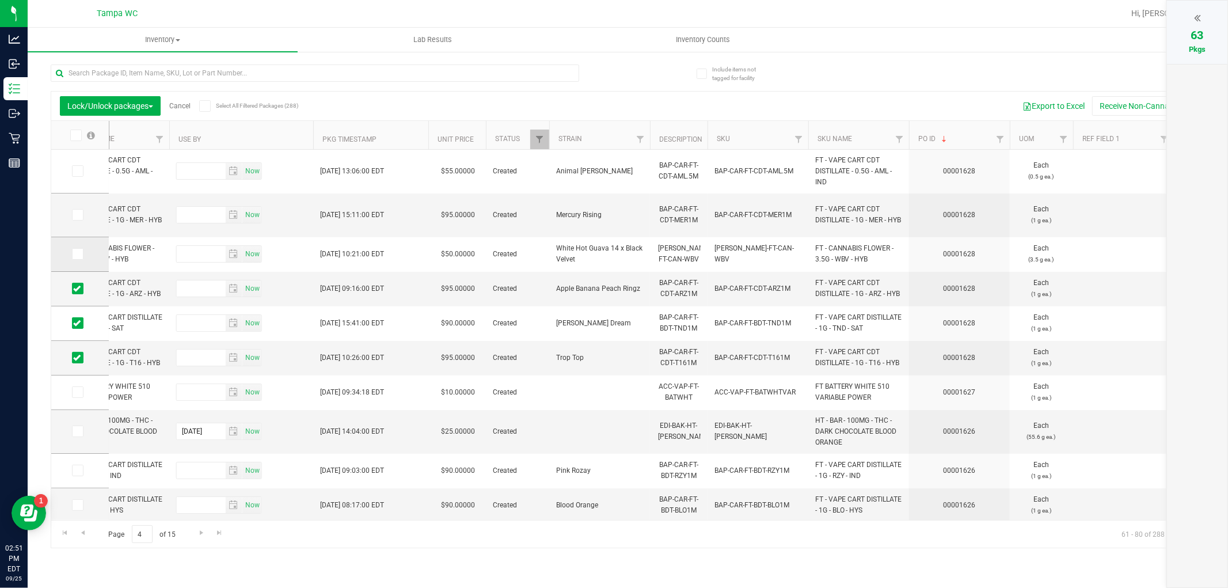
click at [75, 254] on icon at bounding box center [76, 254] width 7 height 0
click at [0, 0] on input "checkbox" at bounding box center [0, 0] width 0 height 0
click at [82, 216] on span at bounding box center [78, 215] width 12 height 12
click at [0, 0] on input "checkbox" at bounding box center [0, 0] width 0 height 0
drag, startPoint x: 76, startPoint y: 162, endPoint x: 75, endPoint y: 168, distance: 6.4
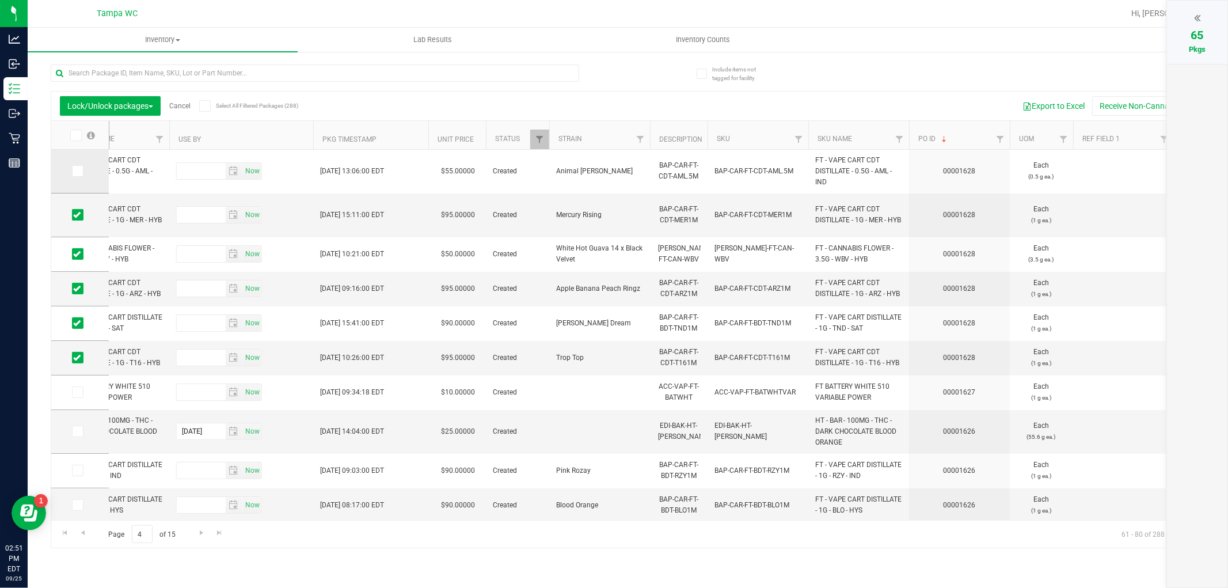
click at [76, 162] on td at bounding box center [80, 172] width 58 height 44
click at [75, 171] on icon at bounding box center [76, 171] width 7 height 0
click at [0, 0] on input "checkbox" at bounding box center [0, 0] width 0 height 0
click at [1188, 39] on div "66" at bounding box center [1196, 34] width 37 height 17
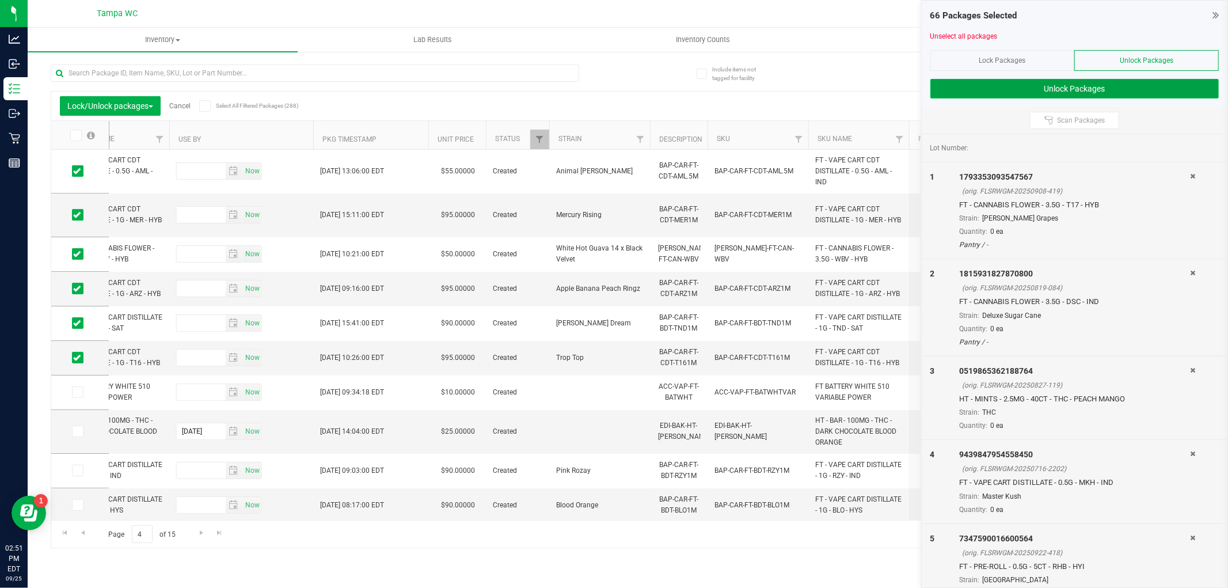
click at [1067, 92] on button "Unlock Packages" at bounding box center [1074, 89] width 288 height 20
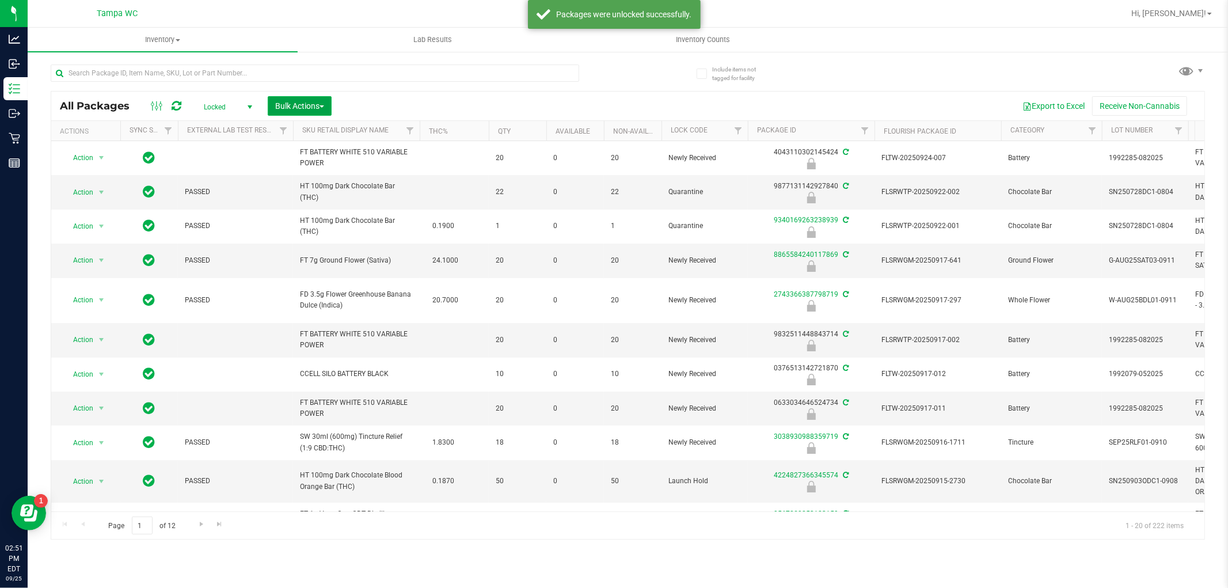
click at [286, 106] on span "Bulk Actions" at bounding box center [299, 105] width 49 height 9
click at [327, 218] on span "Lock/Unlock packages" at bounding box center [314, 216] width 79 height 9
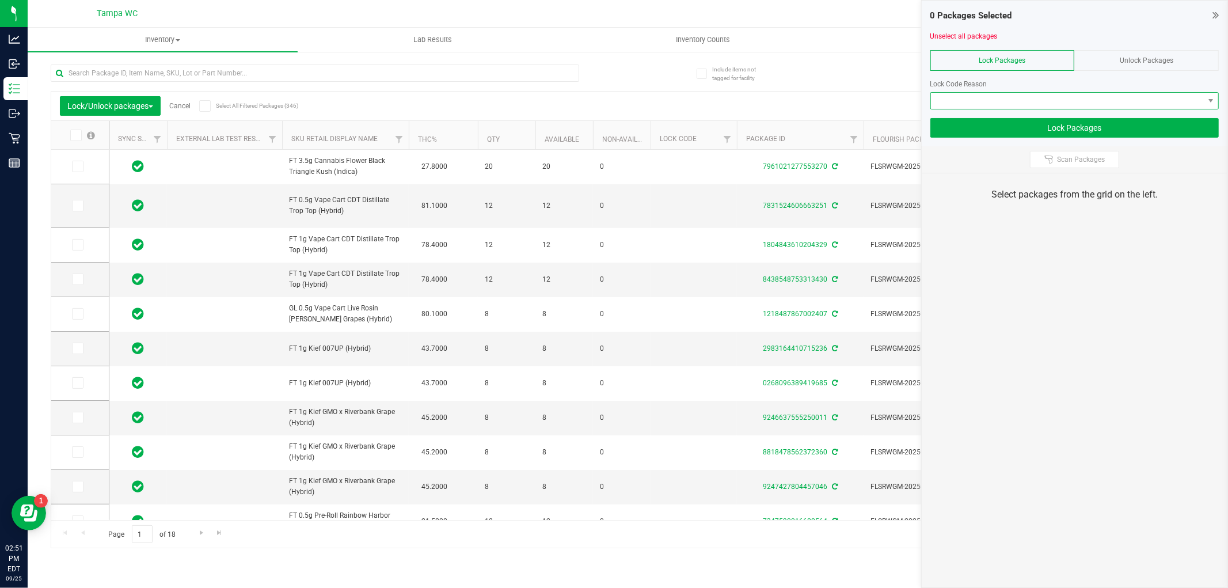
click at [1033, 105] on span at bounding box center [1067, 101] width 273 height 16
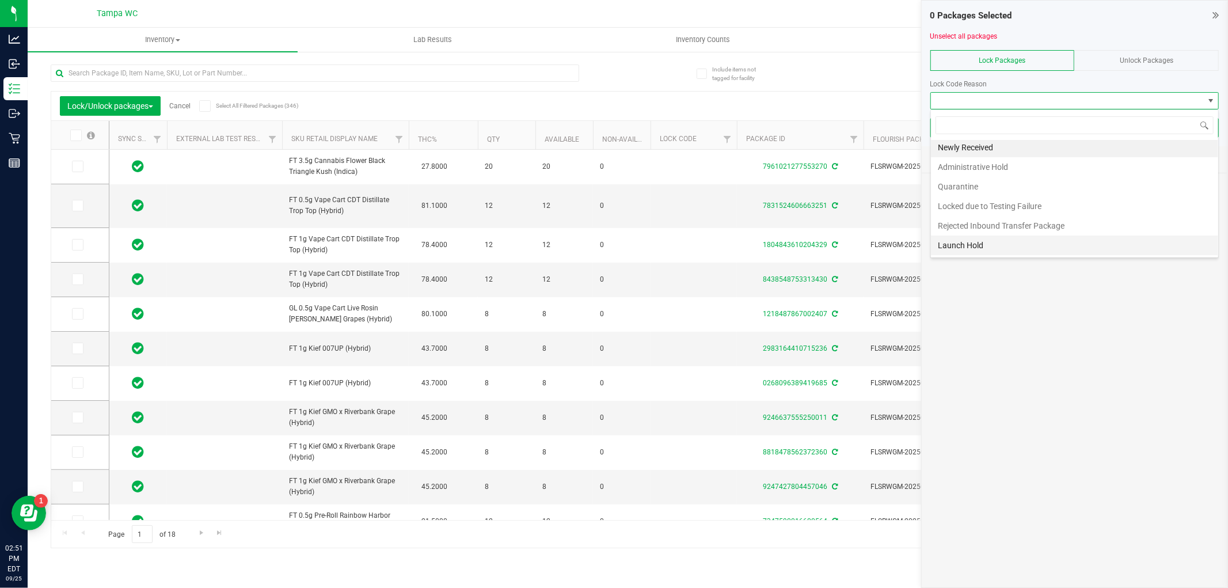
click at [963, 238] on li "Launch Hold" at bounding box center [1074, 245] width 287 height 20
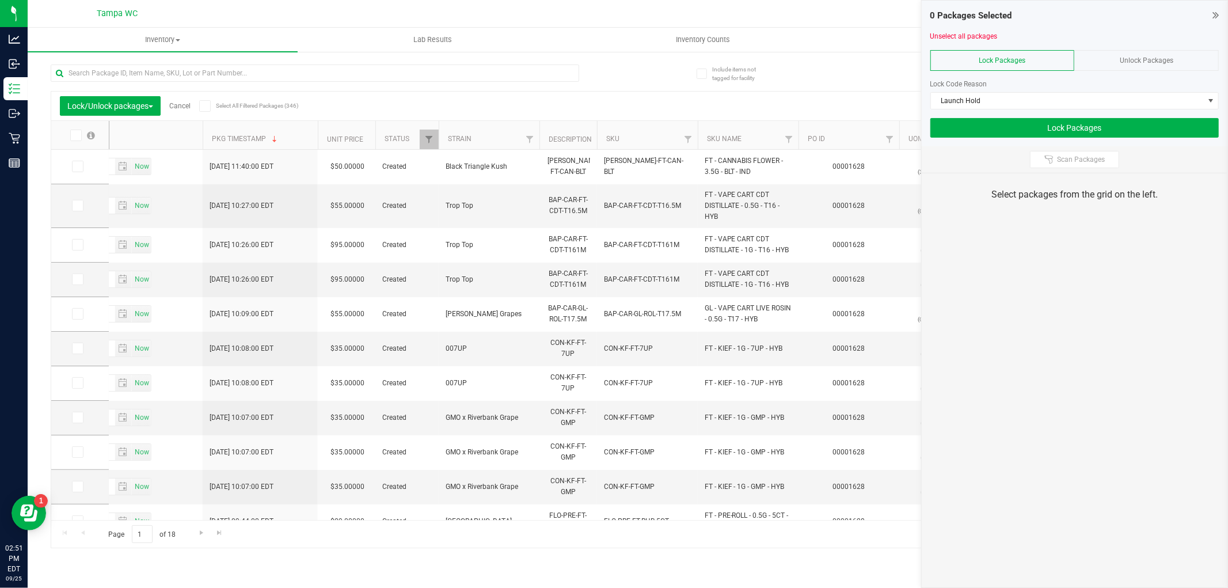
click at [79, 136] on span at bounding box center [76, 136] width 12 height 12
click at [0, 0] on input "checkbox" at bounding box center [0, 0] width 0 height 0
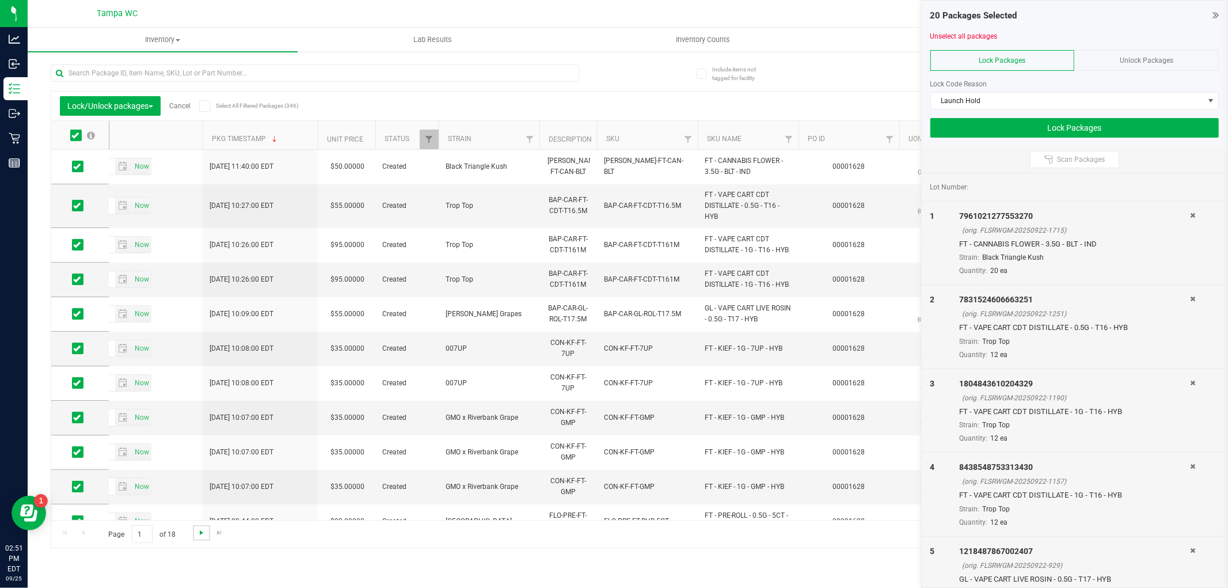
click at [198, 531] on span "Go to the next page" at bounding box center [201, 532] width 9 height 9
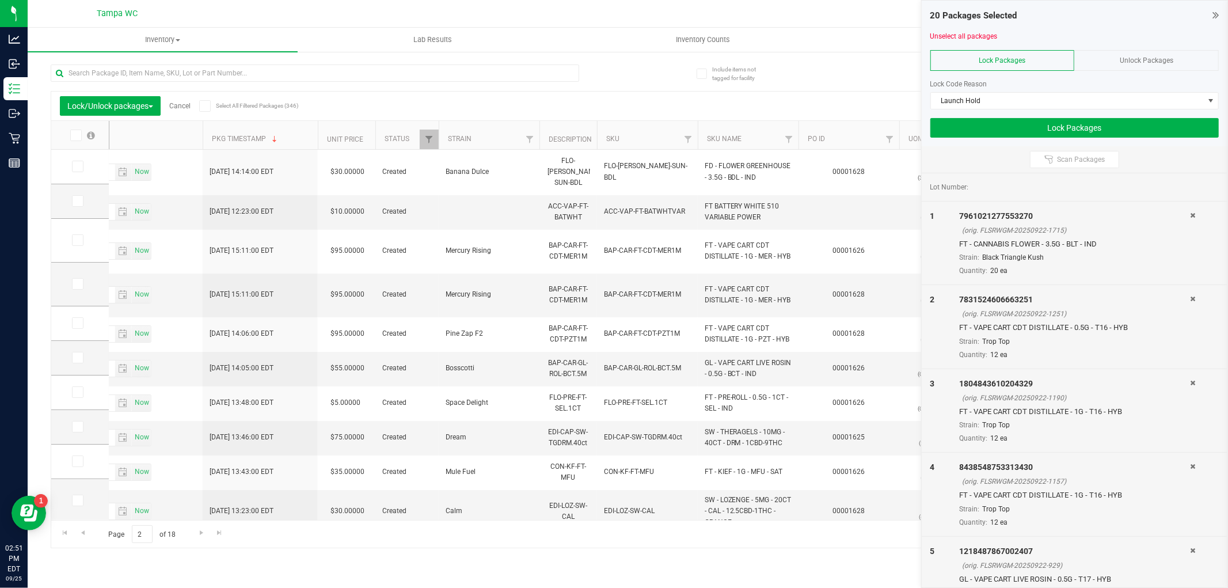
click at [1218, 15] on icon at bounding box center [1215, 15] width 6 height 12
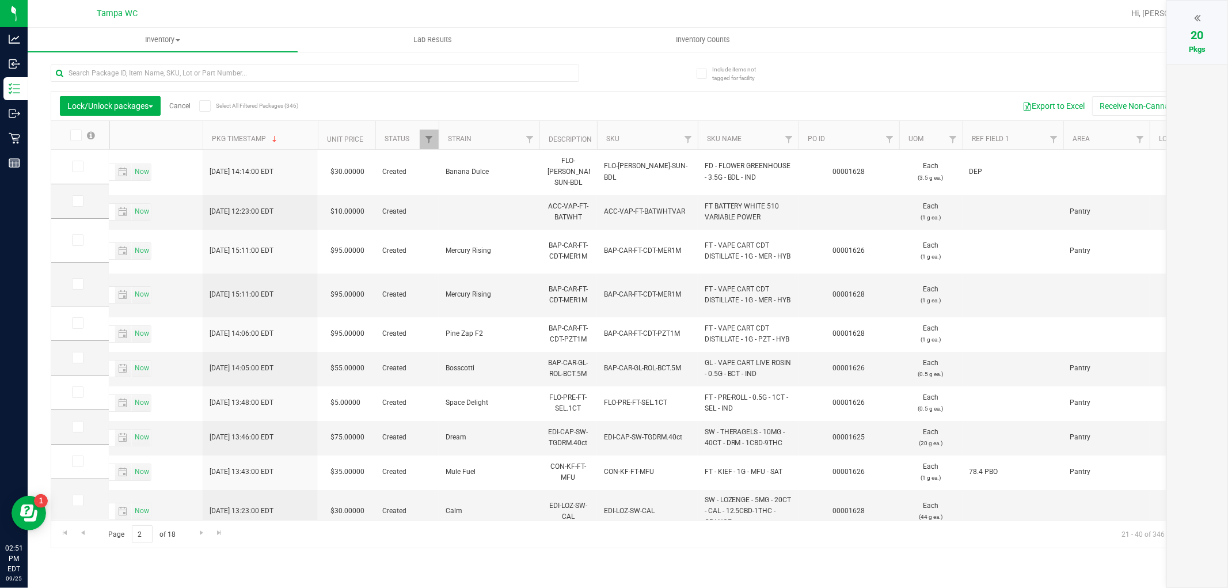
click at [72, 135] on icon at bounding box center [74, 135] width 7 height 0
click at [0, 0] on input "checkbox" at bounding box center [0, 0] width 0 height 0
click at [195, 527] on link "Go to the next page" at bounding box center [201, 533] width 17 height 16
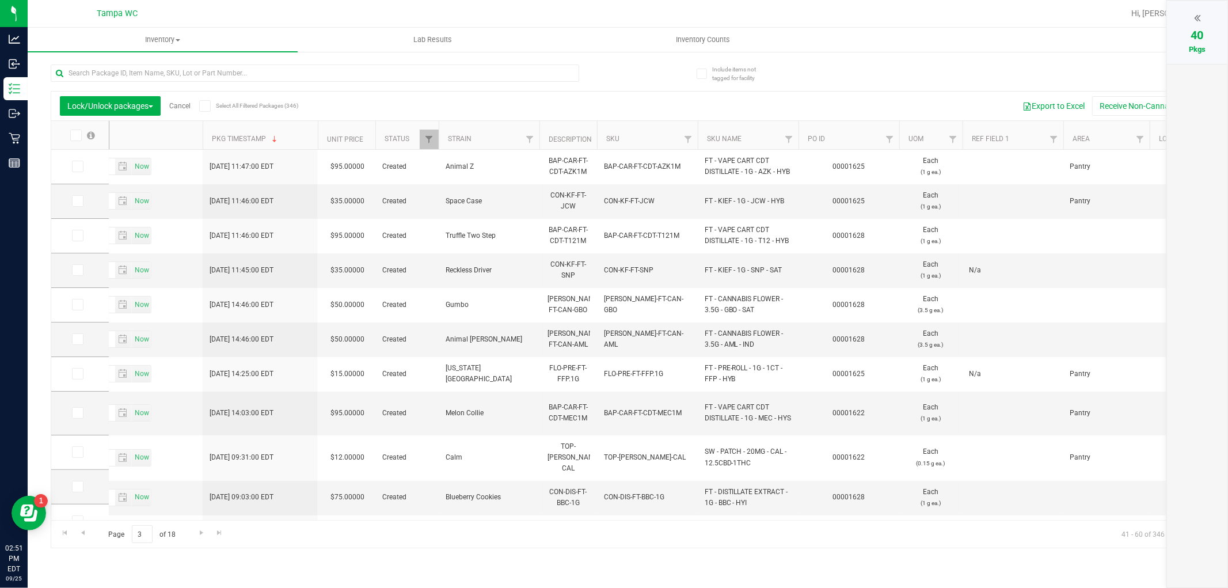
click at [78, 135] on icon at bounding box center [74, 135] width 7 height 0
click at [0, 0] on input "checkbox" at bounding box center [0, 0] width 0 height 0
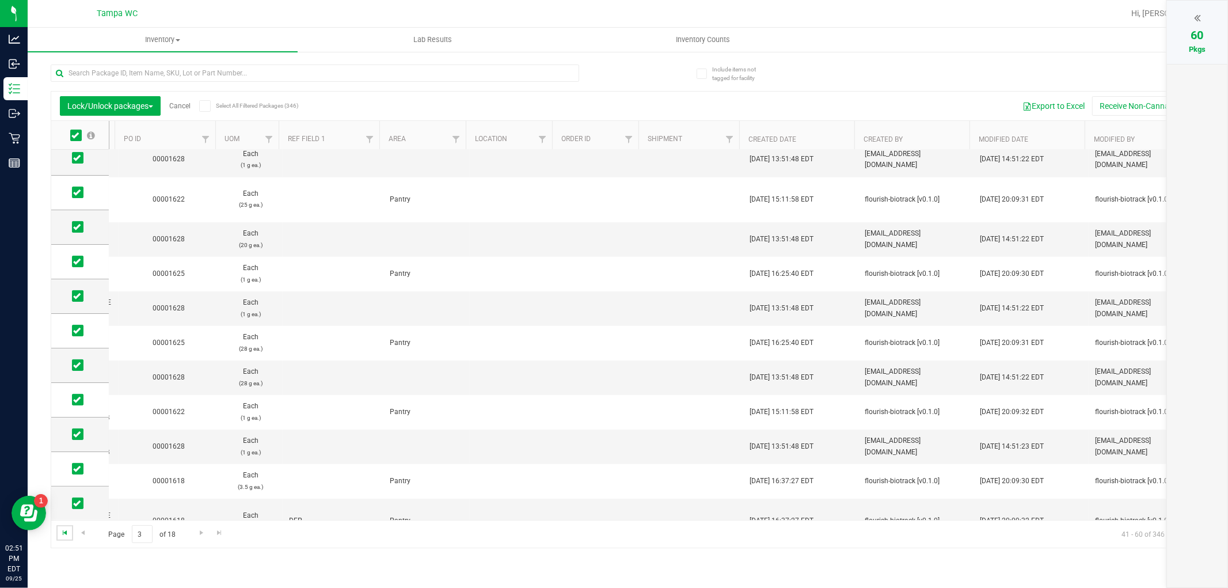
click at [65, 534] on span "Go to the first page" at bounding box center [64, 532] width 9 height 9
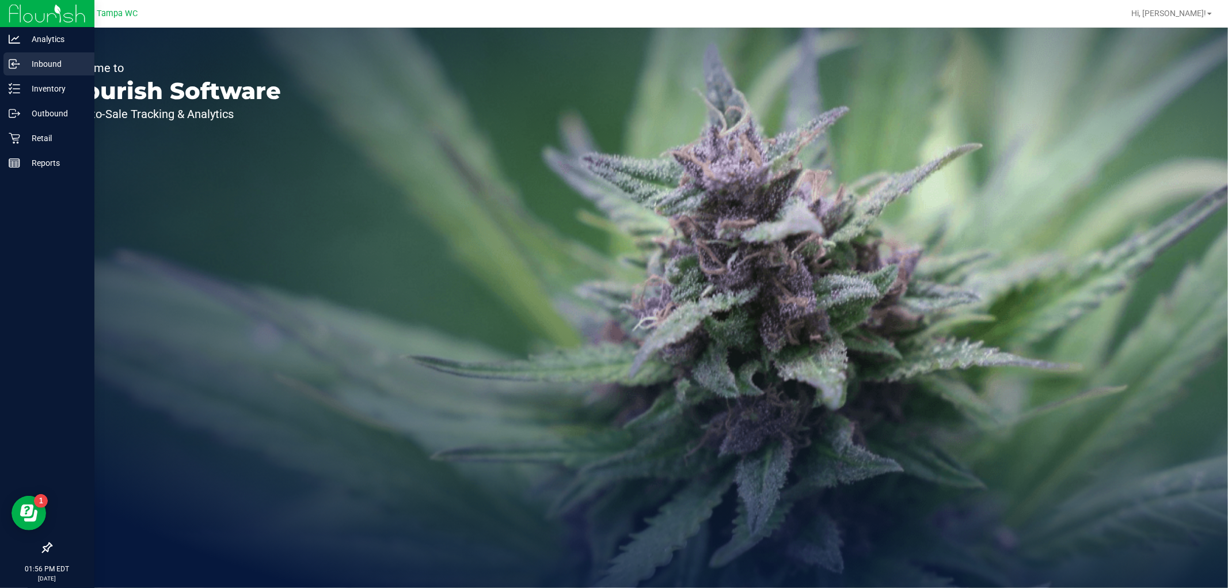
click at [21, 68] on p "Inbound" at bounding box center [54, 64] width 69 height 14
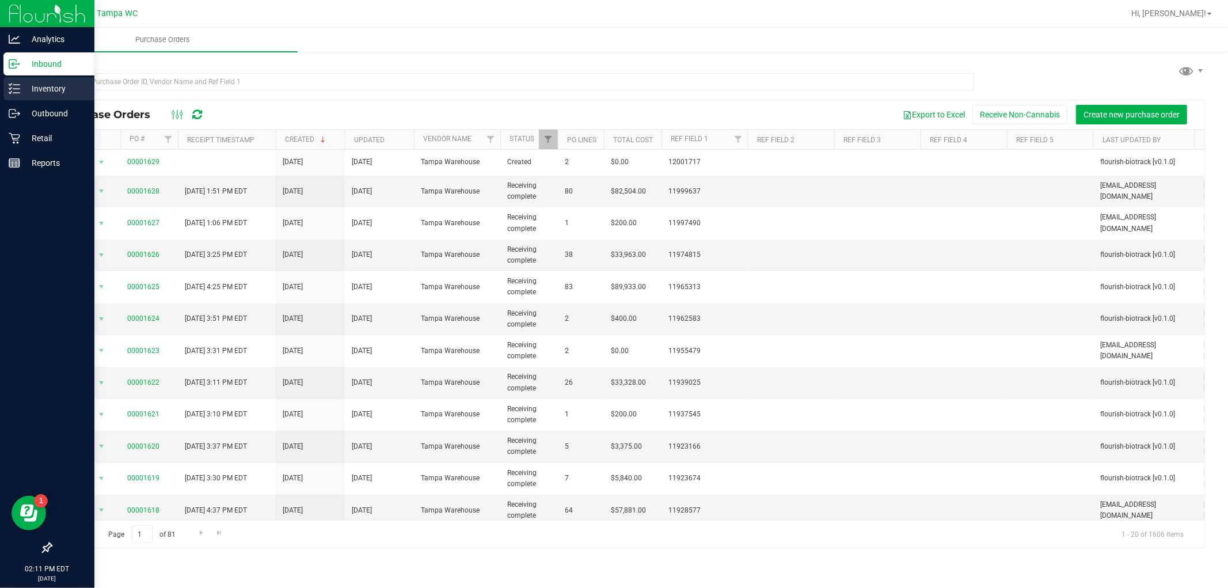
click at [48, 87] on p "Inventory" at bounding box center [54, 89] width 69 height 14
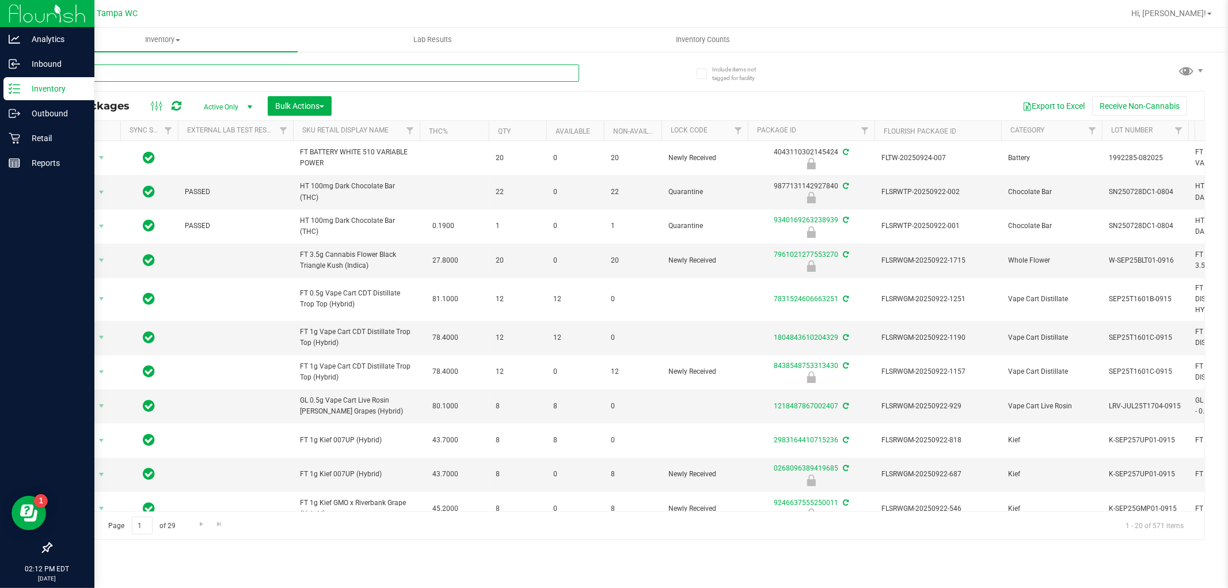
click at [147, 69] on input "text" at bounding box center [315, 72] width 528 height 17
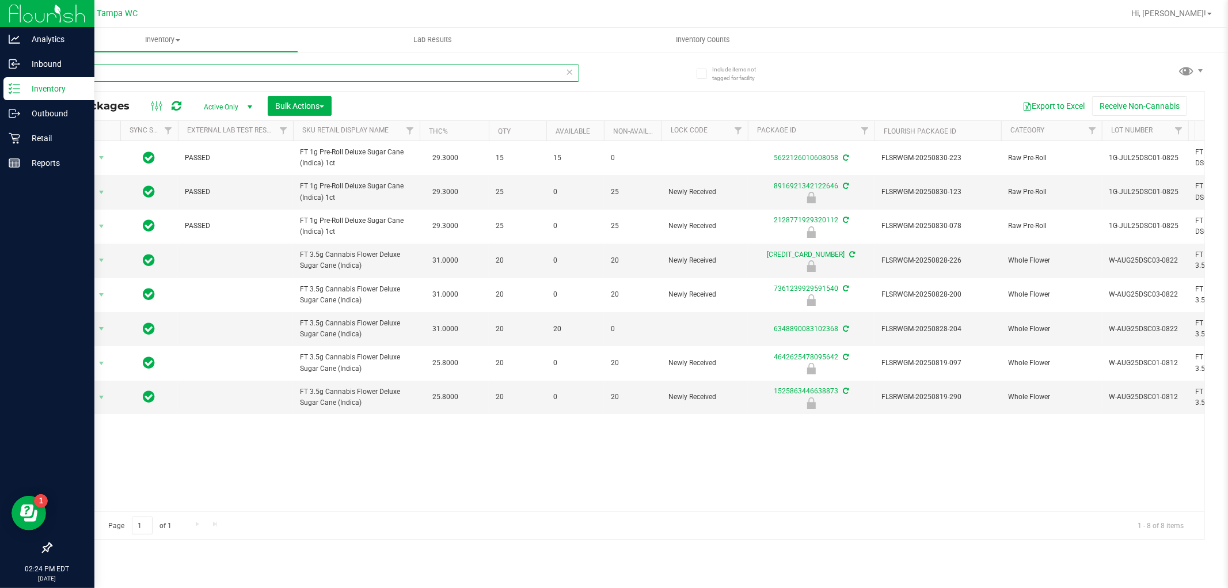
type input "d"
type input "gpe"
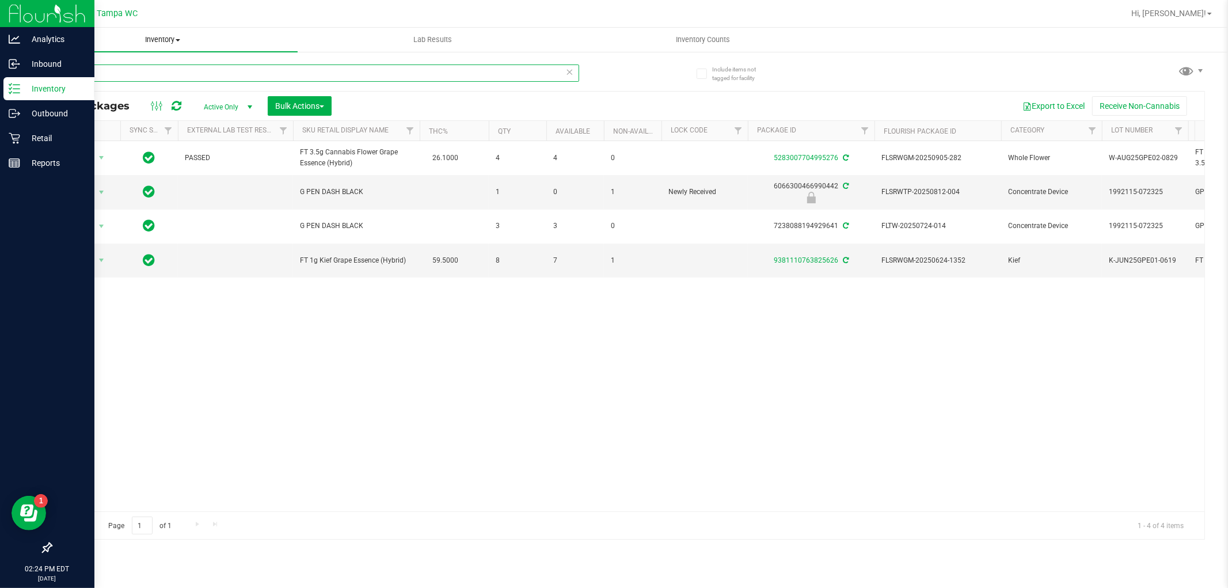
drag, startPoint x: 122, startPoint y: 71, endPoint x: 100, endPoint y: 35, distance: 42.3
click at [18, 106] on div "Analytics Inbound Inventory Outbound Retail Reports 02:24 PM EDT 09/25/2025 09/…" at bounding box center [614, 294] width 1228 height 588
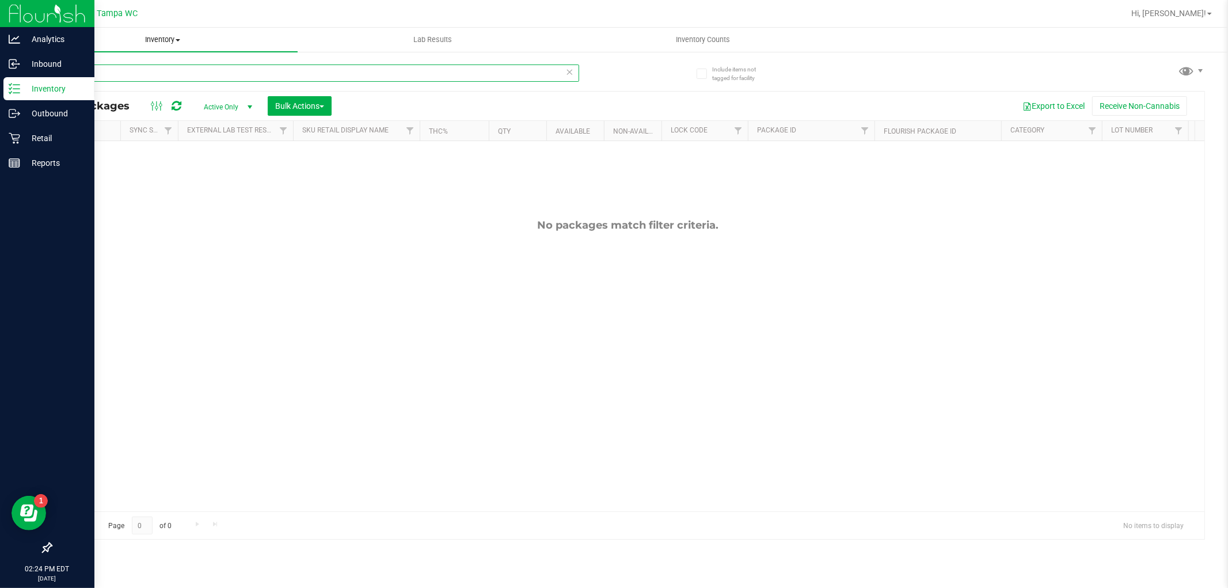
type input "s"
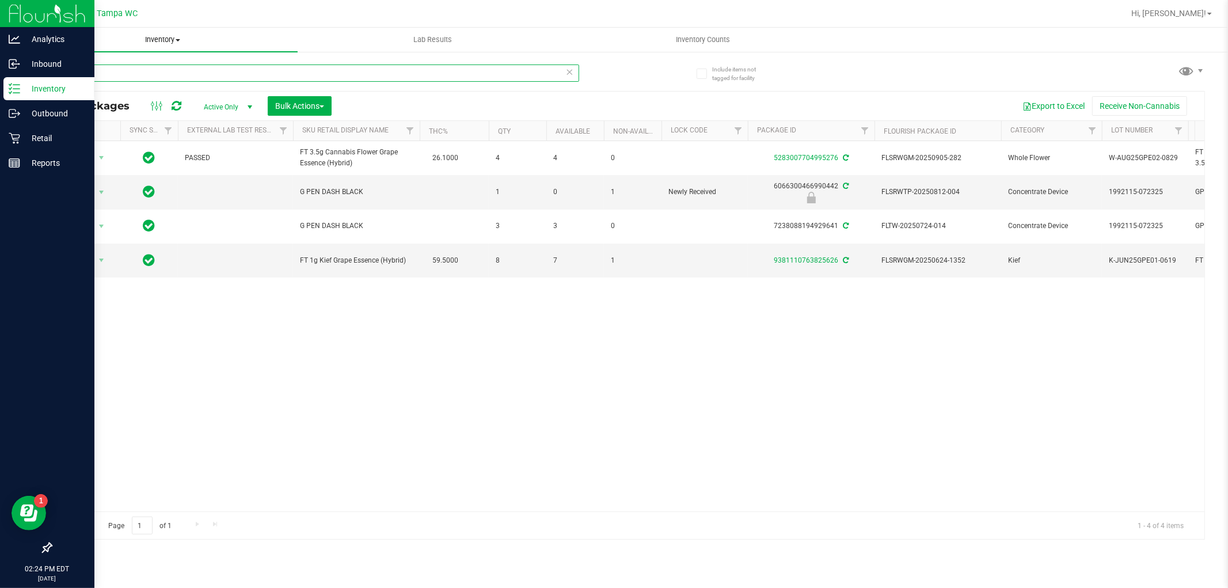
type input "g"
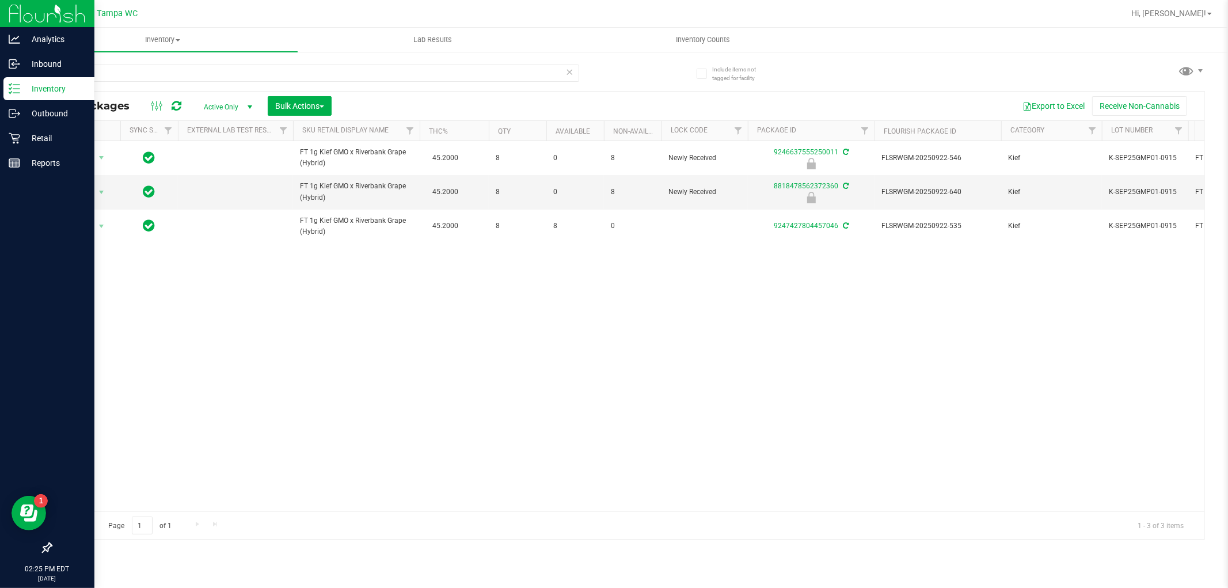
click at [432, 511] on div "Page 1 of 1 1 - 3 of 3 items" at bounding box center [627, 525] width 1153 height 28
drag, startPoint x: 88, startPoint y: 87, endPoint x: 0, endPoint y: 211, distance: 151.9
click at [0, 200] on div "Analytics Inbound Inventory Outbound Retail Reports 02:26 PM EDT 09/25/2025 09/…" at bounding box center [614, 294] width 1228 height 588
type input "4257602581066868"
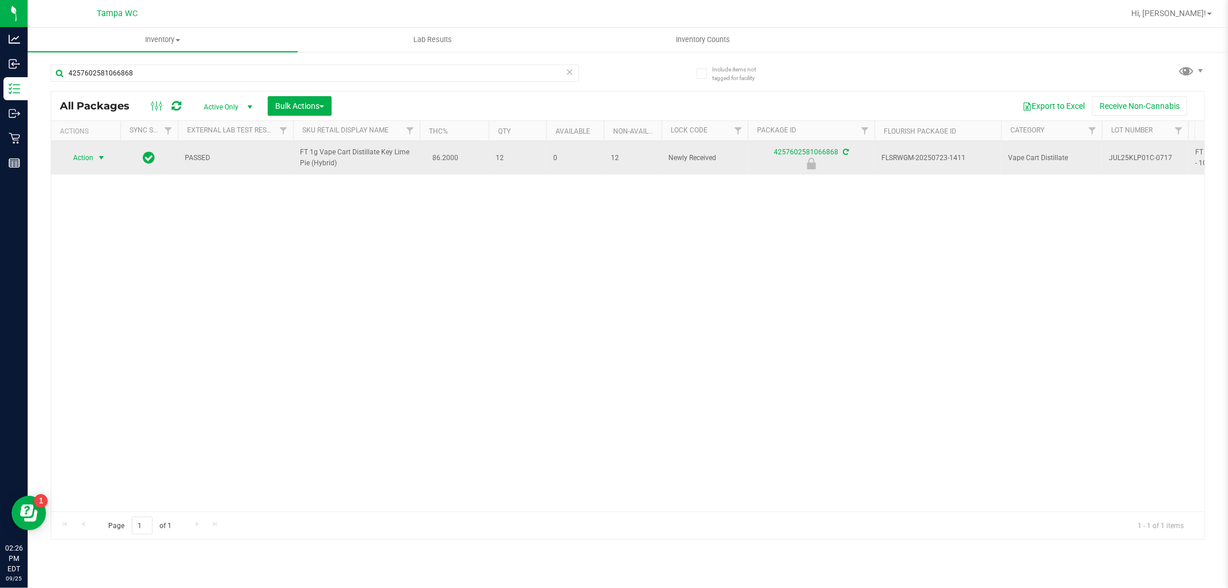
click at [96, 157] on span "select" at bounding box center [101, 158] width 14 height 16
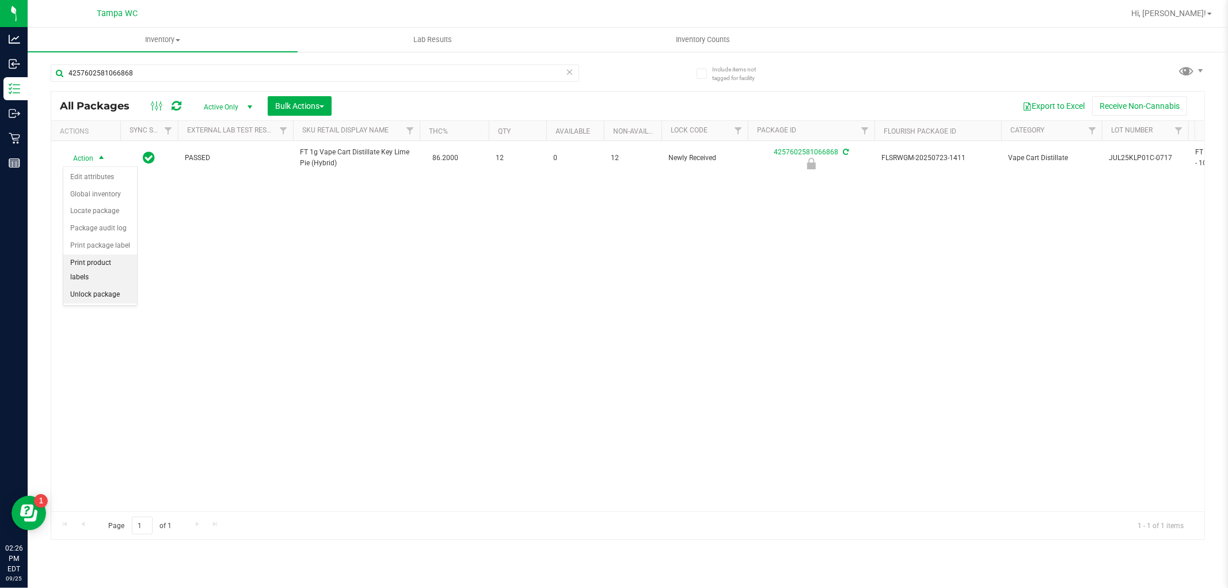
click at [85, 285] on li "Print product labels" at bounding box center [100, 270] width 74 height 32
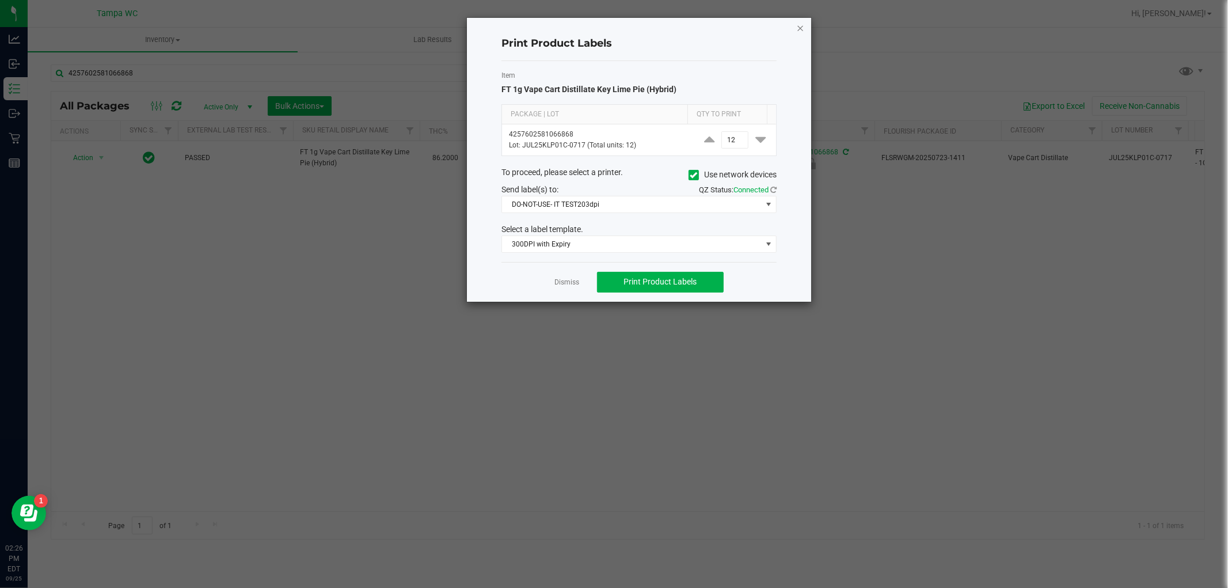
click at [807, 21] on div "Print Product Labels Item FT 1g Vape Cart Distillate Key Lime Pie (Hybrid) Pack…" at bounding box center [639, 160] width 344 height 284
click at [802, 24] on icon "button" at bounding box center [800, 28] width 8 height 14
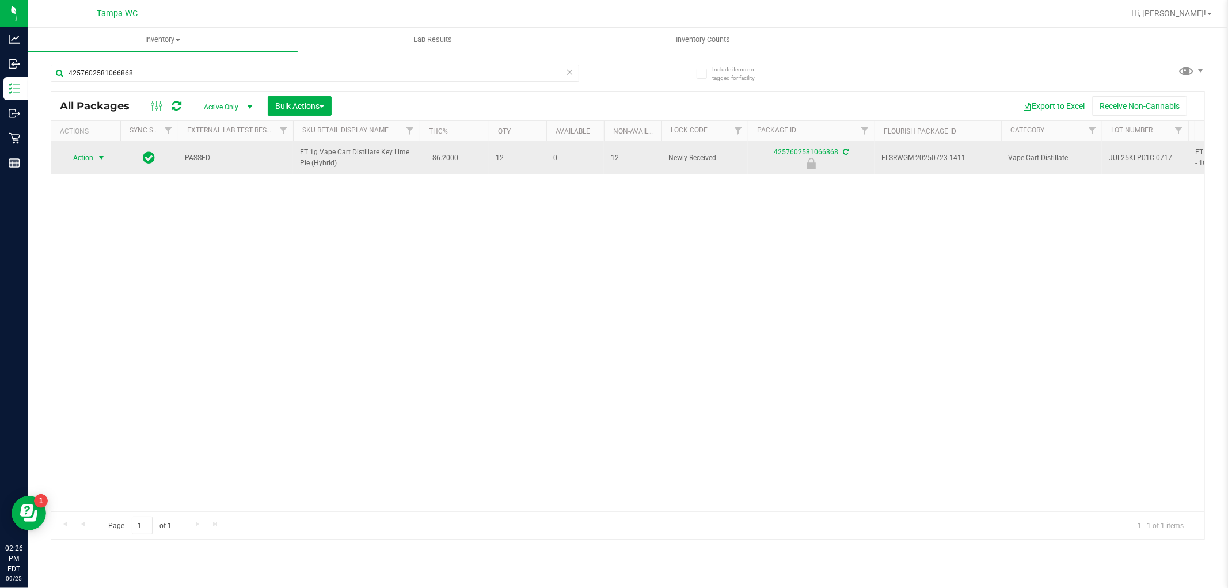
click at [101, 157] on span "select" at bounding box center [101, 157] width 9 height 9
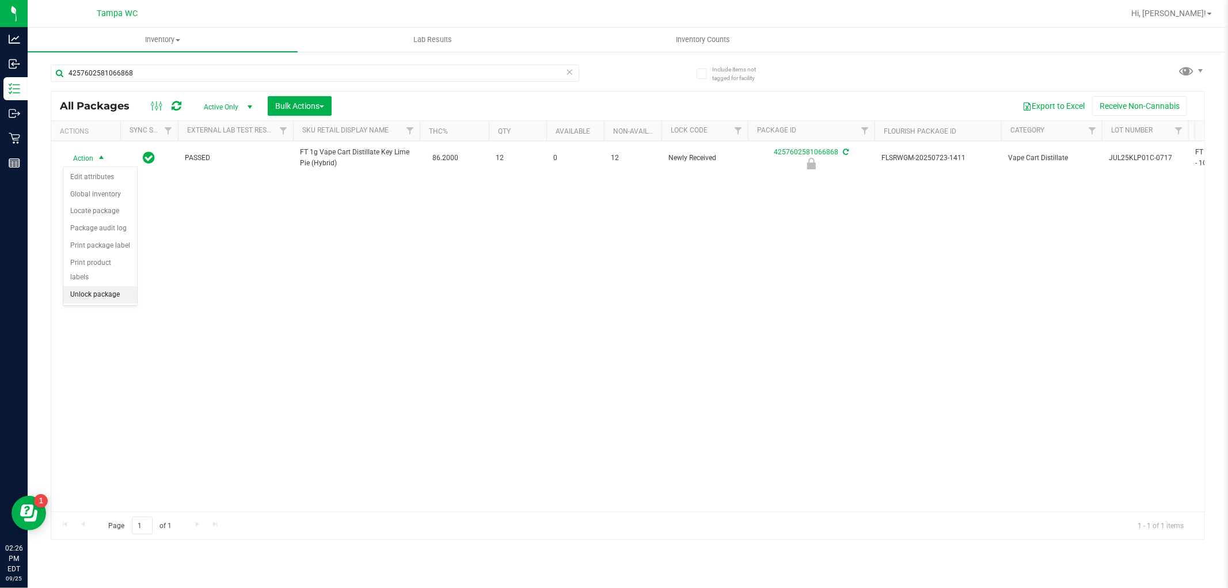
click at [90, 290] on li "Unlock package" at bounding box center [100, 294] width 74 height 17
click at [226, 110] on span "Active Only" at bounding box center [225, 107] width 63 height 16
click at [226, 106] on span "Active Only" at bounding box center [225, 107] width 63 height 16
click at [311, 116] on div "All Packages Active Only Active Only Lab Samples Locked All External Internal B…" at bounding box center [627, 106] width 1153 height 29
click at [311, 106] on span "Bulk Actions" at bounding box center [299, 105] width 49 height 9
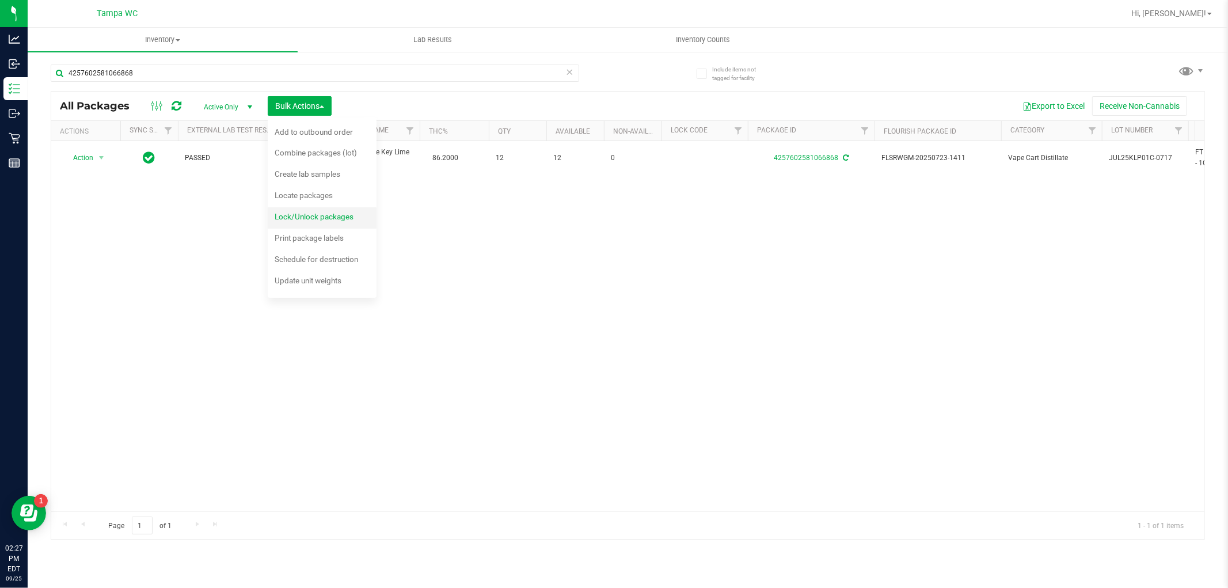
click at [313, 220] on span "Lock/Unlock packages" at bounding box center [314, 216] width 79 height 9
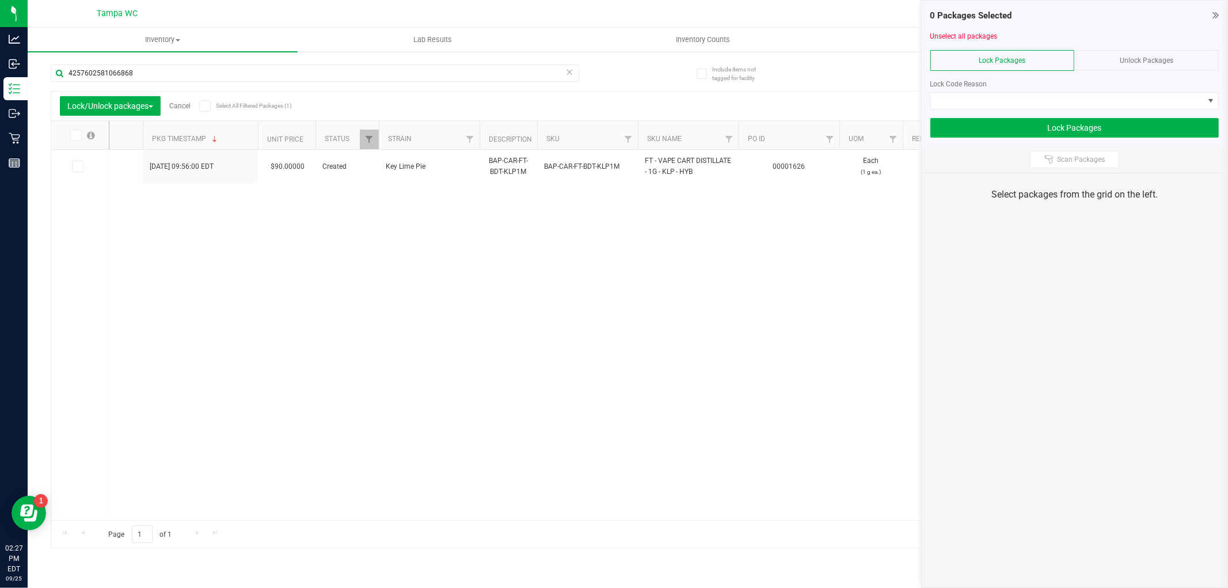
scroll to position [0, 1442]
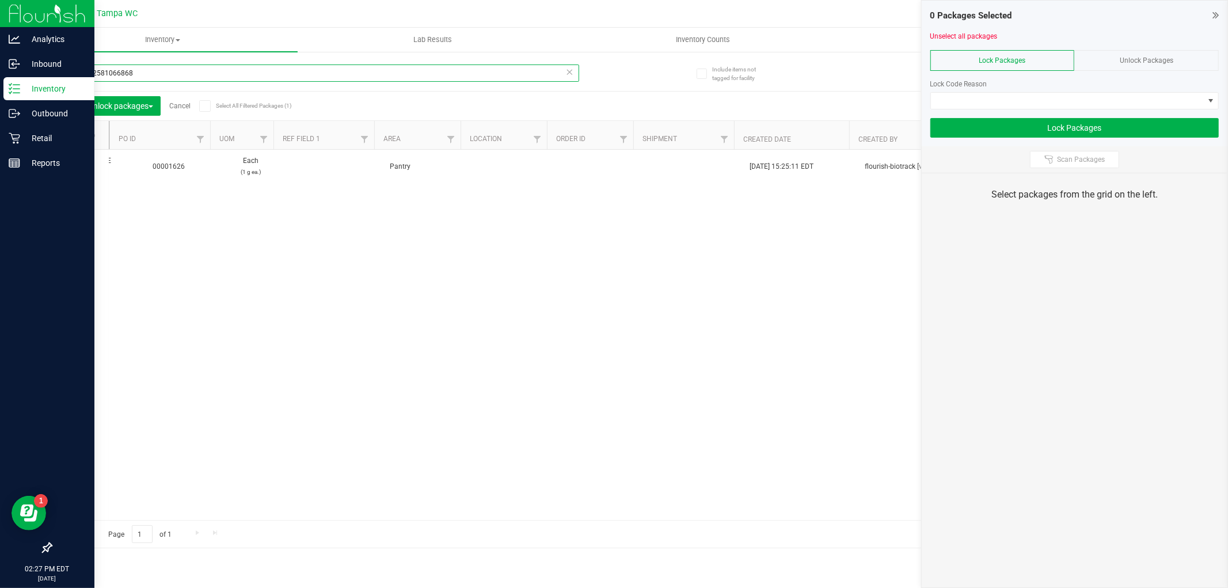
drag, startPoint x: 261, startPoint y: 67, endPoint x: 12, endPoint y: 219, distance: 292.2
click at [0, 229] on div "Analytics Inbound Inventory Outbound Retail Reports 02:27 PM EDT 09/25/2025 09/…" at bounding box center [614, 294] width 1228 height 588
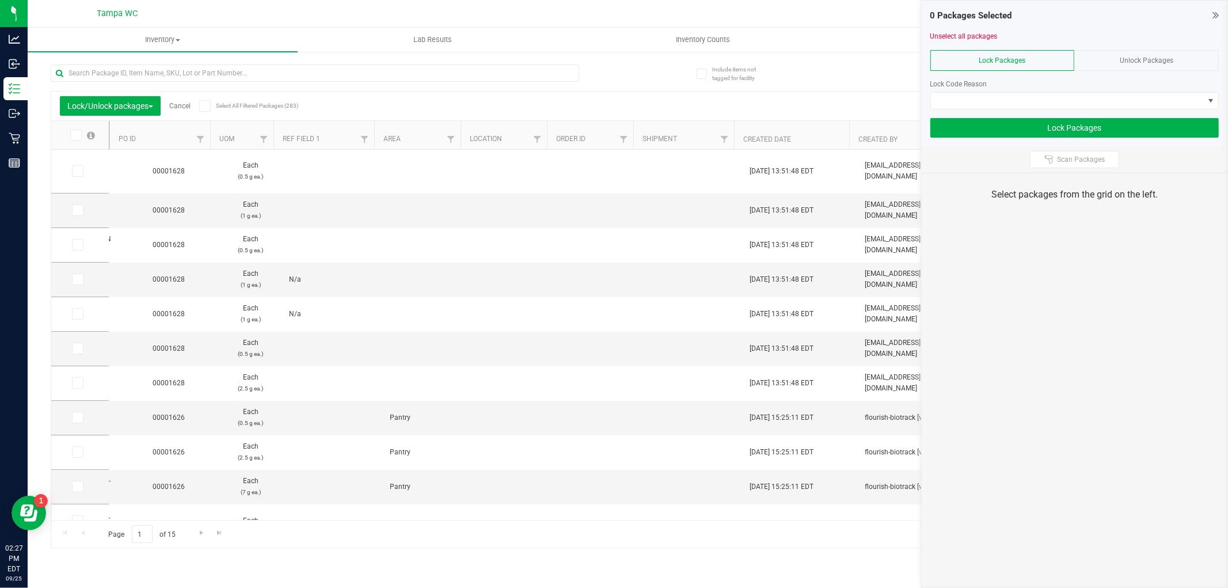
click at [1216, 12] on icon at bounding box center [1215, 15] width 6 height 12
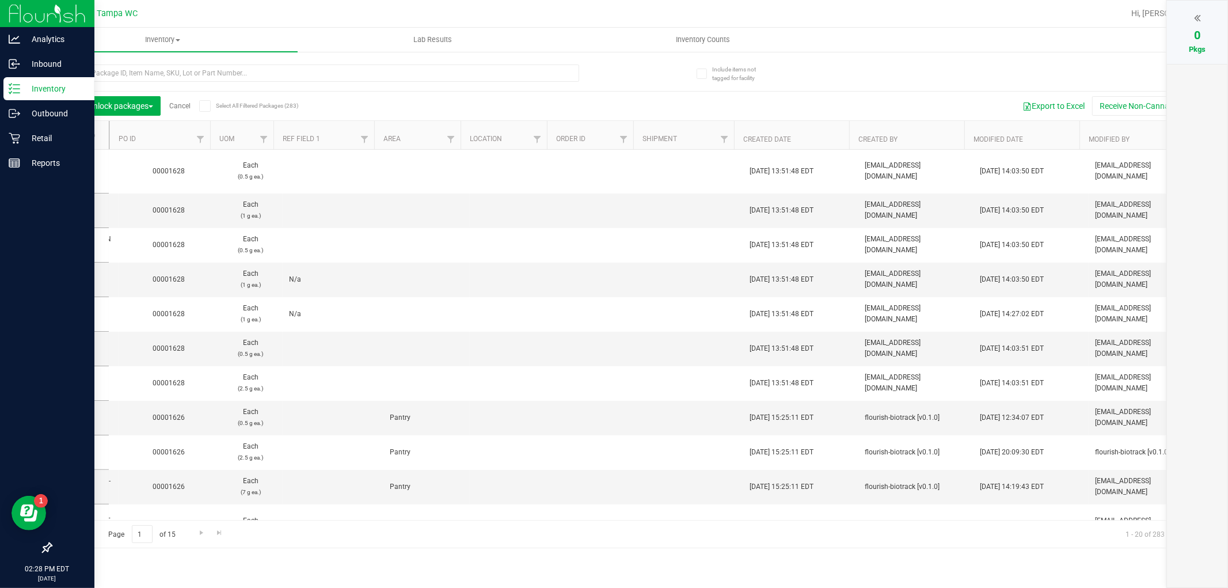
click at [31, 87] on p "Inventory" at bounding box center [54, 89] width 69 height 14
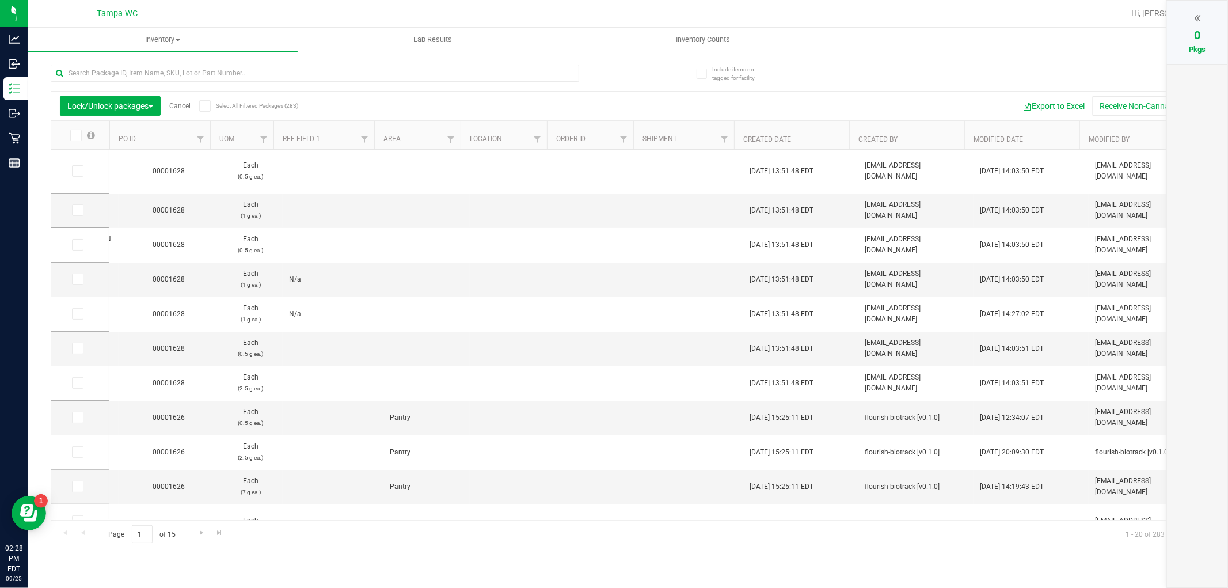
click at [1194, 29] on span "0" at bounding box center [1197, 35] width 6 height 14
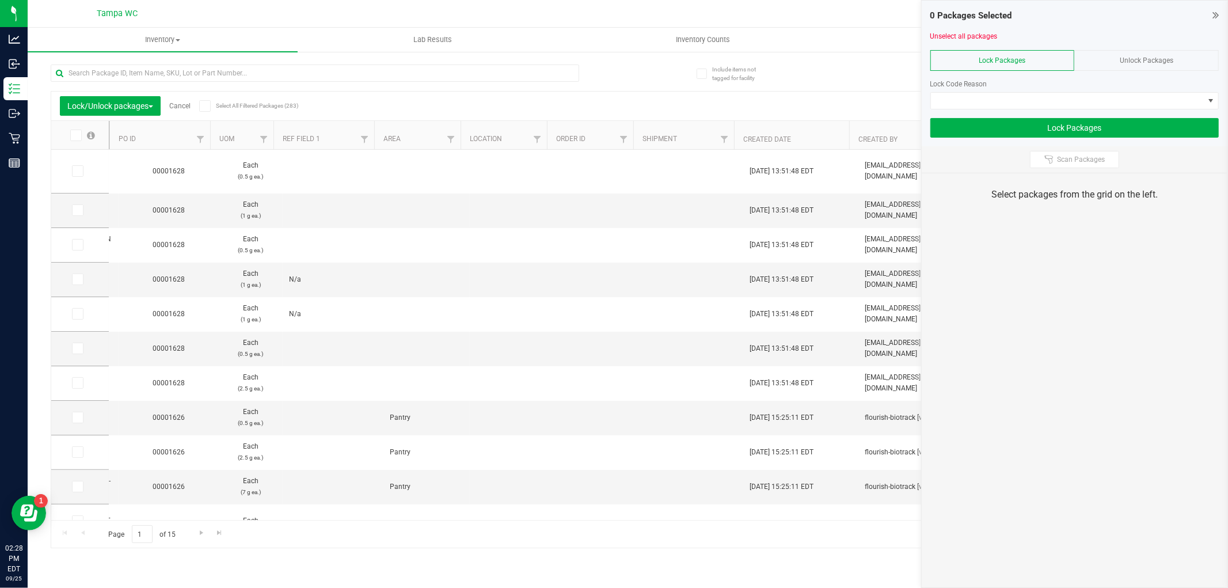
click at [1144, 68] on div "Unlock Packages" at bounding box center [1146, 60] width 144 height 21
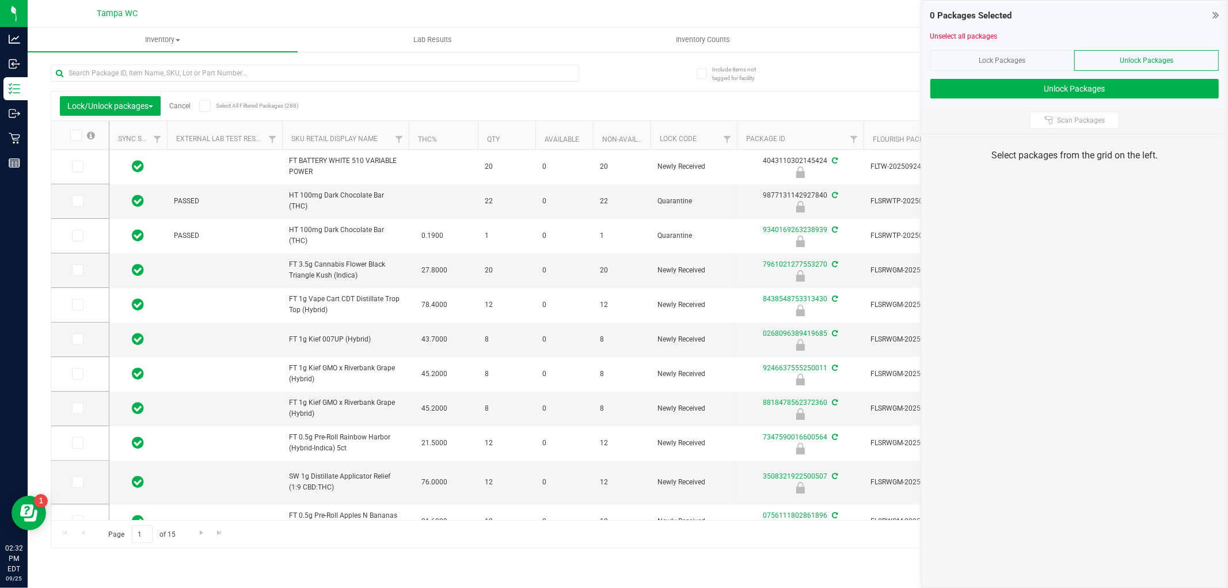
click at [353, 95] on div "Lock/Unlock packages Cancel Select All Filtered Packages (288) Add to manufactu…" at bounding box center [627, 106] width 1153 height 29
click at [1216, 20] on span at bounding box center [1215, 15] width 6 height 14
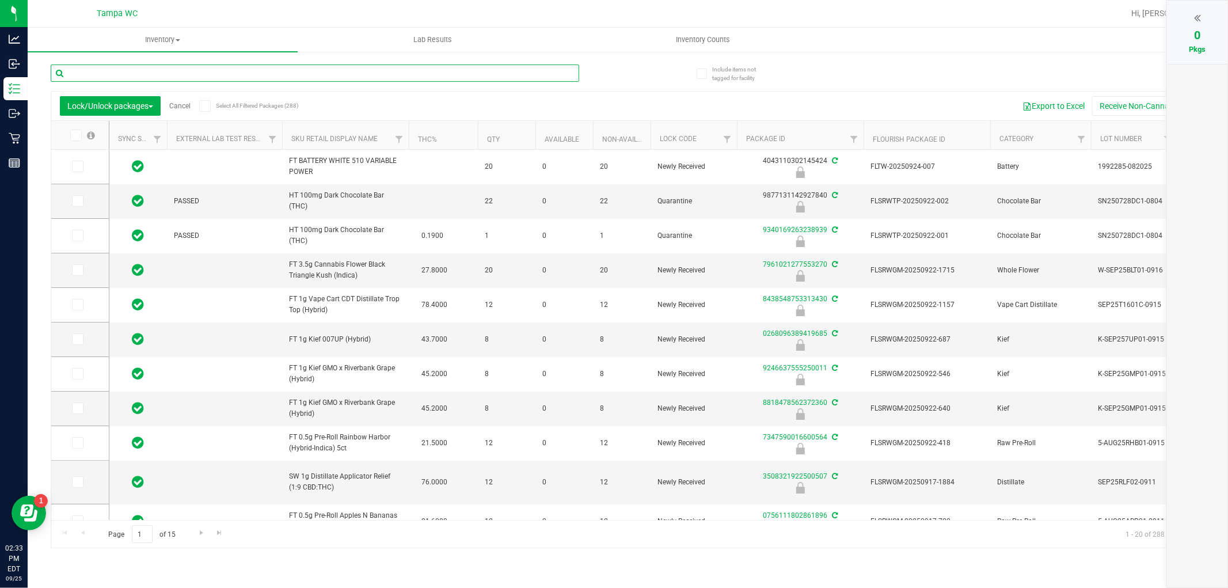
drag, startPoint x: 207, startPoint y: 75, endPoint x: 204, endPoint y: 81, distance: 6.7
click at [204, 79] on input "text" at bounding box center [315, 72] width 528 height 17
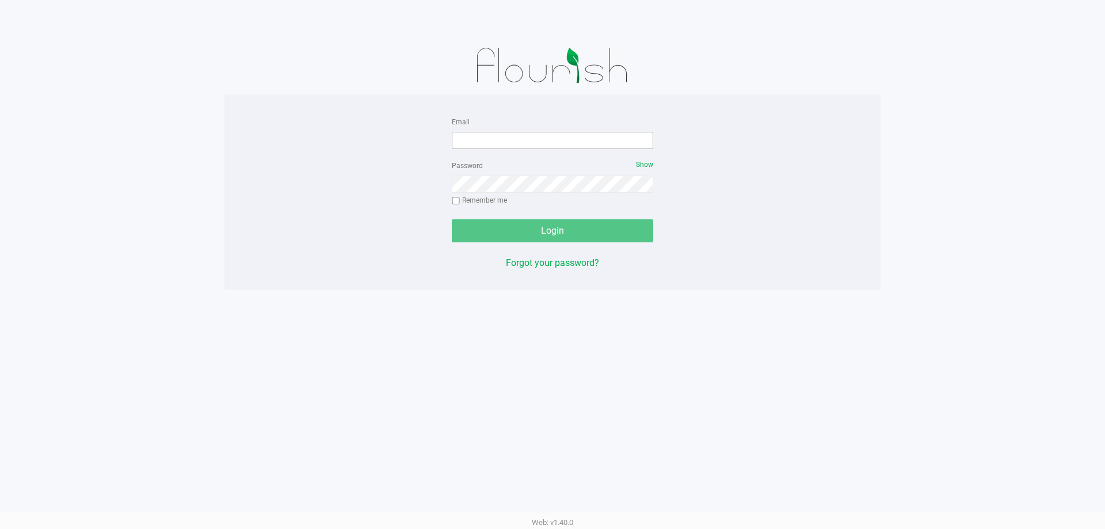
drag, startPoint x: 530, startPoint y: 159, endPoint x: 527, endPoint y: 145, distance: 14.0
click at [527, 145] on form "Email Password Show Remember me Login" at bounding box center [552, 179] width 201 height 128
click at [463, 145] on input "Email" at bounding box center [552, 140] width 201 height 17
click at [296, 385] on div "Email Password Show Remember me Login Forgot your password? Web: v1.40.0" at bounding box center [552, 264] width 1105 height 529
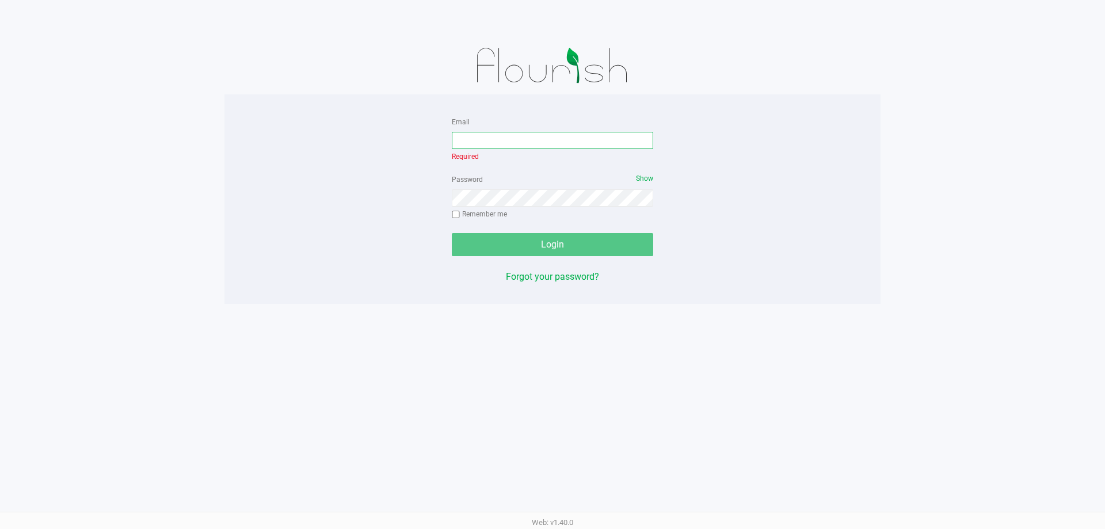
drag, startPoint x: 466, startPoint y: 136, endPoint x: 468, endPoint y: 143, distance: 7.1
click at [468, 142] on input "Email" at bounding box center [552, 140] width 201 height 17
type input "[EMAIL_ADDRESS][DOMAIN_NAME]"
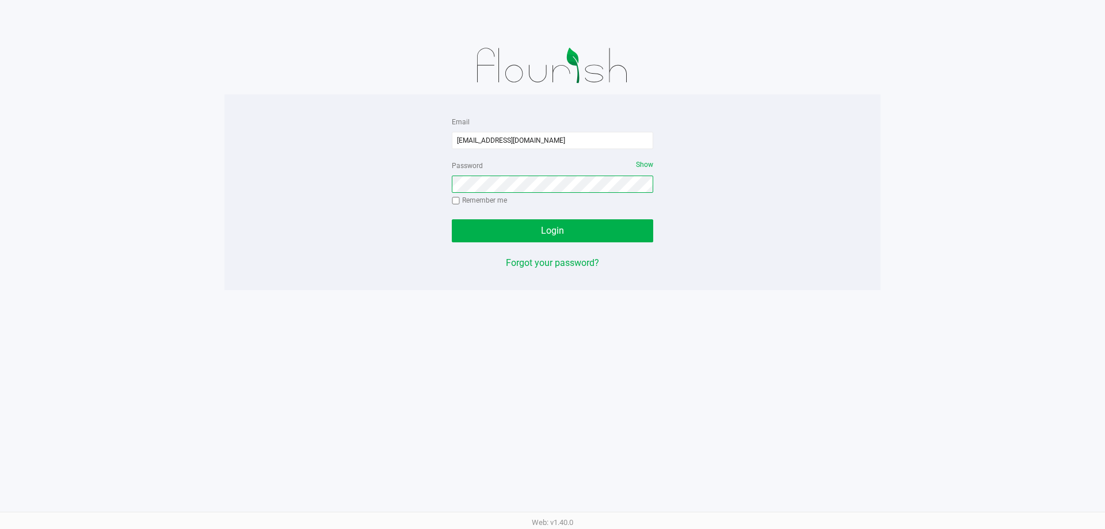
click at [452, 219] on button "Login" at bounding box center [552, 230] width 201 height 23
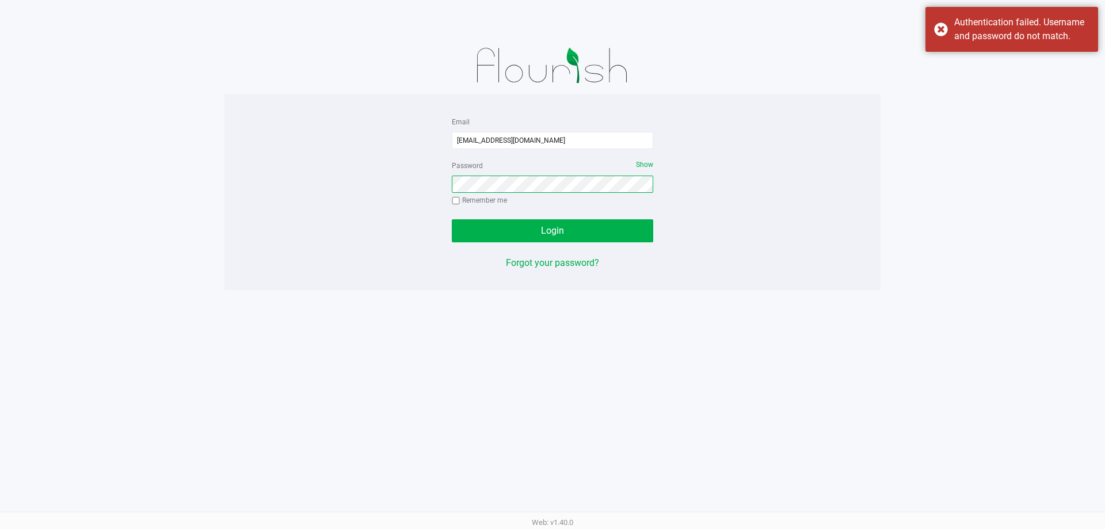
click at [452, 219] on button "Login" at bounding box center [552, 230] width 201 height 23
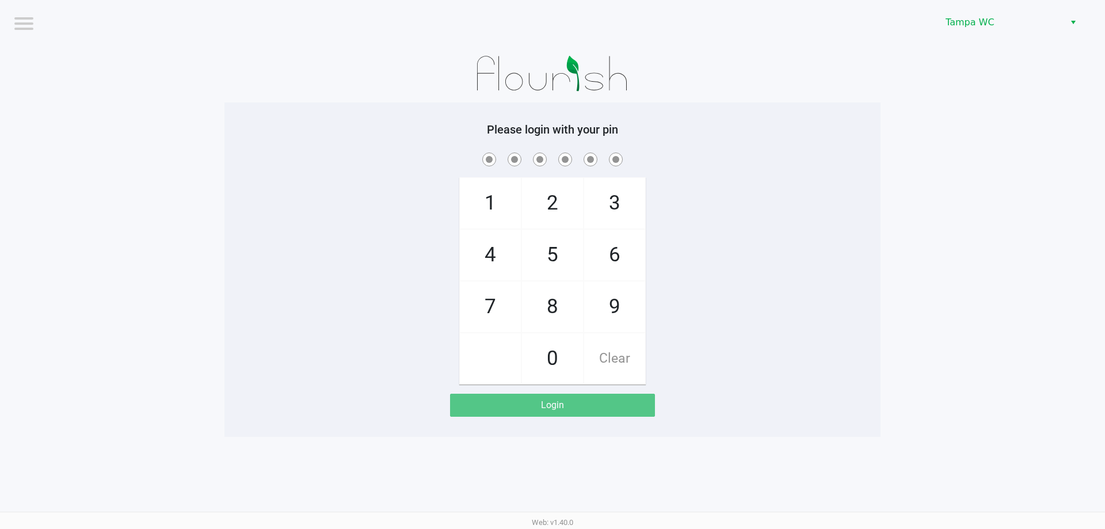
click at [837, 75] on div at bounding box center [552, 74] width 656 height 58
checkbox input "true"
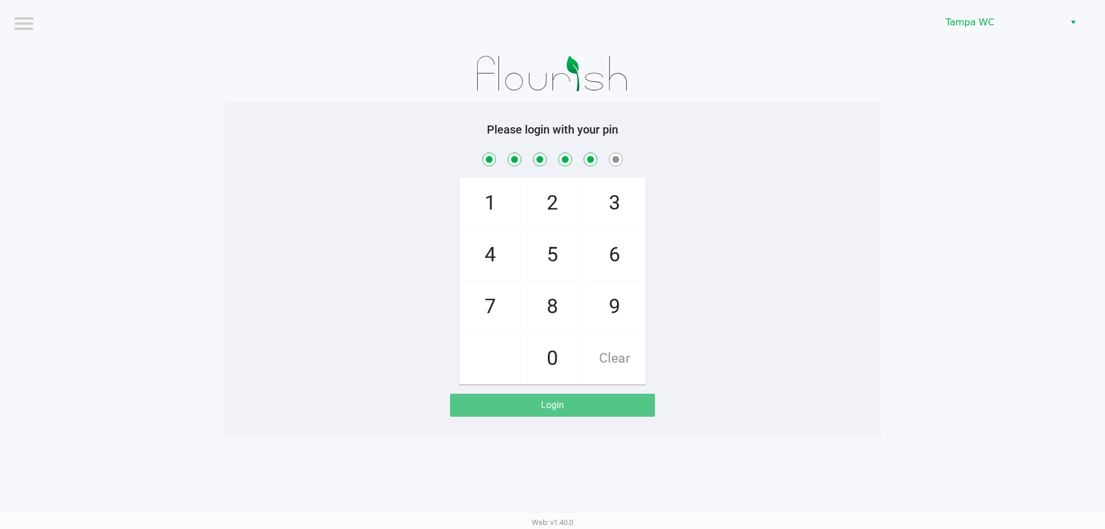
checkbox input "true"
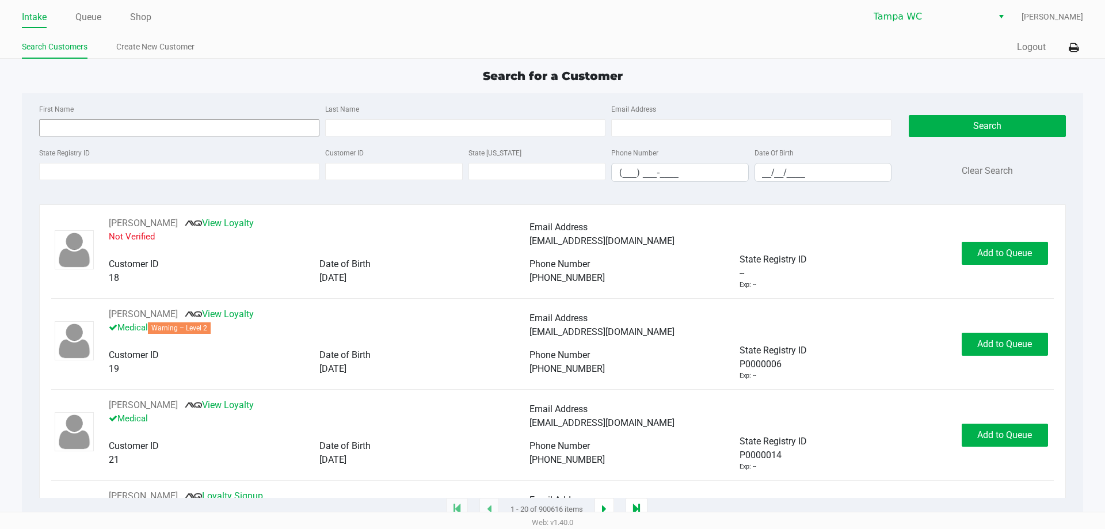
click at [92, 119] on div "First Name" at bounding box center [179, 119] width 286 height 35
click at [92, 122] on div "First Name" at bounding box center [179, 119] width 286 height 35
click at [92, 121] on div "First Name" at bounding box center [179, 119] width 286 height 35
click at [89, 128] on input "First Name" at bounding box center [179, 127] width 280 height 17
type input "grace"
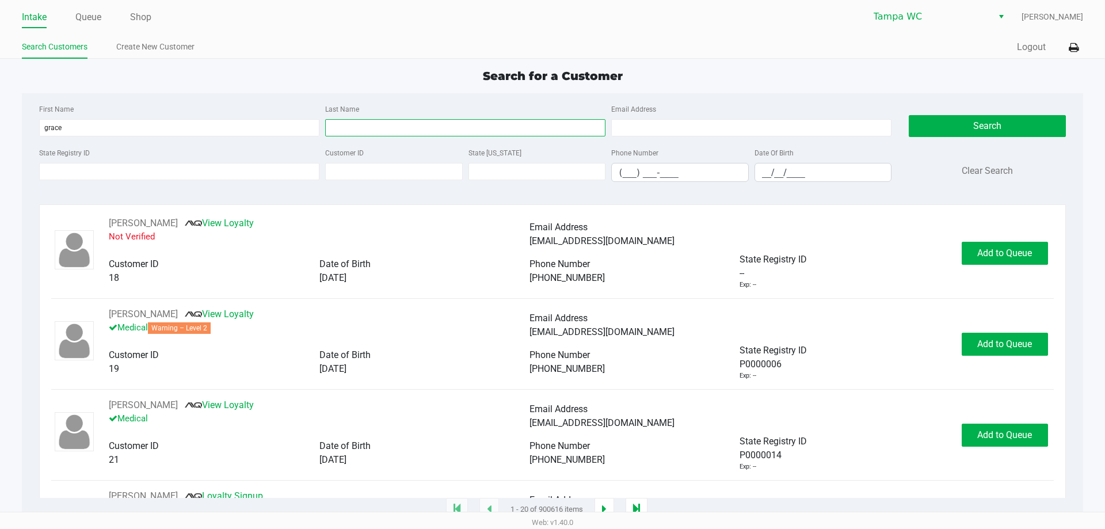
drag, startPoint x: 360, startPoint y: 125, endPoint x: 358, endPoint y: 131, distance: 6.2
click at [360, 128] on input "Last Name" at bounding box center [465, 127] width 280 height 17
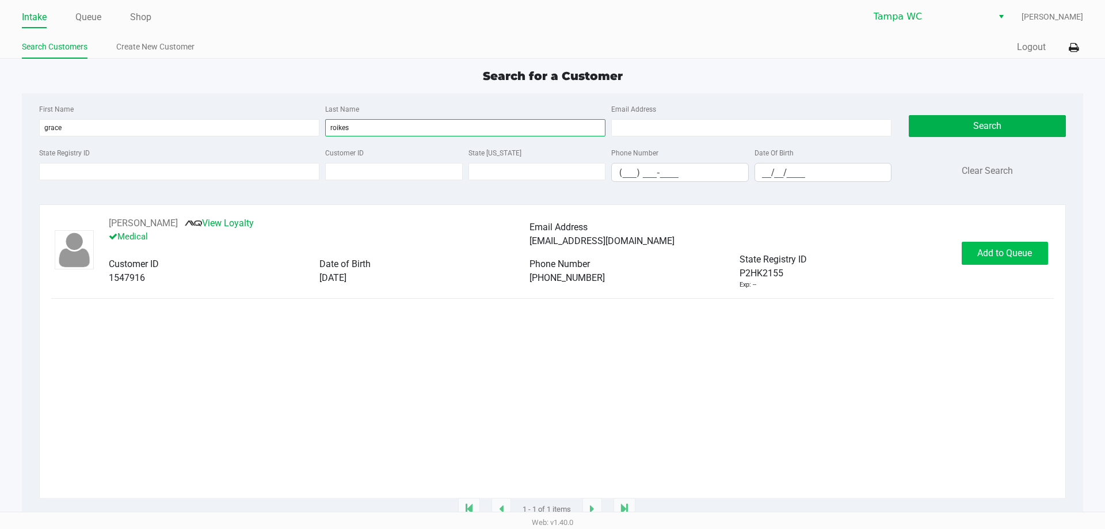
type input "roikes"
click at [987, 254] on span "Add to Queue" at bounding box center [1004, 253] width 55 height 11
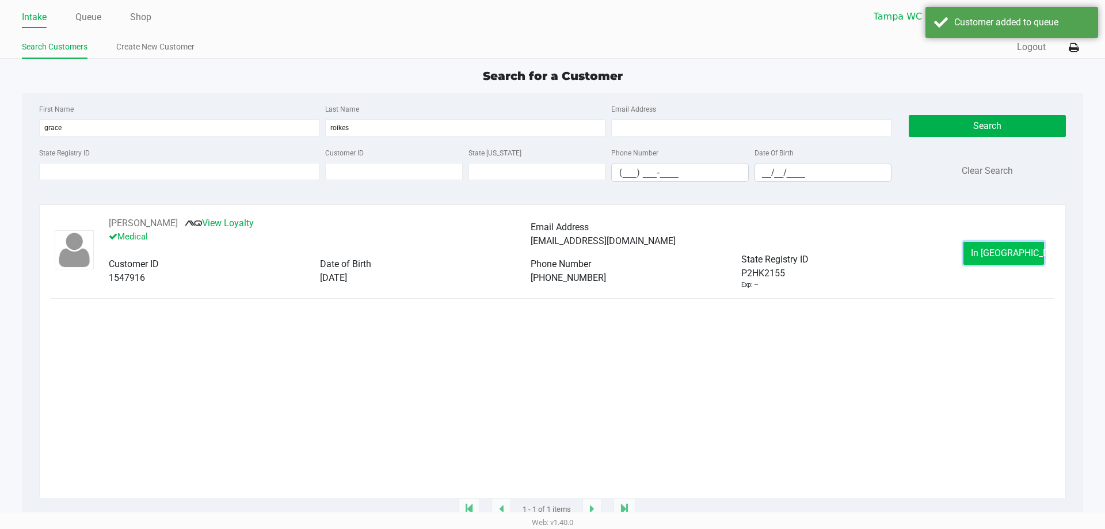
click at [989, 253] on span "In Queue" at bounding box center [1019, 253] width 97 height 11
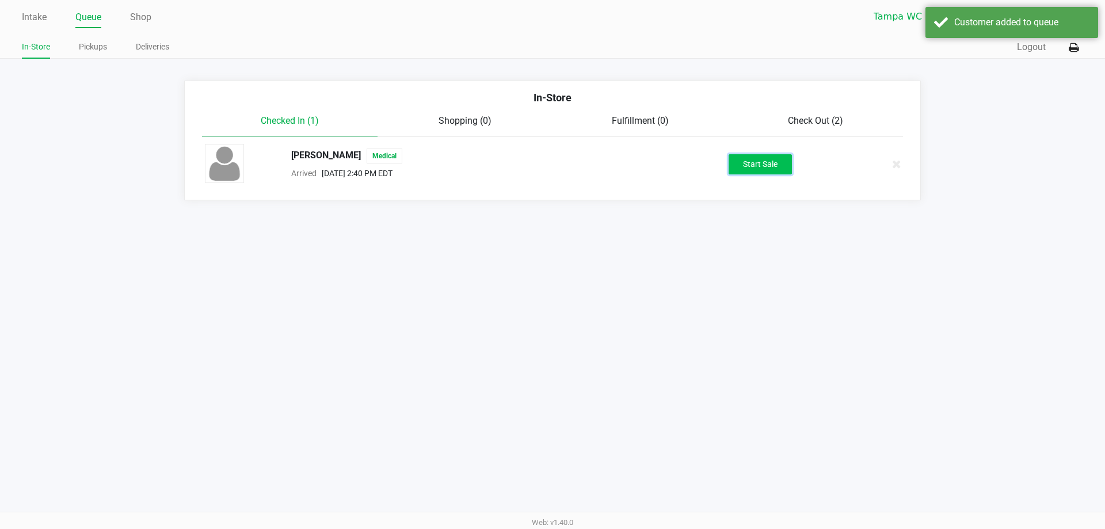
click at [760, 161] on button "Start Sale" at bounding box center [760, 164] width 63 height 20
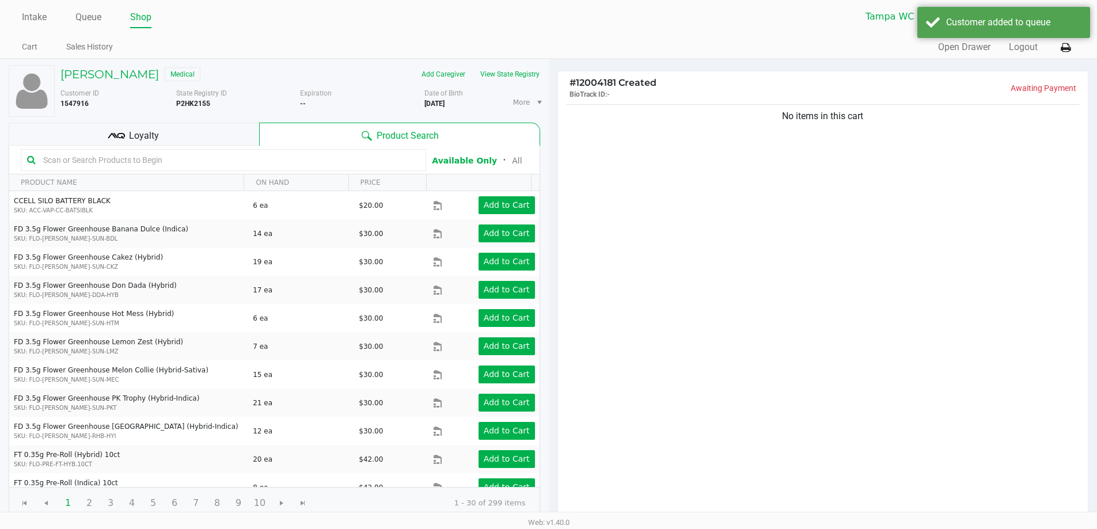
click at [74, 158] on input "text" at bounding box center [229, 159] width 381 height 17
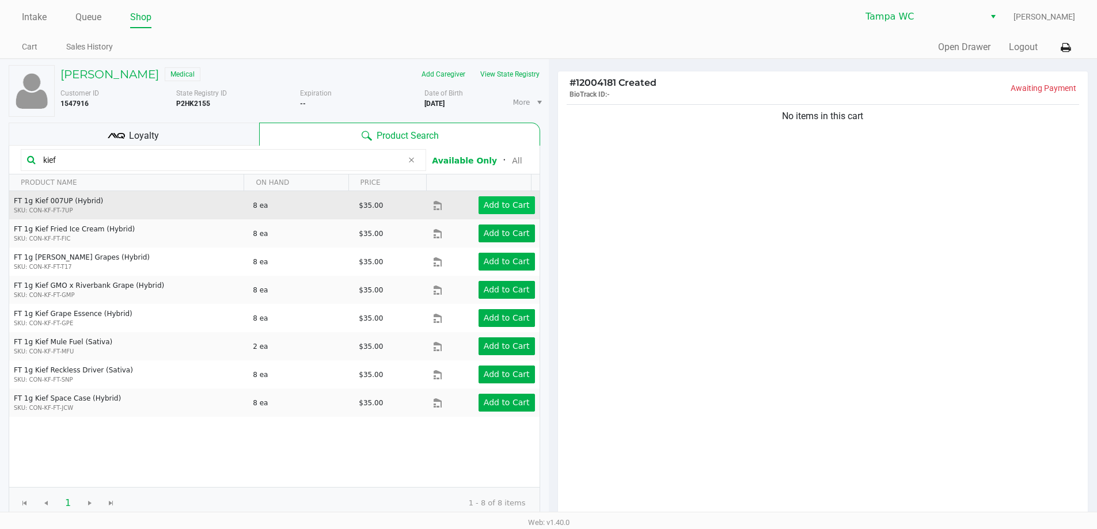
type input "kief"
click at [490, 210] on app-button-loader "Add to Cart" at bounding box center [507, 204] width 46 height 9
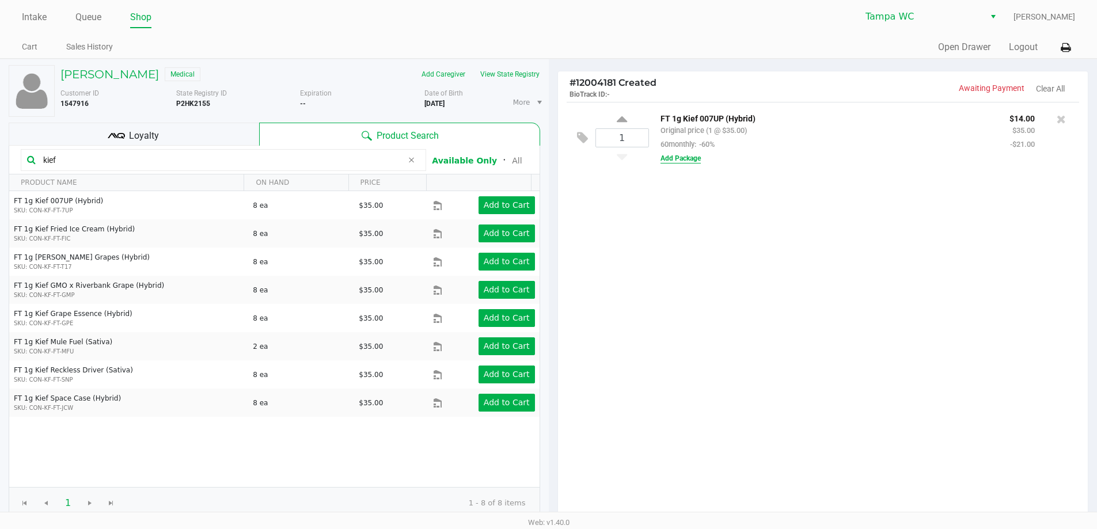
click at [695, 161] on button "Add Package" at bounding box center [680, 158] width 40 height 10
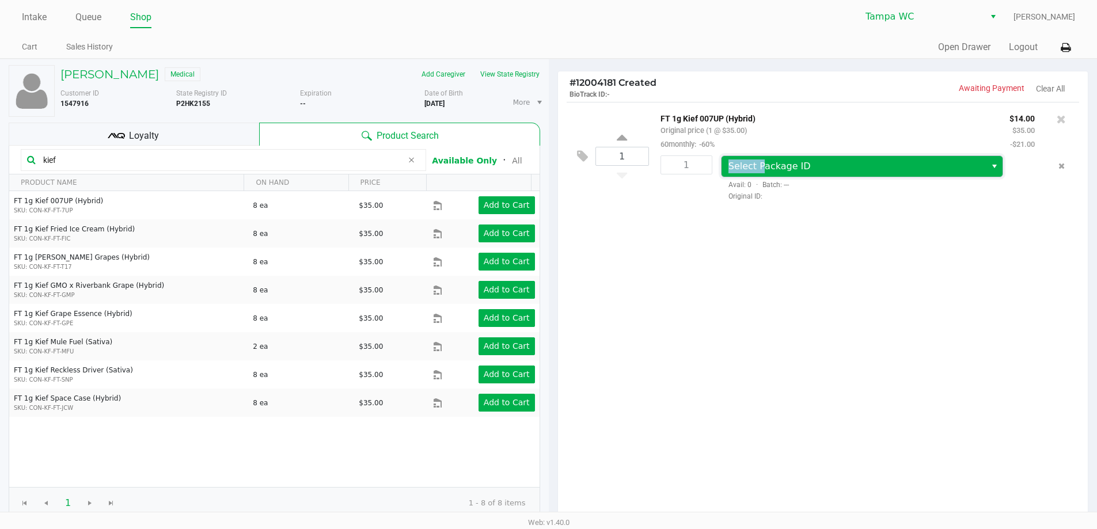
drag, startPoint x: 757, startPoint y: 157, endPoint x: 778, endPoint y: 176, distance: 28.1
click at [758, 158] on span "Select Package ID" at bounding box center [853, 166] width 265 height 21
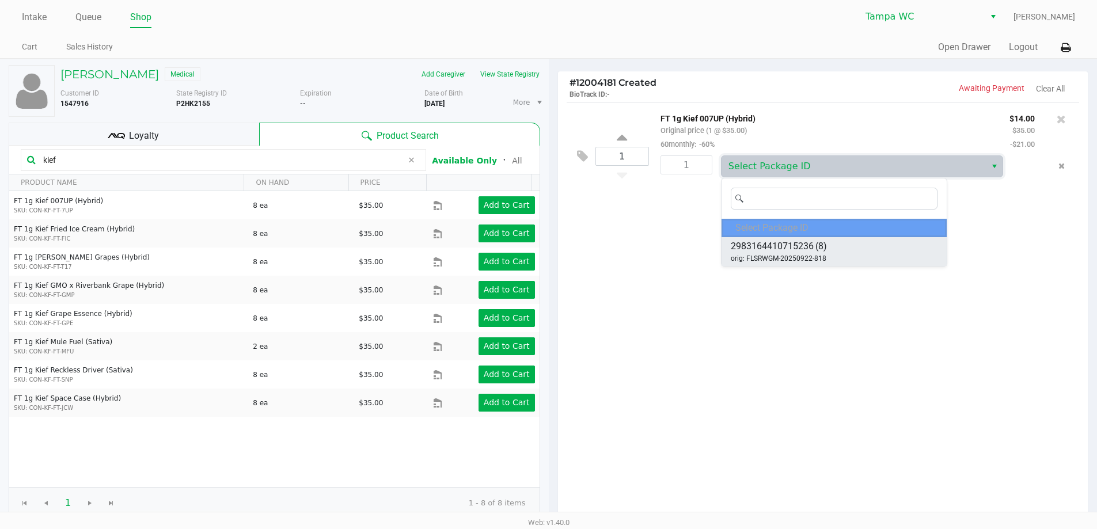
click at [804, 242] on span "2983164410715236" at bounding box center [771, 246] width 83 height 14
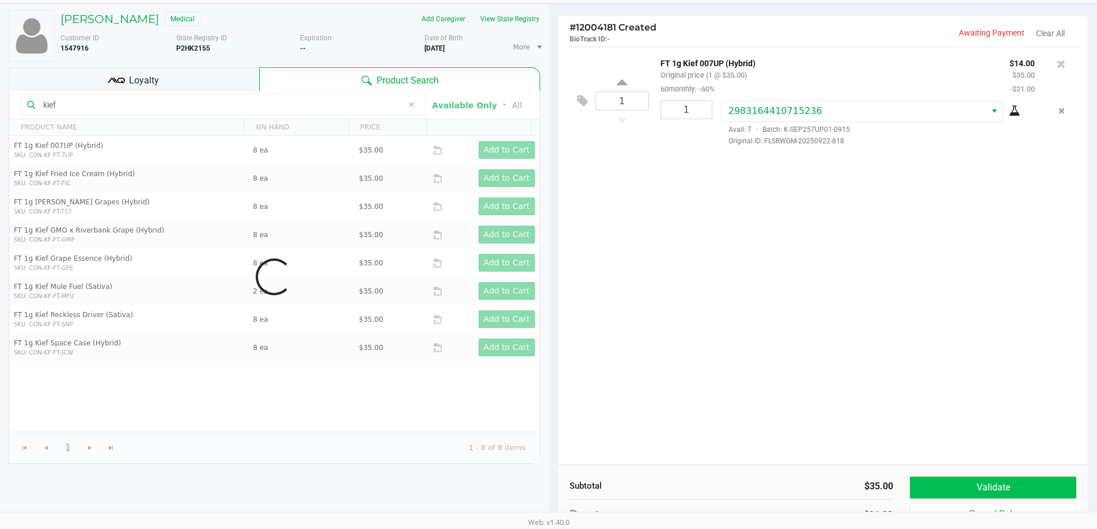
scroll to position [118, 0]
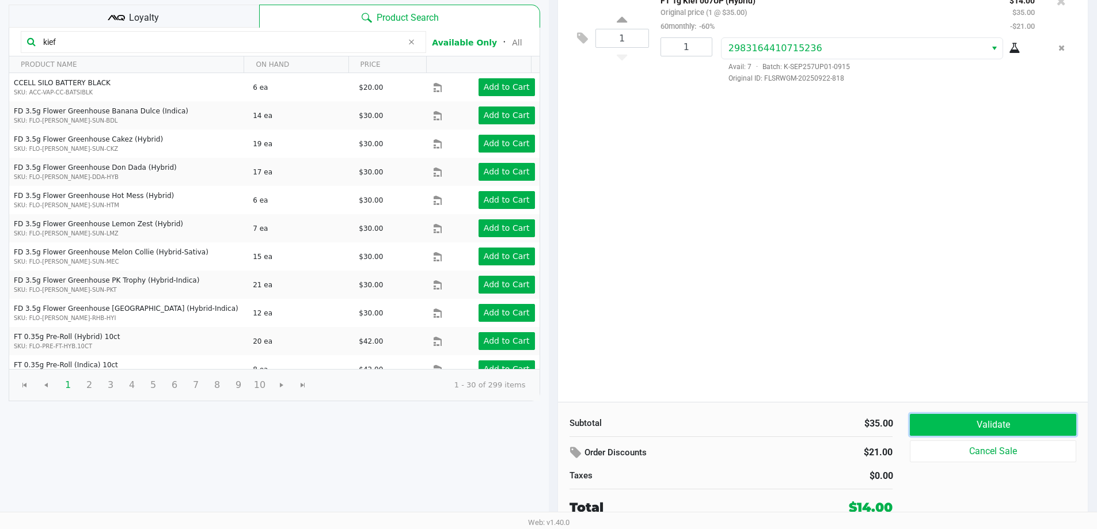
click at [996, 420] on button "Validate" at bounding box center [992, 425] width 166 height 22
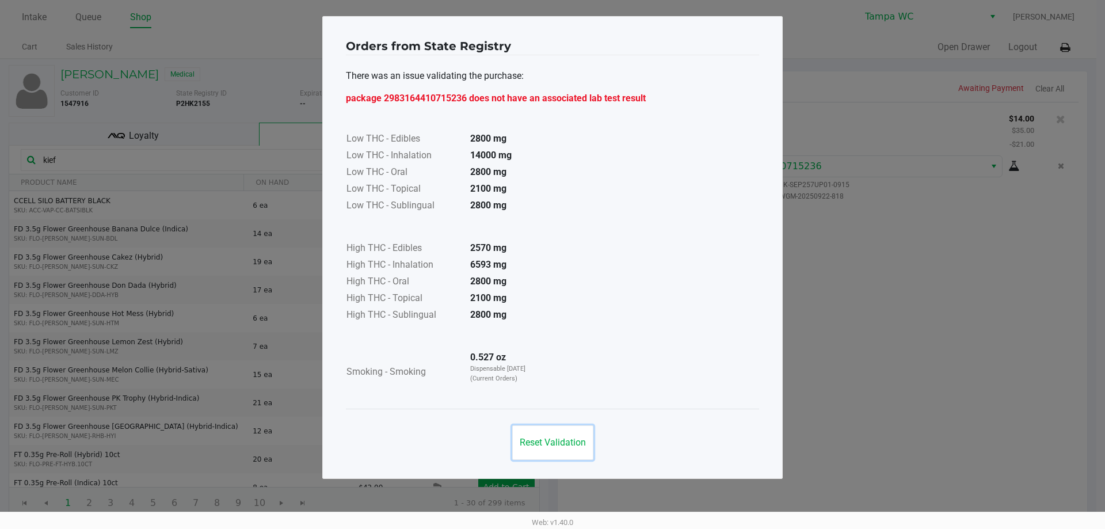
click at [536, 452] on button "Reset Validation" at bounding box center [552, 442] width 81 height 35
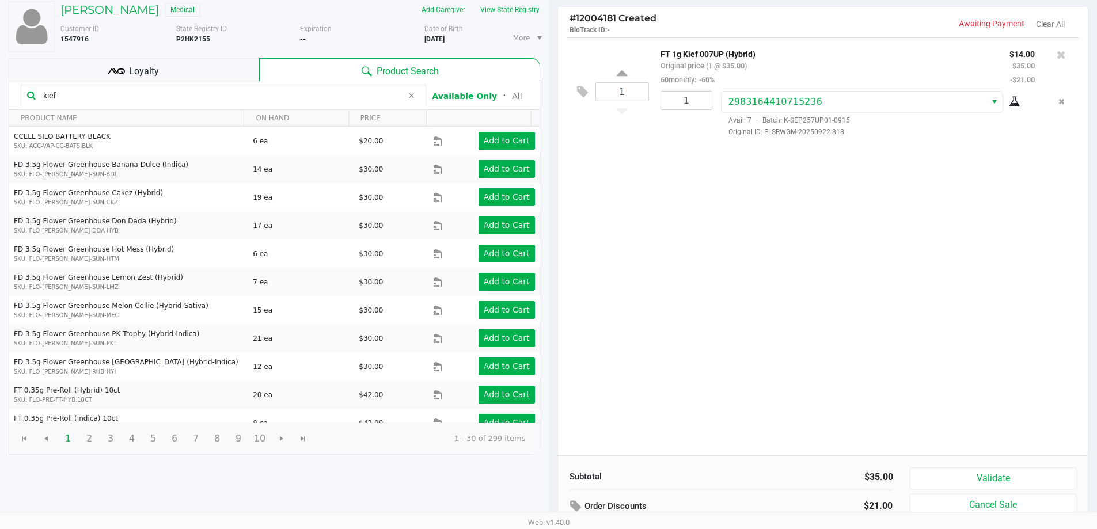
scroll to position [118, 0]
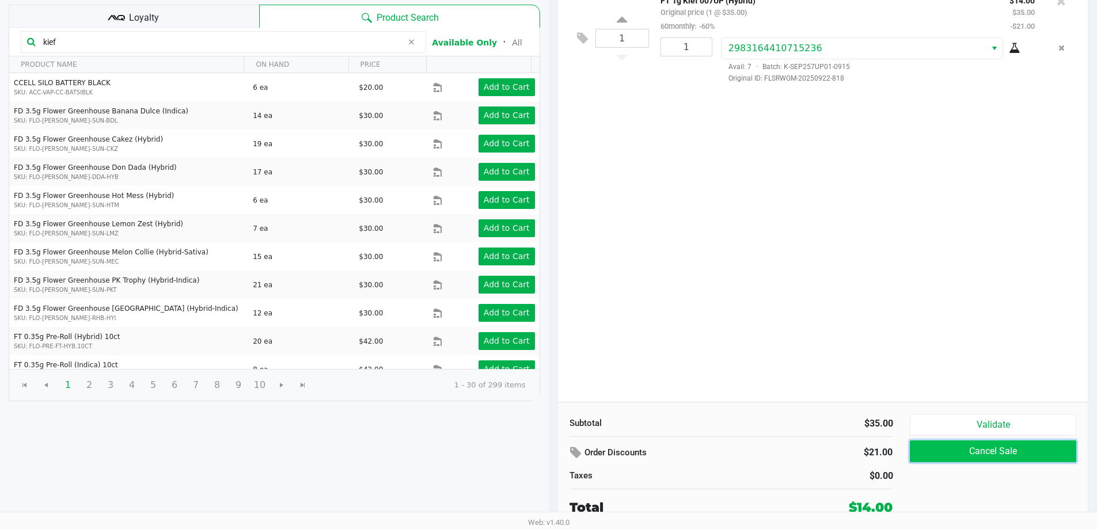
click at [994, 444] on button "Cancel Sale" at bounding box center [992, 451] width 166 height 22
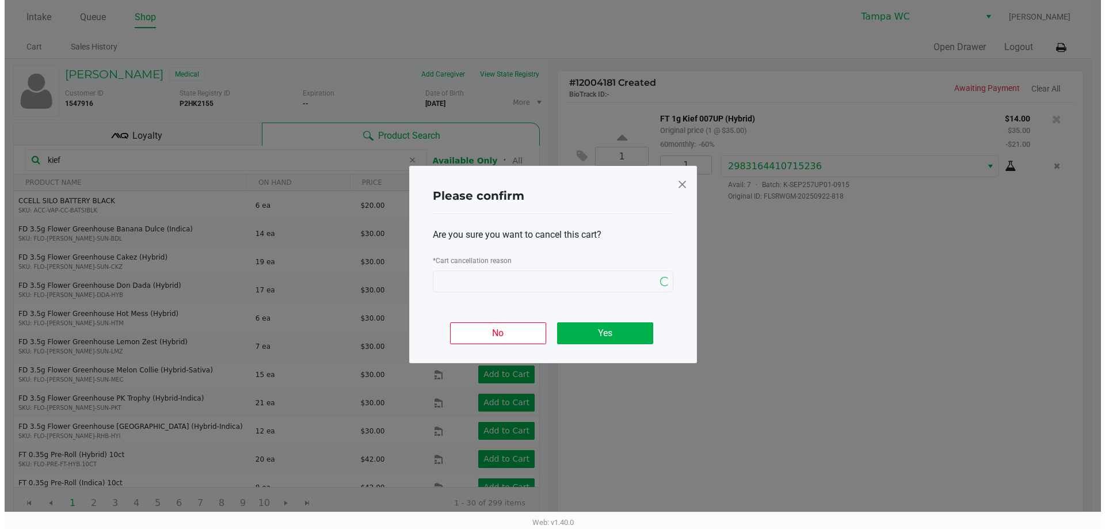
scroll to position [0, 0]
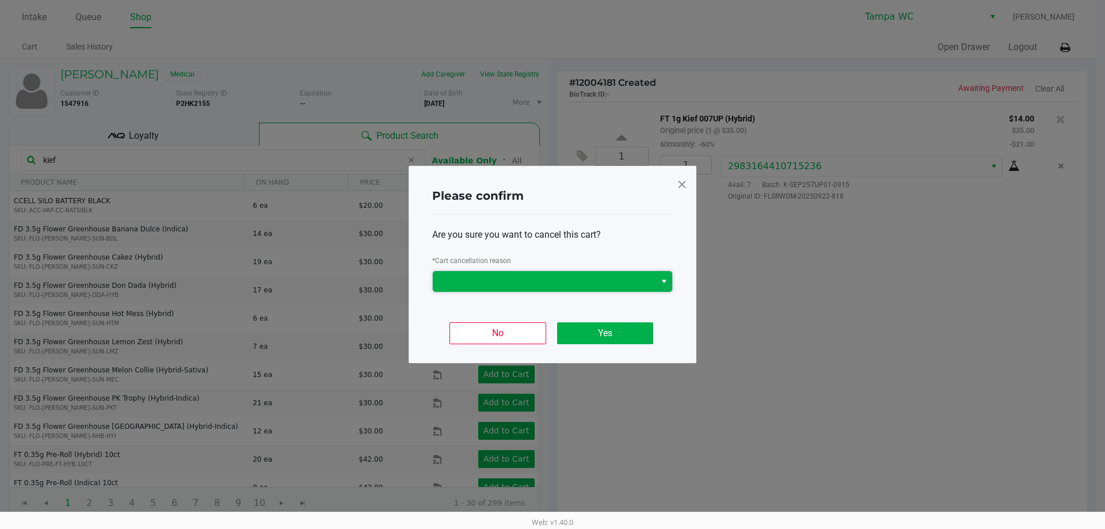
click at [516, 289] on span at bounding box center [544, 281] width 223 height 21
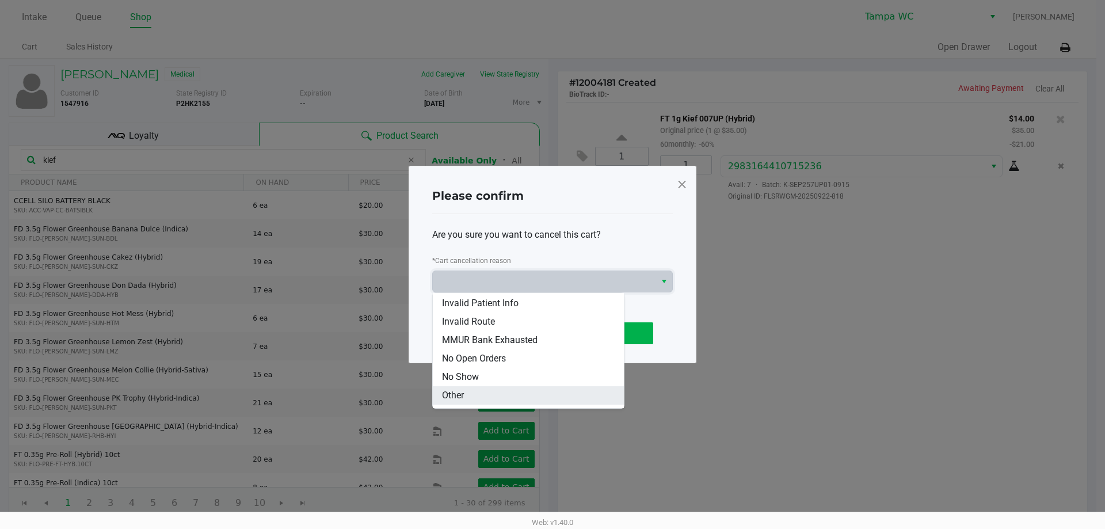
scroll to position [69, 0]
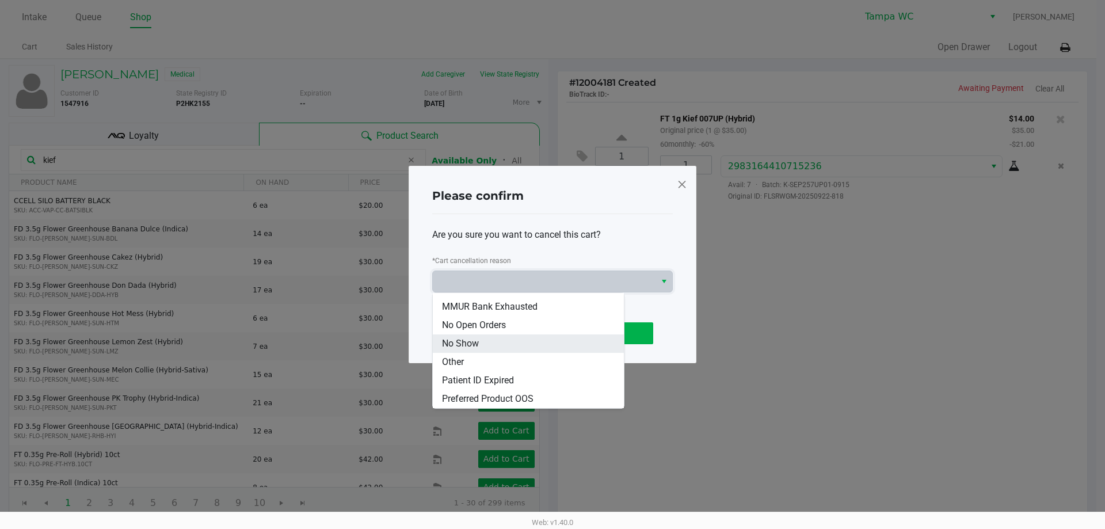
drag, startPoint x: 482, startPoint y: 344, endPoint x: 620, endPoint y: 334, distance: 138.5
click at [482, 345] on li "No Show" at bounding box center [528, 343] width 191 height 18
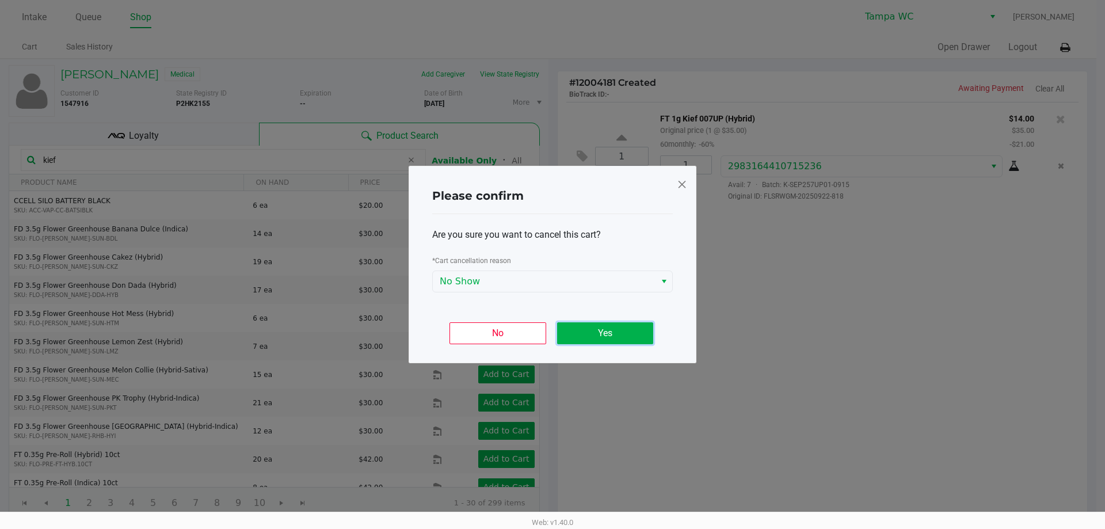
click at [618, 330] on button "Yes" at bounding box center [605, 333] width 96 height 22
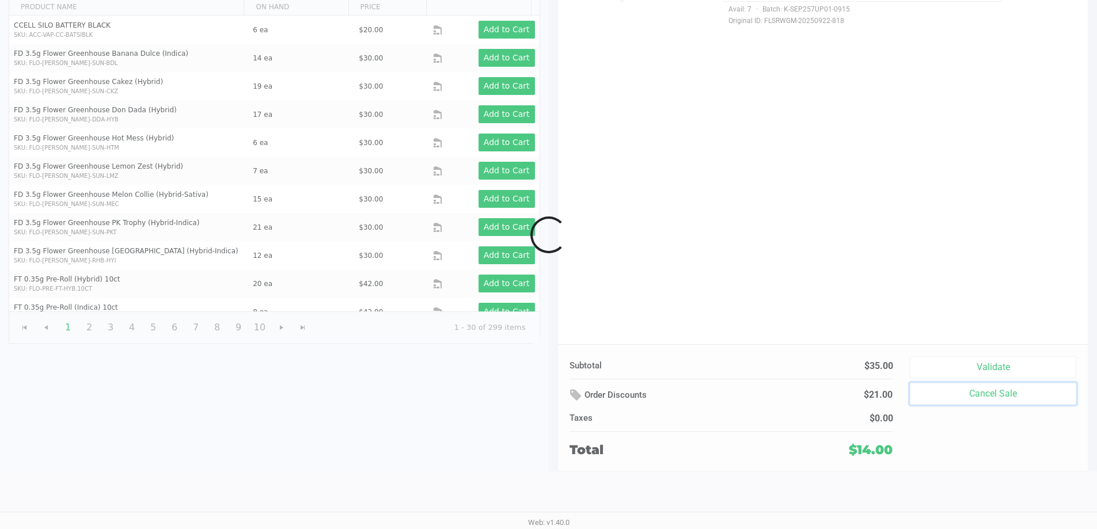
scroll to position [118, 0]
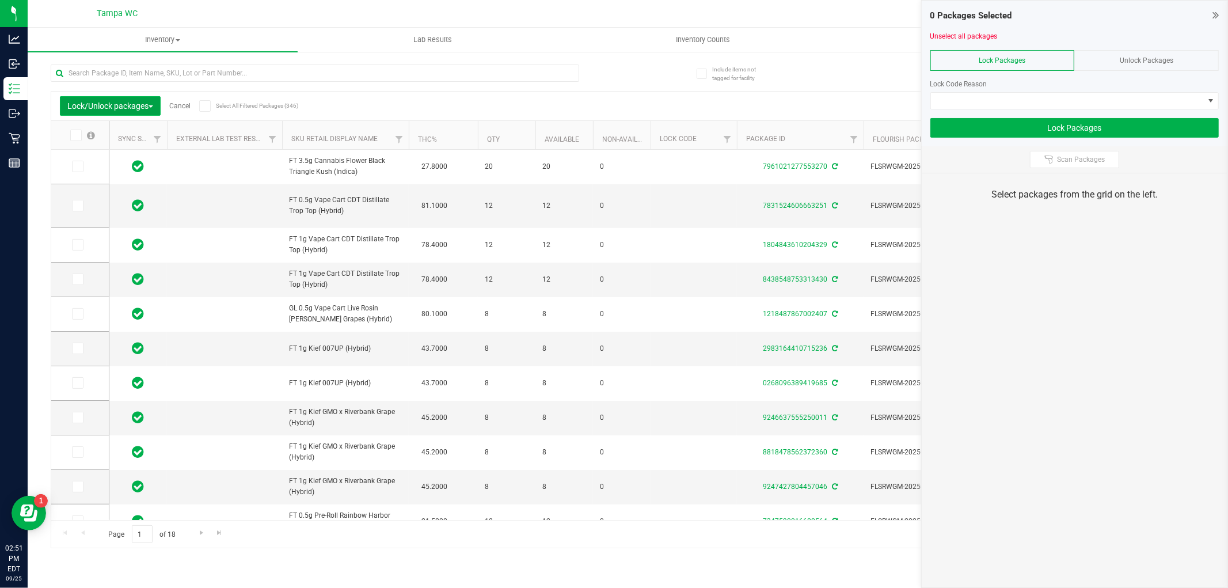
click at [125, 104] on span "Lock/Unlock packages" at bounding box center [110, 105] width 86 height 9
click at [1031, 112] on div at bounding box center [1074, 113] width 288 height 9
click at [1033, 109] on div at bounding box center [1074, 113] width 288 height 9
click at [1031, 102] on span at bounding box center [1067, 101] width 273 height 16
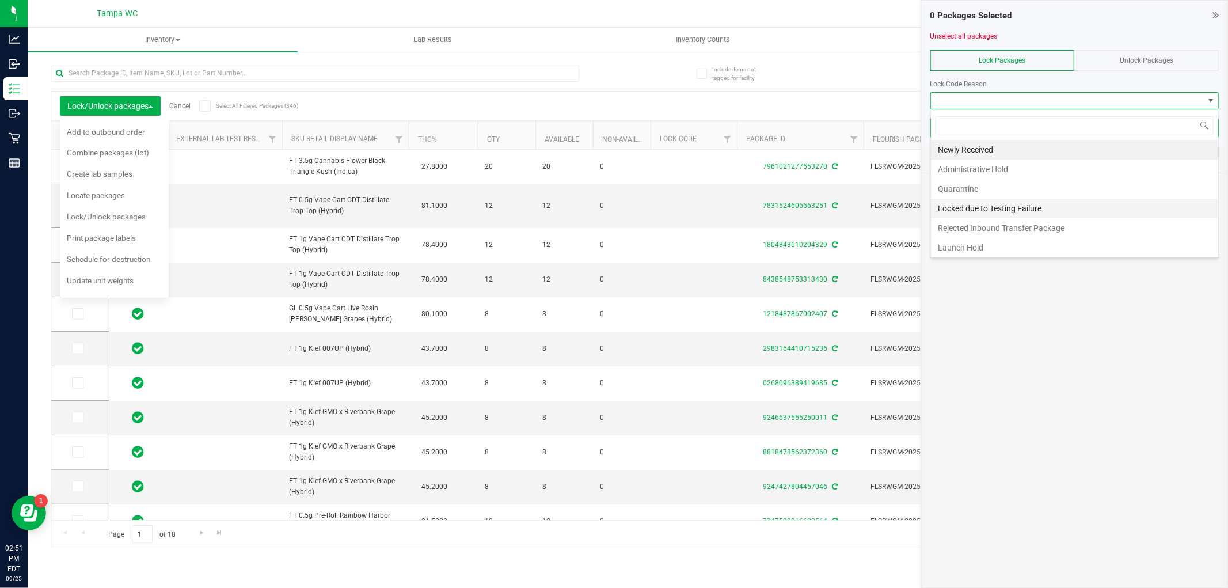
scroll to position [17, 288]
click at [987, 246] on li "Launch Hold" at bounding box center [1074, 248] width 287 height 20
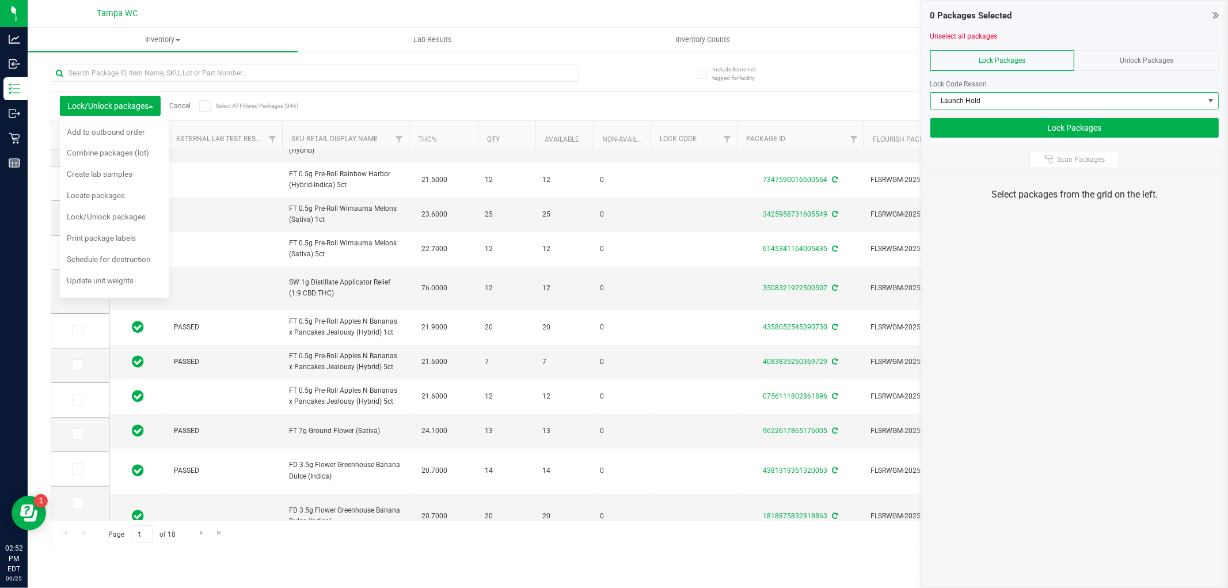
scroll to position [348, 0]
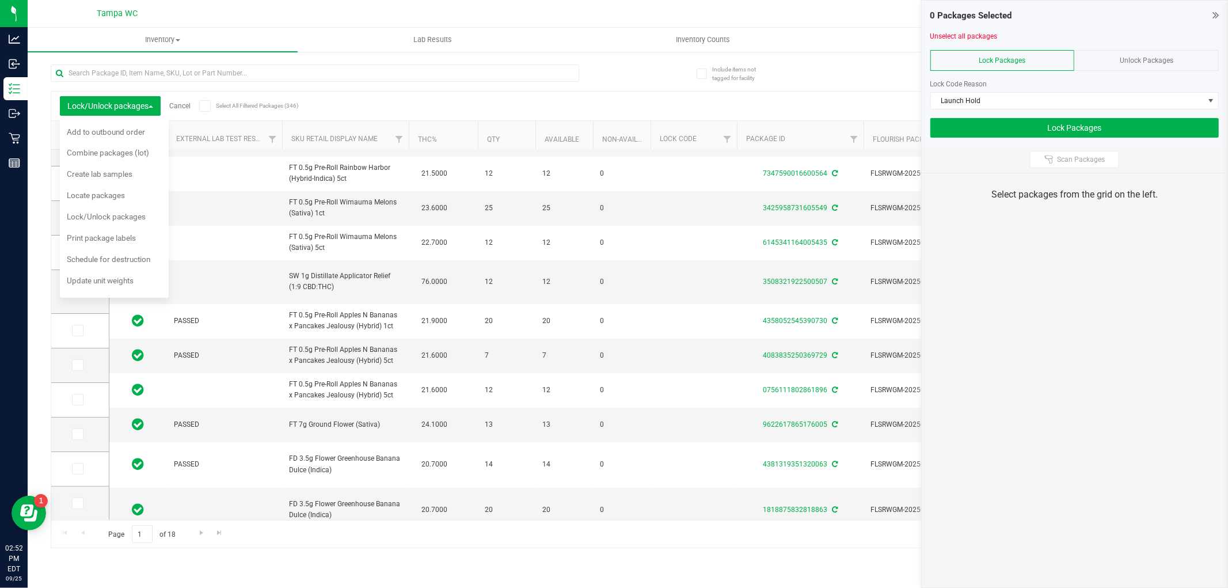
click at [313, 100] on div "Export to Excel Receive Non-Cannabis" at bounding box center [734, 106] width 922 height 20
click at [306, 106] on div "Export to Excel Receive Non-Cannabis" at bounding box center [734, 106] width 922 height 20
click at [146, 110] on span "Lock/Unlock packages" at bounding box center [110, 105] width 86 height 9
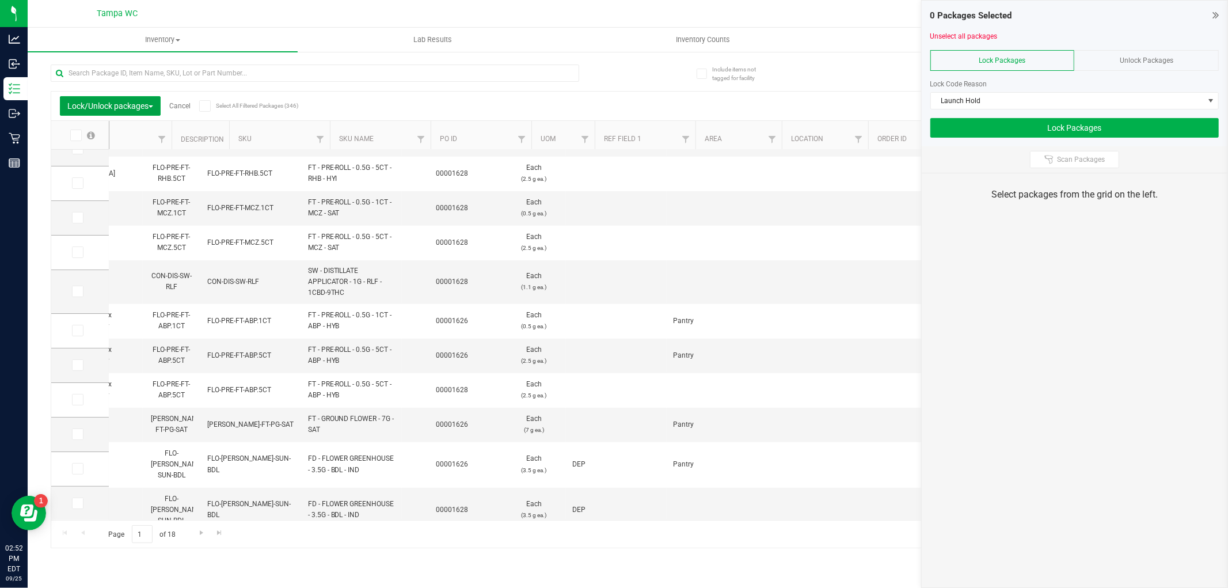
scroll to position [0, 1632]
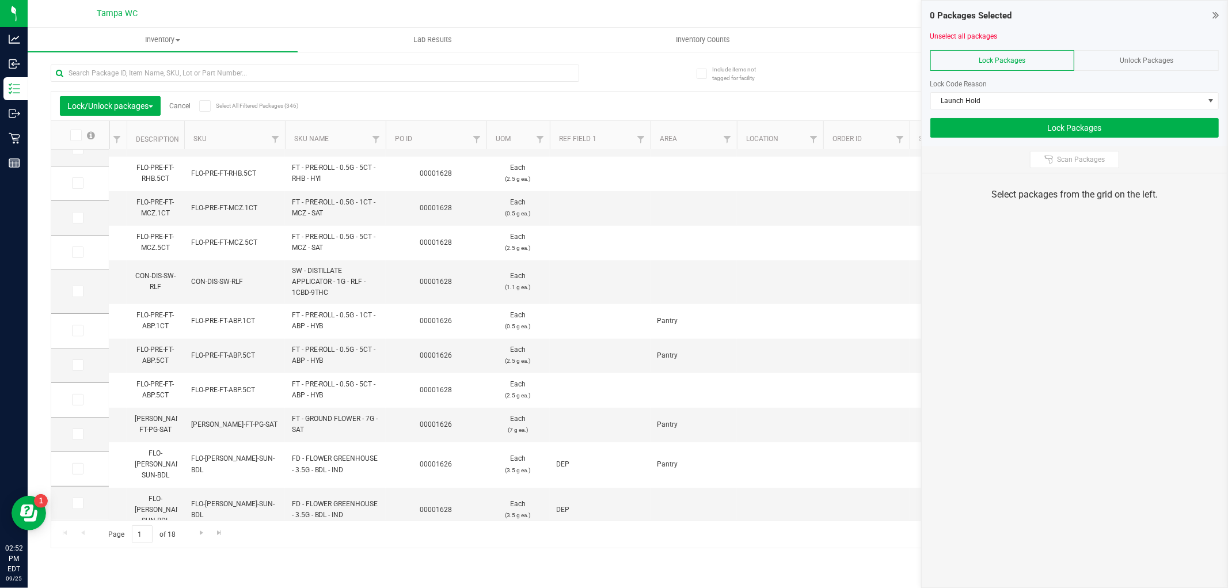
click at [410, 145] on th "PO ID" at bounding box center [436, 135] width 101 height 29
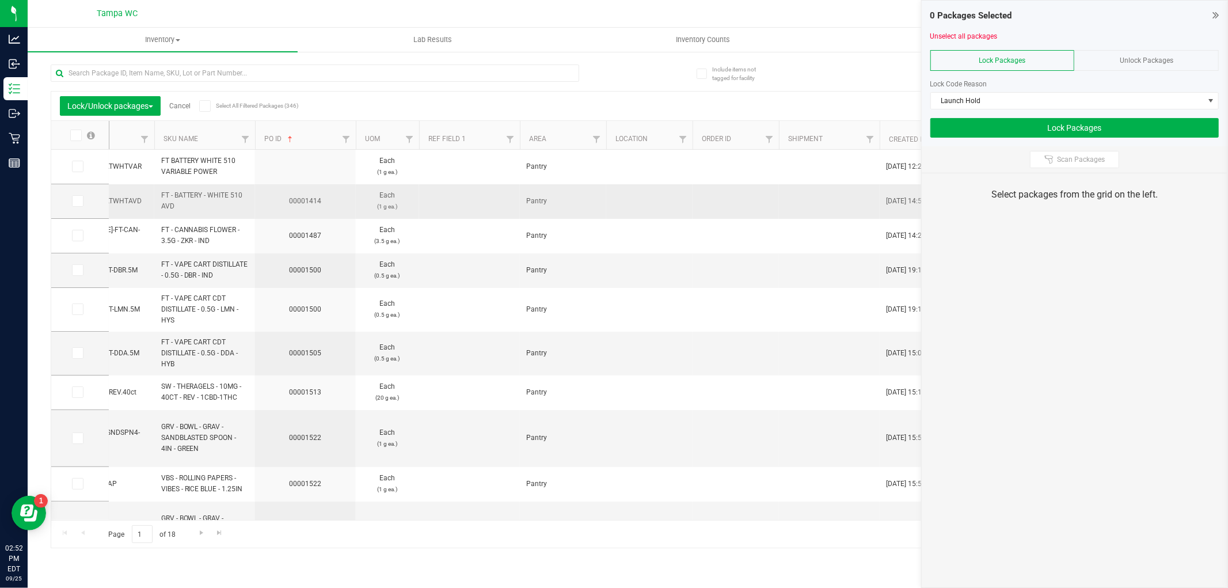
scroll to position [0, 0]
click at [273, 139] on link "PO ID" at bounding box center [277, 139] width 31 height 8
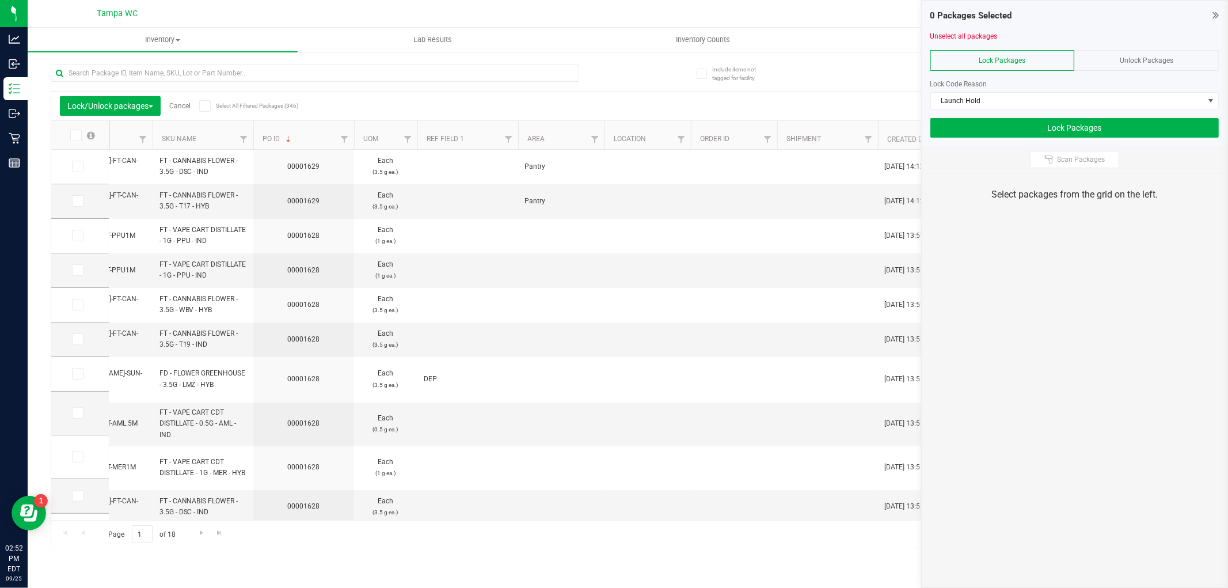
click at [73, 135] on icon at bounding box center [74, 135] width 7 height 0
click at [0, 0] on input "checkbox" at bounding box center [0, 0] width 0 height 0
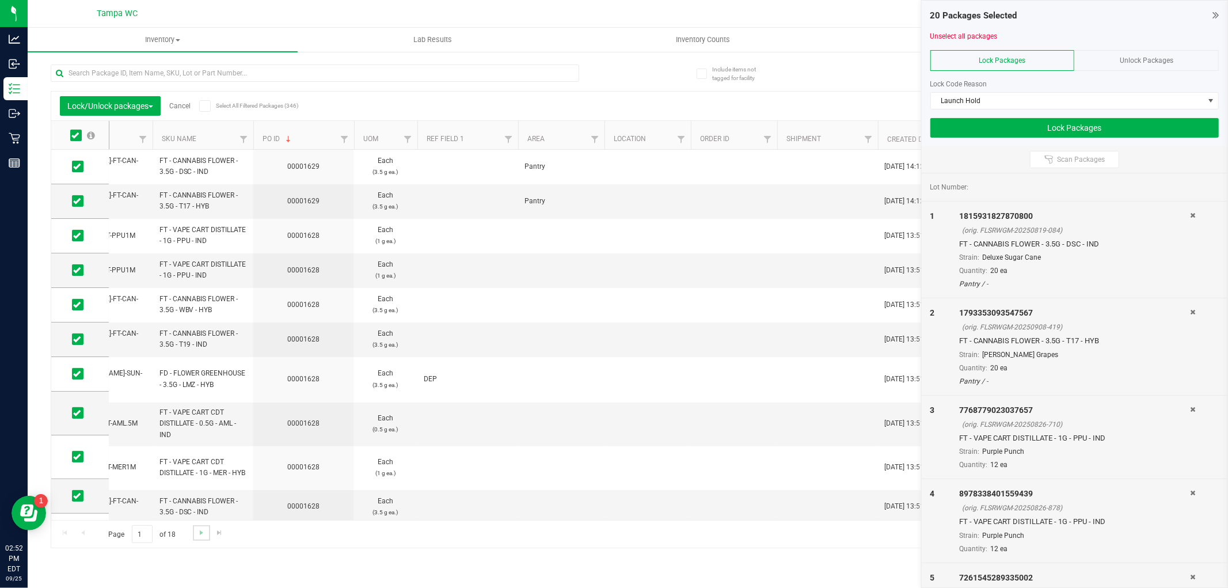
click at [195, 536] on link "Go to the next page" at bounding box center [201, 533] width 17 height 16
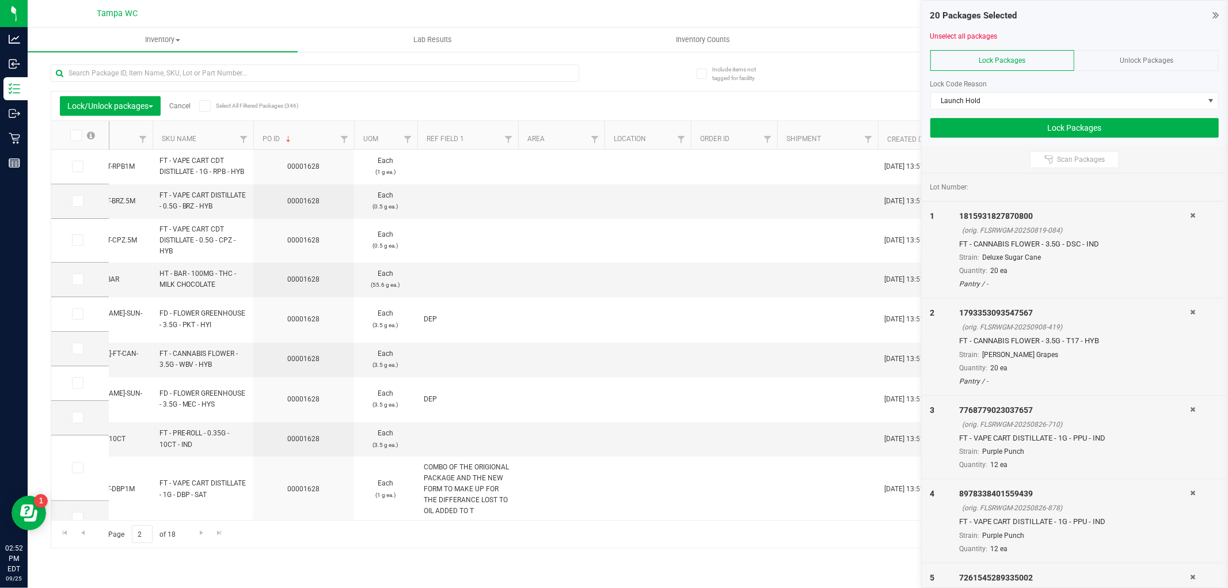
click at [83, 134] on label at bounding box center [82, 136] width 44 height 12
click at [0, 0] on input "checkbox" at bounding box center [0, 0] width 0 height 0
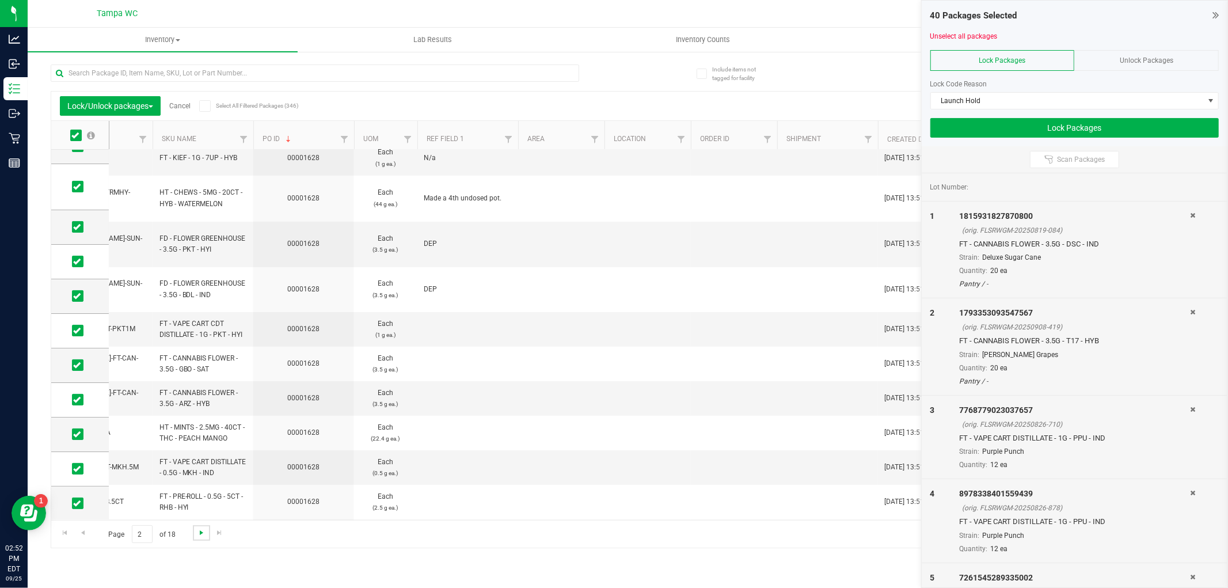
click at [199, 536] on span "Go to the next page" at bounding box center [201, 532] width 9 height 9
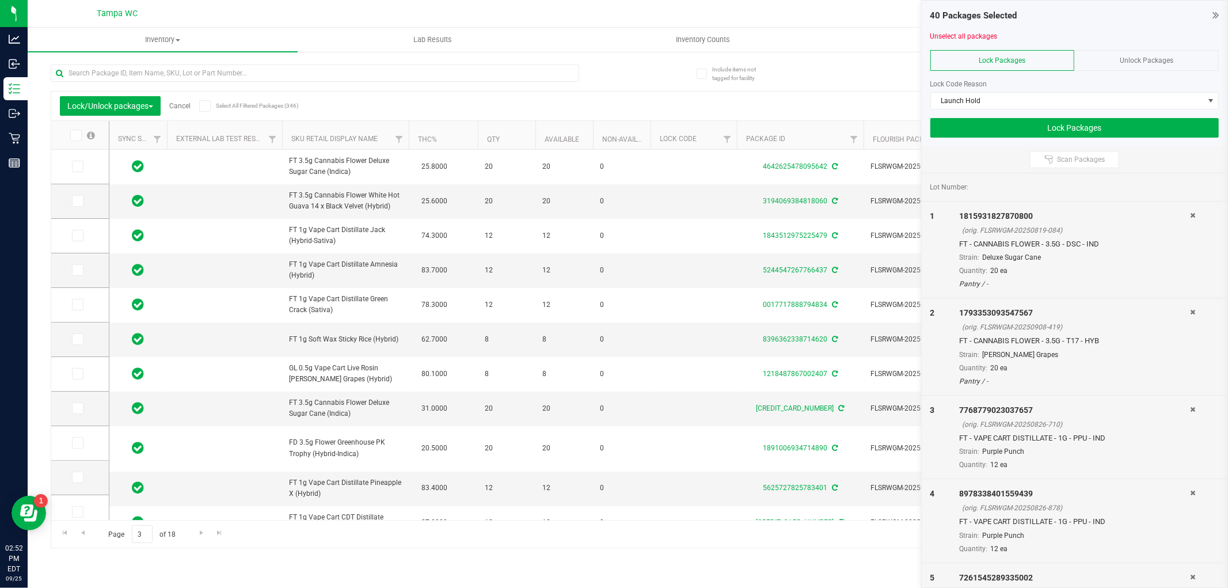
click at [78, 135] on icon at bounding box center [74, 135] width 7 height 0
click at [0, 0] on input "checkbox" at bounding box center [0, 0] width 0 height 0
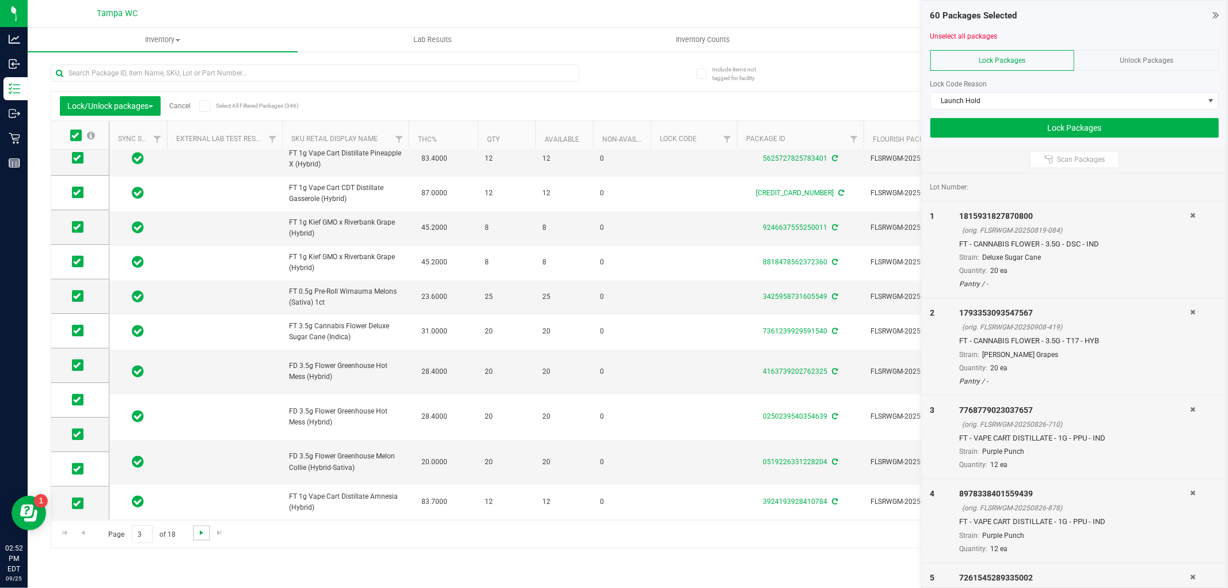
click at [204, 531] on span "Go to the next page" at bounding box center [201, 532] width 9 height 9
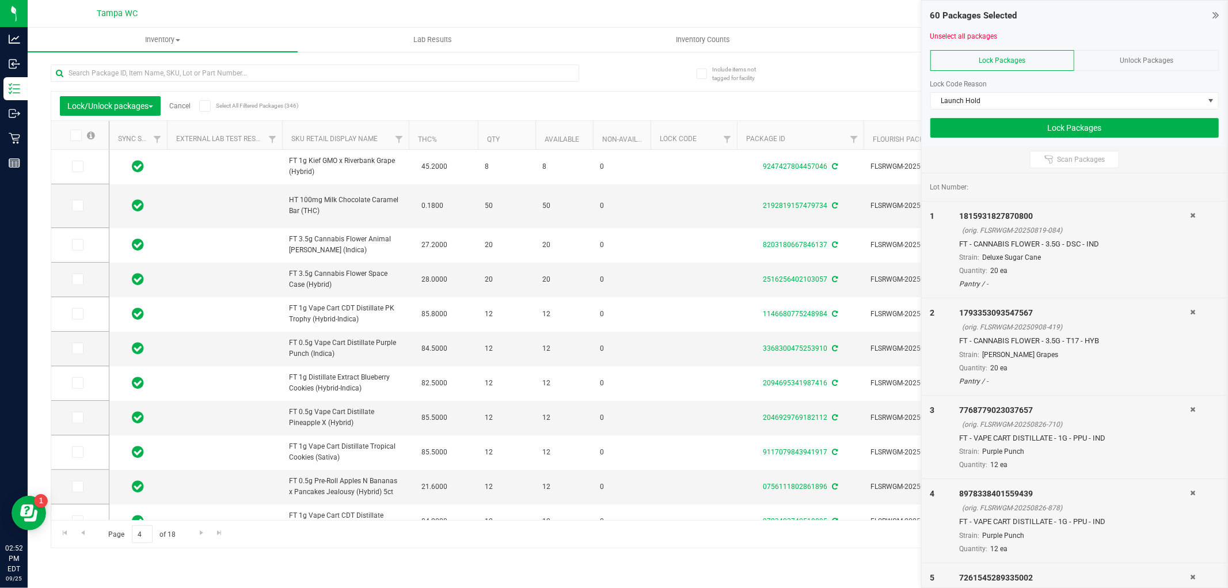
click at [77, 130] on span at bounding box center [76, 136] width 12 height 12
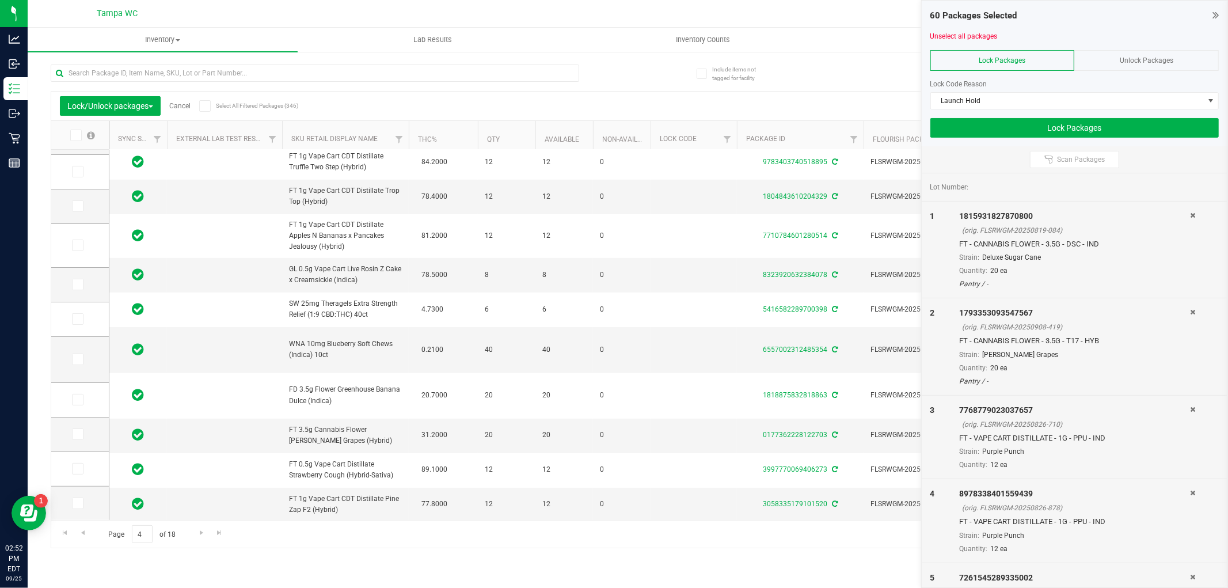
click at [72, 140] on span at bounding box center [76, 136] width 12 height 12
click at [0, 0] on input "checkbox" at bounding box center [0, 0] width 0 height 0
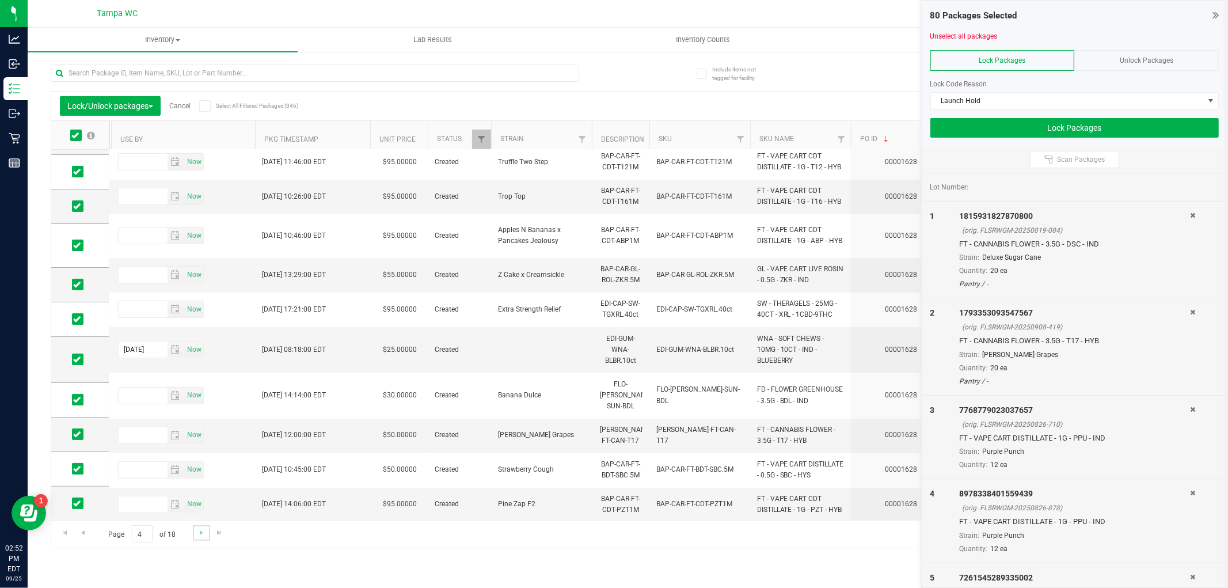
click at [196, 527] on link "Go to the next page" at bounding box center [201, 533] width 17 height 16
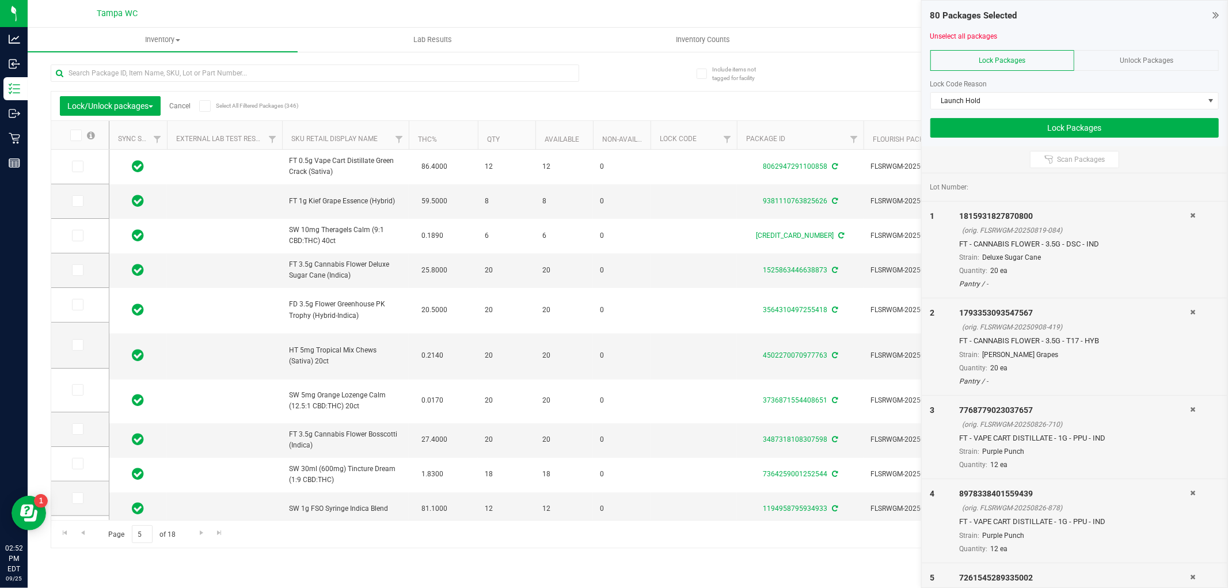
click at [77, 138] on span at bounding box center [76, 136] width 12 height 12
click at [76, 144] on th at bounding box center [80, 135] width 58 height 29
click at [76, 139] on span at bounding box center [76, 136] width 12 height 12
click at [0, 0] on input "checkbox" at bounding box center [0, 0] width 0 height 0
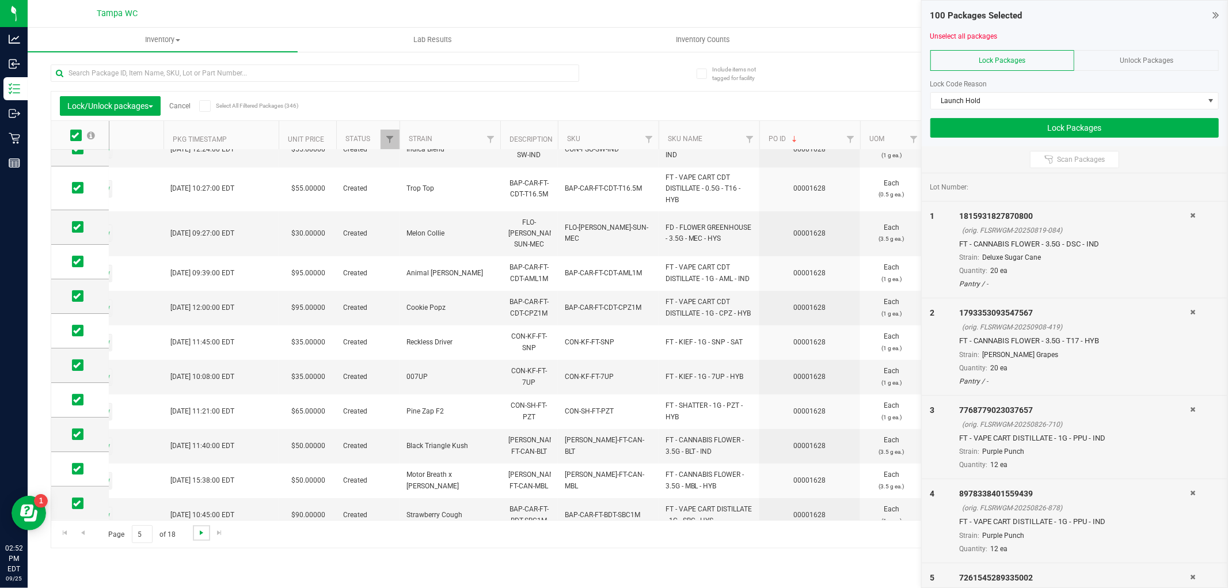
click at [204, 531] on span "Go to the next page" at bounding box center [201, 532] width 9 height 9
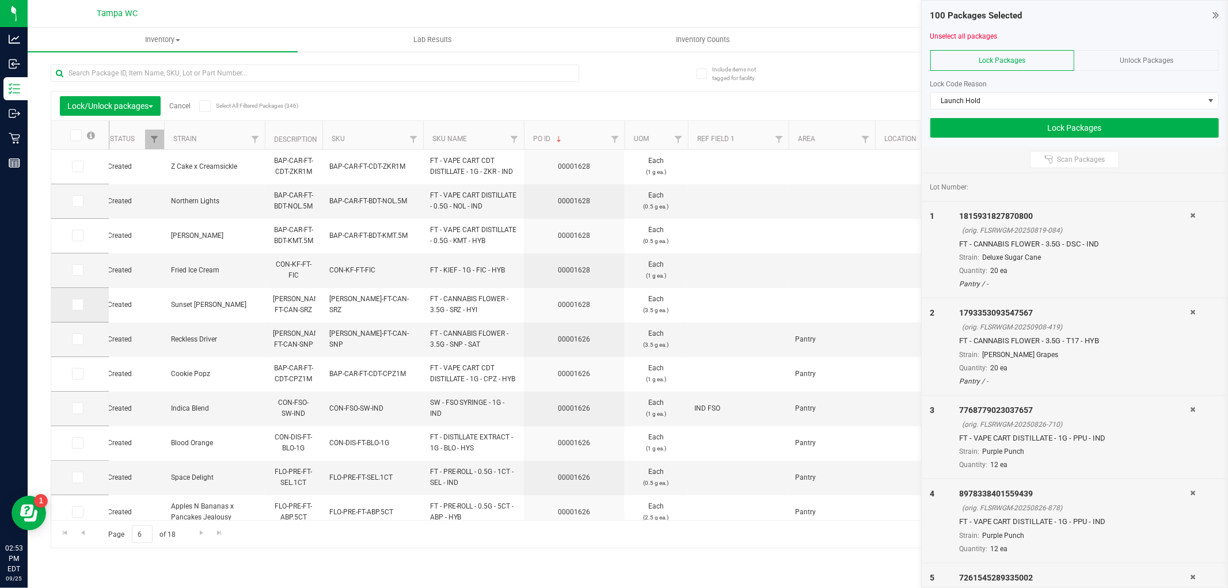
click at [79, 304] on icon at bounding box center [76, 304] width 7 height 0
click at [0, 0] on input "checkbox" at bounding box center [0, 0] width 0 height 0
click at [70, 262] on td at bounding box center [80, 270] width 58 height 35
drag, startPoint x: 77, startPoint y: 274, endPoint x: 81, endPoint y: 260, distance: 14.6
click at [77, 275] on span at bounding box center [78, 270] width 12 height 12
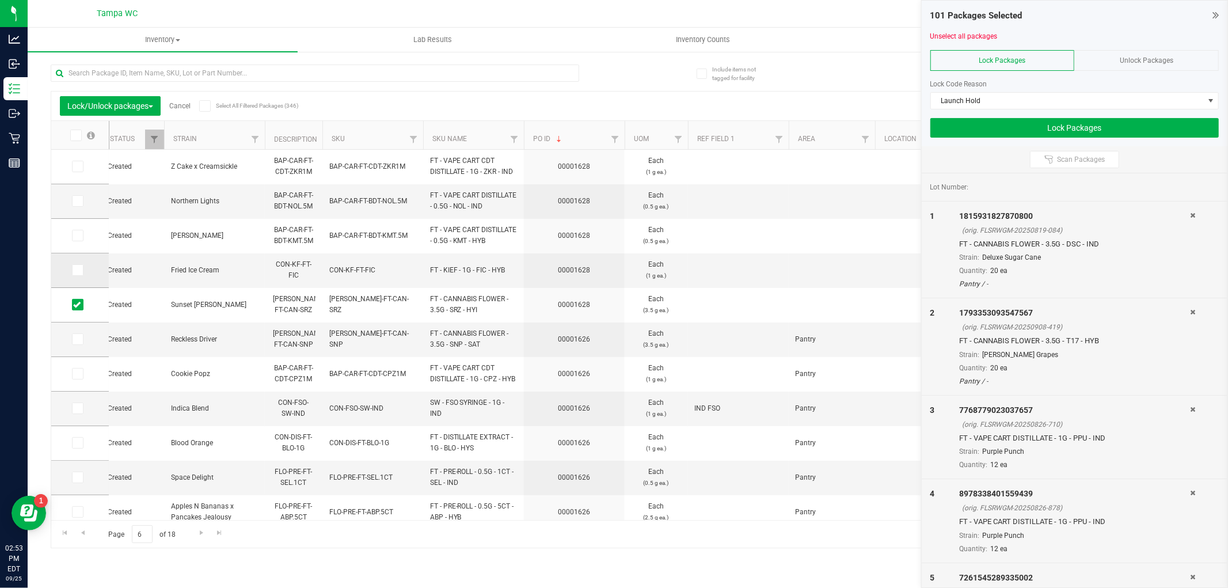
click at [0, 0] on input "checkbox" at bounding box center [0, 0] width 0 height 0
click at [76, 243] on td at bounding box center [80, 236] width 58 height 35
drag, startPoint x: 77, startPoint y: 236, endPoint x: 76, endPoint y: 214, distance: 21.9
click at [77, 235] on icon at bounding box center [76, 235] width 7 height 0
click at [0, 0] on input "checkbox" at bounding box center [0, 0] width 0 height 0
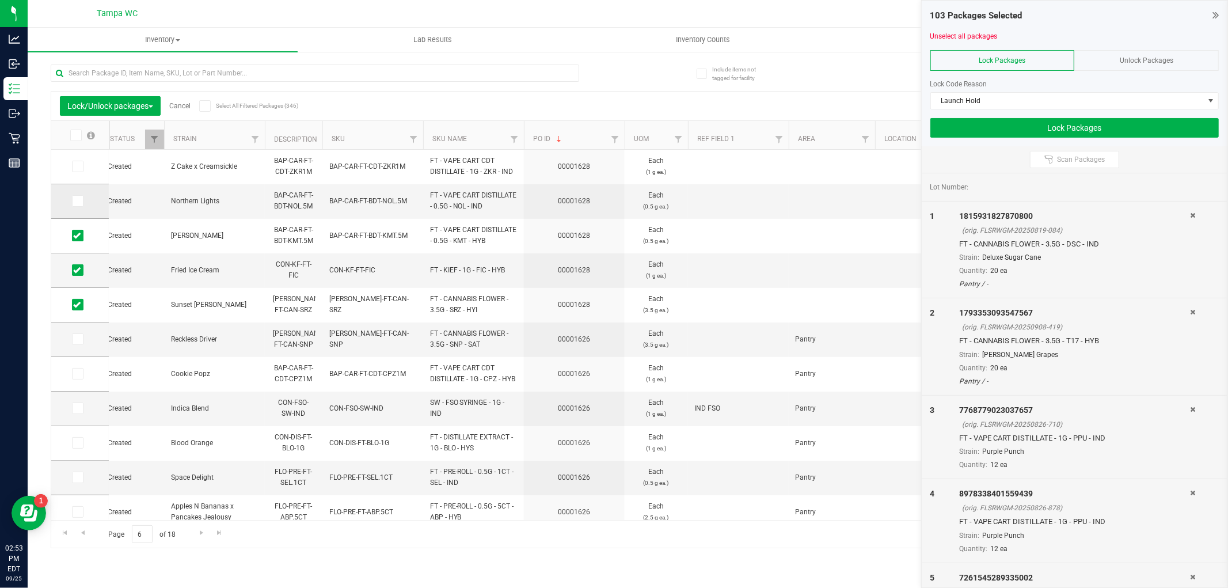
click at [72, 200] on span at bounding box center [78, 201] width 12 height 12
click at [0, 0] on input "checkbox" at bounding box center [0, 0] width 0 height 0
click at [81, 159] on td at bounding box center [80, 167] width 58 height 35
click at [81, 161] on span at bounding box center [78, 167] width 12 height 12
click at [0, 0] on input "checkbox" at bounding box center [0, 0] width 0 height 0
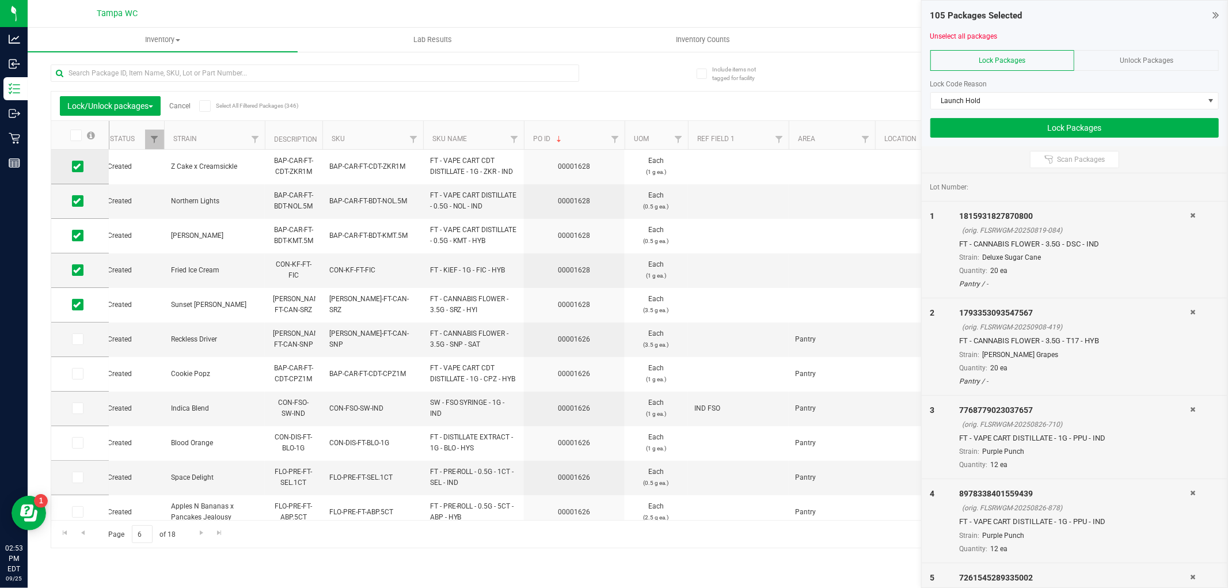
click at [81, 162] on span at bounding box center [78, 167] width 12 height 12
click at [0, 0] on input "checkbox" at bounding box center [0, 0] width 0 height 0
click at [81, 163] on span at bounding box center [78, 167] width 12 height 12
click at [0, 0] on input "checkbox" at bounding box center [0, 0] width 0 height 0
click at [1097, 128] on button "Lock Packages" at bounding box center [1074, 128] width 288 height 20
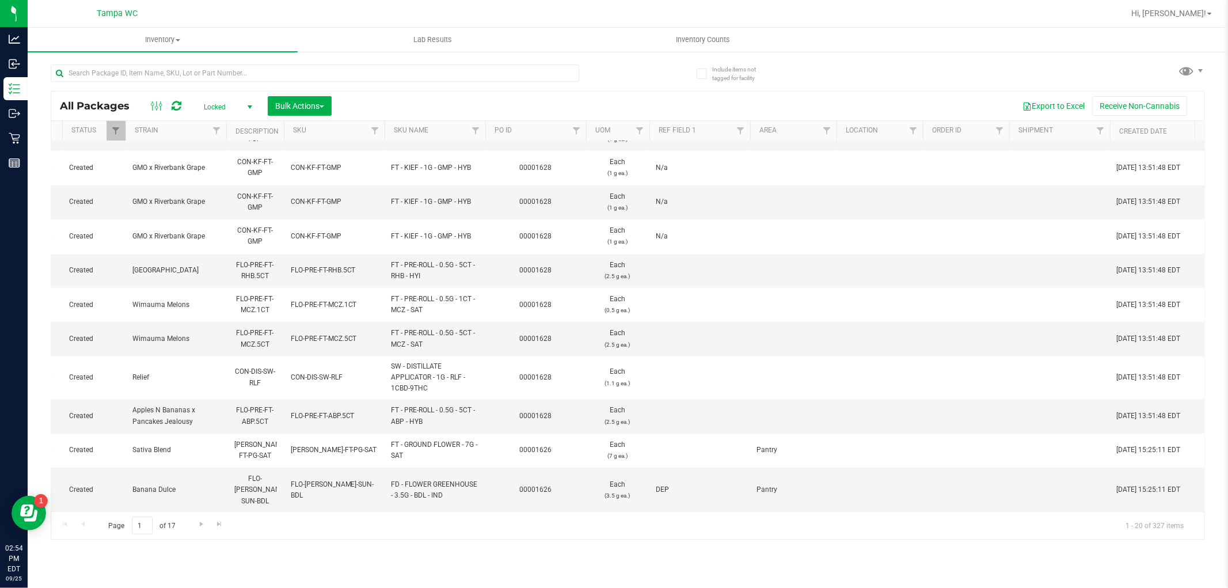
scroll to position [0, 1866]
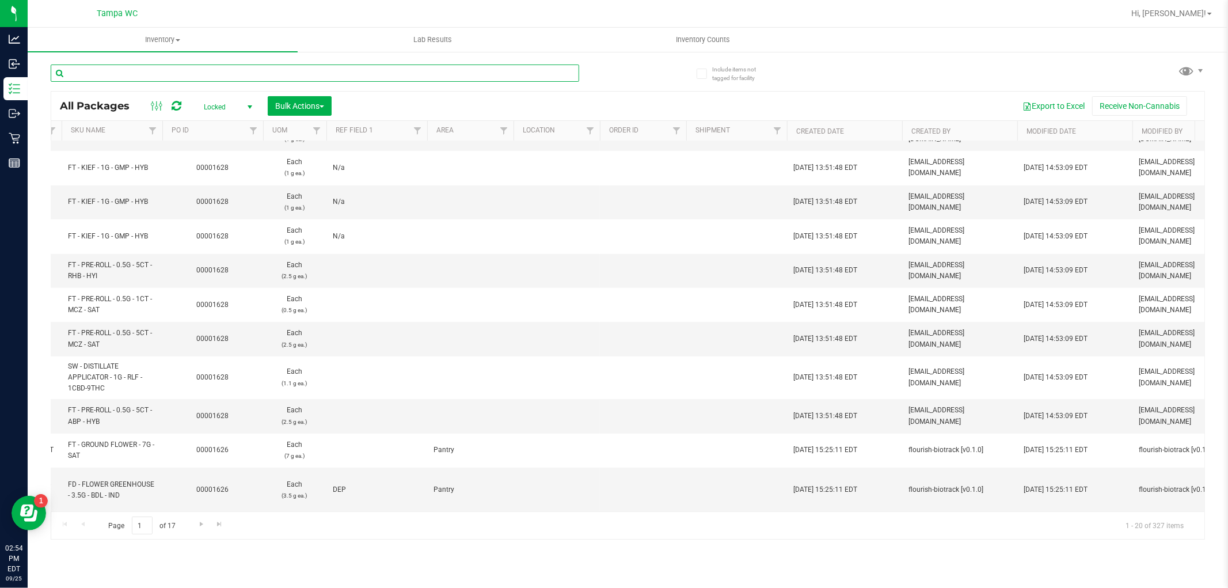
click at [234, 67] on input "text" at bounding box center [315, 72] width 528 height 17
type input "4845404288829508"
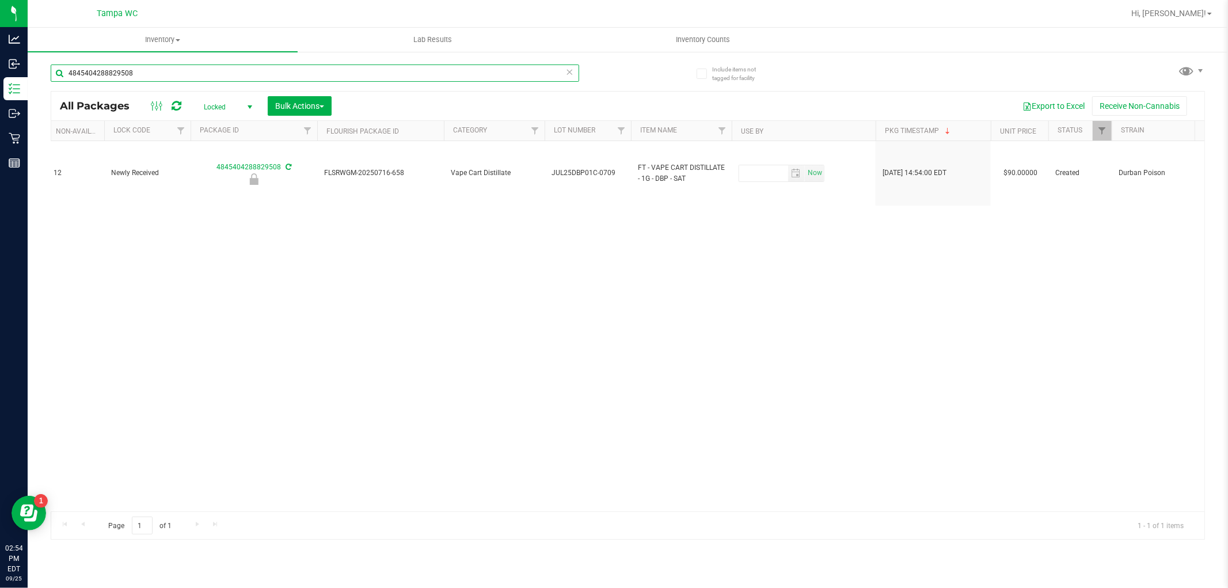
scroll to position [0, 356]
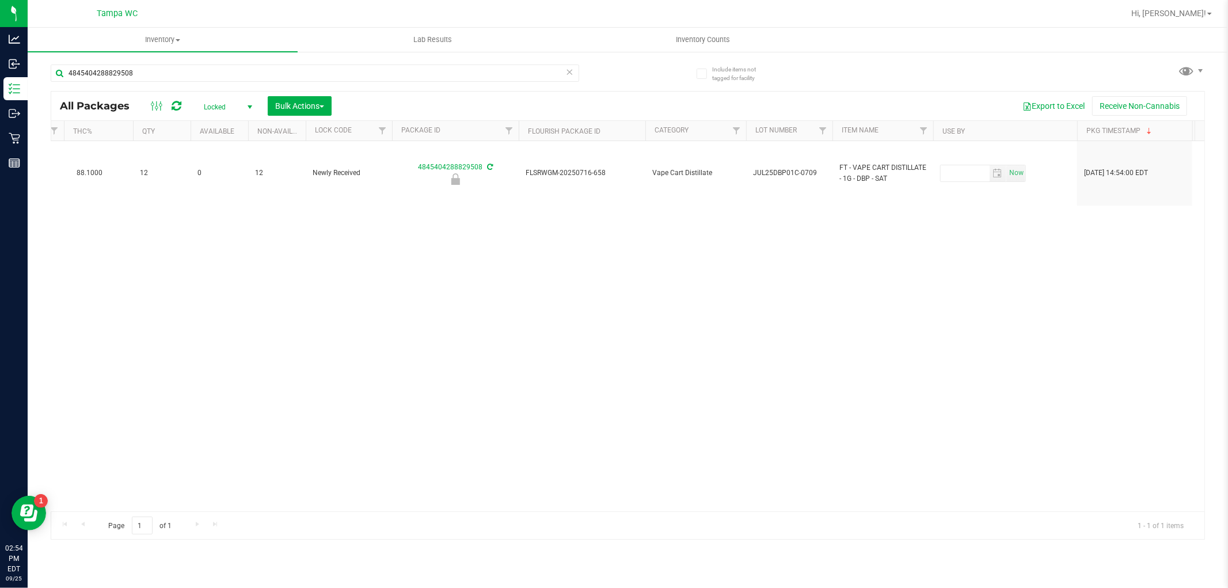
drag, startPoint x: 254, startPoint y: 510, endPoint x: 220, endPoint y: 514, distance: 34.8
click at [220, 514] on div "Page 1 of 1 1 - 1 of 1 items" at bounding box center [627, 525] width 1153 height 28
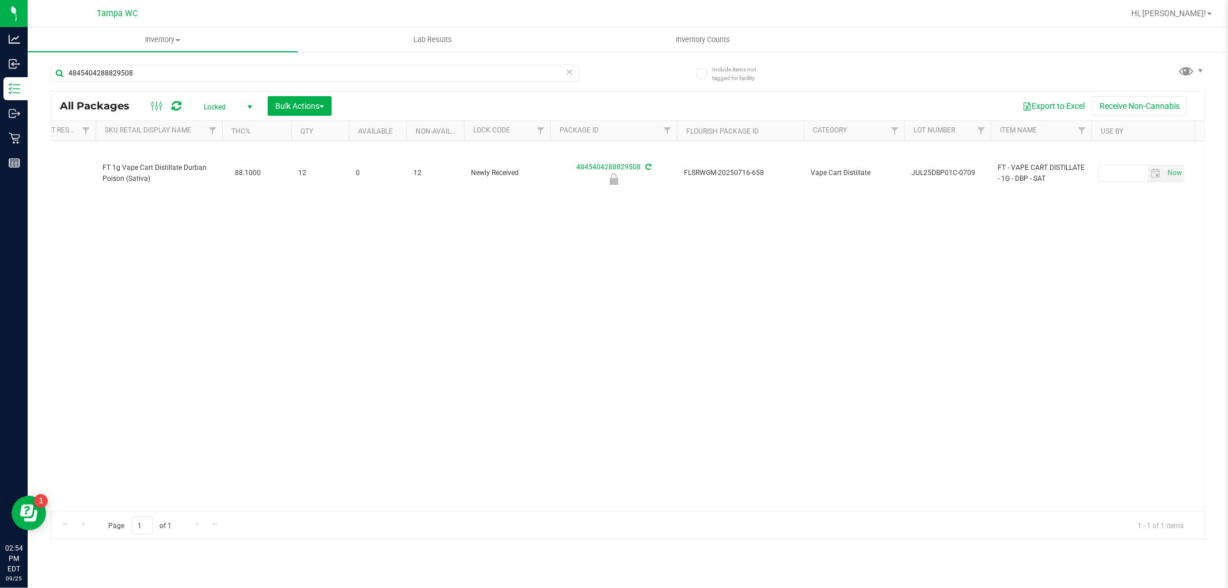
scroll to position [0, 93]
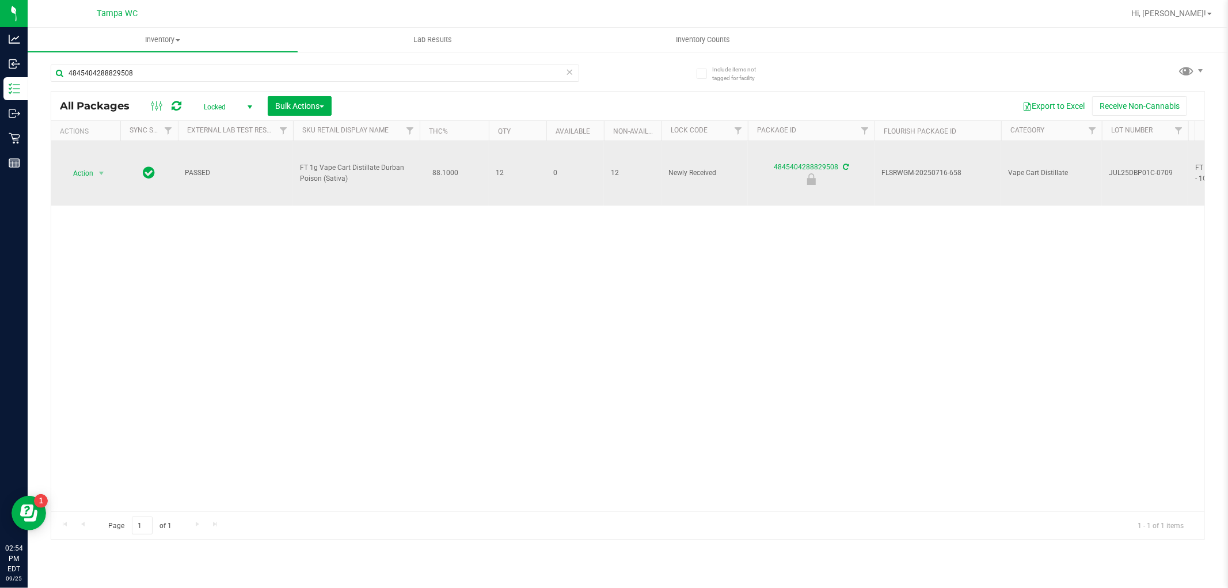
click at [89, 174] on span "Action" at bounding box center [78, 173] width 31 height 16
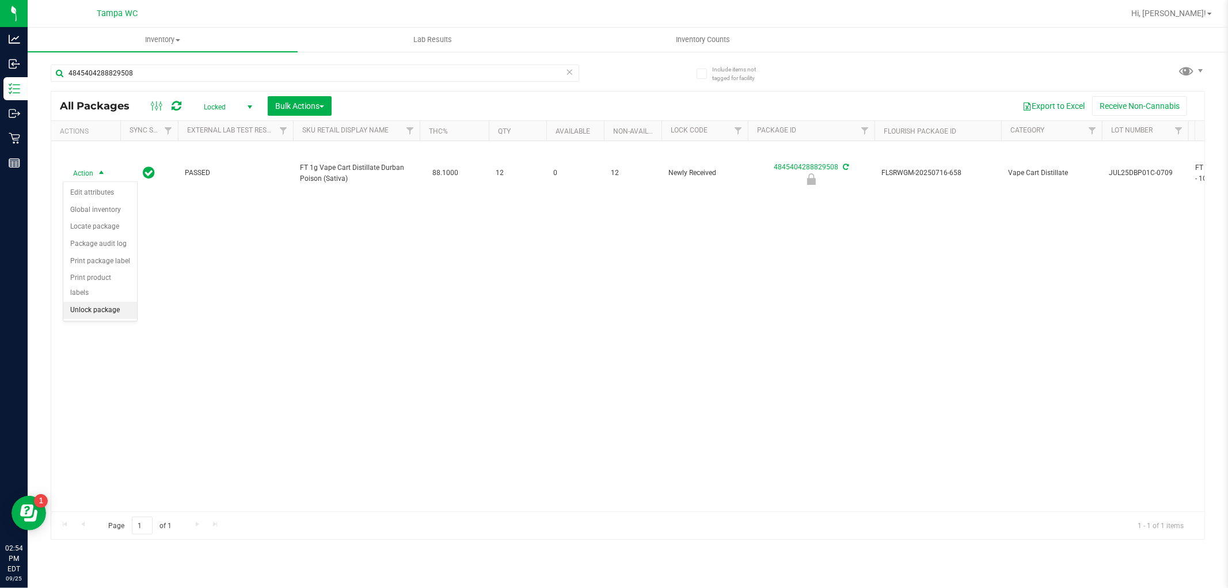
click at [98, 317] on li "Unlock package" at bounding box center [100, 310] width 74 height 17
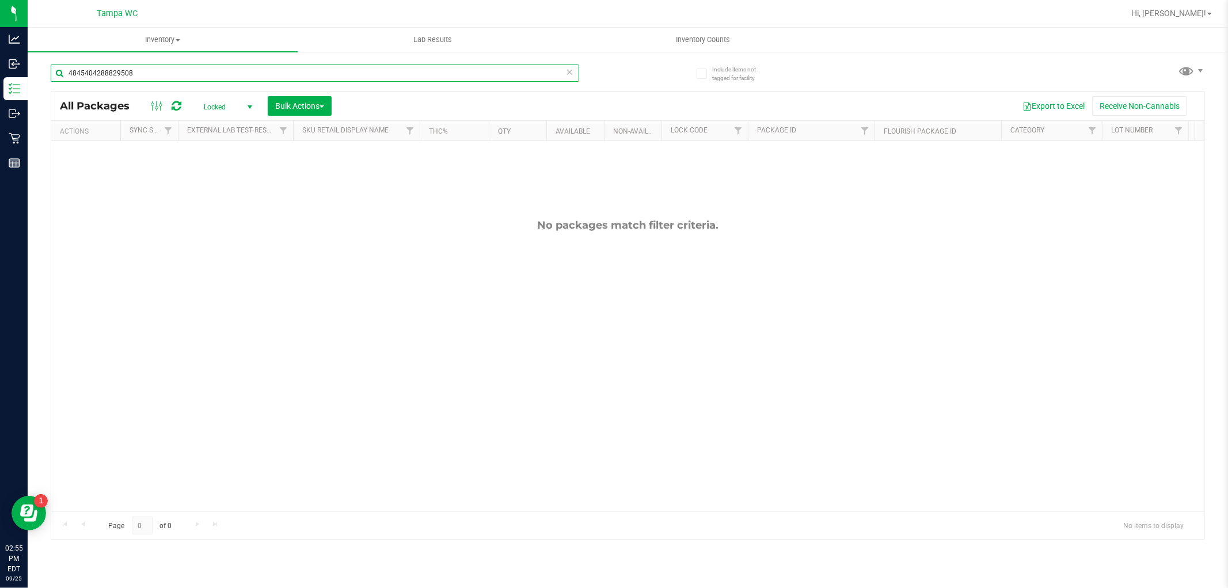
drag, startPoint x: 142, startPoint y: 63, endPoint x: 133, endPoint y: 76, distance: 15.7
click at [142, 64] on input "4845404288829508" at bounding box center [315, 72] width 528 height 17
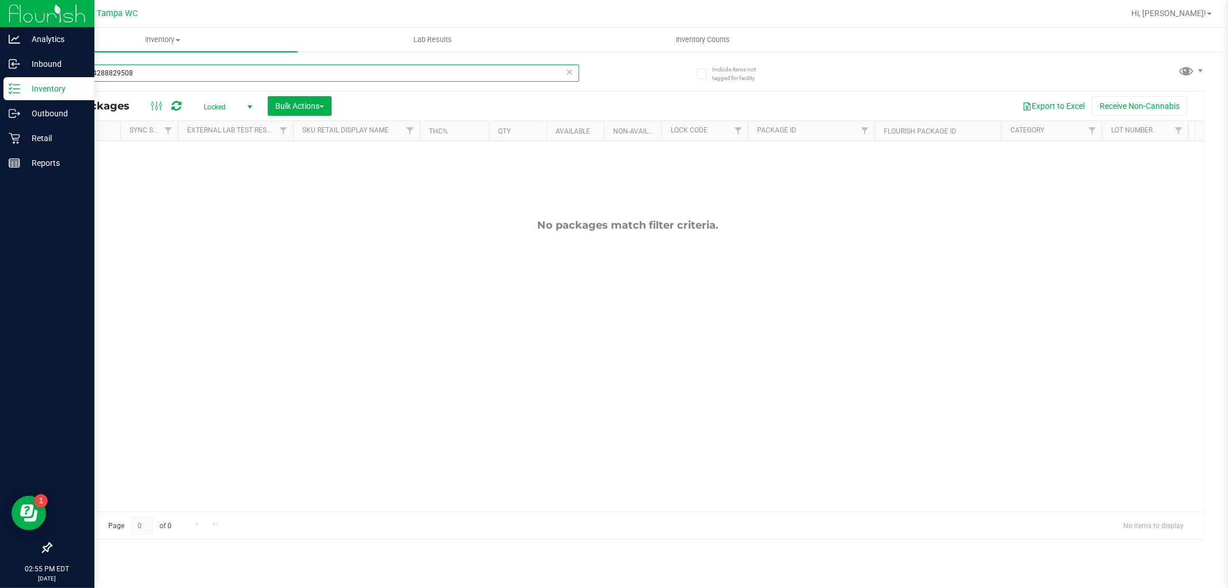
drag, startPoint x: 131, startPoint y: 78, endPoint x: 0, endPoint y: 252, distance: 218.3
click at [0, 254] on div "Analytics Inbound Inventory Outbound Retail Reports 02:55 PM EDT [DATE] 09/25 T…" at bounding box center [614, 294] width 1228 height 588
type input "[CREDIT_CARD_NUMBER]"
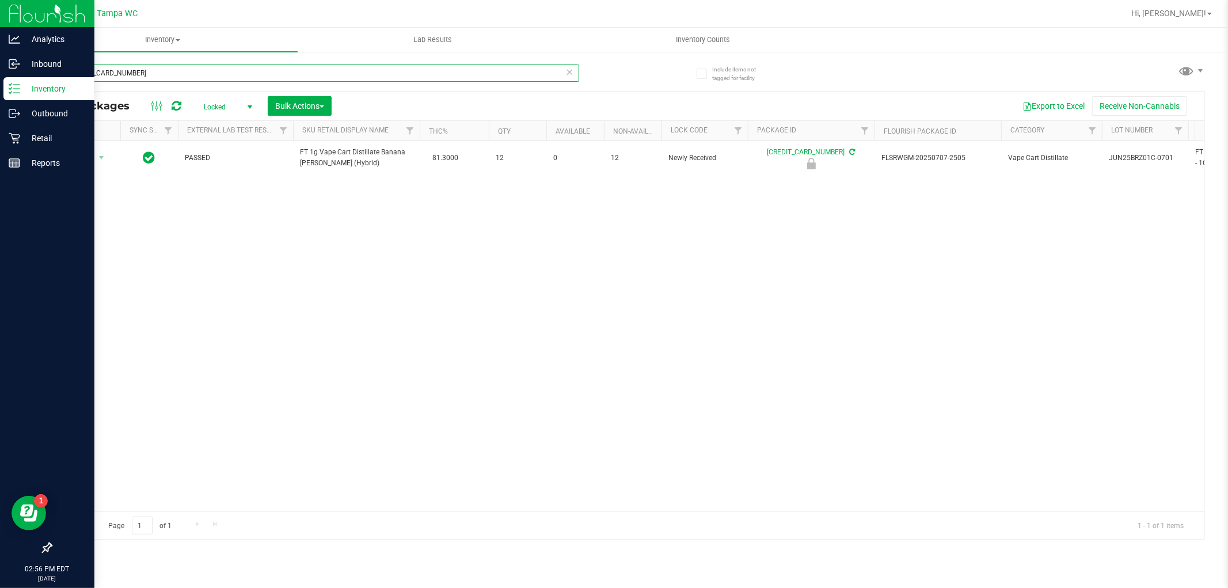
drag, startPoint x: 0, startPoint y: 94, endPoint x: 0, endPoint y: 101, distance: 6.3
click at [0, 105] on div "Analytics Inbound Inventory Outbound Retail Reports 02:56 PM EDT [DATE] 09/25 T…" at bounding box center [614, 294] width 1228 height 588
type input "t17"
